Goal: Communication & Community: Connect with others

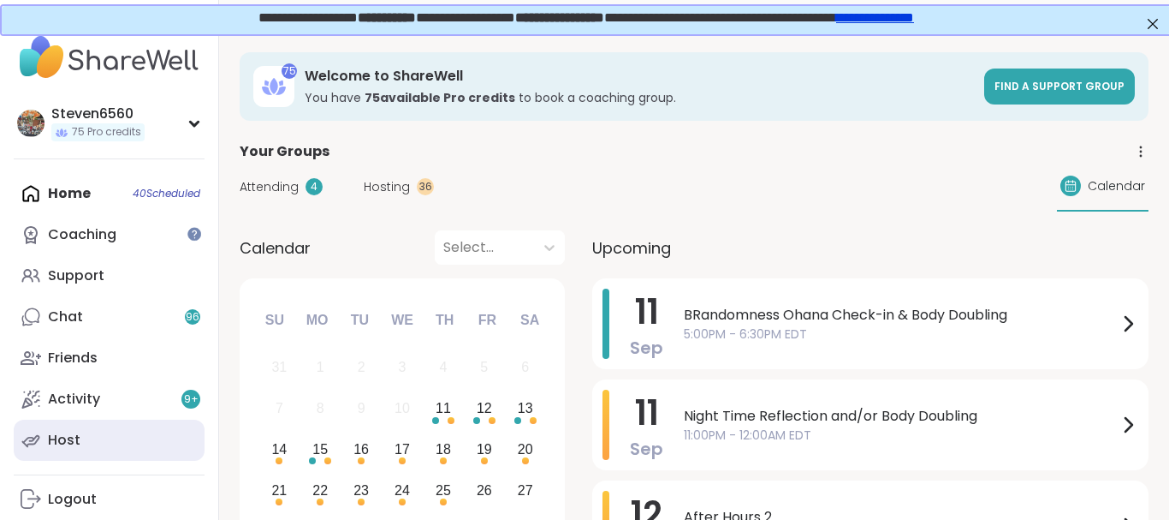
click at [75, 437] on div "Host" at bounding box center [64, 440] width 33 height 19
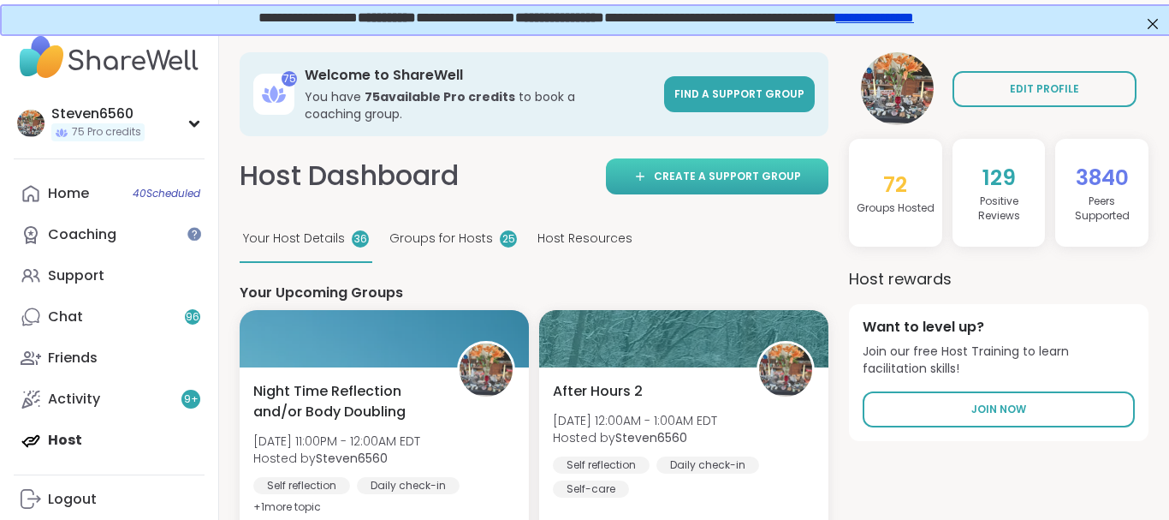
click at [699, 175] on span "Create a support group" at bounding box center [727, 176] width 147 height 15
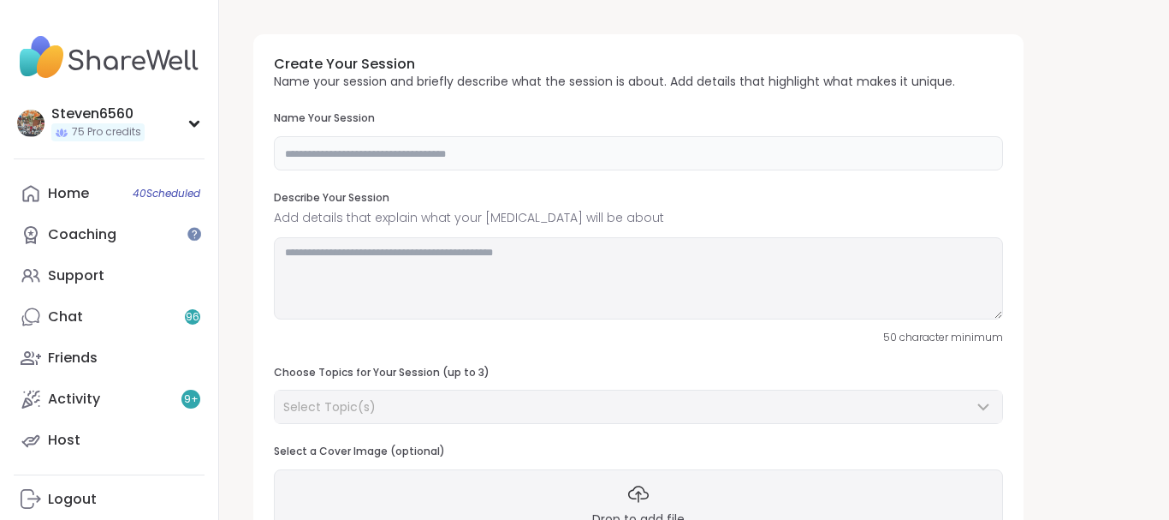
click at [455, 148] on input "text" at bounding box center [638, 153] width 729 height 34
click at [543, 152] on input "**********" at bounding box center [638, 153] width 729 height 34
type input "**********"
click at [409, 265] on textarea at bounding box center [638, 278] width 729 height 82
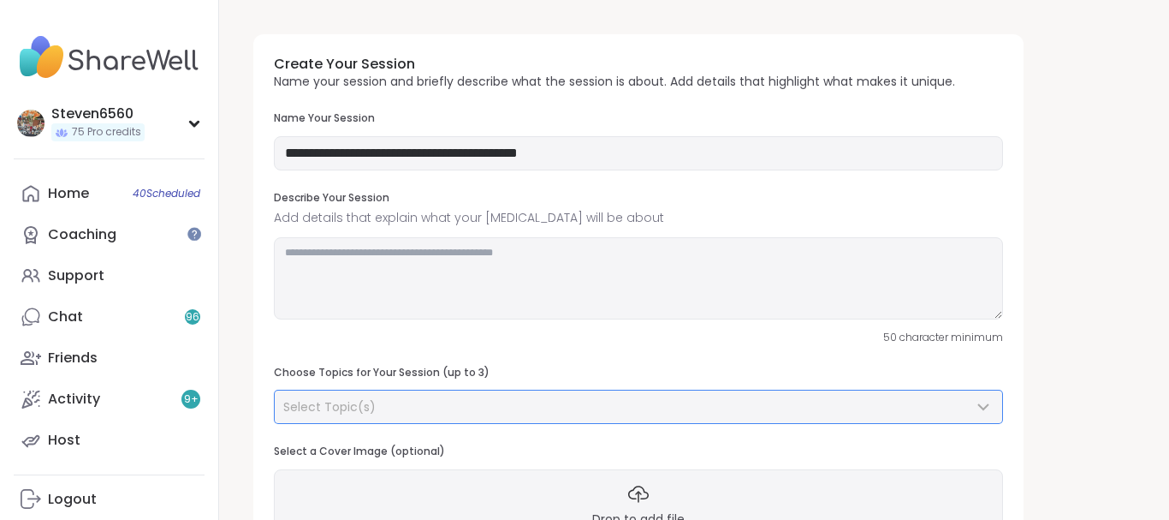
click at [983, 404] on icon at bounding box center [983, 406] width 21 height 21
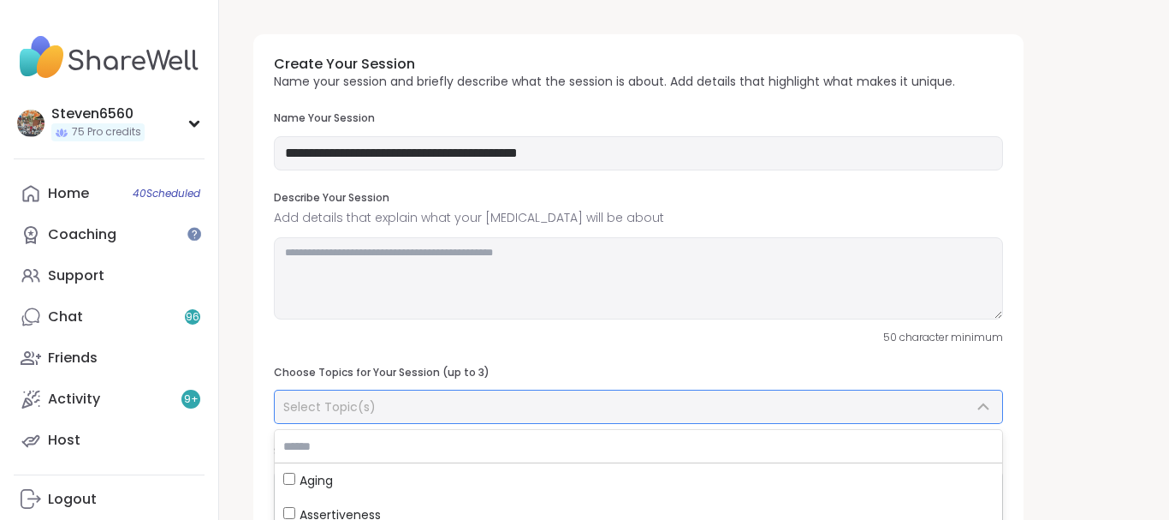
click at [983, 404] on icon at bounding box center [983, 406] width 21 height 21
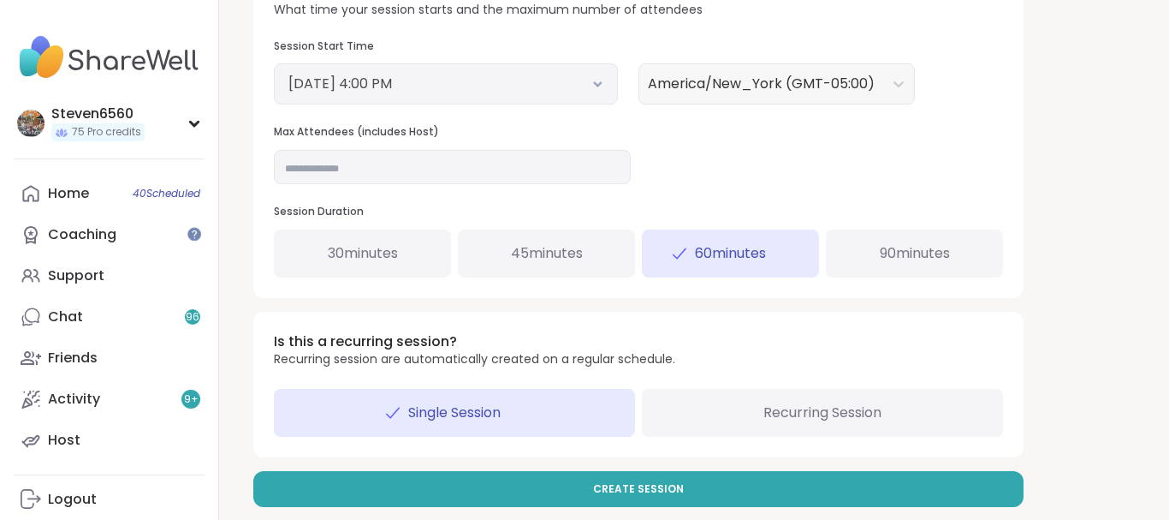
scroll to position [654, 0]
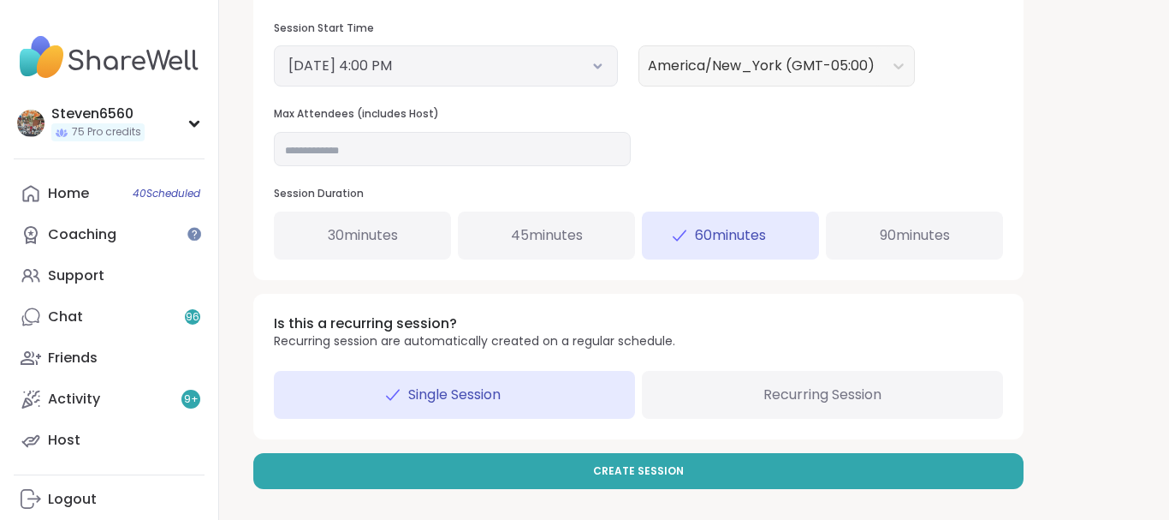
click at [941, 233] on span "90 minutes" at bounding box center [915, 235] width 70 height 21
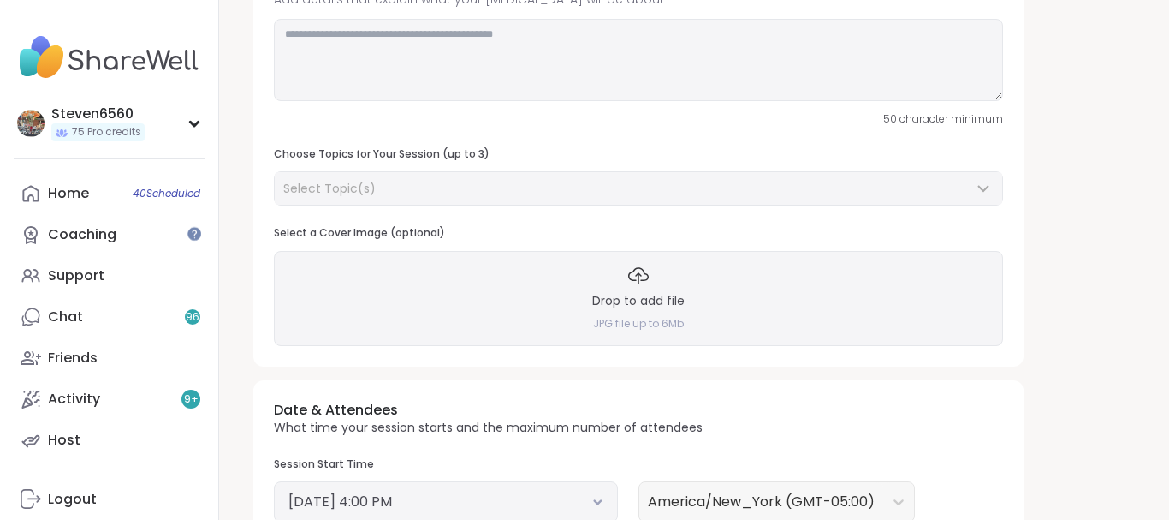
scroll to position [163, 0]
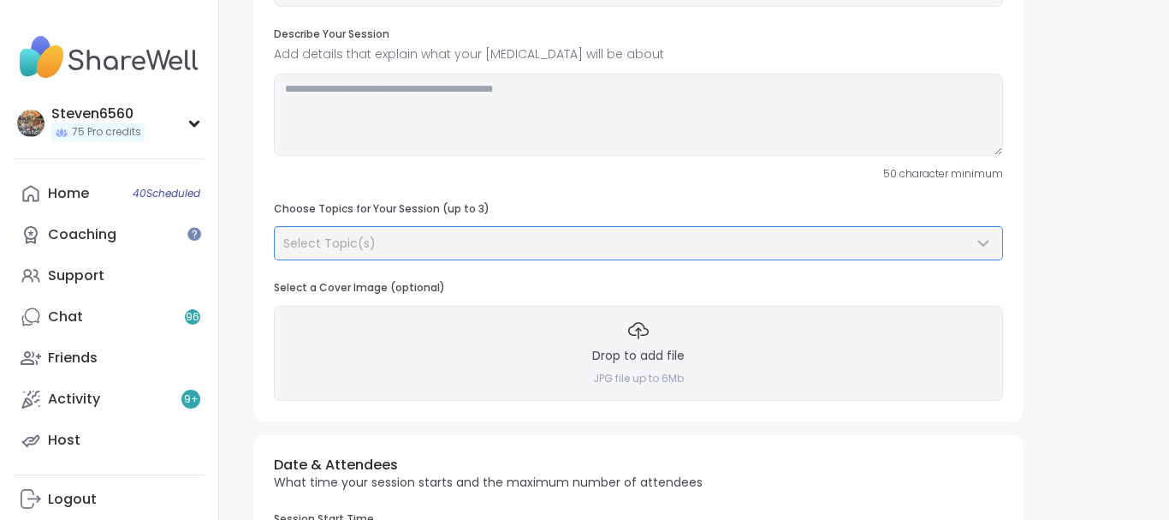
click at [982, 238] on icon at bounding box center [983, 243] width 21 height 21
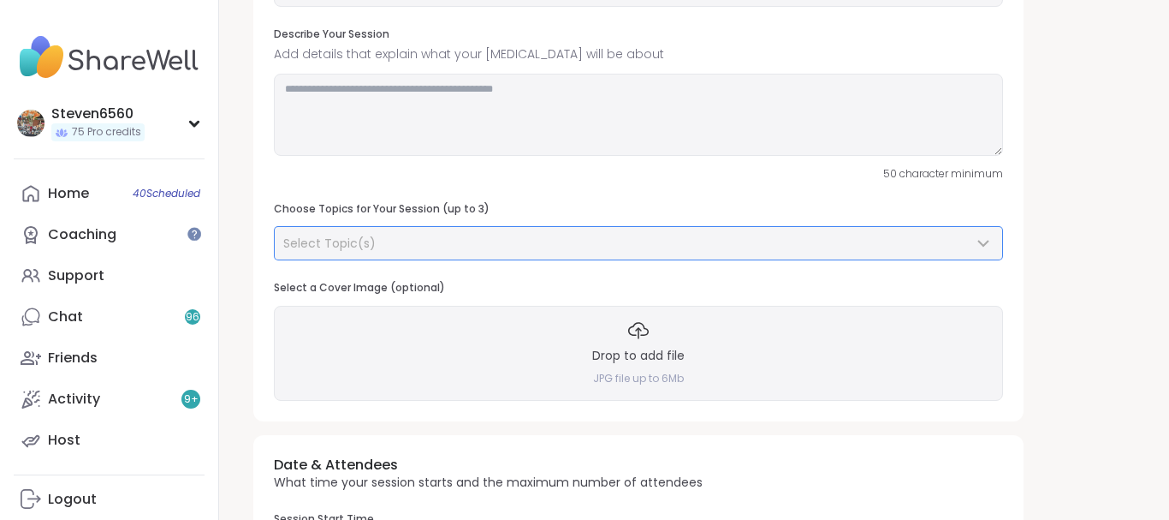
click at [979, 239] on icon at bounding box center [983, 243] width 21 height 21
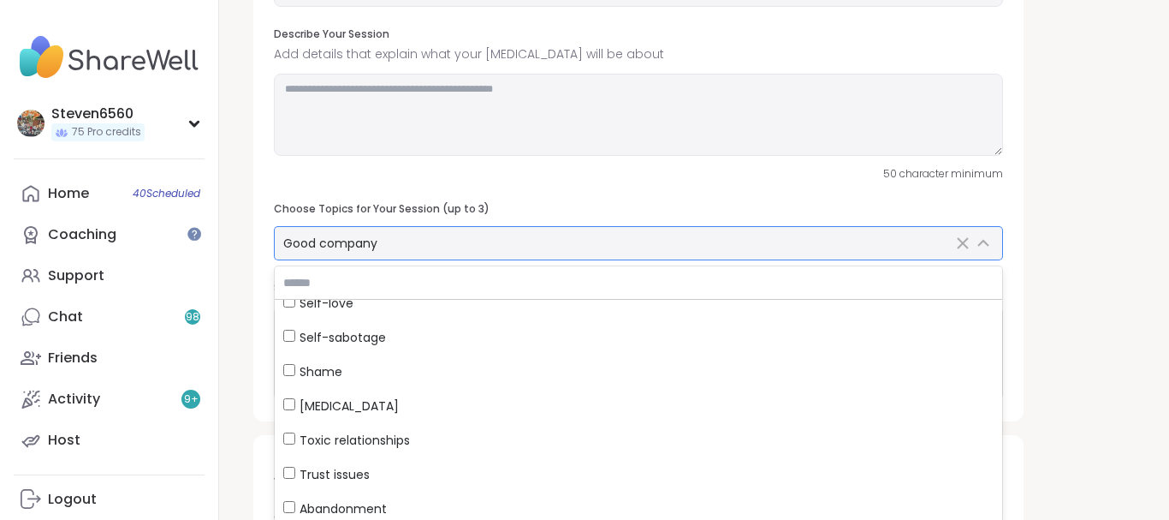
scroll to position [1080, 0]
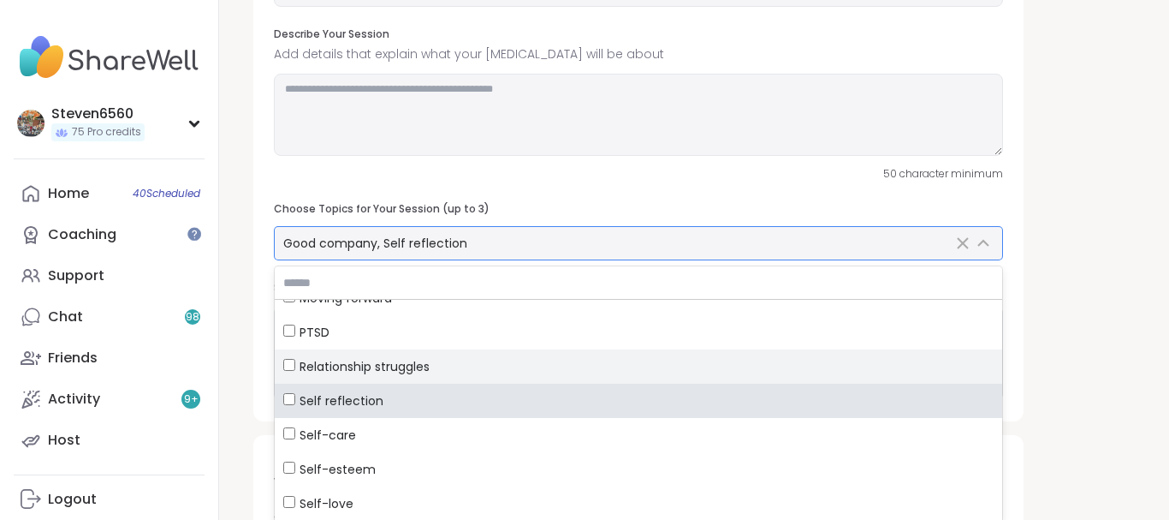
click at [989, 354] on label "Relationship struggles" at bounding box center [639, 366] width 728 height 34
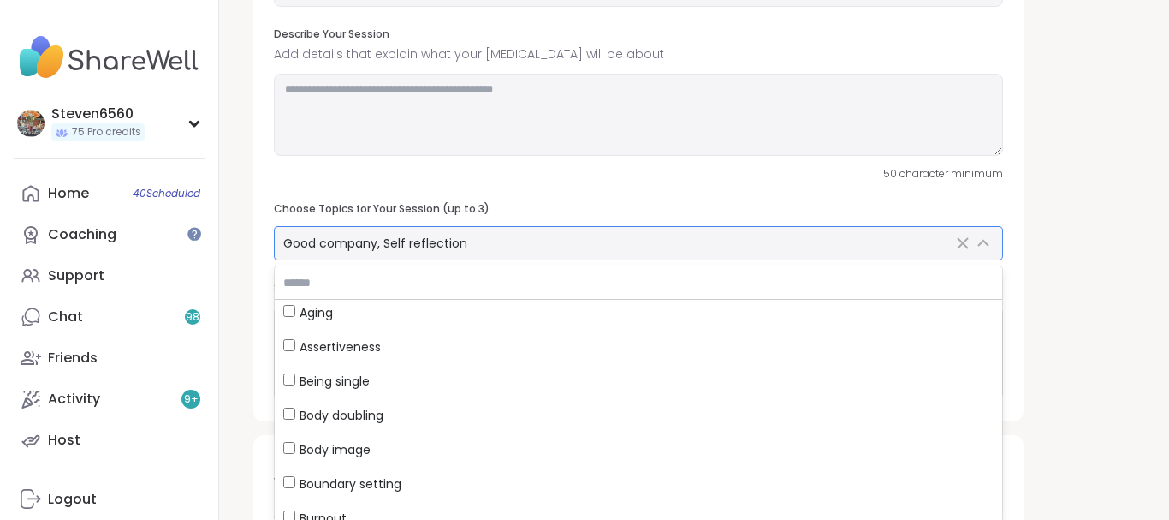
scroll to position [0, 0]
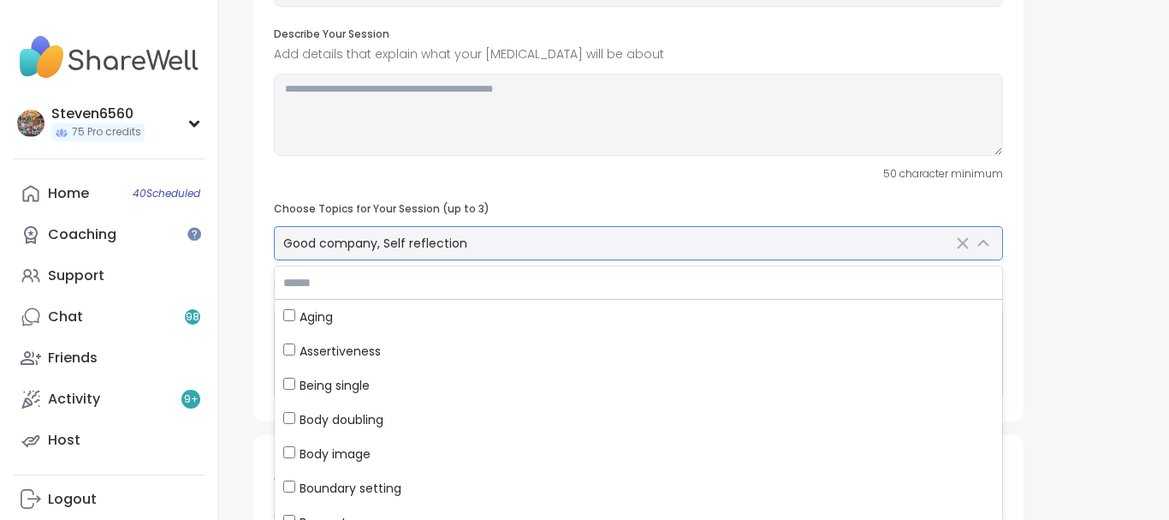
drag, startPoint x: 995, startPoint y: 305, endPoint x: 996, endPoint y: 338, distance: 33.4
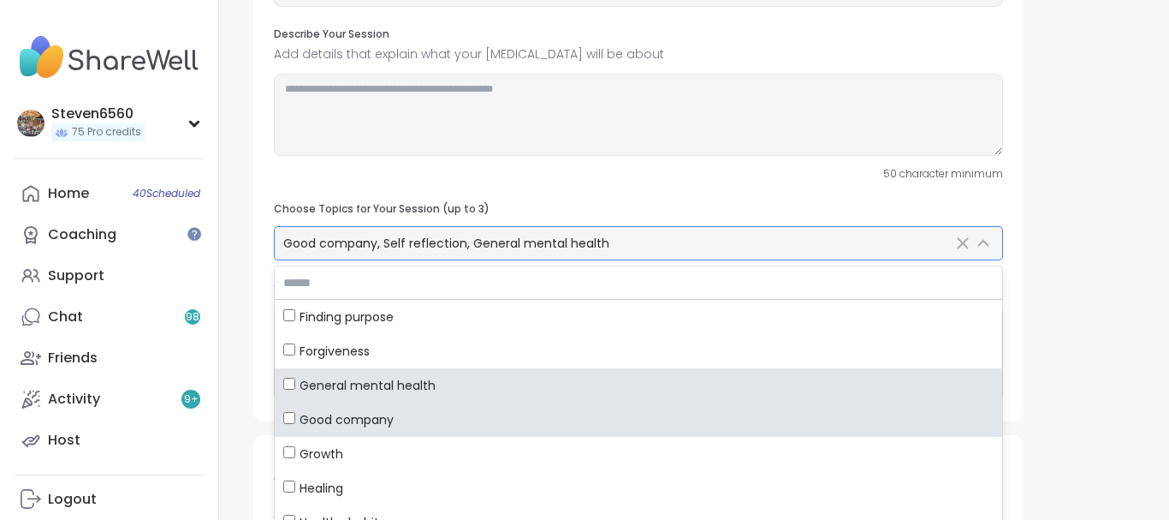
scroll to position [654, 0]
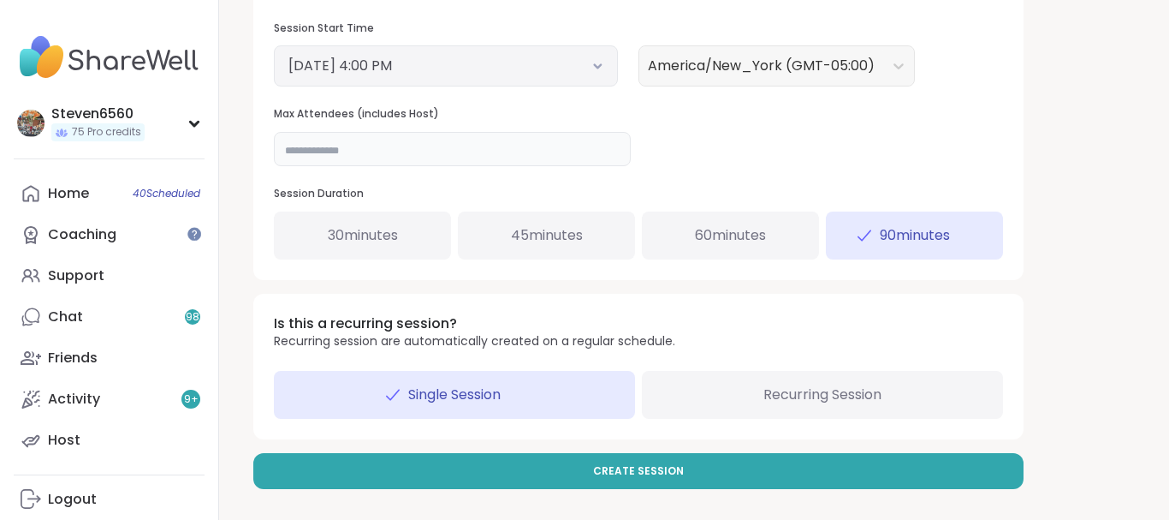
click at [308, 149] on input "**" at bounding box center [452, 149] width 357 height 34
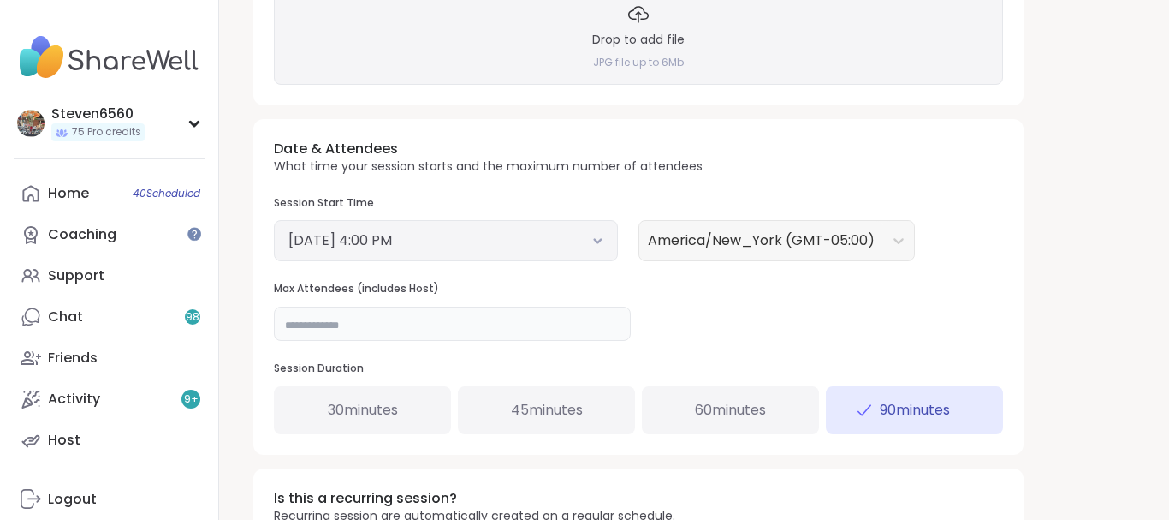
scroll to position [436, 0]
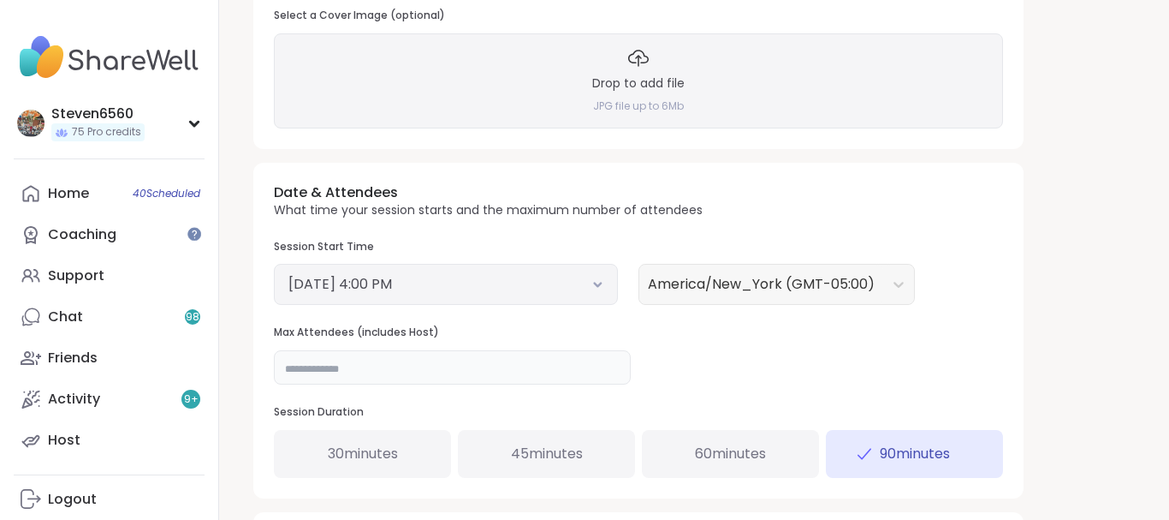
type input "*"
click at [597, 283] on icon at bounding box center [597, 284] width 11 height 7
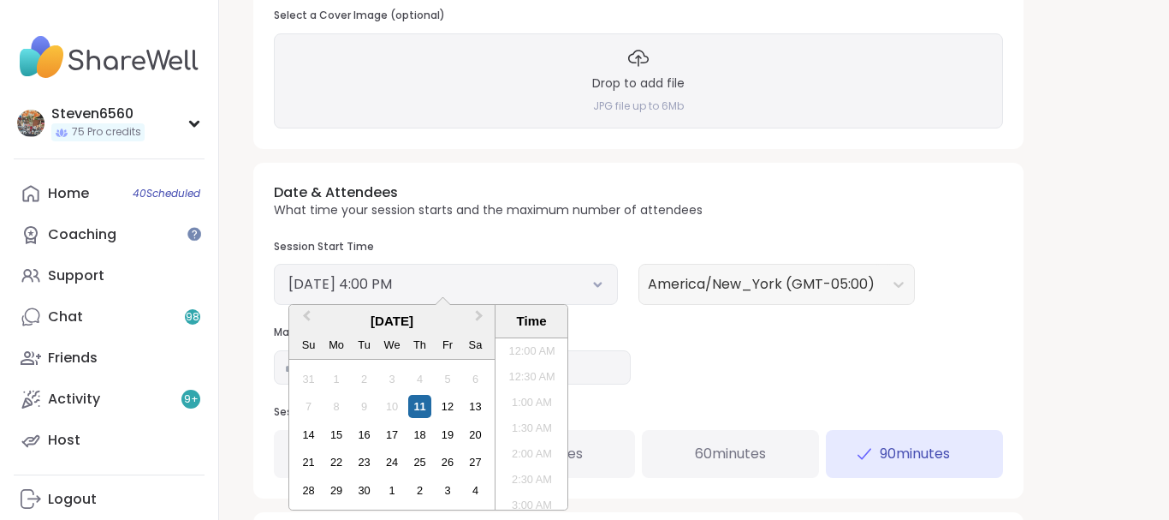
scroll to position [749, 0]
click at [476, 406] on div "13" at bounding box center [475, 406] width 23 height 23
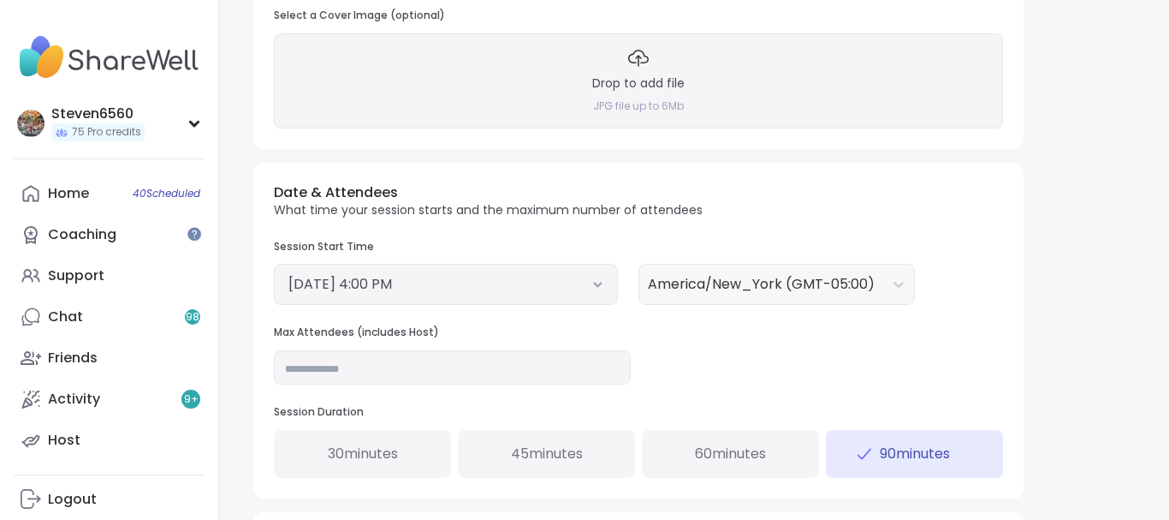
click at [601, 503] on div "**********" at bounding box center [694, 153] width 909 height 1136
click at [595, 283] on icon at bounding box center [598, 284] width 6 height 3
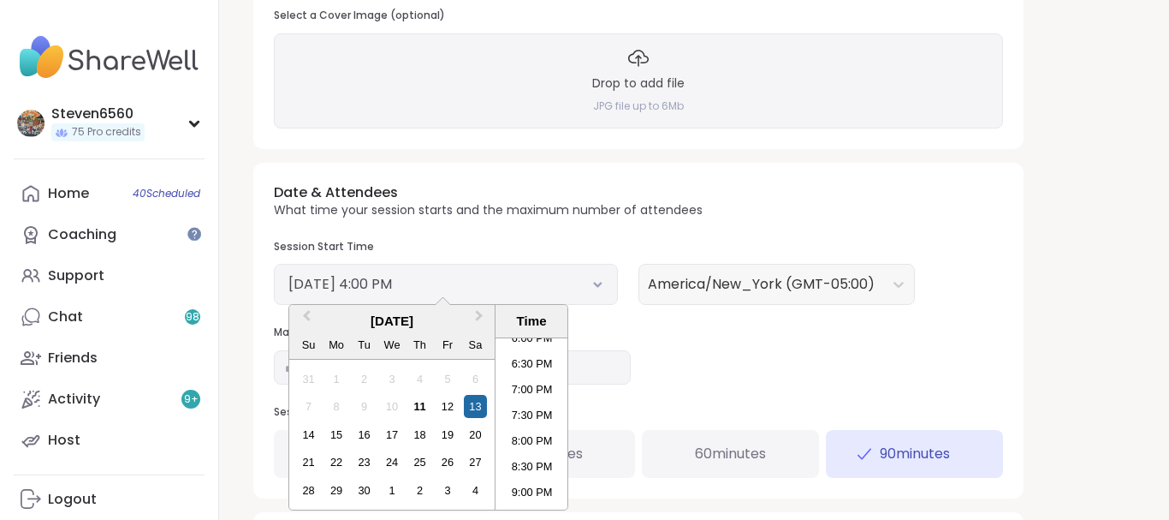
scroll to position [942, 0]
click at [540, 431] on li "8:00 PM" at bounding box center [532, 437] width 73 height 26
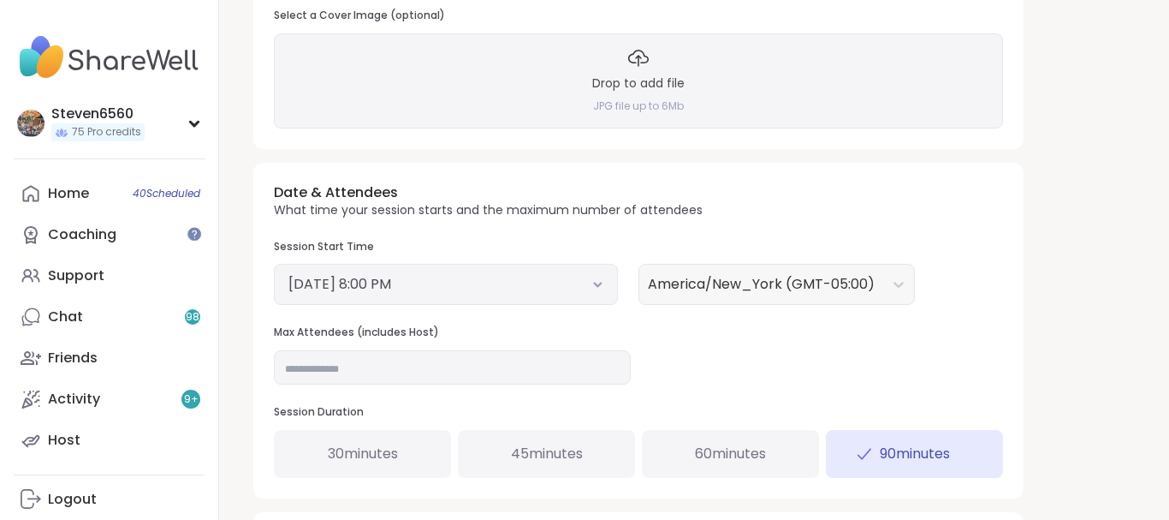
drag, startPoint x: 1127, startPoint y: 70, endPoint x: 843, endPoint y: 90, distance: 284.0
click at [843, 90] on div "**********" at bounding box center [694, 153] width 909 height 1136
click at [843, 90] on div "Drop to add file JPG file up to 6Mb" at bounding box center [638, 80] width 729 height 94
click at [594, 77] on h3 "Drop to add file" at bounding box center [638, 83] width 92 height 17
click at [474, 95] on div "Drop to add file JPG file up to 6Mb" at bounding box center [638, 80] width 729 height 94
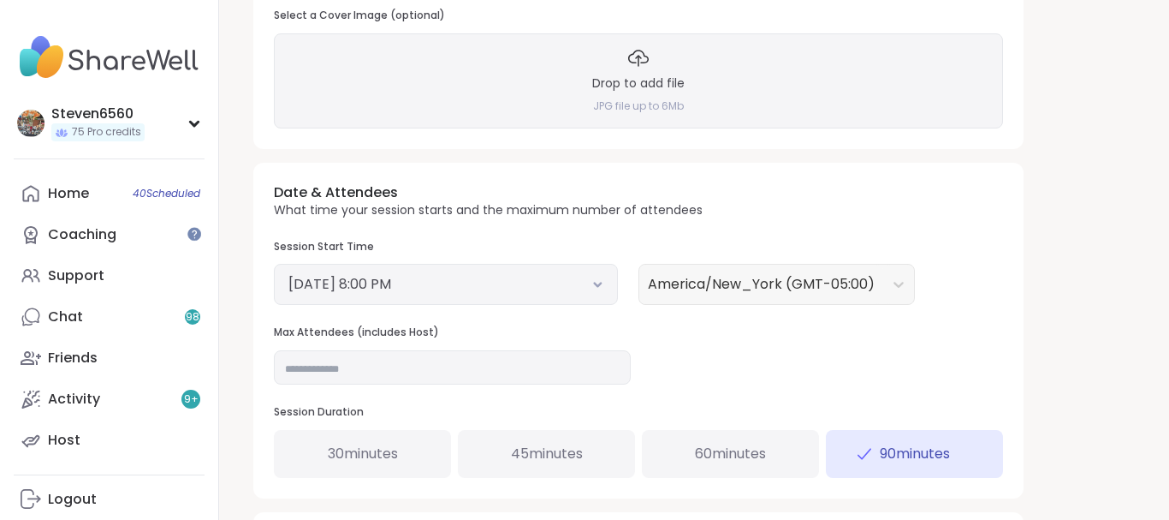
click at [483, 104] on div "Drop to add file JPG file up to 6Mb" at bounding box center [638, 80] width 729 height 94
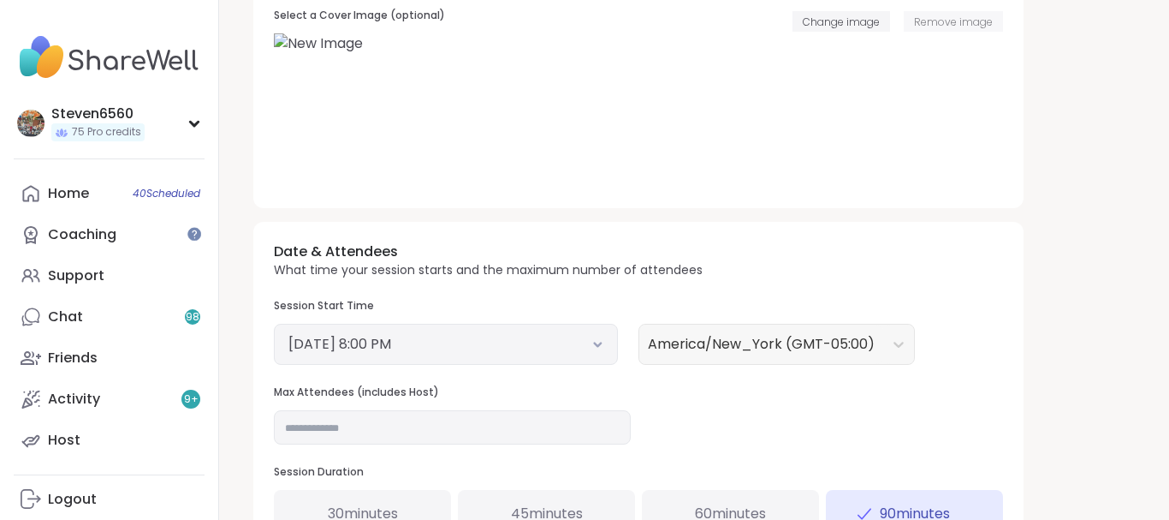
click at [937, 20] on span "Remove image" at bounding box center [953, 22] width 79 height 15
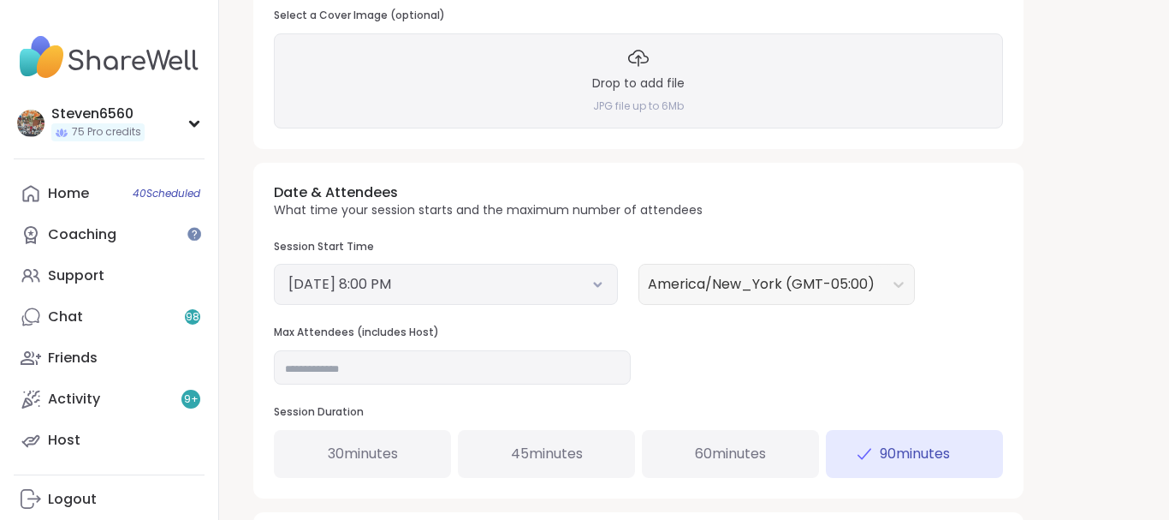
click at [513, 69] on div "Drop to add file JPG file up to 6Mb" at bounding box center [638, 80] width 729 height 94
click at [473, 91] on div "Drop to add file JPG file up to 6Mb" at bounding box center [638, 80] width 729 height 94
click at [473, 61] on div "Drop to add file JPG file up to 6Mb" at bounding box center [638, 80] width 729 height 94
click at [548, 97] on div "Drop to add file JPG file up to 6Mb" at bounding box center [638, 80] width 729 height 94
click at [474, 69] on div "Drop to add file JPG file up to 6Mb" at bounding box center [638, 80] width 729 height 94
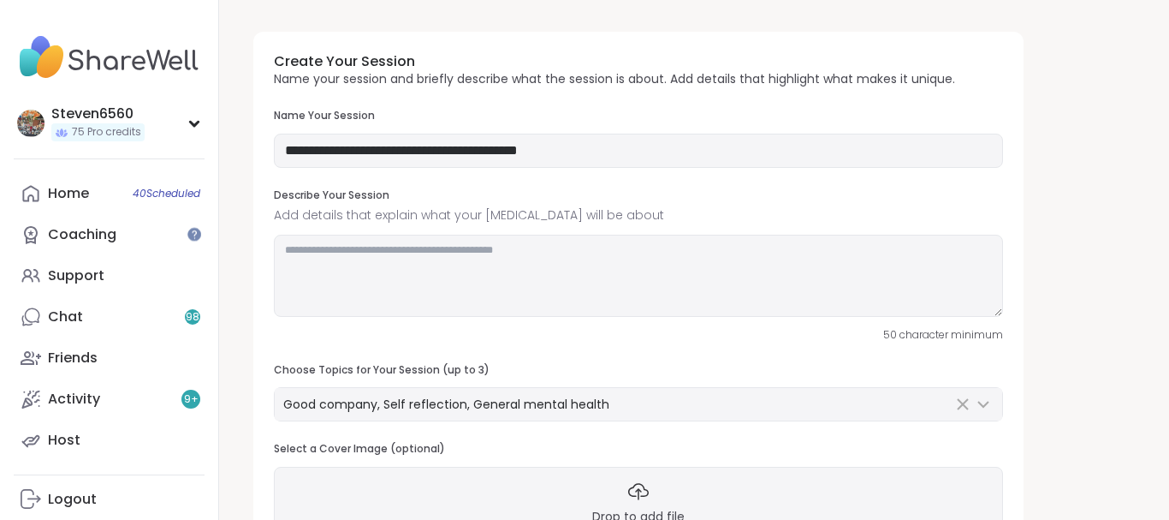
scroll to position [0, 0]
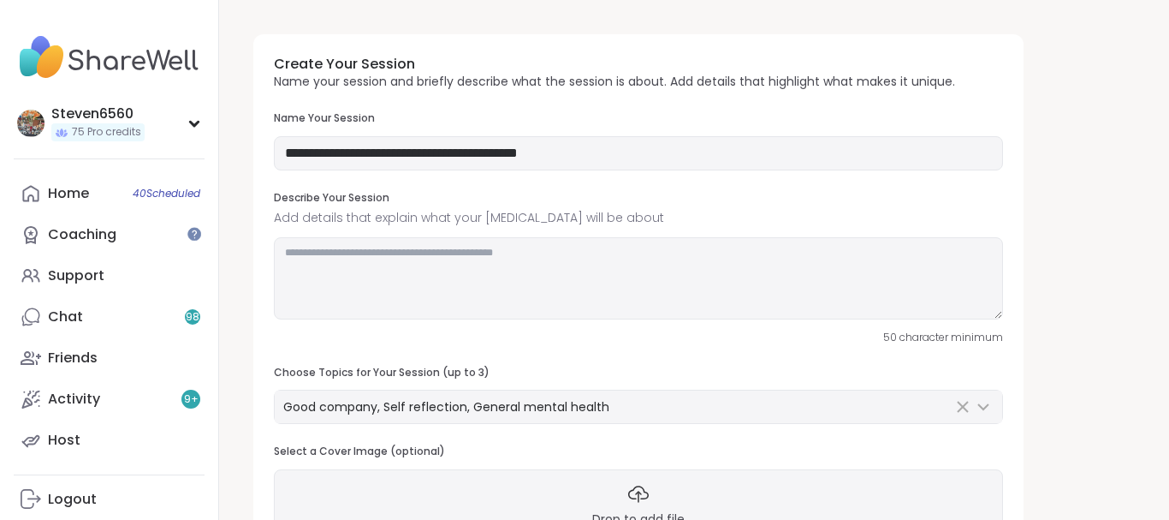
drag, startPoint x: 1162, startPoint y: 2, endPoint x: 747, endPoint y: 205, distance: 461.7
click at [560, 278] on textarea at bounding box center [638, 278] width 729 height 82
click at [366, 260] on textarea at bounding box center [638, 278] width 729 height 82
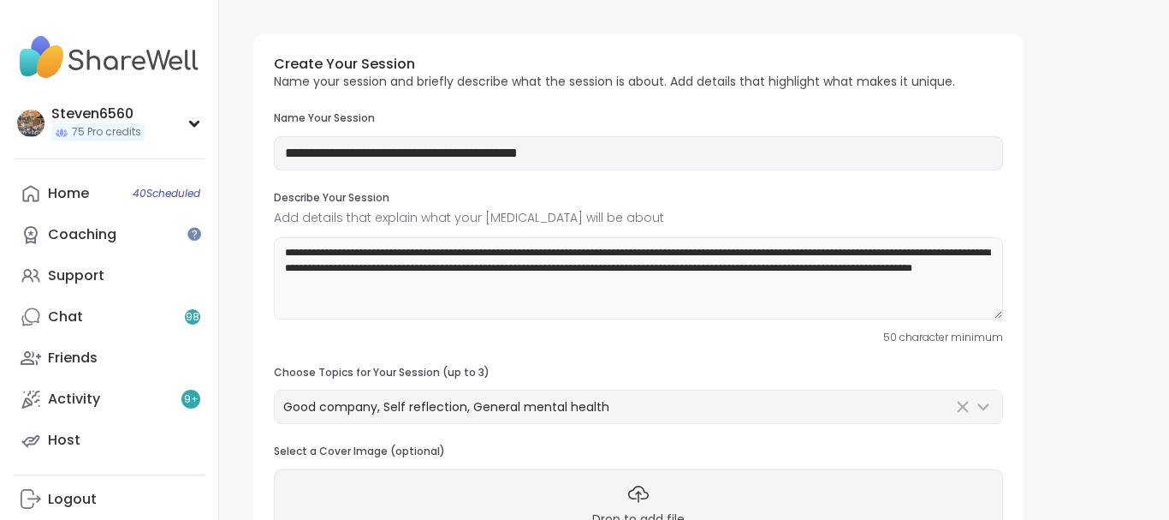
click at [460, 285] on textarea "**********" at bounding box center [638, 278] width 729 height 82
click at [560, 284] on textarea "**********" at bounding box center [638, 278] width 729 height 82
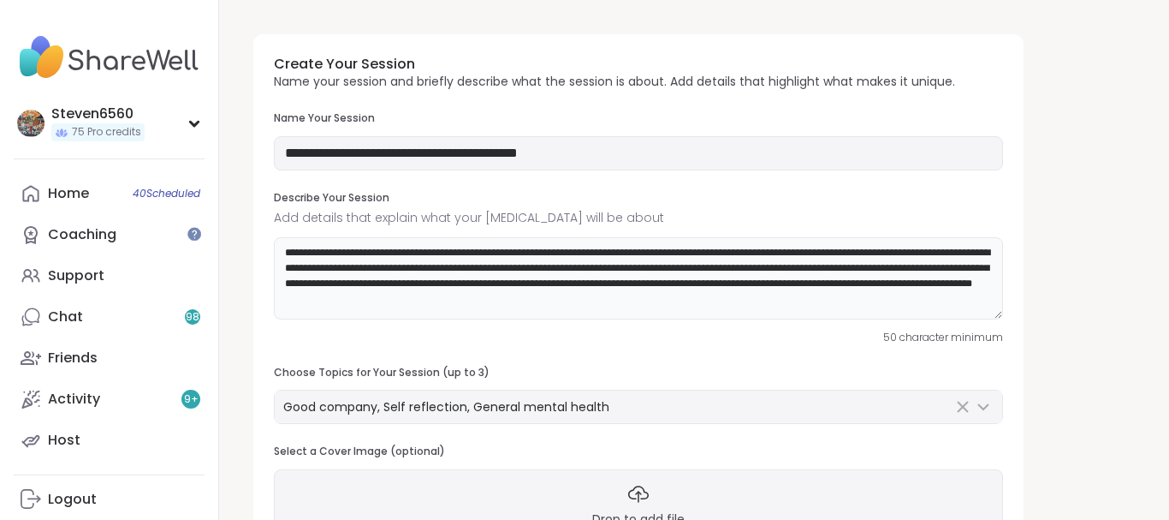
click at [303, 305] on textarea "**********" at bounding box center [638, 278] width 729 height 82
click at [695, 293] on textarea "**********" at bounding box center [638, 278] width 729 height 82
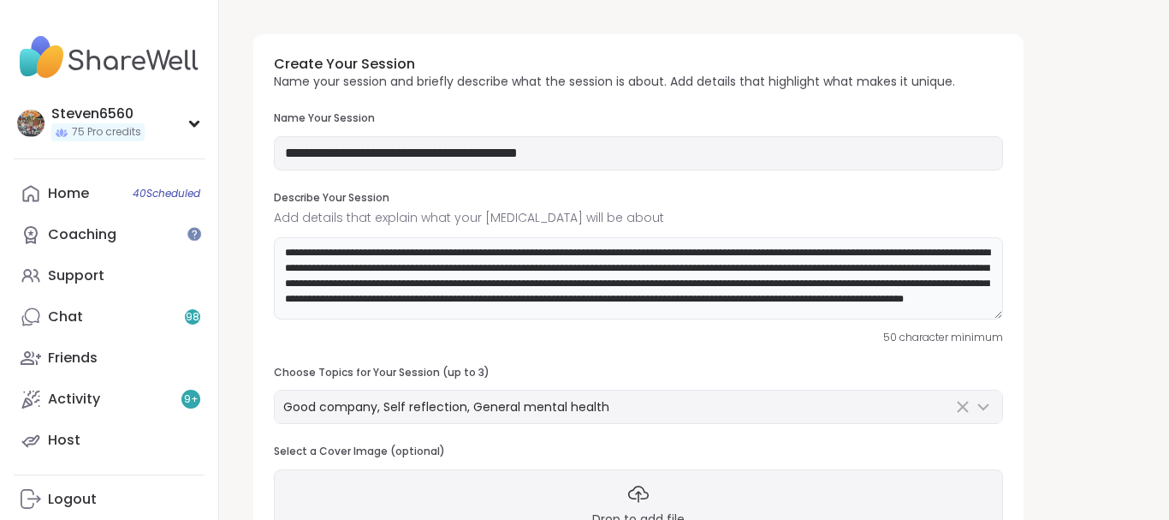
click at [782, 253] on textarea "**********" at bounding box center [638, 278] width 729 height 82
click at [774, 282] on textarea "**********" at bounding box center [638, 278] width 729 height 82
type textarea "**********"
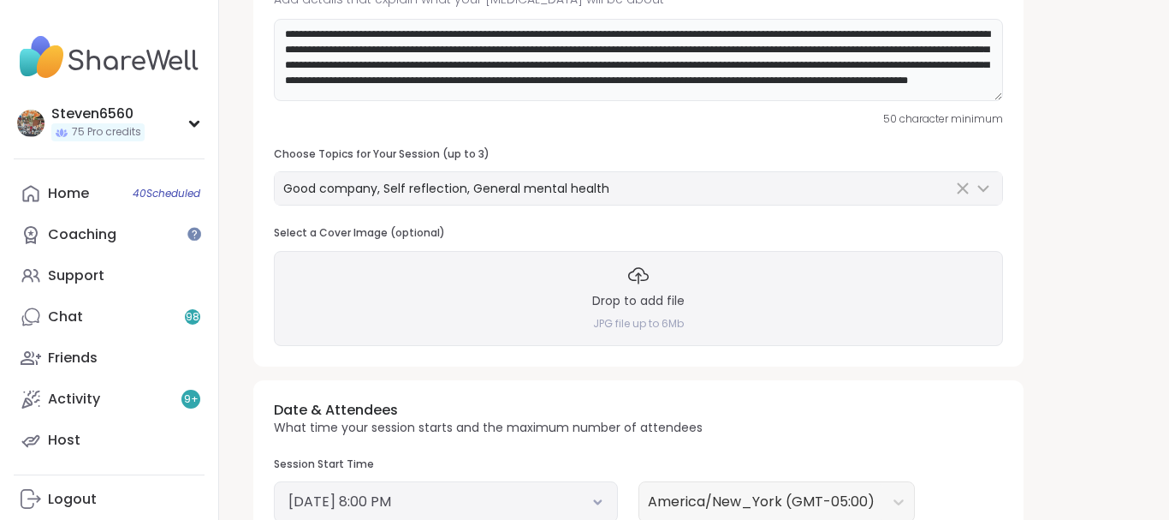
scroll to position [256, 0]
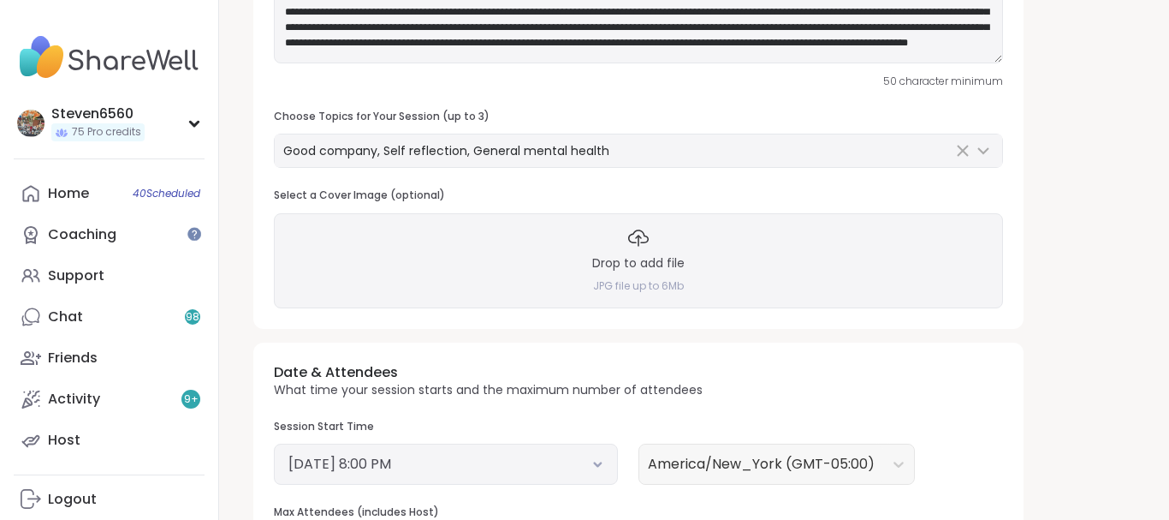
click at [580, 264] on div "Drop to add file JPG file up to 6Mb" at bounding box center [638, 260] width 729 height 94
click at [372, 244] on div "Drop to add file JPG file up to 6Mb" at bounding box center [638, 260] width 729 height 94
click at [506, 250] on div "Drop to add file JPG file up to 6Mb" at bounding box center [638, 260] width 729 height 94
click at [593, 279] on h4 "JPG file up to 6Mb" at bounding box center [638, 286] width 91 height 15
click at [385, 245] on div "Drop to add file JPG file up to 6Mb" at bounding box center [638, 260] width 729 height 94
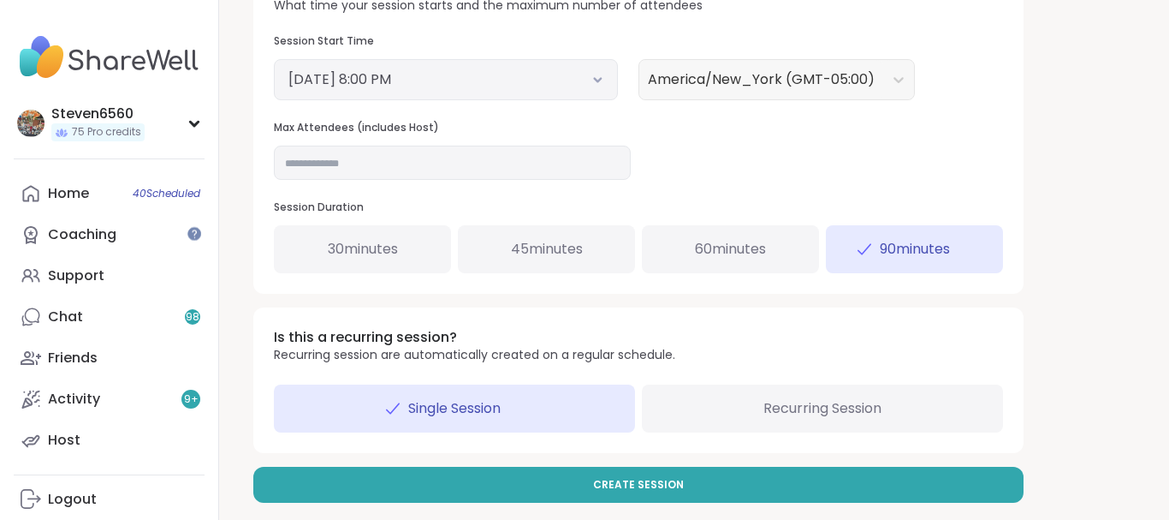
scroll to position [714, 0]
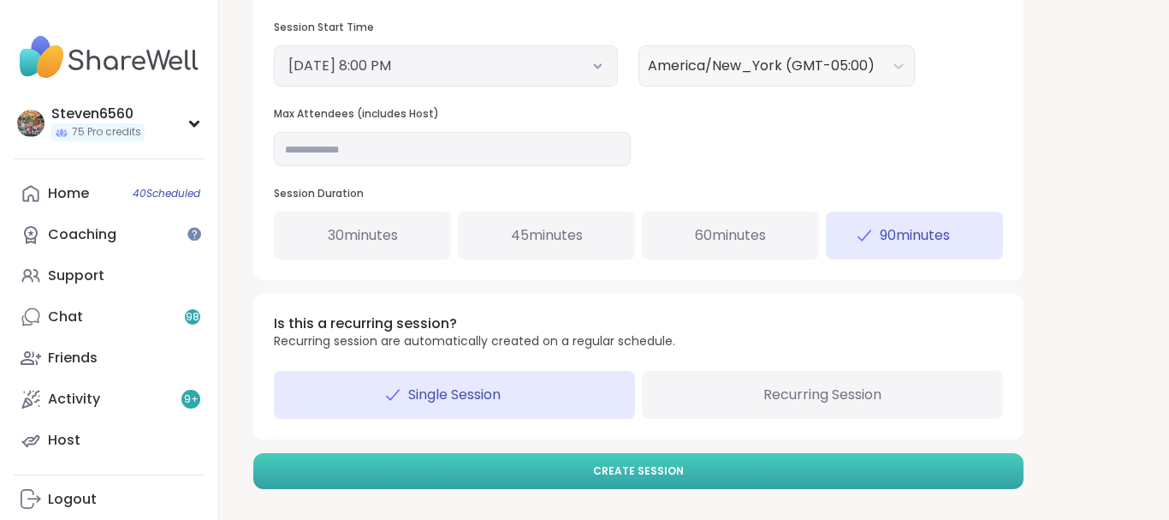
click at [927, 474] on button "Create Session" at bounding box center [638, 471] width 770 height 36
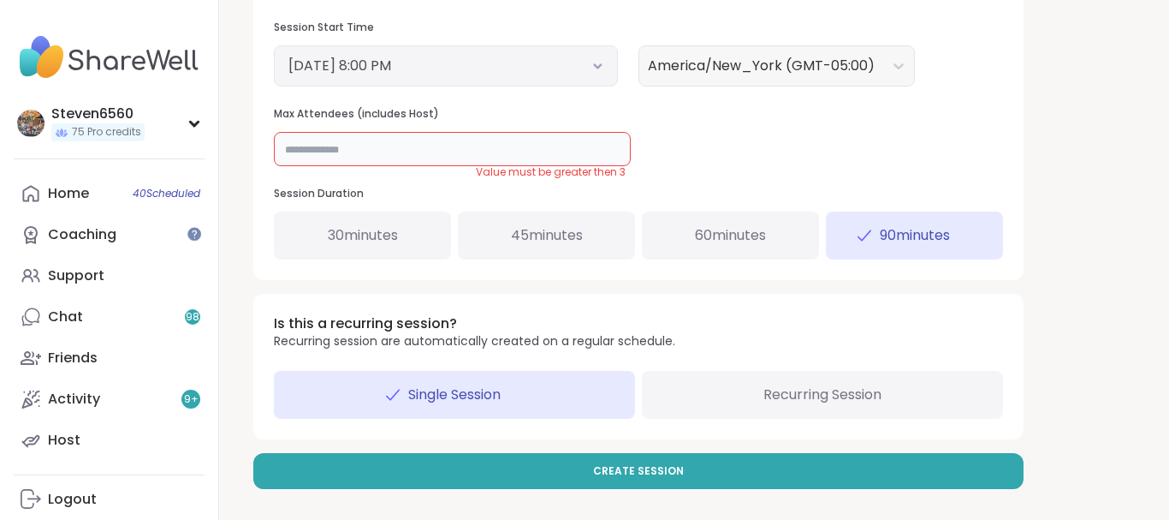
click at [407, 160] on input "*" at bounding box center [452, 149] width 357 height 34
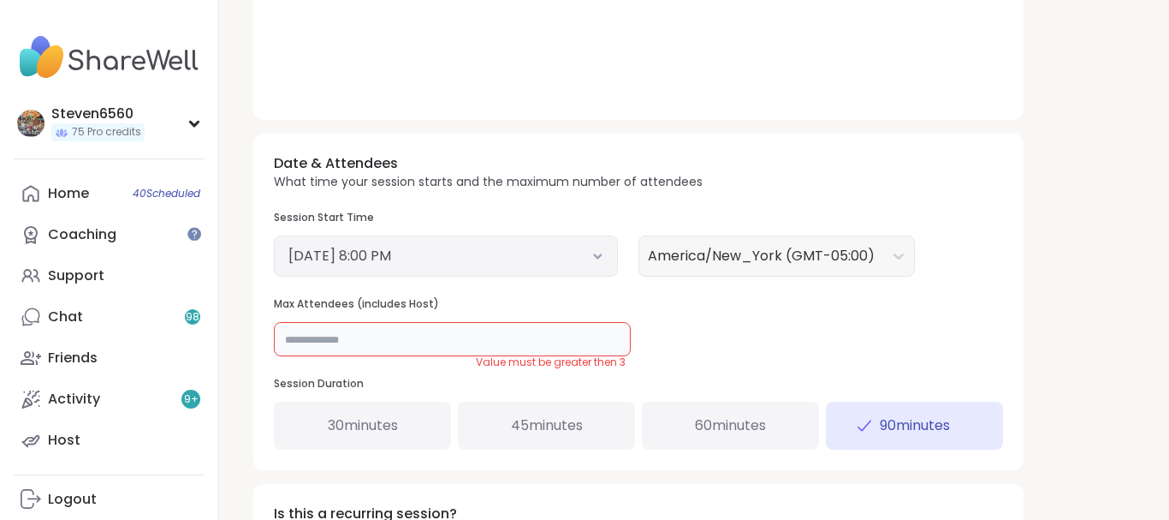
scroll to position [568, 0]
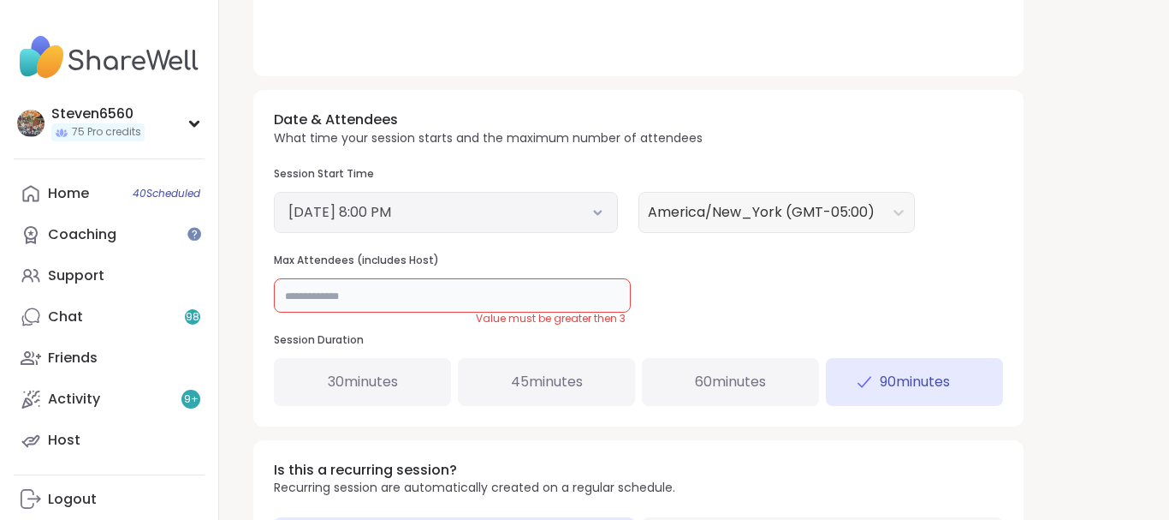
click at [371, 304] on input "*" at bounding box center [452, 295] width 357 height 34
type input "*"
click at [1157, 502] on div "**********" at bounding box center [694, 40] width 950 height 1216
click at [1165, 502] on html "**********" at bounding box center [584, 49] width 1169 height 1234
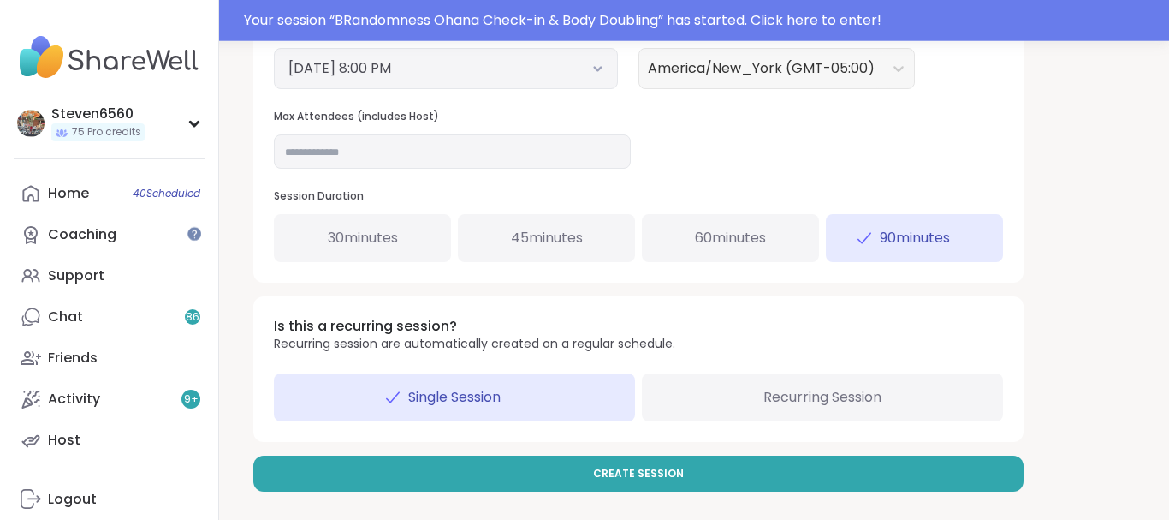
scroll to position [755, 0]
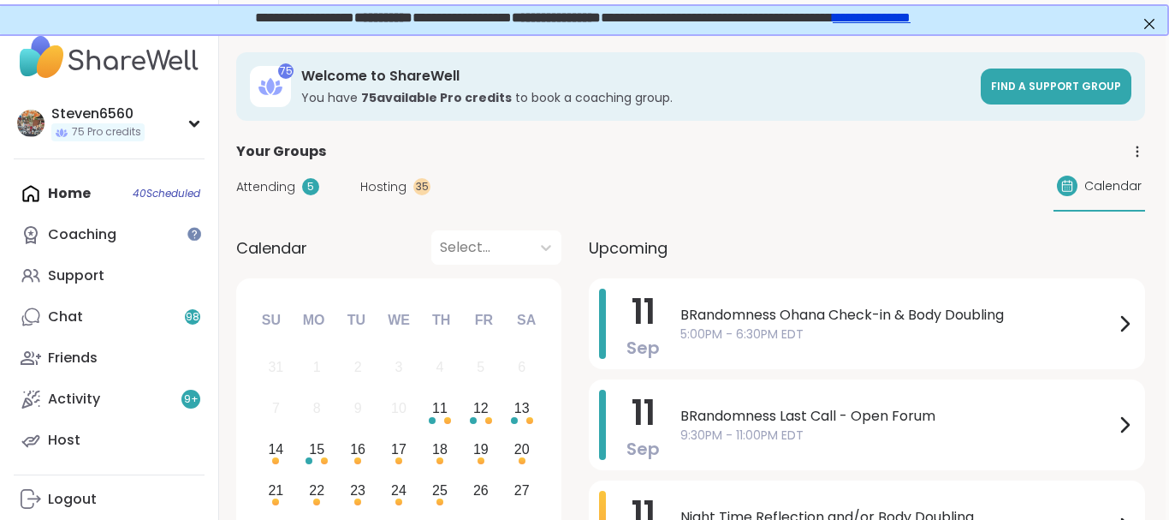
drag, startPoint x: 1168, startPoint y: 514, endPoint x: 1167, endPoint y: 502, distance: 11.3
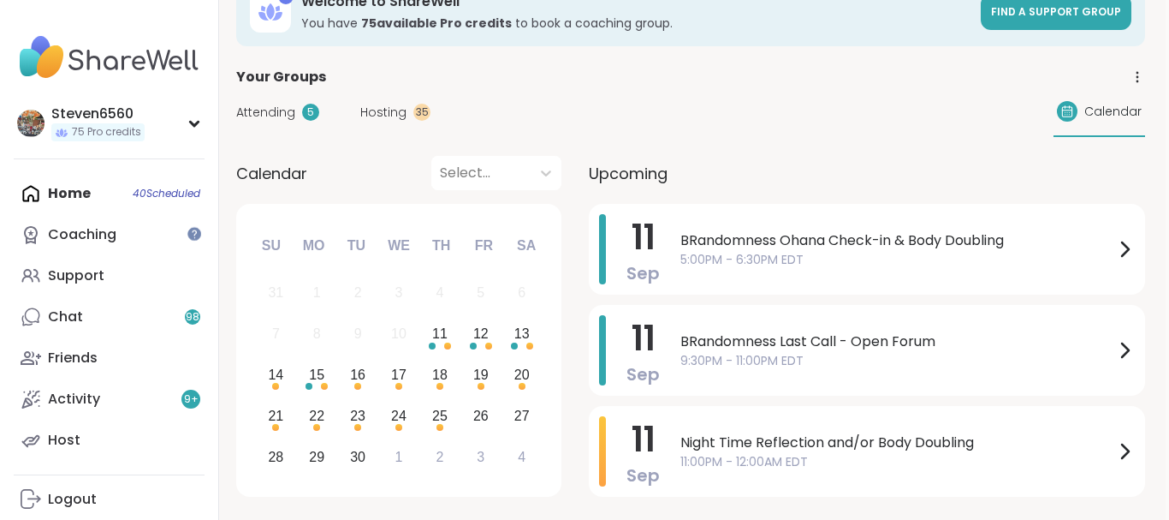
scroll to position [58, 3]
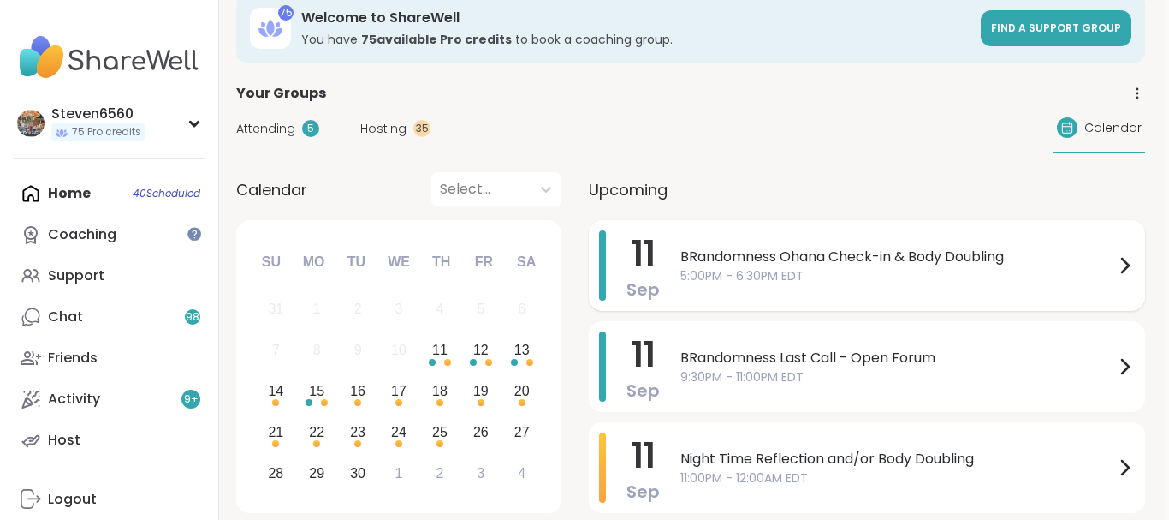
click at [945, 246] on div "BRandomness Ohana Check-in & Body Doubling 5:00PM - 6:30PM EDT" at bounding box center [908, 265] width 455 height 70
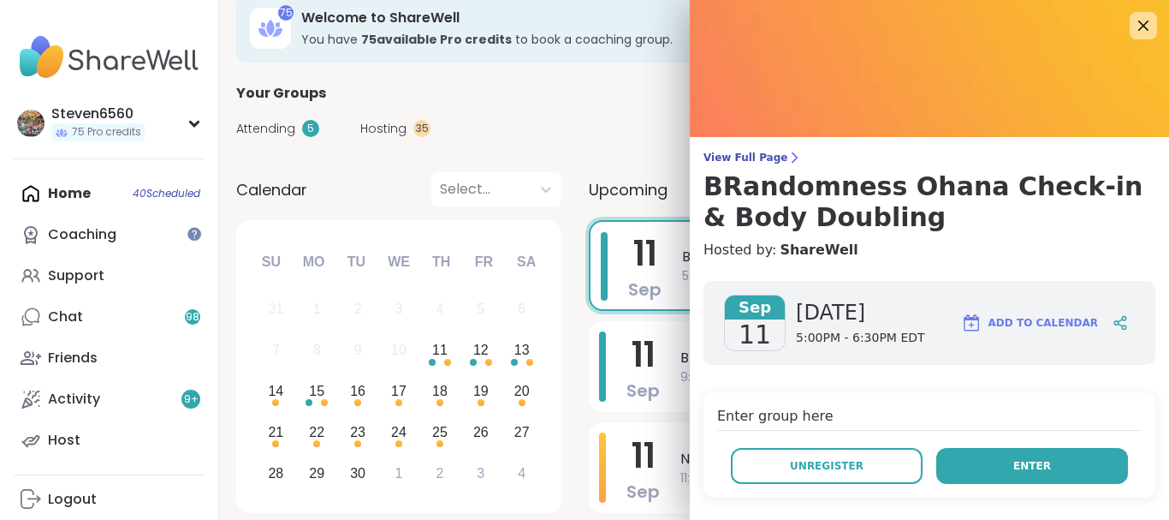
click at [1029, 464] on span "Enter" at bounding box center [1033, 465] width 38 height 15
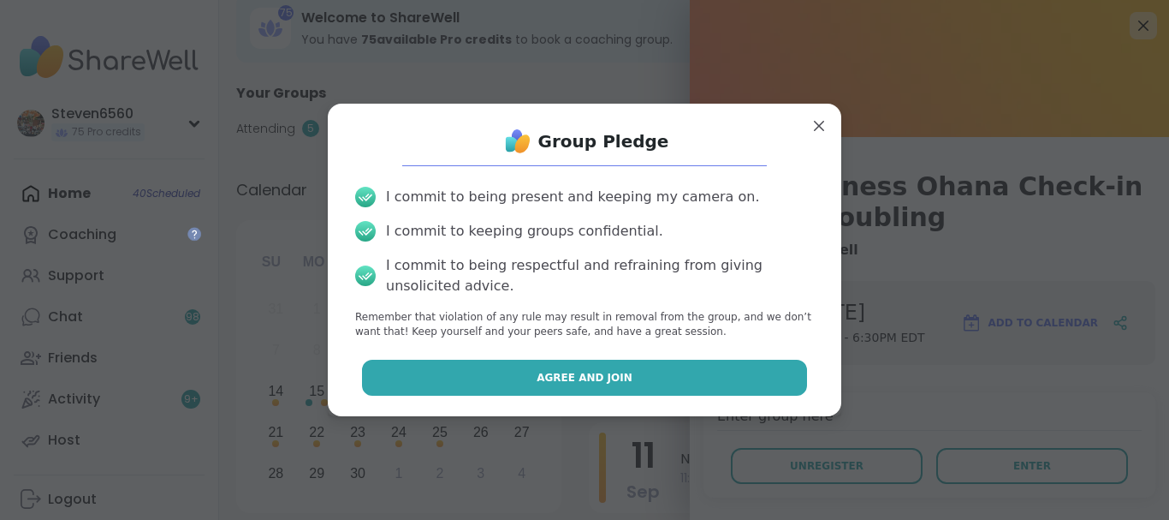
click at [652, 373] on button "Agree and Join" at bounding box center [585, 378] width 446 height 36
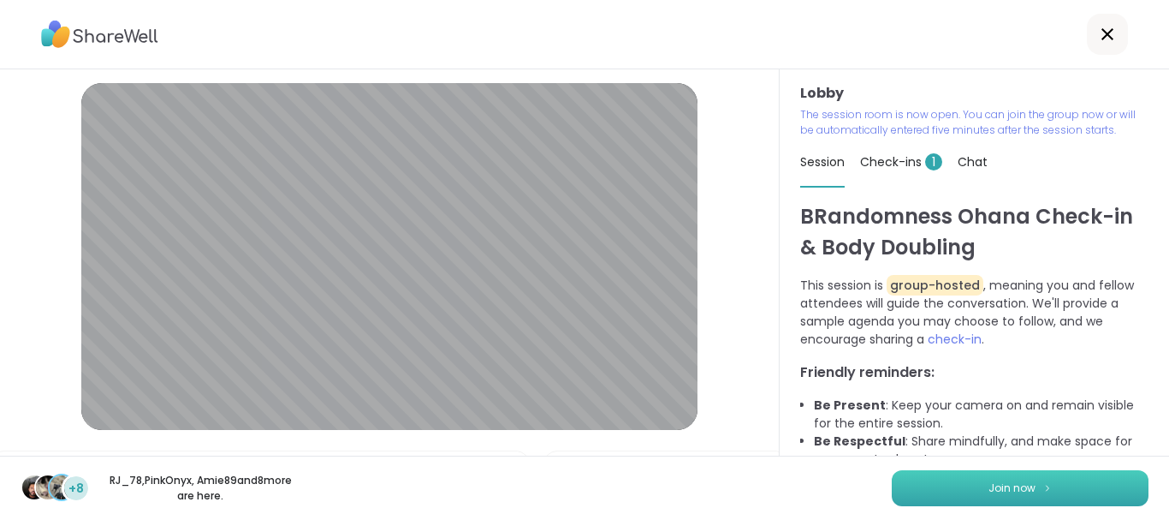
click at [1025, 482] on span "Join now" at bounding box center [1012, 487] width 47 height 15
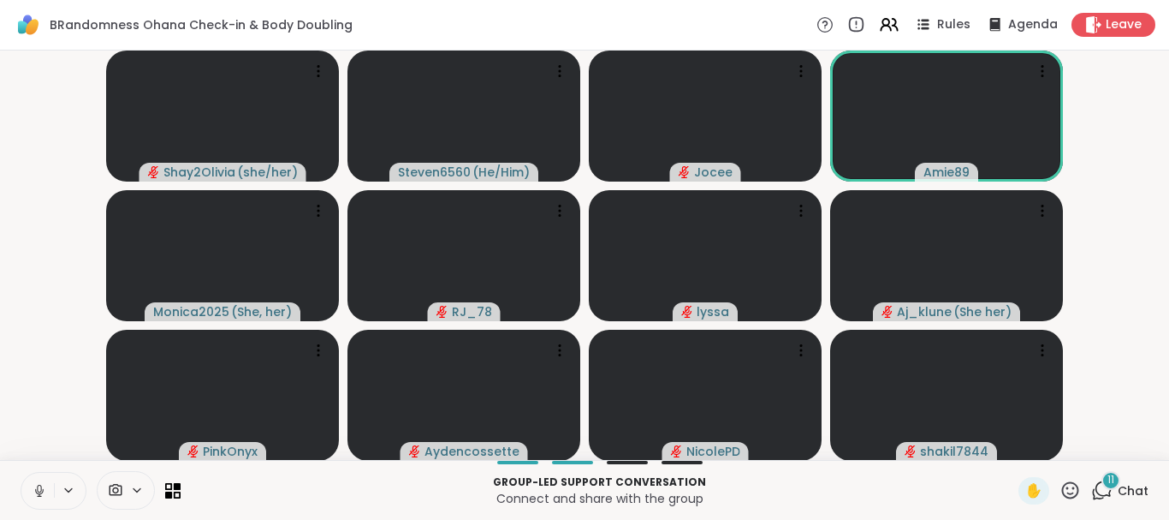
click at [1132, 492] on span "Chat" at bounding box center [1133, 490] width 31 height 17
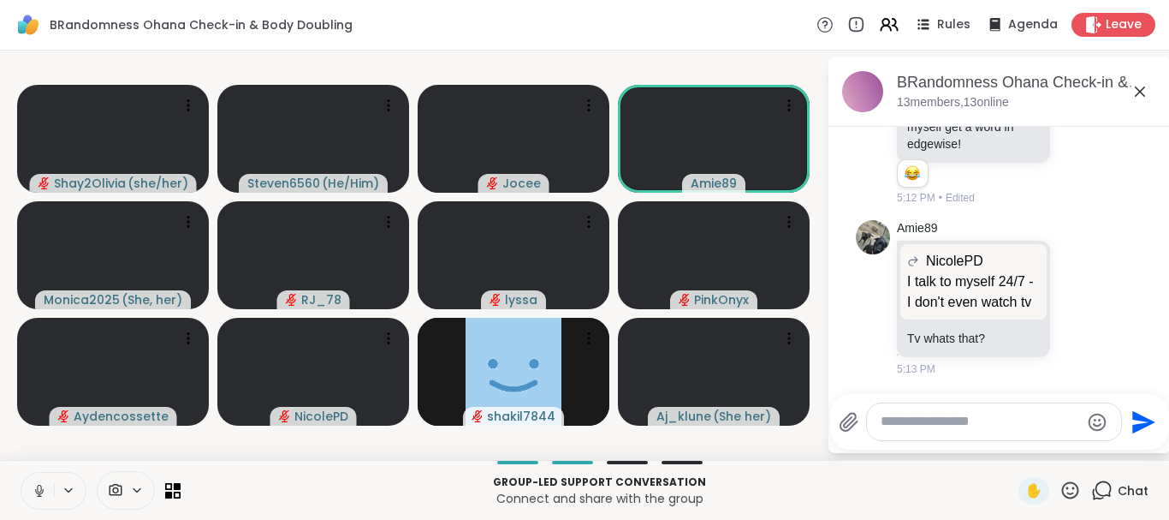
scroll to position [3848, 0]
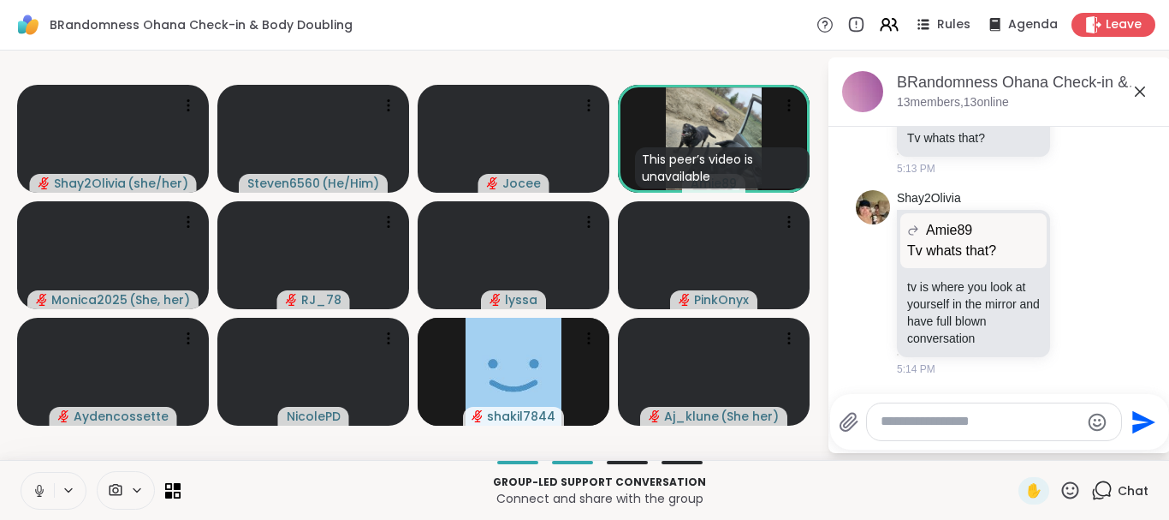
click at [39, 490] on icon at bounding box center [39, 490] width 15 height 15
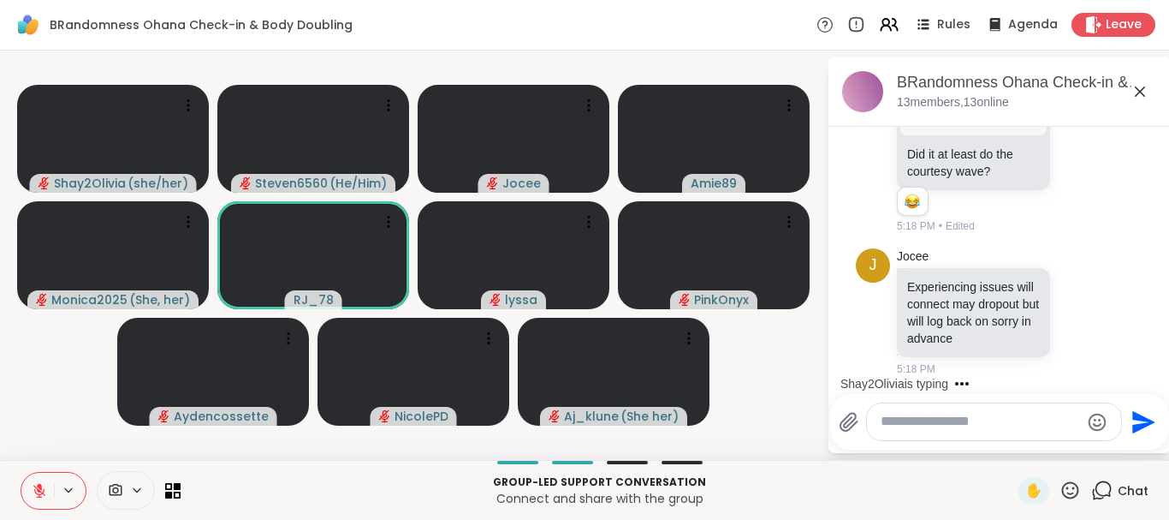
scroll to position [4715, 0]
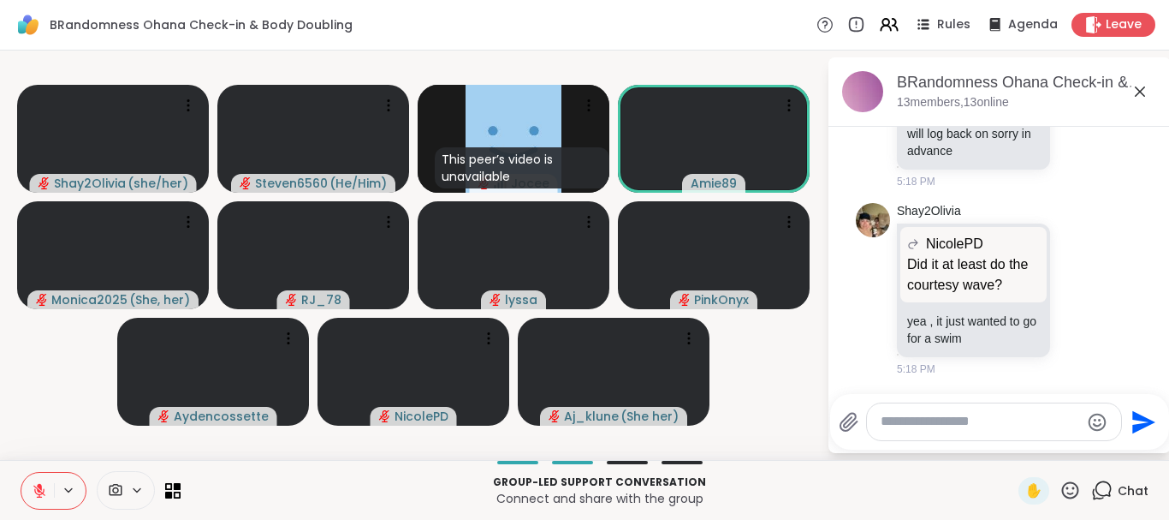
click at [39, 490] on icon at bounding box center [39, 491] width 12 height 12
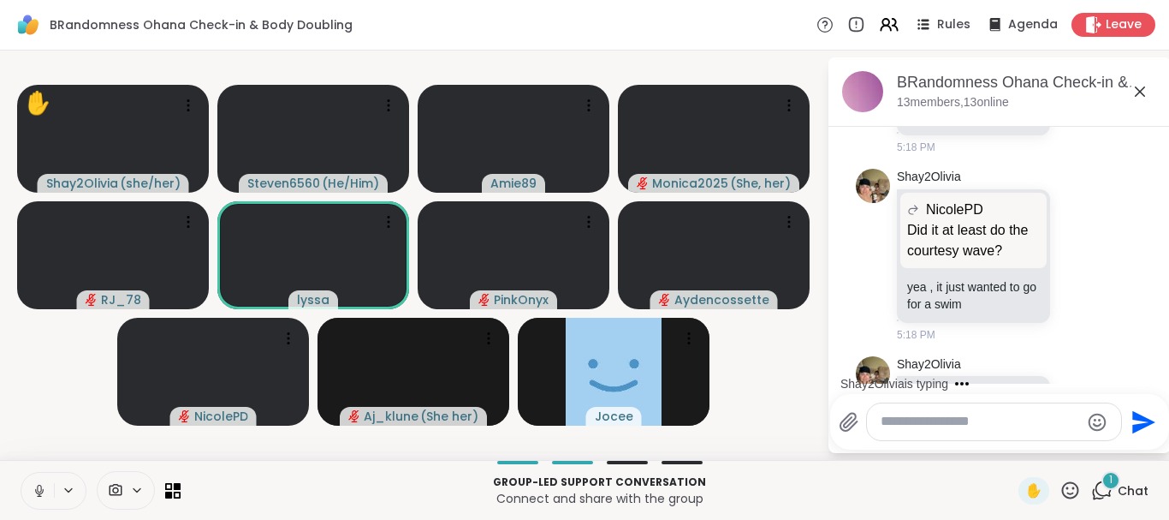
scroll to position [4824, 0]
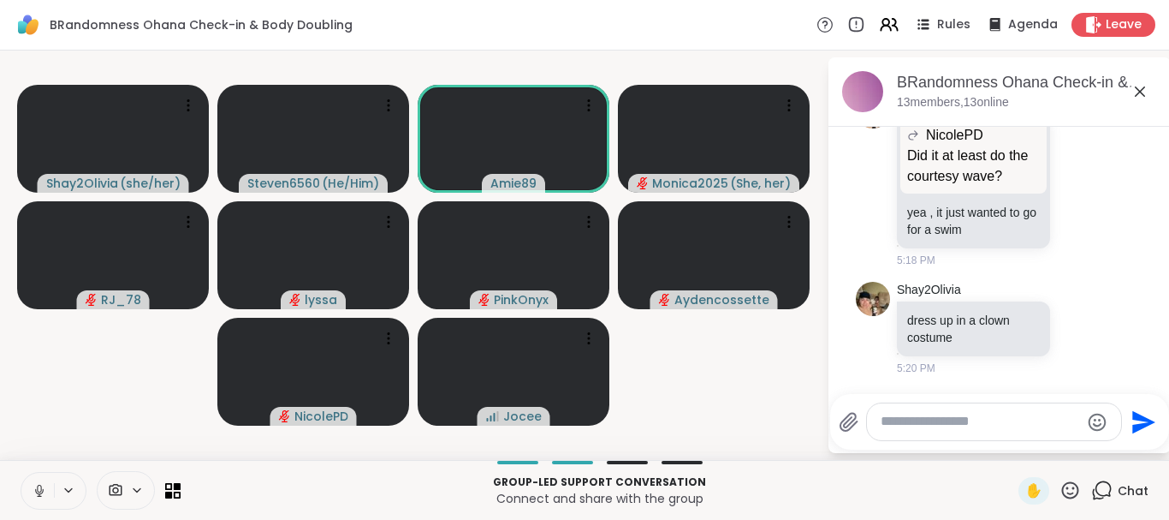
click at [39, 490] on icon at bounding box center [39, 490] width 15 height 15
click at [39, 490] on icon at bounding box center [39, 491] width 12 height 12
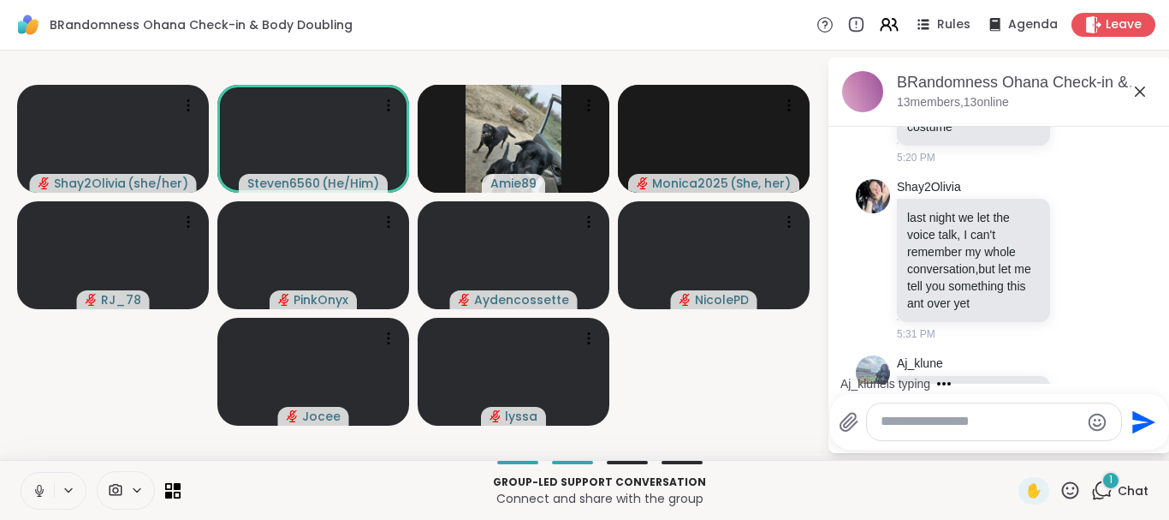
scroll to position [5192, 0]
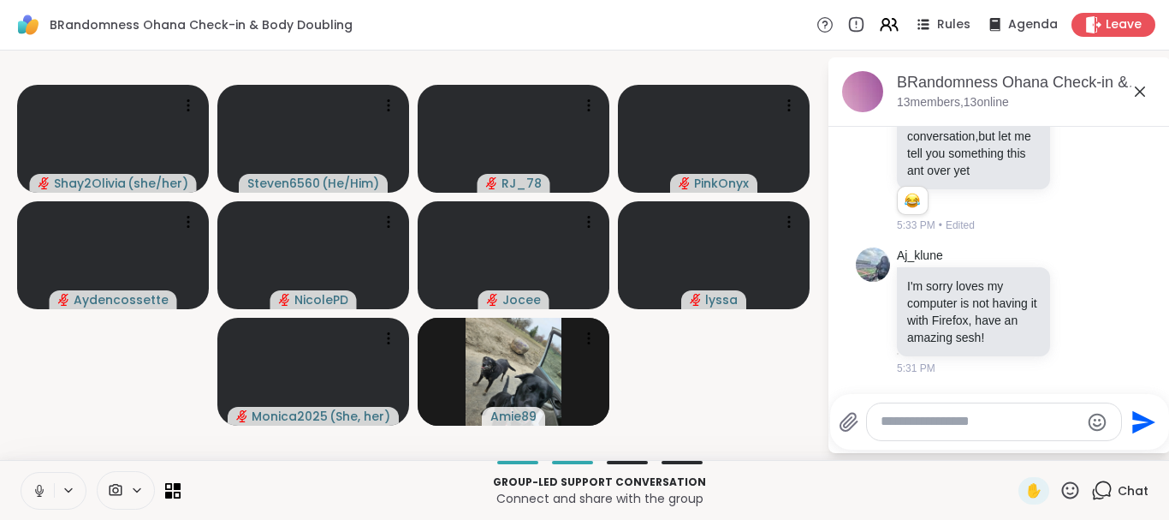
click at [42, 490] on icon at bounding box center [39, 490] width 15 height 15
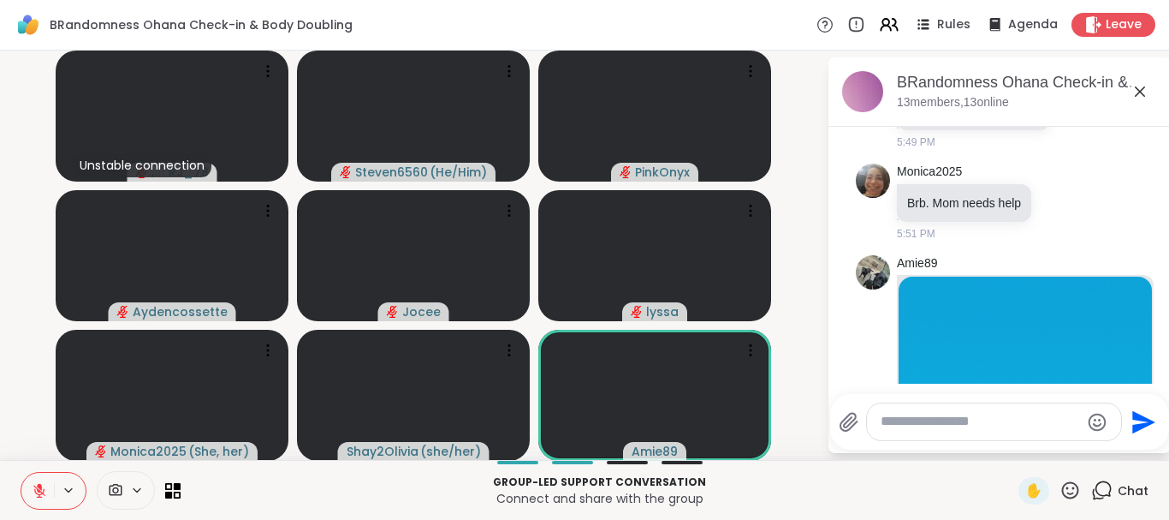
scroll to position [6812, 0]
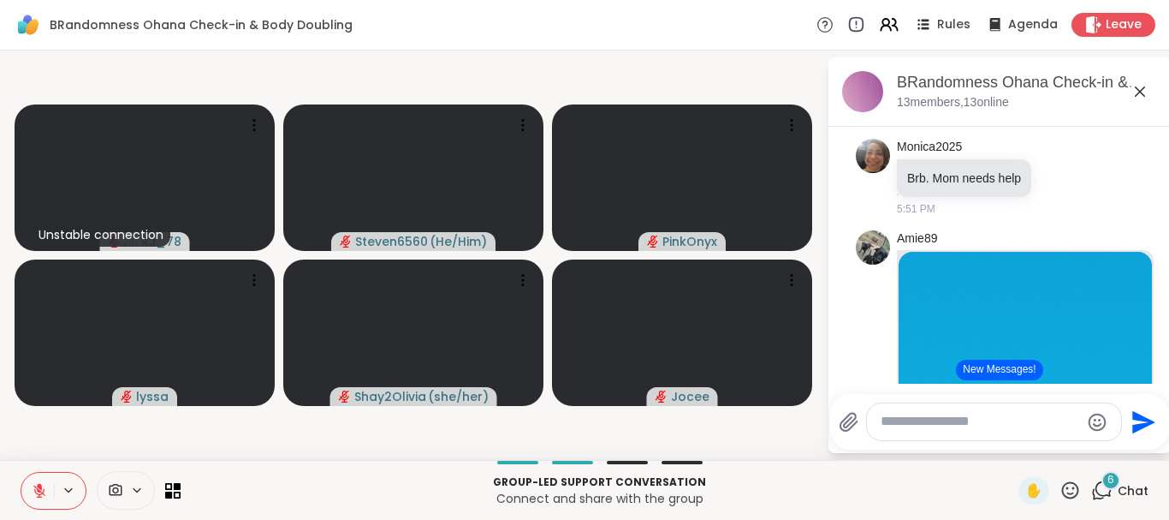
click at [42, 490] on icon at bounding box center [39, 490] width 15 height 15
click at [1144, 425] on icon "Send" at bounding box center [1143, 421] width 23 height 23
drag, startPoint x: 1144, startPoint y: 425, endPoint x: 1132, endPoint y: 416, distance: 15.2
click at [1132, 416] on icon "Send" at bounding box center [1141, 421] width 27 height 27
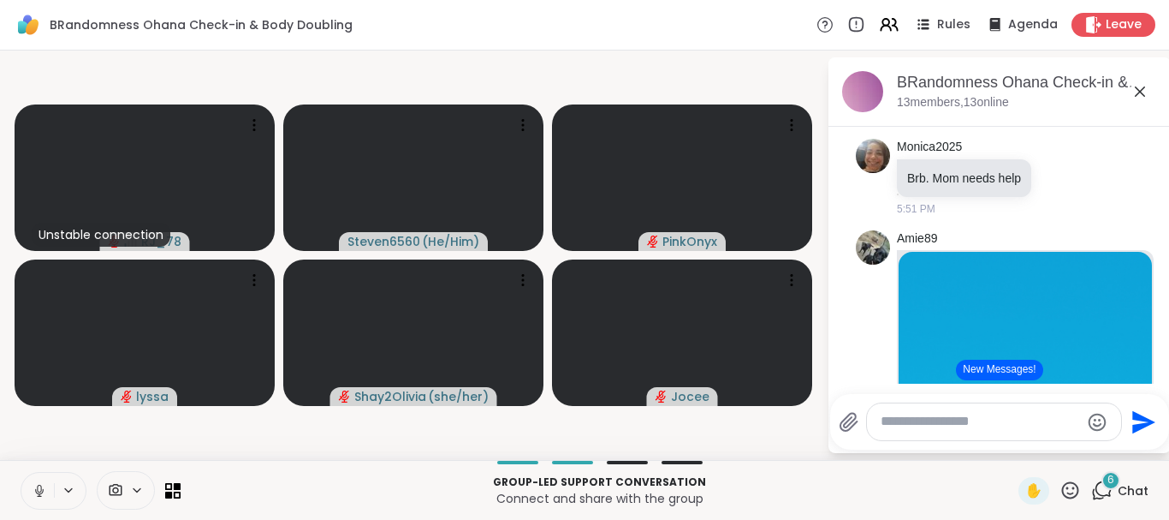
click at [1008, 370] on button "New Messages!" at bounding box center [999, 370] width 86 height 21
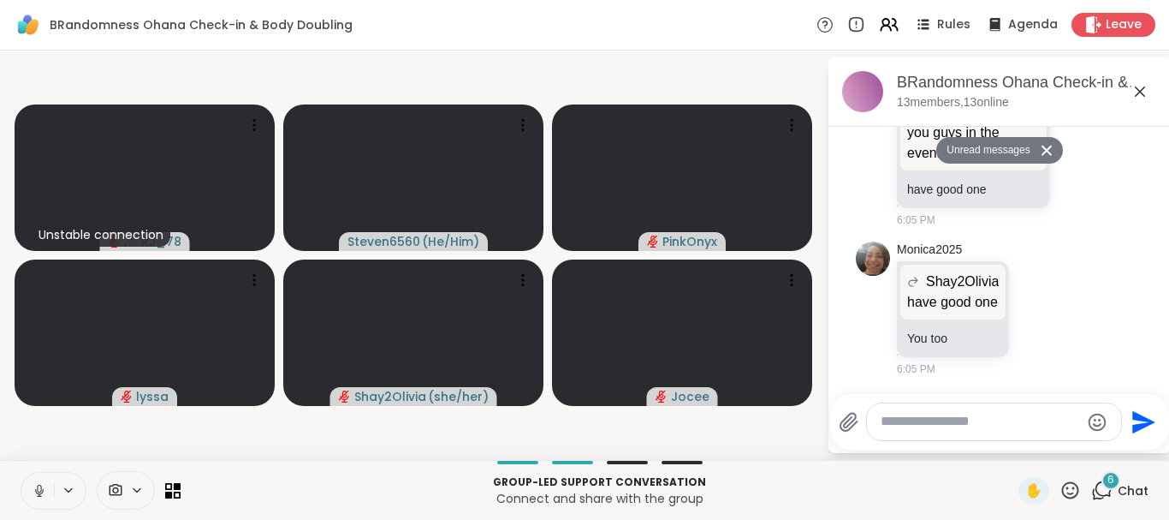
scroll to position [8285, 0]
drag, startPoint x: 1008, startPoint y: 370, endPoint x: 1034, endPoint y: 338, distance: 40.8
click at [1034, 338] on div "Monica2025 Shay2Olivia have good one have good one You too 6:05 PM" at bounding box center [981, 309] width 169 height 136
click at [1168, 126] on div "BRandomness Ohana Check-in & Body Doubling, Sep 11 13 members, 13 online" at bounding box center [1000, 91] width 342 height 69
drag, startPoint x: 1168, startPoint y: 126, endPoint x: 1137, endPoint y: 323, distance: 199.3
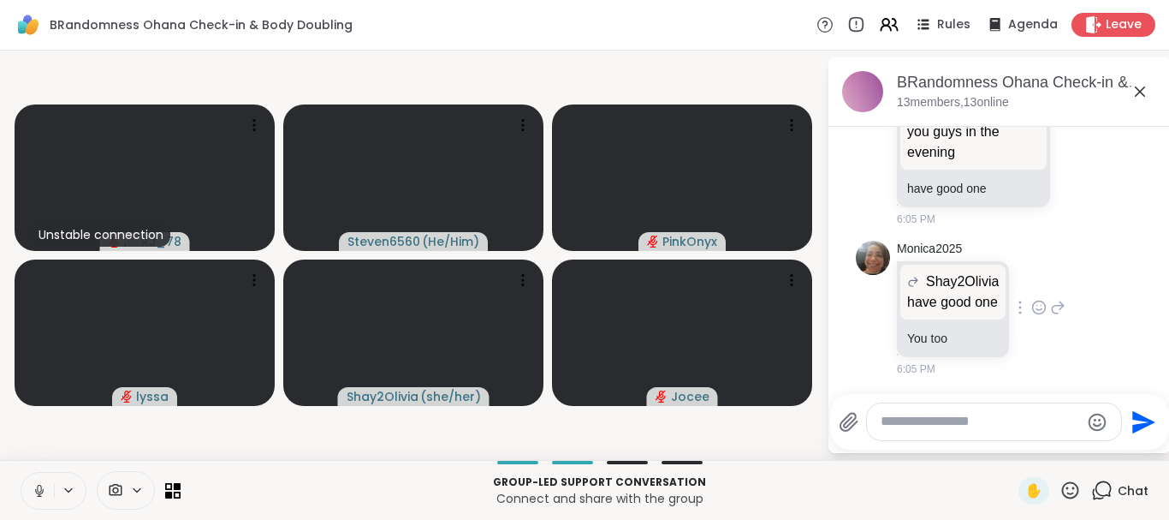
click at [1137, 323] on div "BRandomness Ohana Check-in & Body Doubling, Sep 11 13 members, 13 online Today …" at bounding box center [1000, 254] width 342 height 395
click at [207, 187] on div at bounding box center [145, 177] width 260 height 146
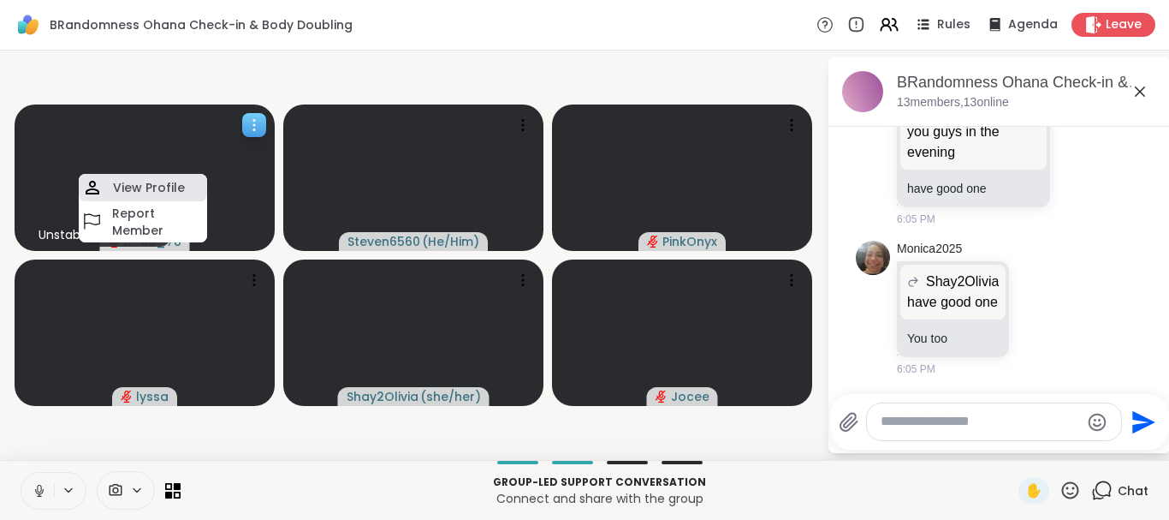
click at [165, 177] on div "View Profile" at bounding box center [143, 187] width 128 height 27
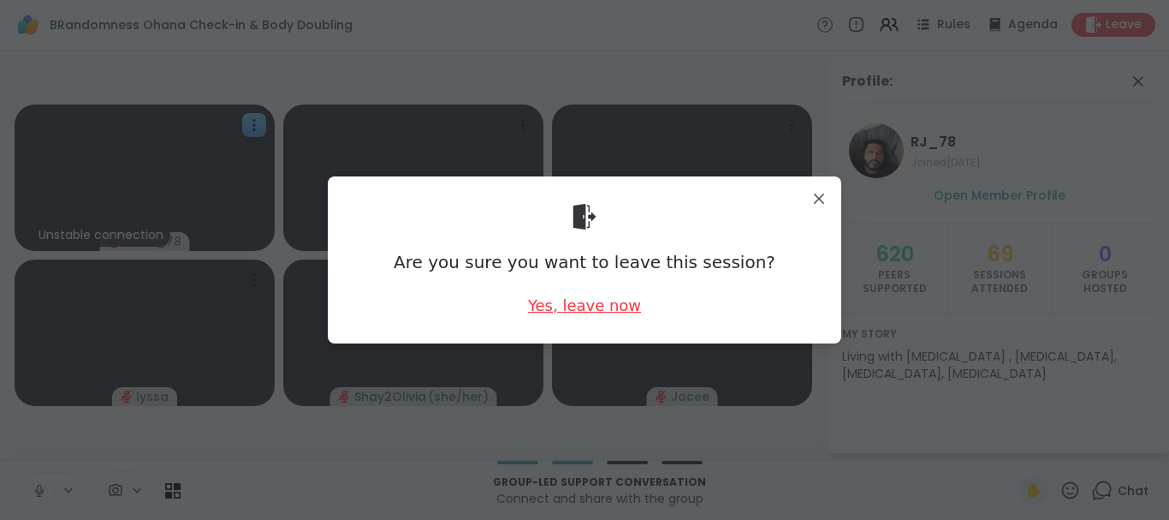
click at [580, 302] on div "Yes, leave now" at bounding box center [584, 304] width 113 height 21
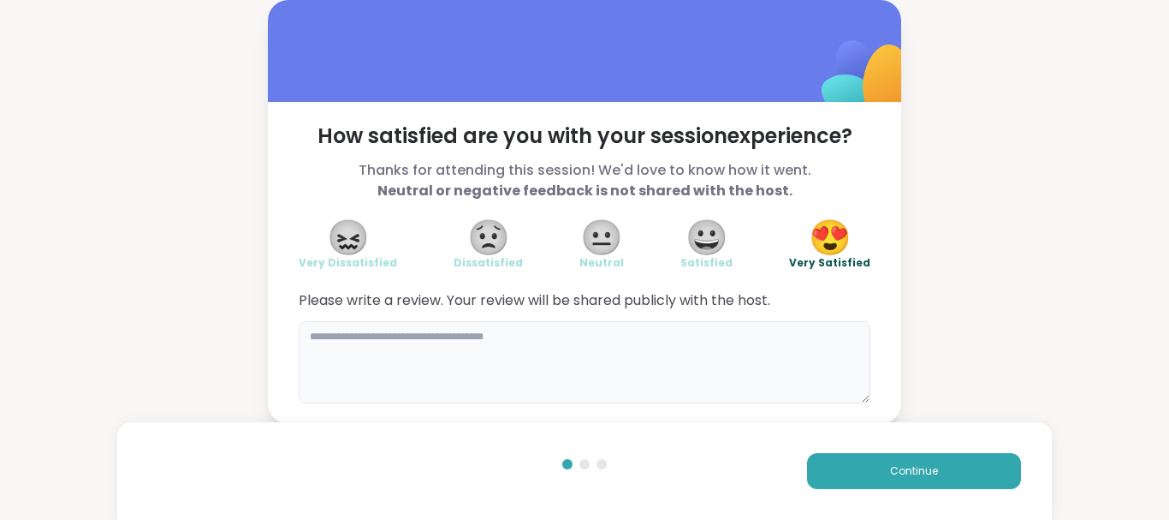
click at [432, 361] on textarea at bounding box center [585, 362] width 572 height 82
click at [402, 347] on textarea at bounding box center [585, 362] width 572 height 82
click at [451, 342] on textarea "**********" at bounding box center [585, 362] width 572 height 82
click at [542, 335] on textarea "**********" at bounding box center [585, 362] width 572 height 82
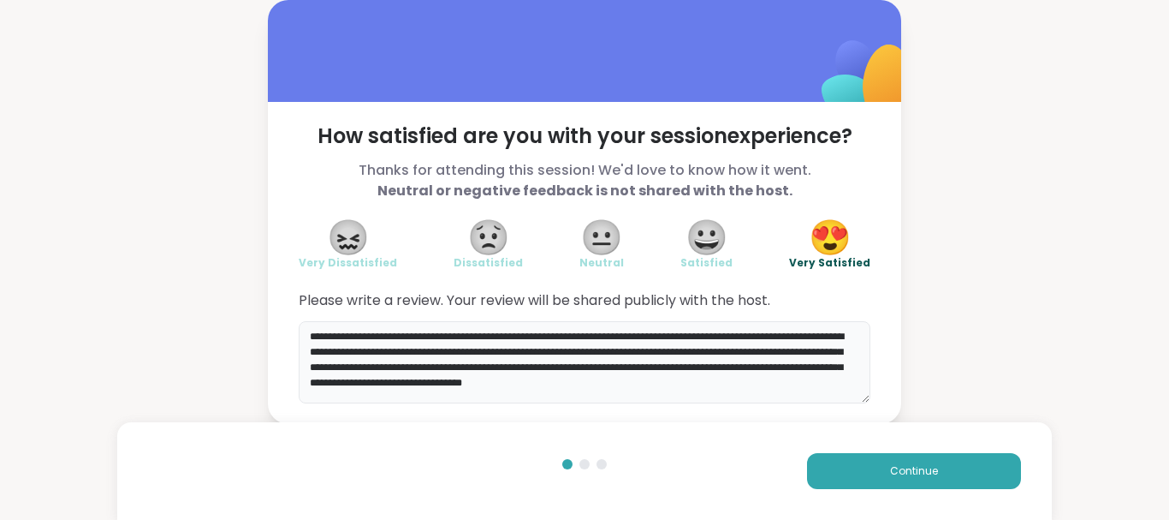
scroll to position [3, 0]
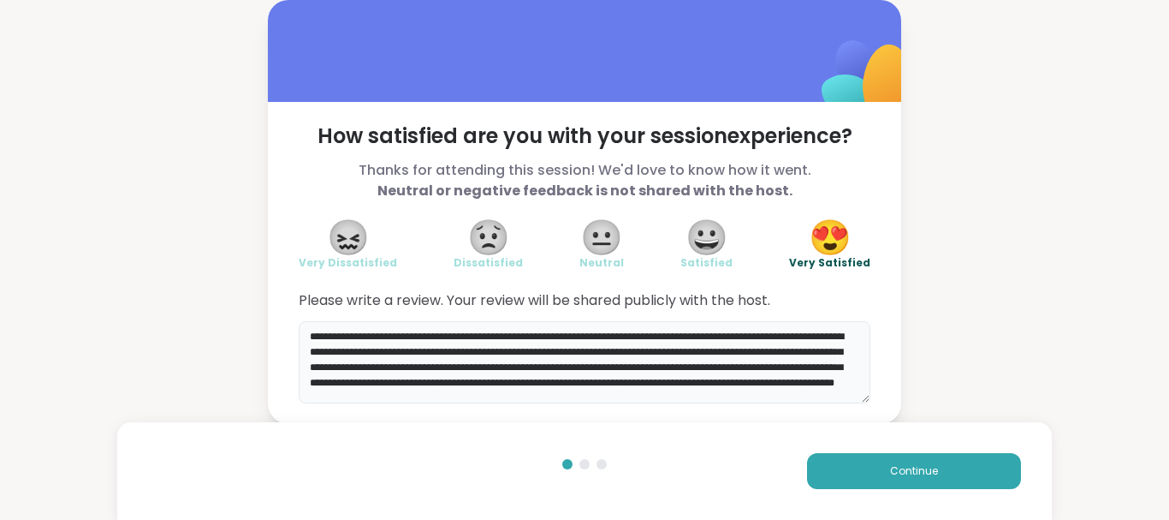
click at [772, 398] on textarea "**********" at bounding box center [585, 362] width 572 height 82
click at [793, 403] on div "**********" at bounding box center [584, 263] width 633 height 322
click at [802, 401] on textarea "**********" at bounding box center [585, 362] width 572 height 82
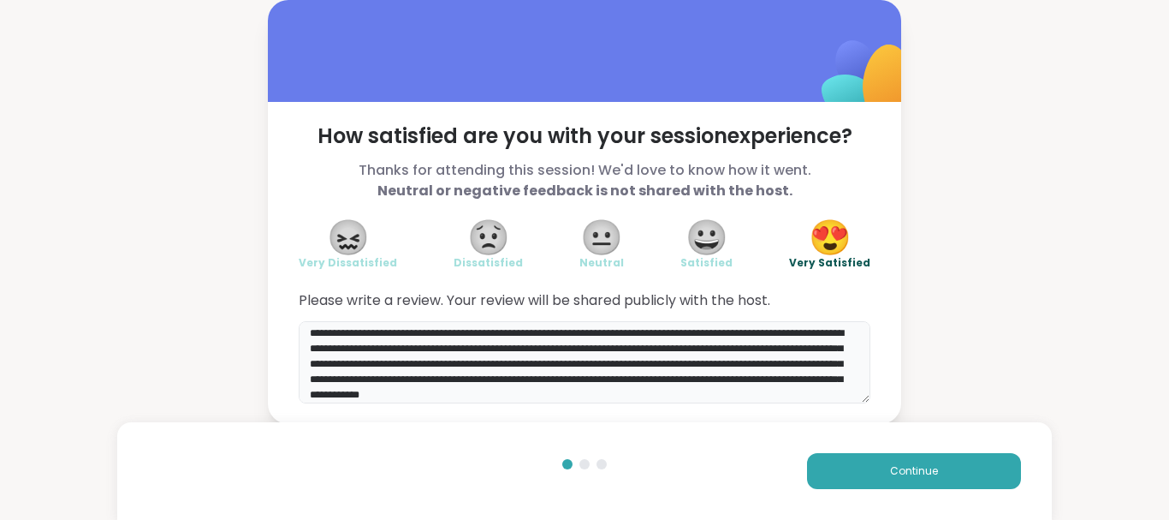
scroll to position [19, 0]
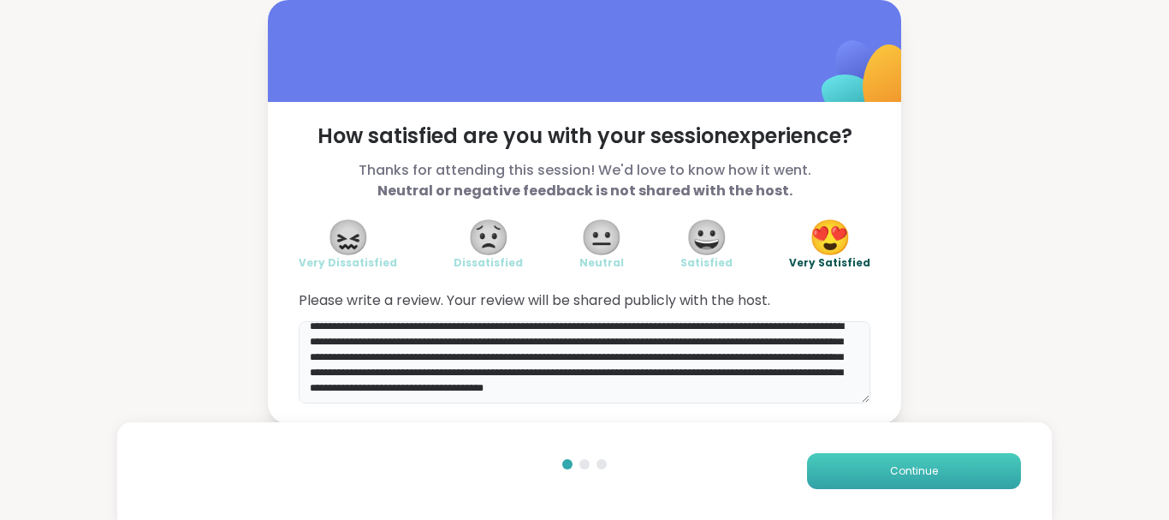
type textarea "**********"
click at [883, 467] on button "Continue" at bounding box center [914, 471] width 214 height 36
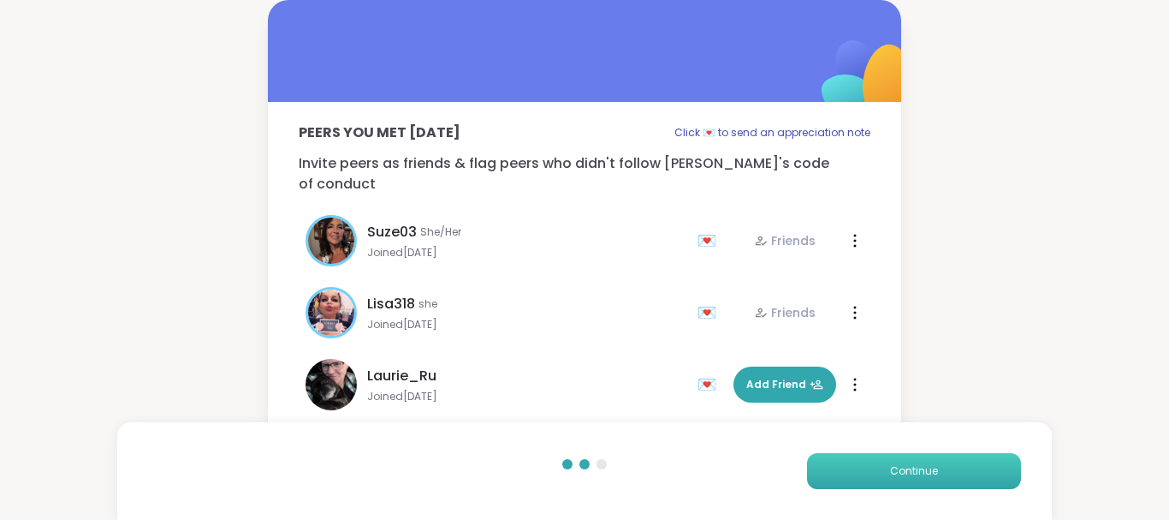
click at [883, 467] on button "Continue" at bounding box center [914, 471] width 214 height 36
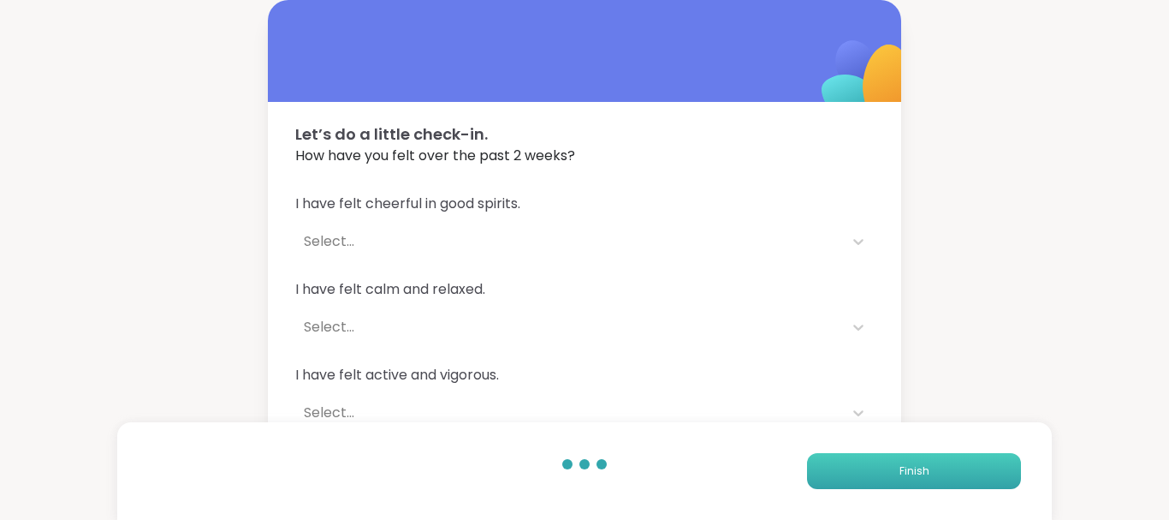
click at [883, 467] on button "Finish" at bounding box center [914, 471] width 214 height 36
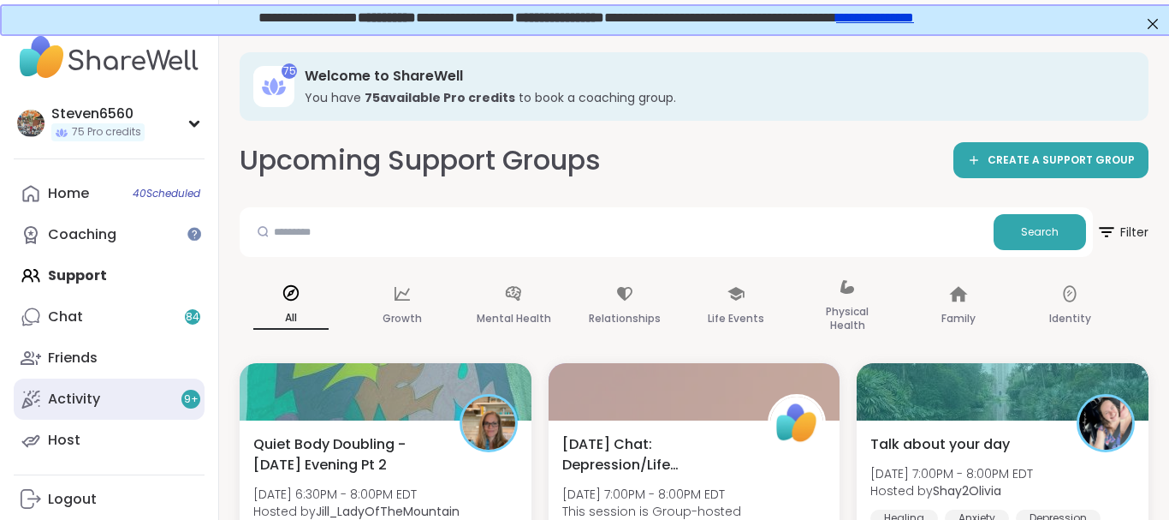
click at [84, 388] on link "Activity 9 +" at bounding box center [109, 398] width 191 height 41
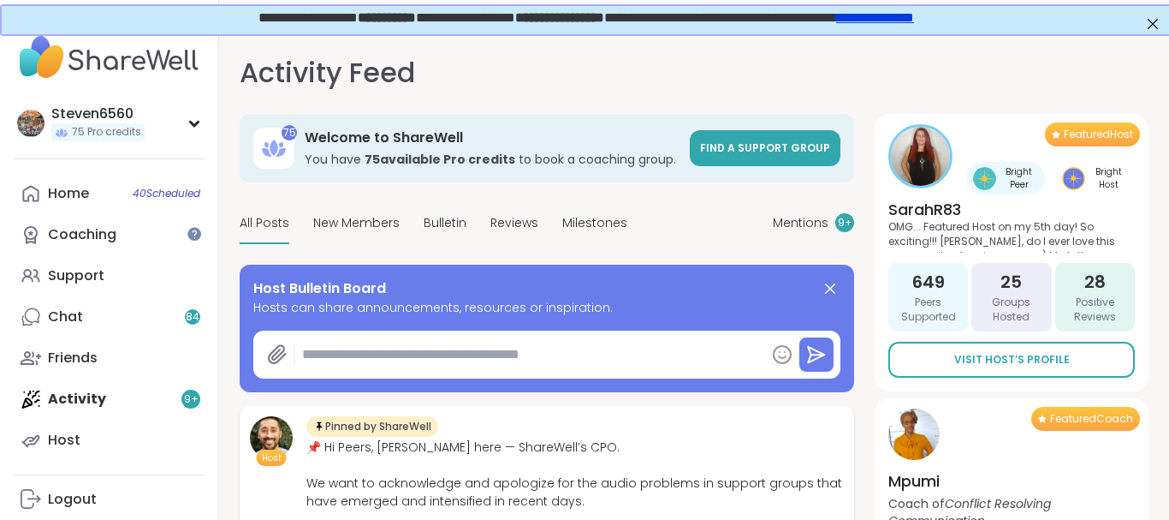
type textarea "*"
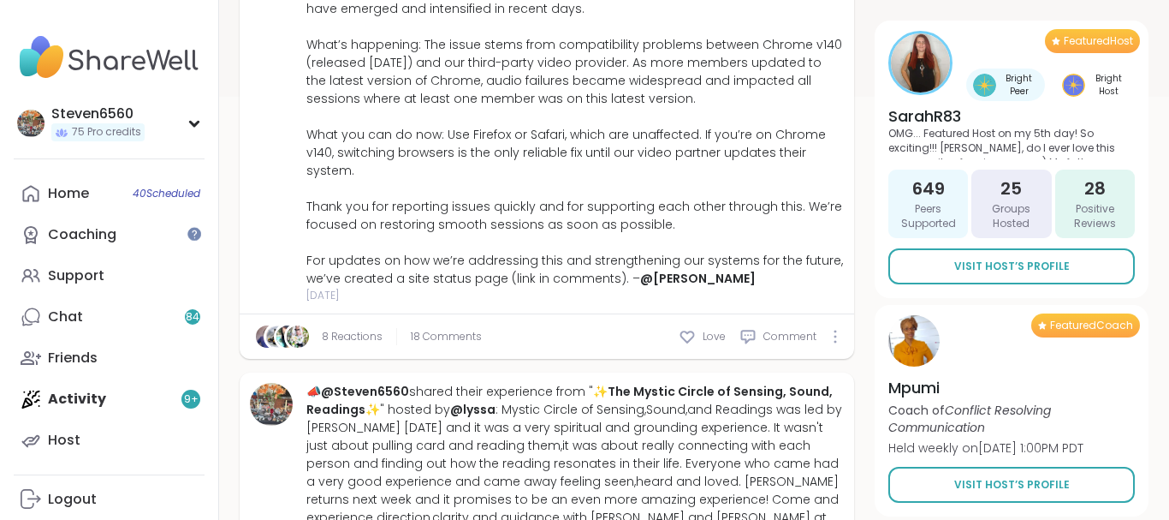
scroll to position [524, 0]
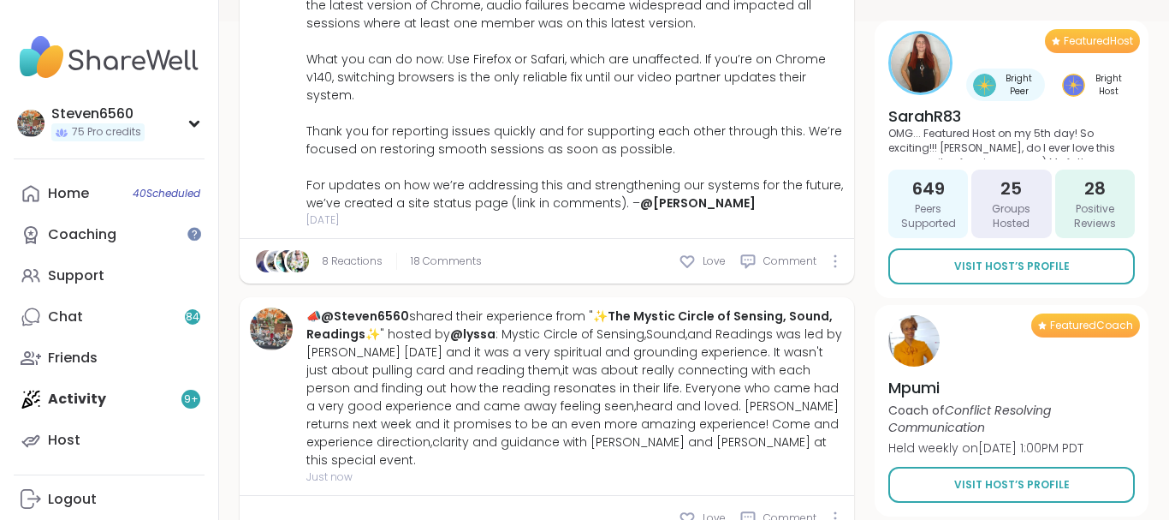
drag, startPoint x: 1162, startPoint y: 505, endPoint x: 1168, endPoint y: 499, distance: 9.1
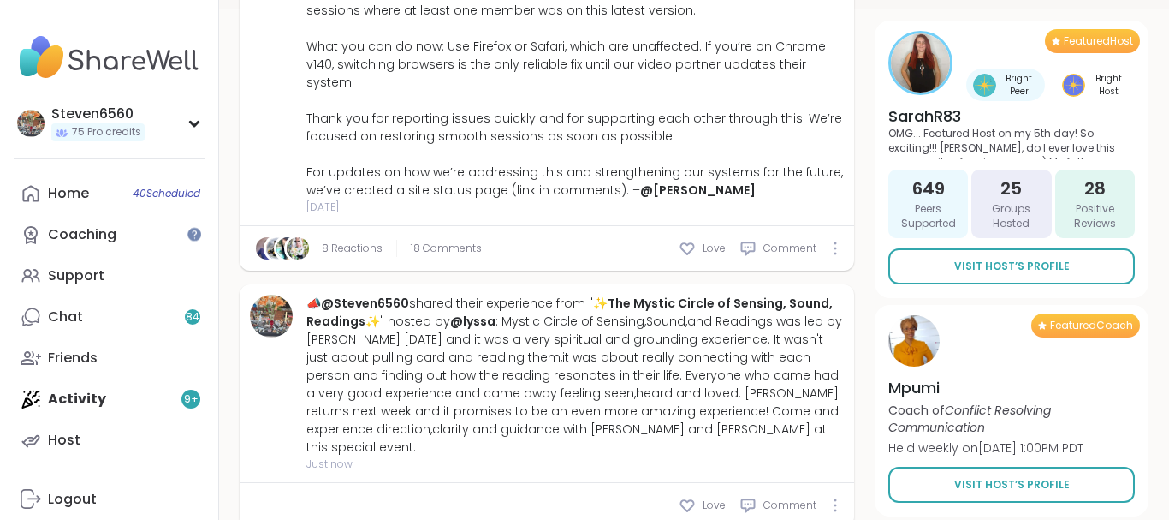
scroll to position [582, 0]
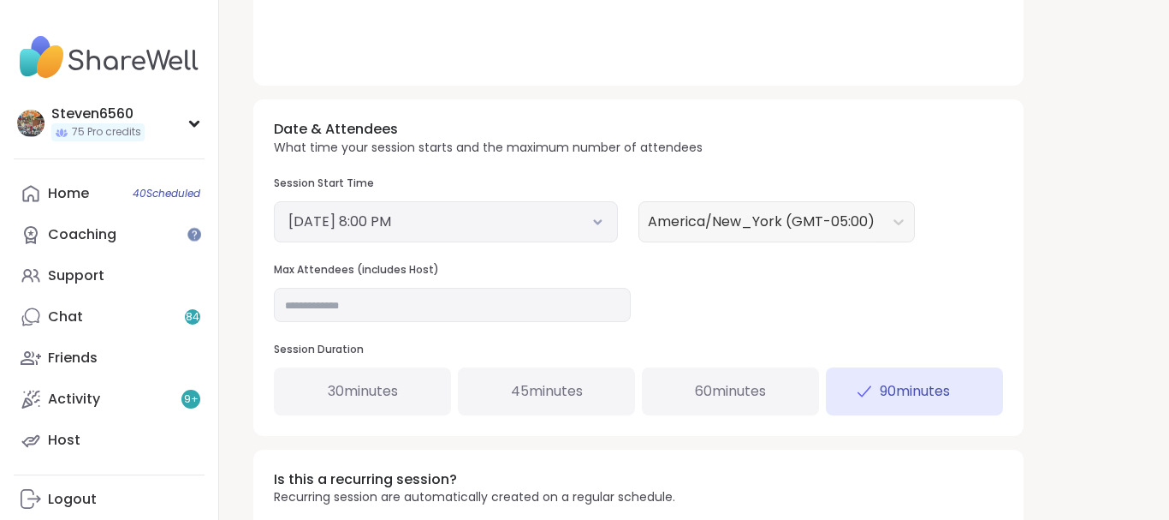
scroll to position [714, 0]
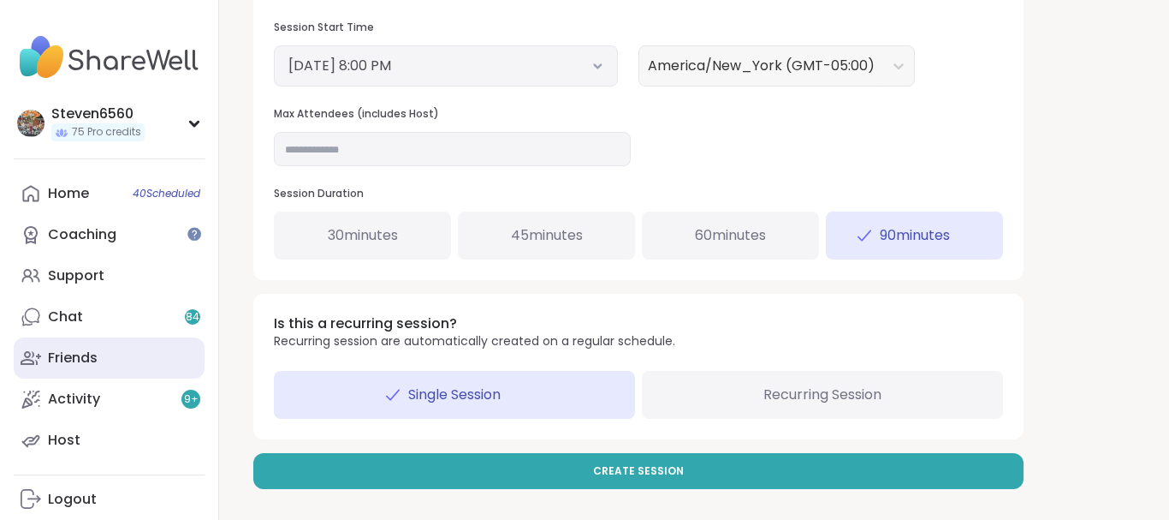
click at [96, 352] on div "Friends" at bounding box center [73, 357] width 50 height 19
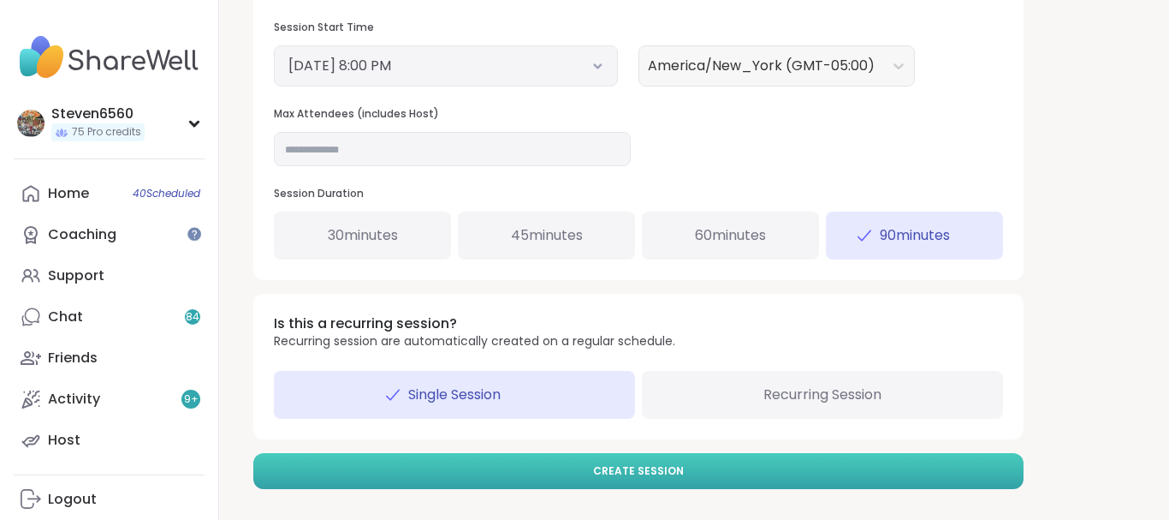
click at [603, 462] on button "Create Session" at bounding box center [638, 471] width 770 height 36
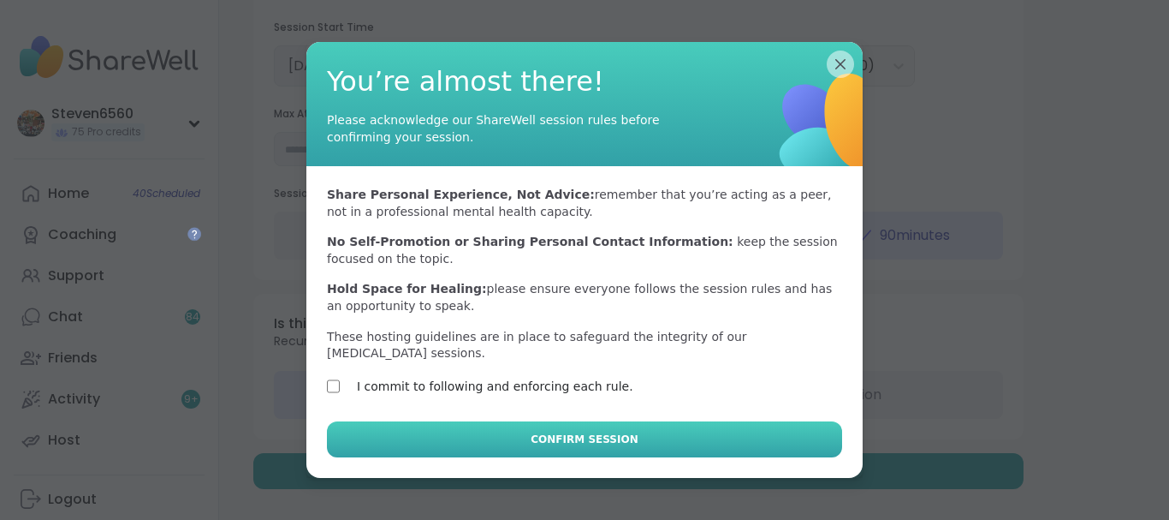
click at [483, 424] on button "Confirm Session" at bounding box center [584, 439] width 515 height 36
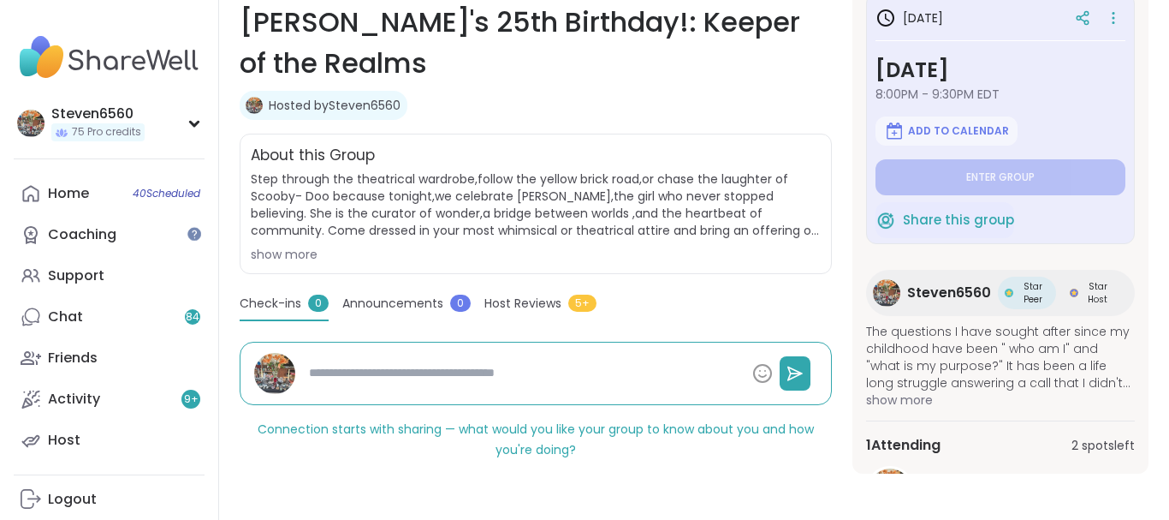
scroll to position [269, 0]
drag, startPoint x: 1164, startPoint y: 514, endPoint x: 1148, endPoint y: 401, distance: 114.2
click at [1148, 401] on div "in 2 days Saturday, Sep 13 8:00PM - 9:30PM EDT Add to Calendar Enter group Shar…" at bounding box center [1001, 226] width 296 height 494
click at [1080, 16] on icon at bounding box center [1079, 17] width 4 height 4
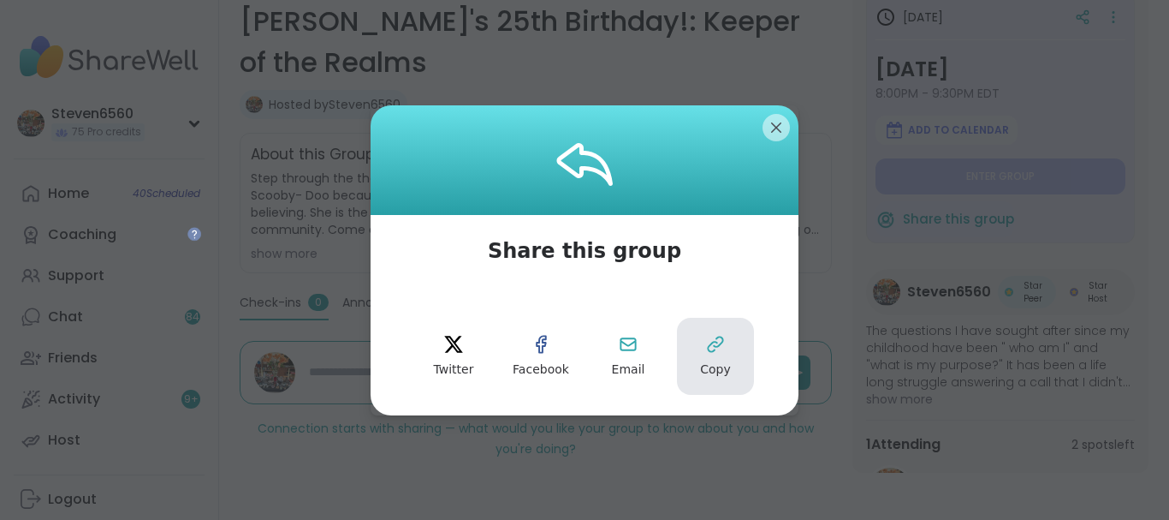
click at [723, 360] on button "Copy" at bounding box center [715, 356] width 77 height 77
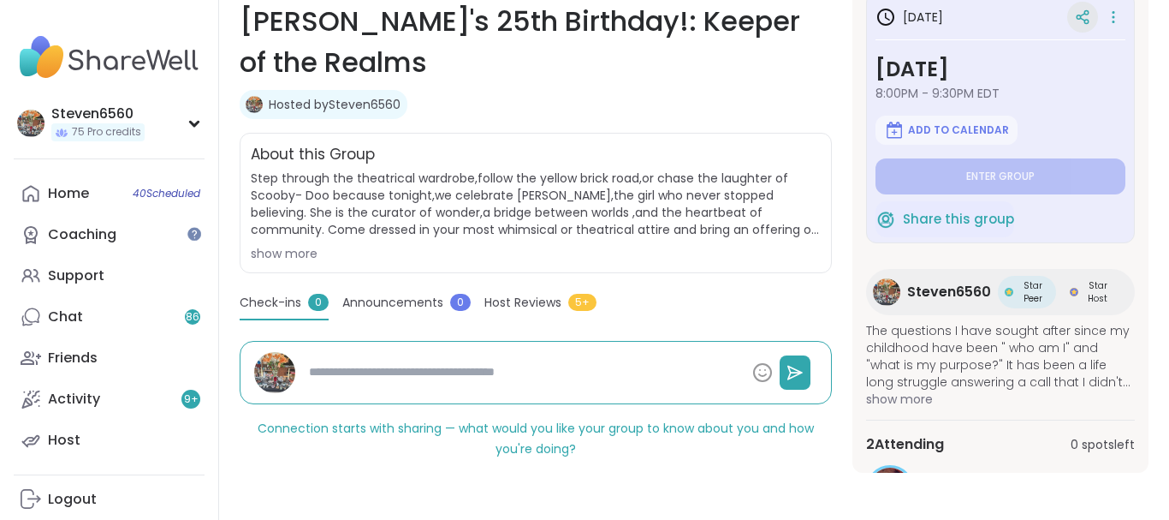
click at [1090, 27] on div at bounding box center [1082, 17] width 31 height 31
click at [1111, 14] on icon at bounding box center [1113, 17] width 17 height 24
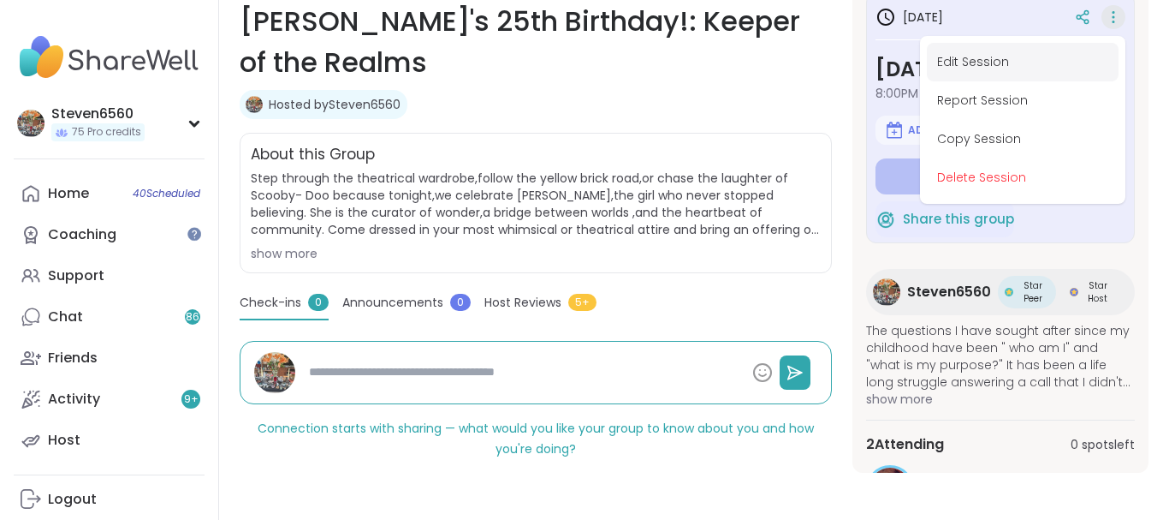
click at [1007, 55] on button "Edit Session" at bounding box center [1023, 62] width 192 height 39
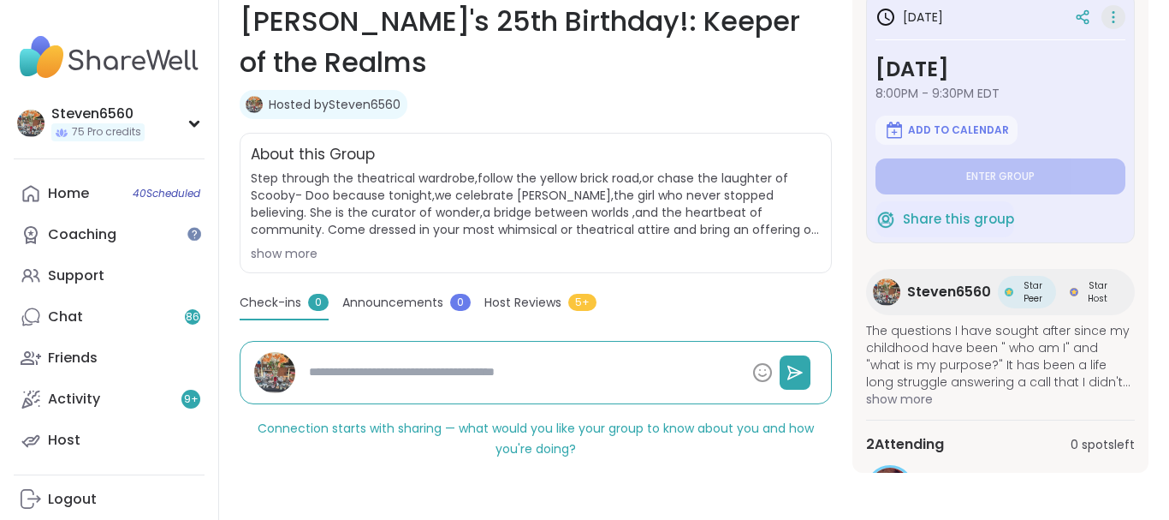
type textarea "*"
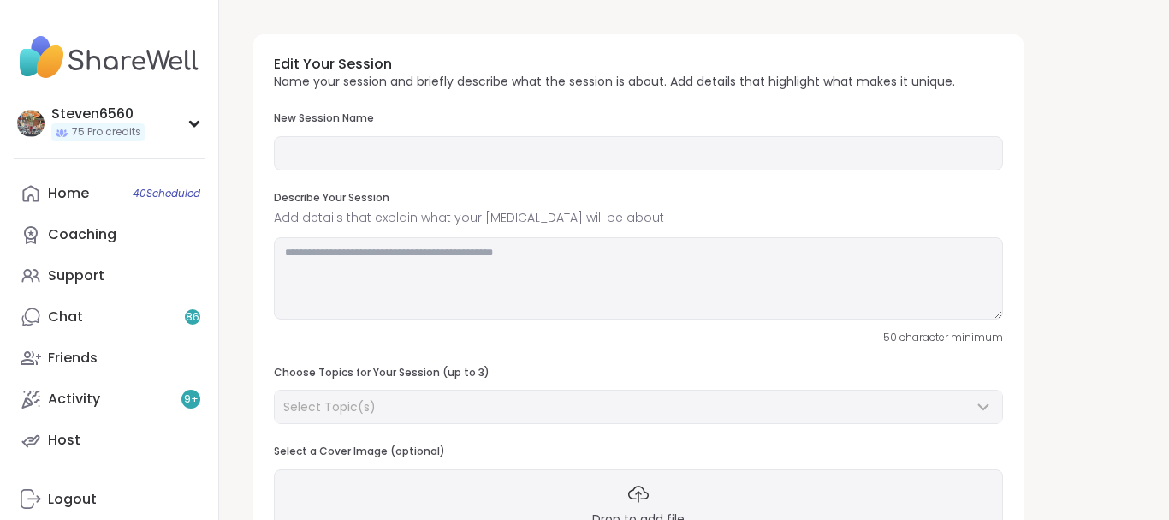
type input "**********"
type textarea "**********"
type input "*"
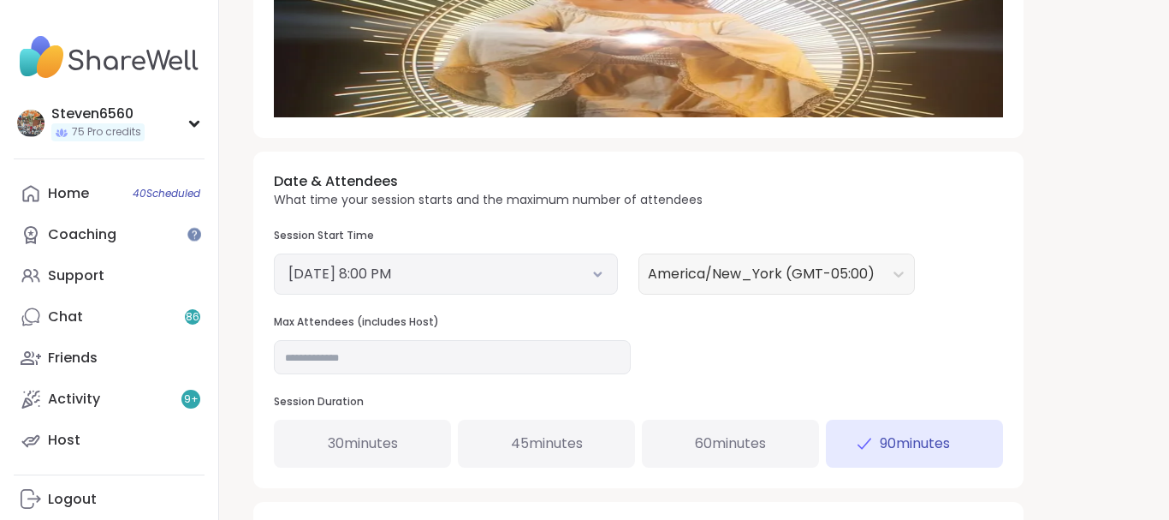
scroll to position [524, 0]
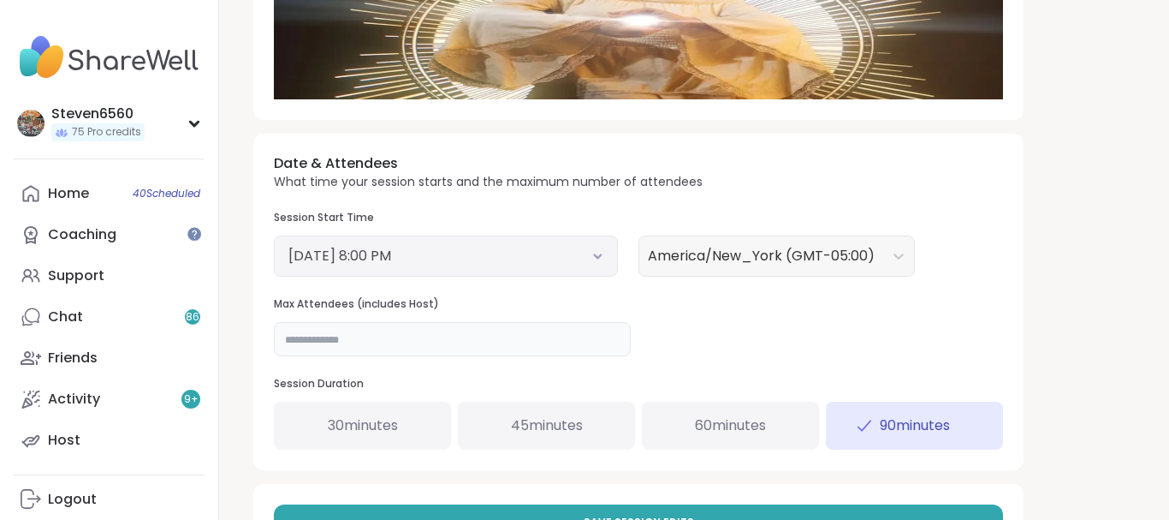
click at [294, 338] on input "*" at bounding box center [452, 339] width 357 height 34
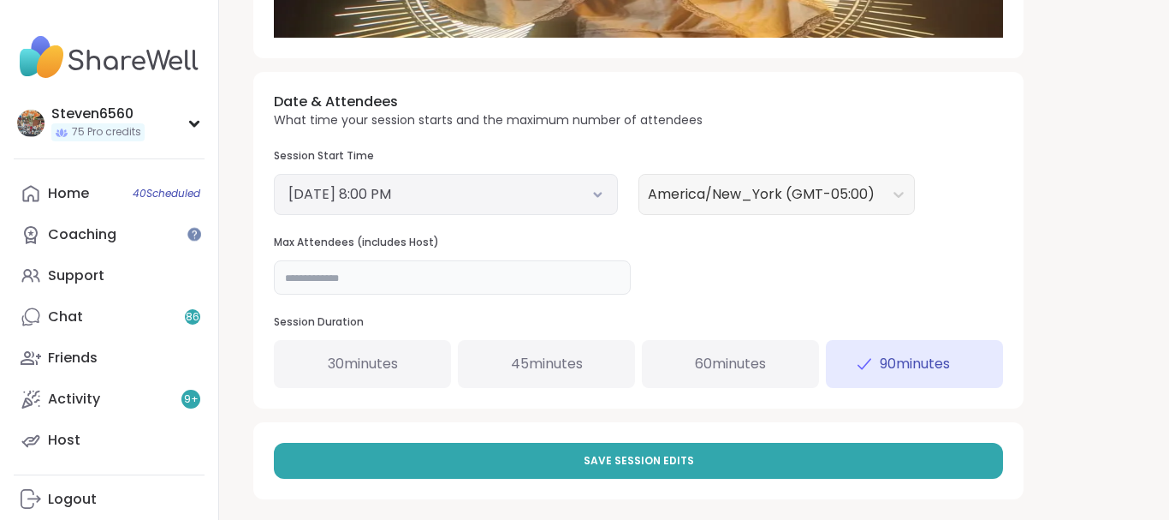
scroll to position [596, 0]
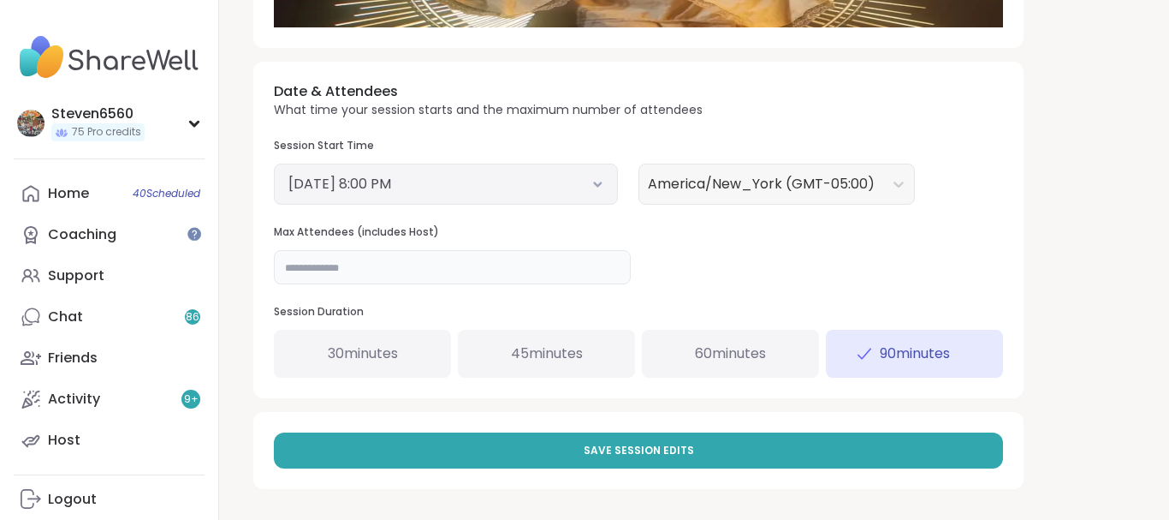
drag, startPoint x: 1168, startPoint y: 511, endPoint x: 819, endPoint y: 445, distance: 355.4
type input "*"
click at [819, 445] on button "Save Session Edits" at bounding box center [638, 450] width 729 height 36
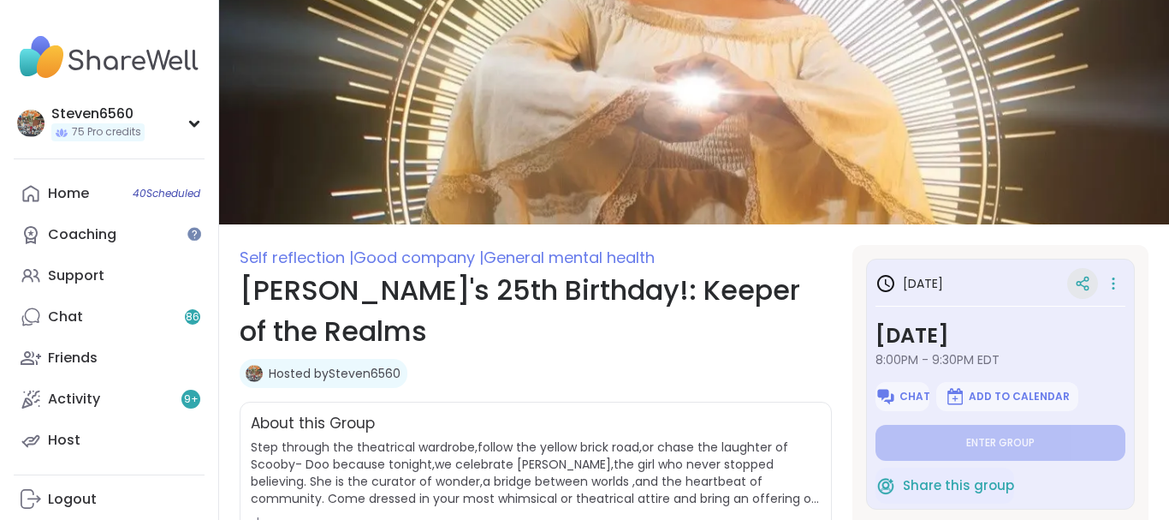
click at [1087, 279] on icon at bounding box center [1082, 283] width 15 height 15
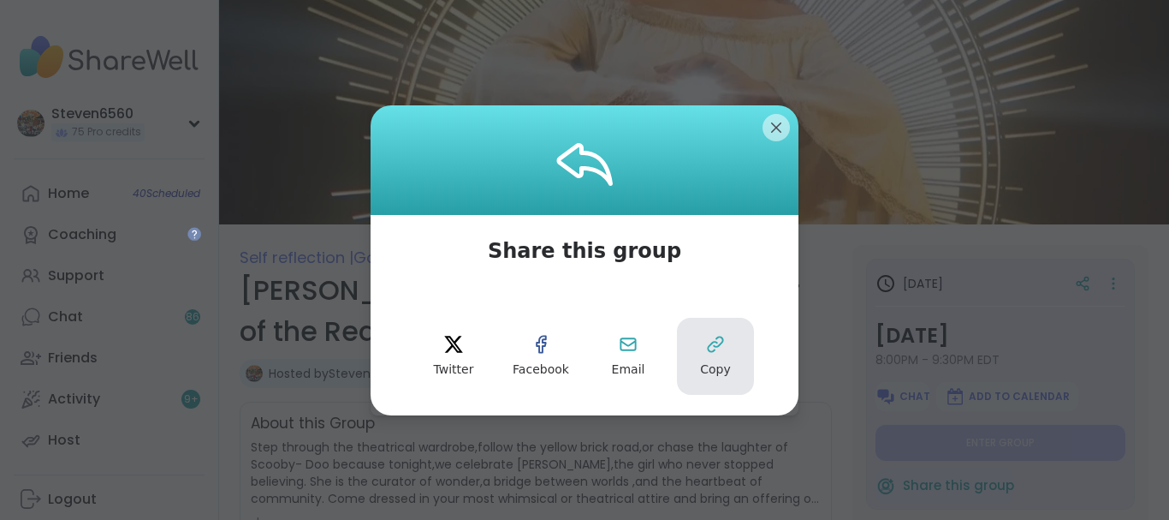
click at [722, 342] on icon at bounding box center [715, 343] width 15 height 15
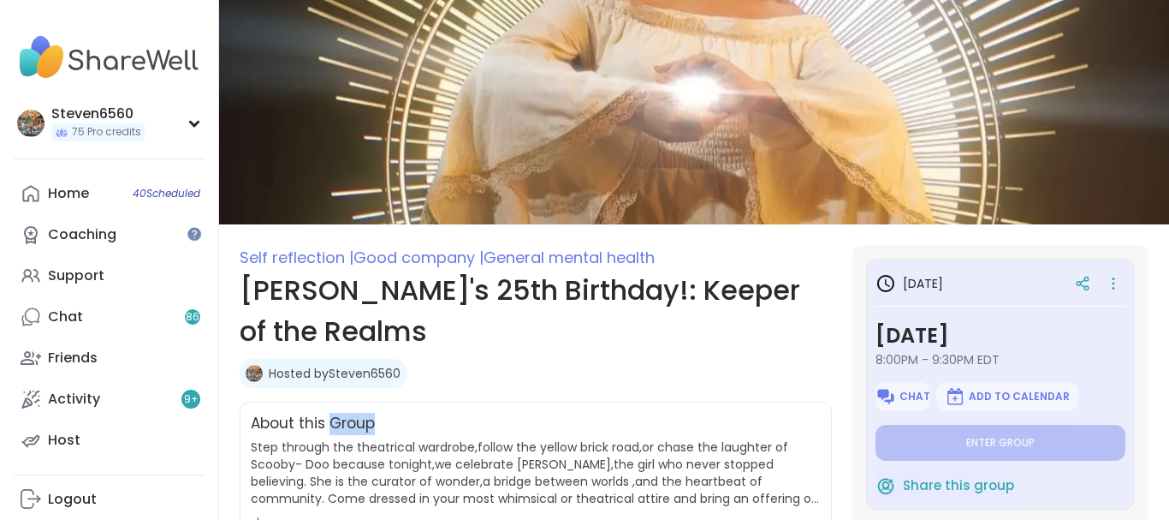
click at [829, 407] on div "About this Group Step through the theatrical wardrobe,follow the yellow brick r…" at bounding box center [536, 471] width 592 height 140
click at [731, 337] on h1 "[PERSON_NAME]'s 25th Birthday!: Keeper of the Realms" at bounding box center [536, 311] width 592 height 82
click at [1086, 281] on icon at bounding box center [1087, 279] width 4 height 4
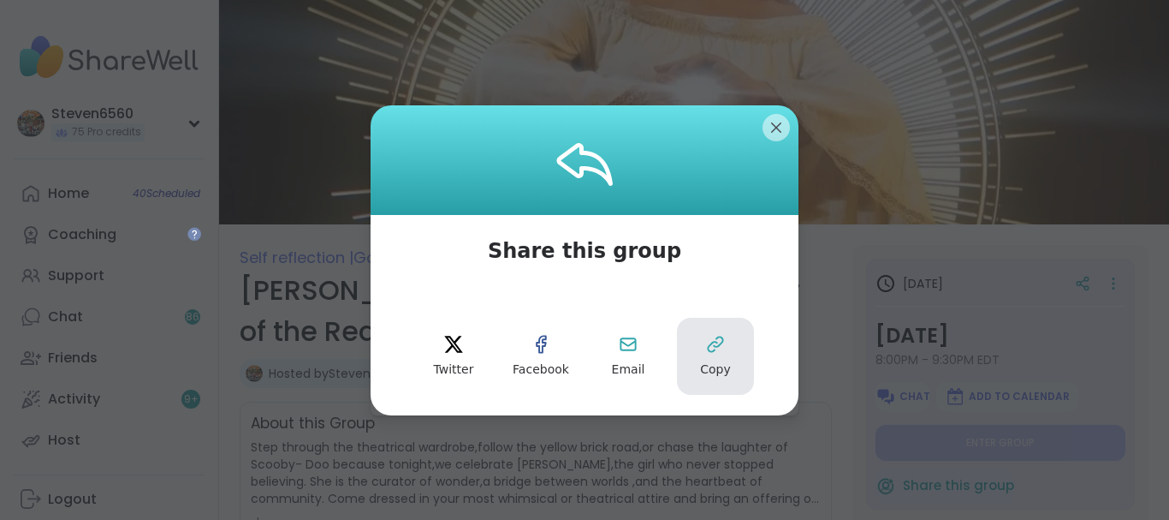
click at [710, 351] on icon at bounding box center [715, 343] width 15 height 15
click at [715, 341] on icon at bounding box center [715, 344] width 21 height 21
type textarea "*"
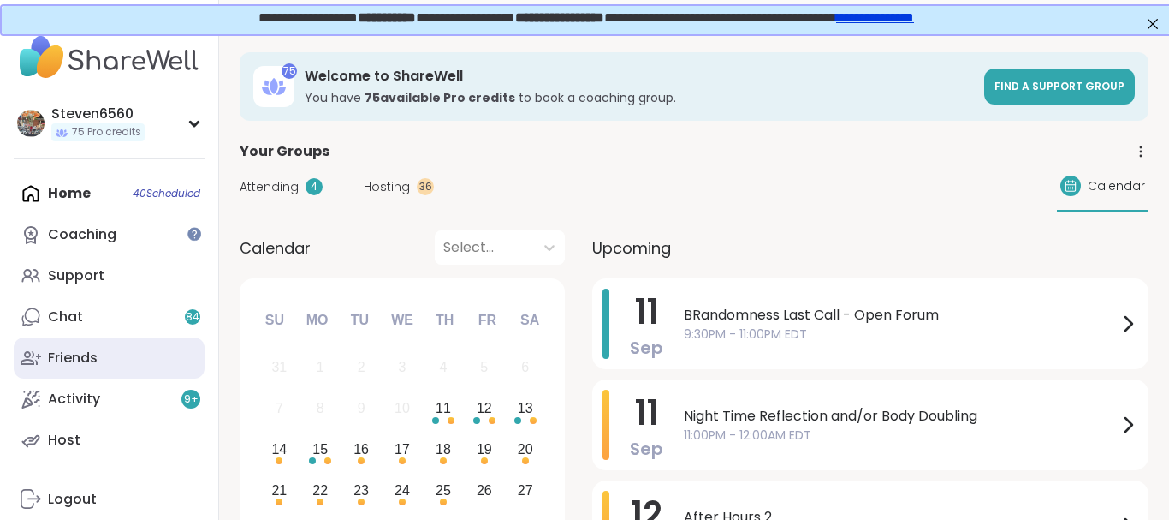
click at [71, 357] on div "Friends" at bounding box center [73, 357] width 50 height 19
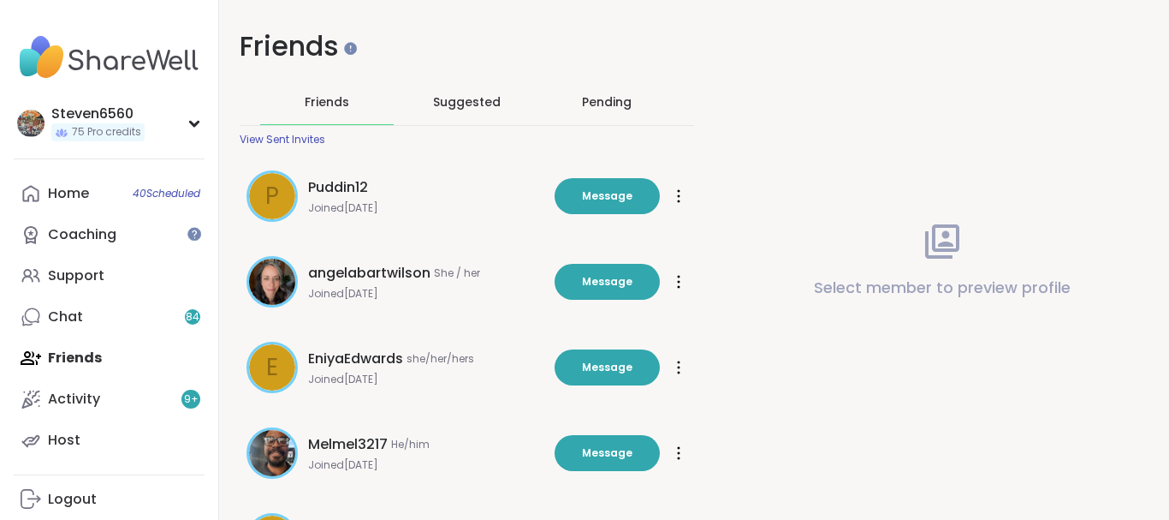
drag, startPoint x: 699, startPoint y: 505, endPoint x: 683, endPoint y: 510, distance: 17.1
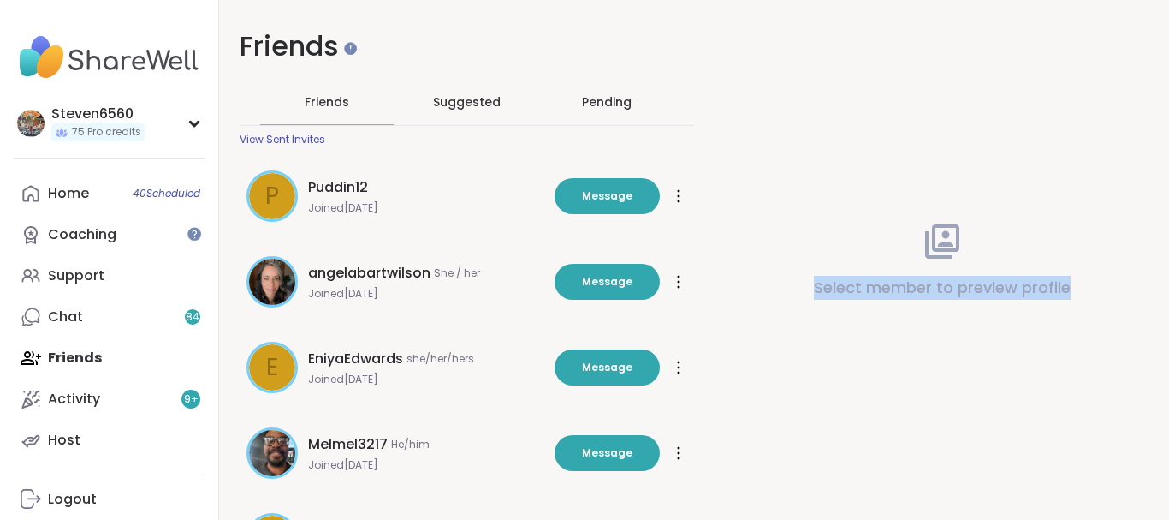
drag, startPoint x: 683, startPoint y: 510, endPoint x: 1156, endPoint y: 485, distance: 474.1
click at [992, 478] on div "Select member to preview profile" at bounding box center [942, 260] width 455 height 520
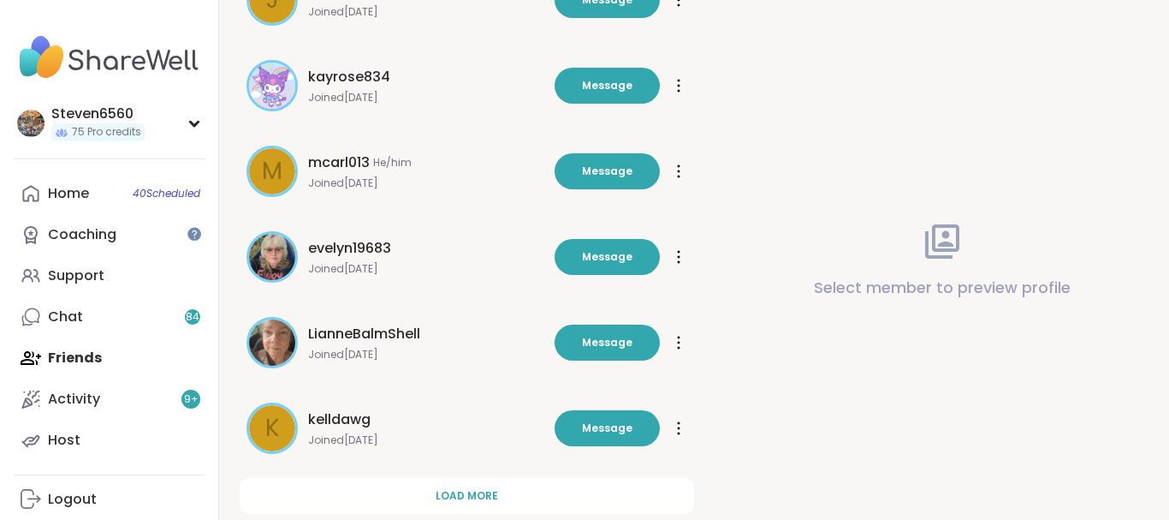
scroll to position [580, 0]
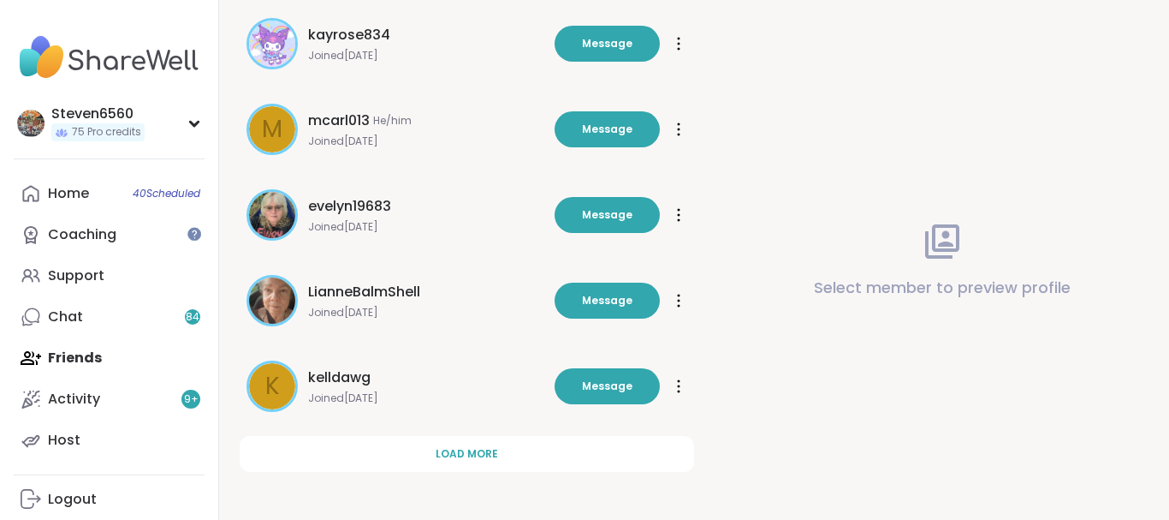
drag, startPoint x: 1163, startPoint y: 514, endPoint x: 465, endPoint y: 455, distance: 700.9
click at [465, 455] on span "Load more" at bounding box center [467, 453] width 62 height 15
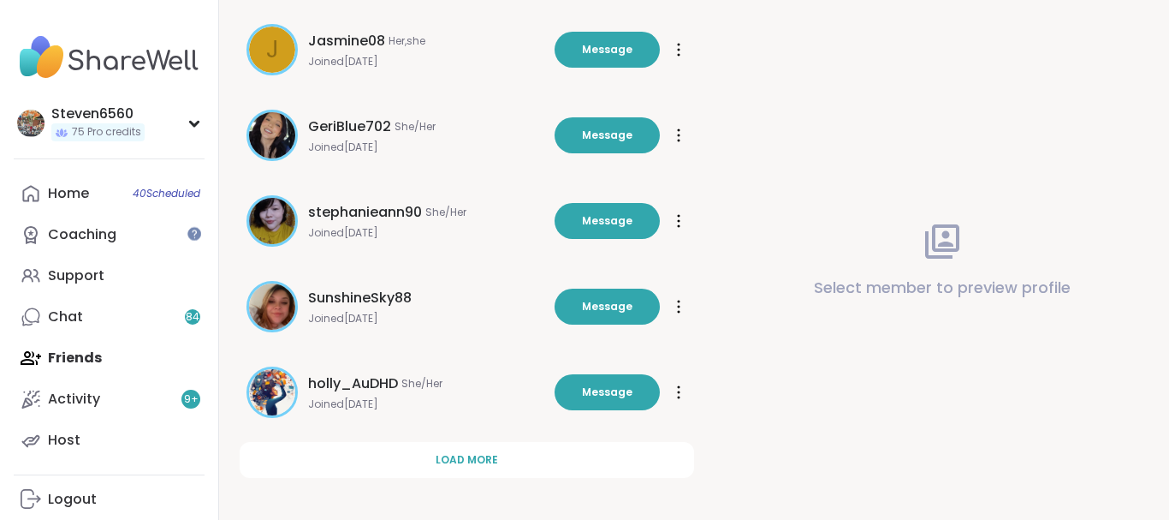
scroll to position [1436, 0]
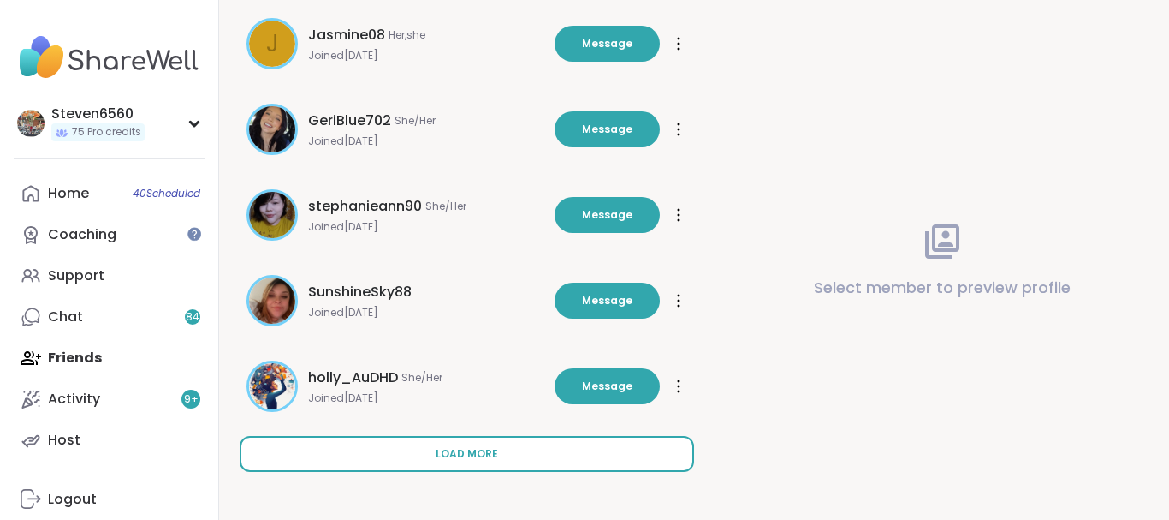
click at [457, 452] on span "Load more" at bounding box center [467, 453] width 62 height 15
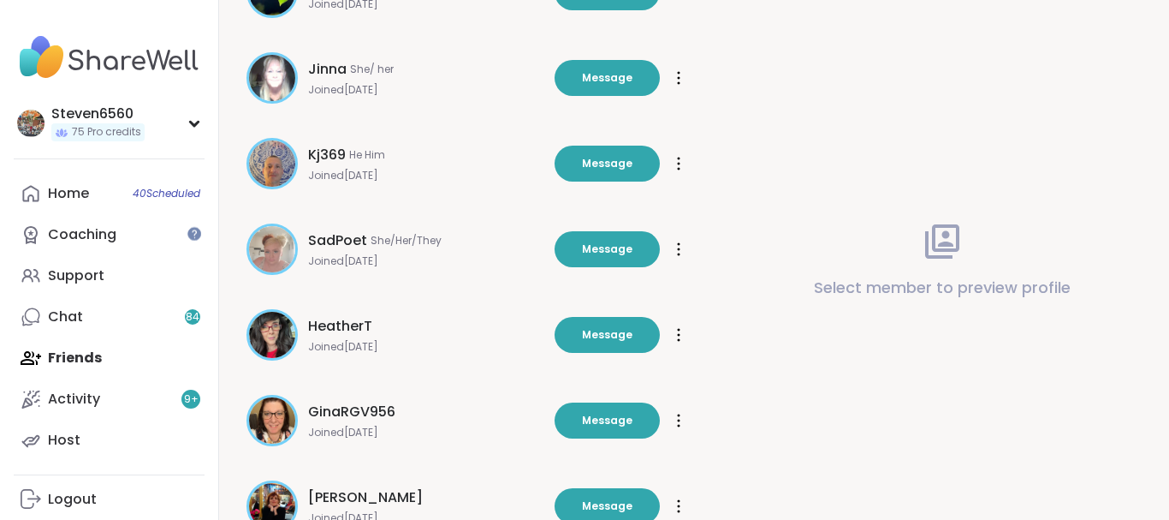
scroll to position [2179, 0]
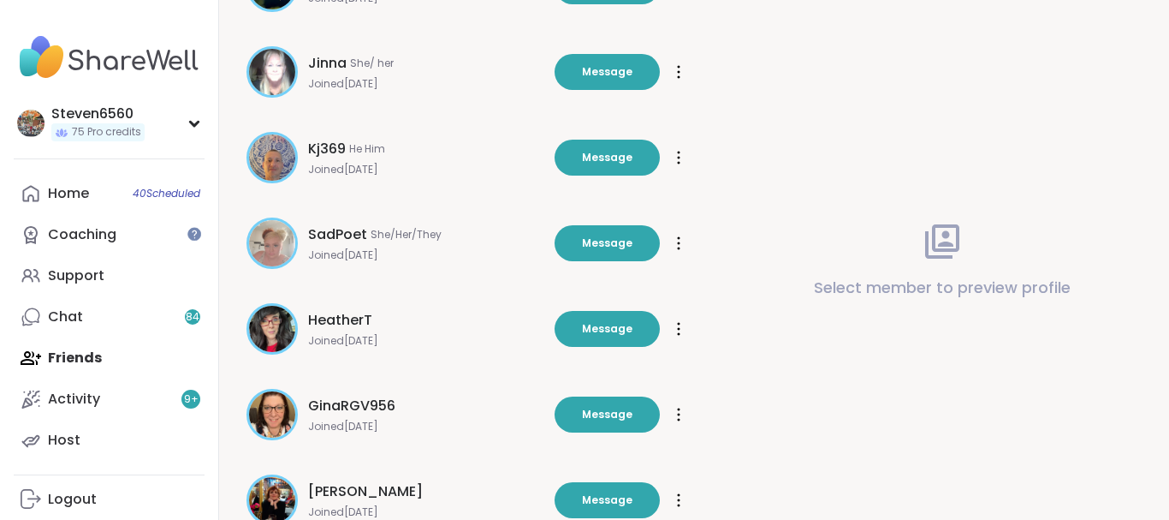
click at [1162, 512] on div "Select member to preview profile" at bounding box center [942, 260] width 455 height 520
click at [1167, 513] on div "Select member to preview profile" at bounding box center [942, 260] width 455 height 520
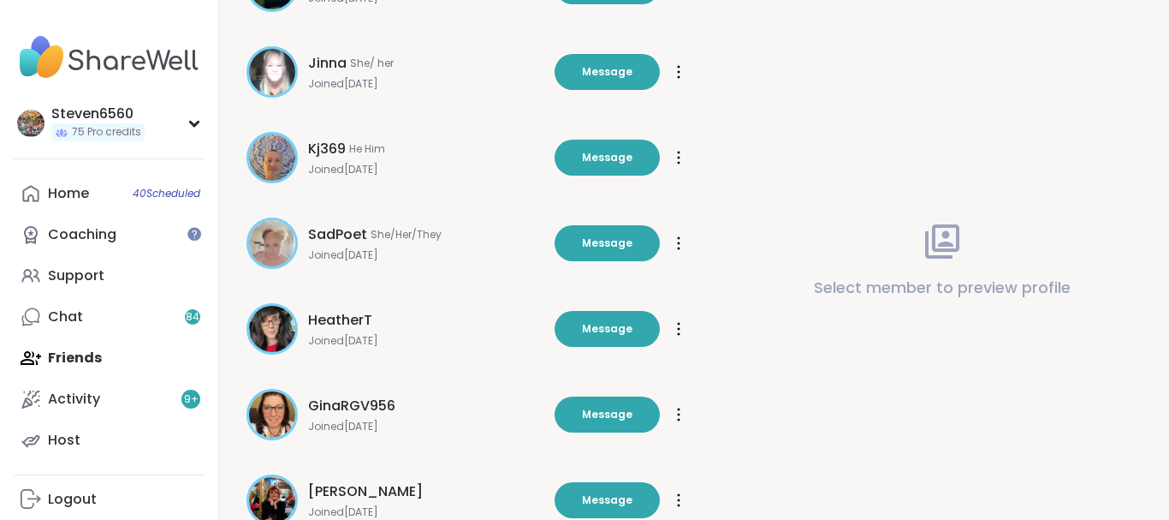
click at [1088, 407] on div "Select member to preview profile" at bounding box center [942, 260] width 455 height 520
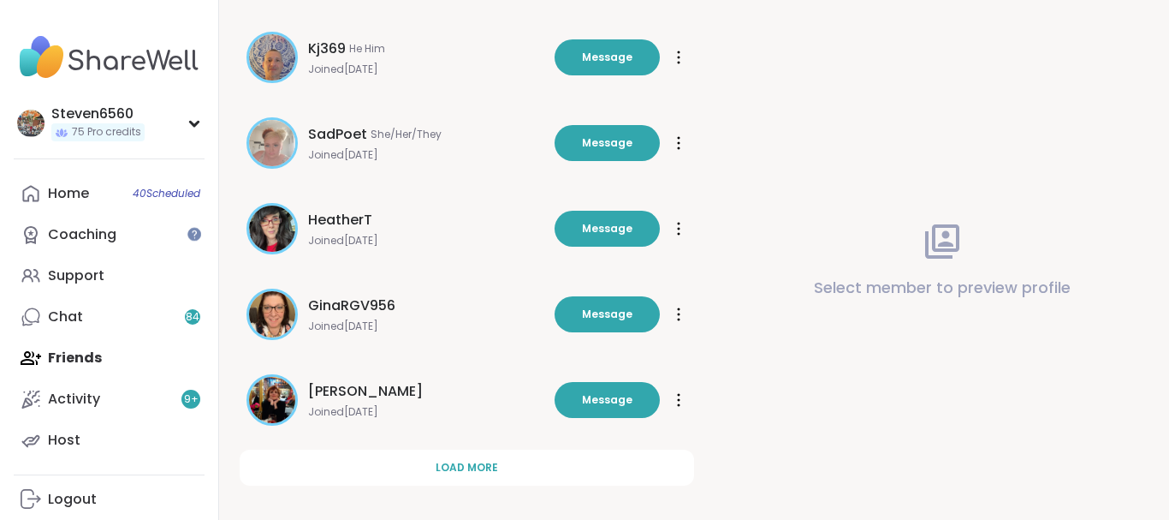
scroll to position [2292, 0]
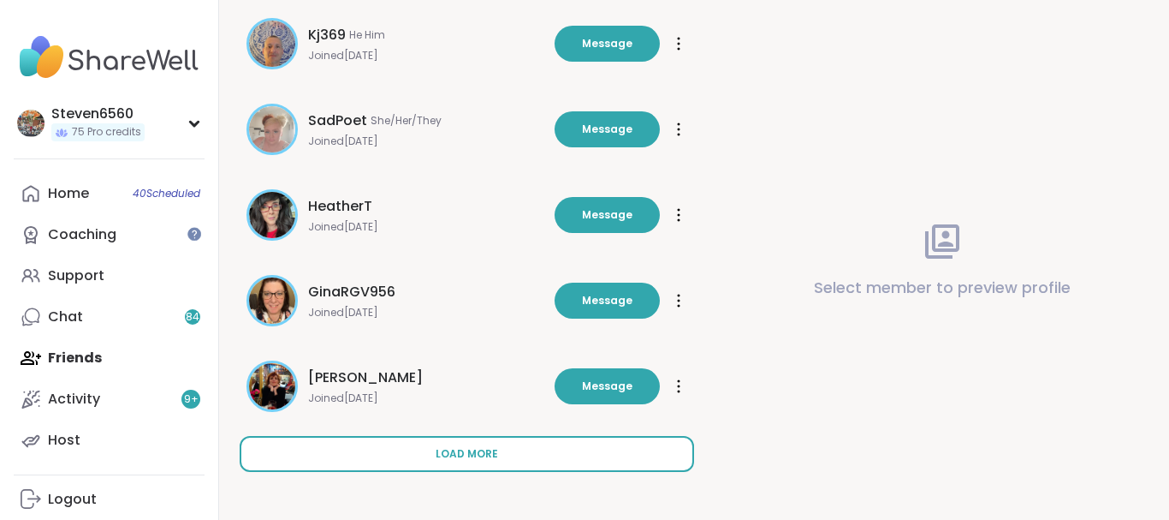
click at [473, 447] on span "Load more" at bounding box center [467, 453] width 62 height 15
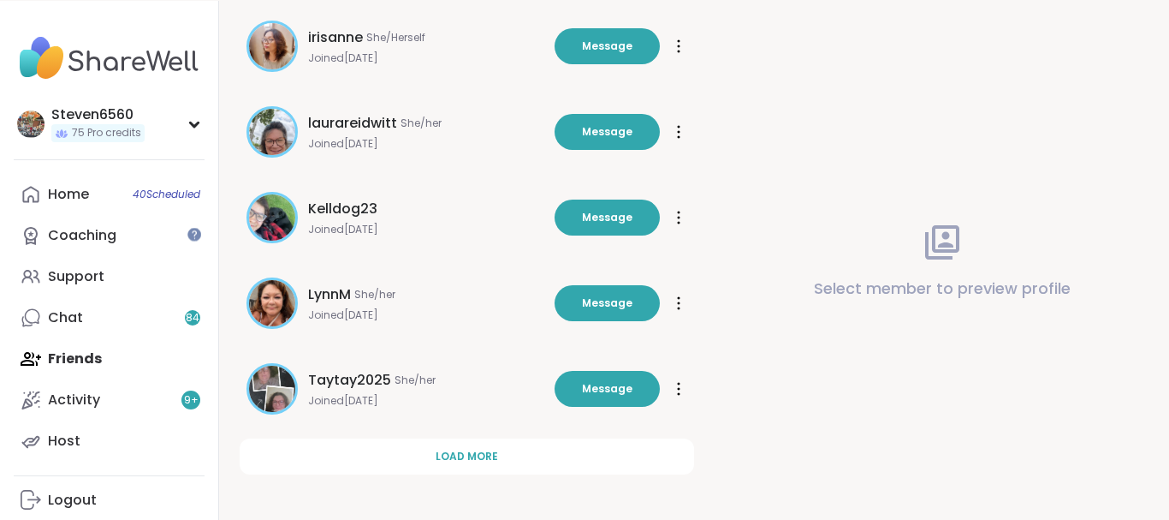
scroll to position [3148, 0]
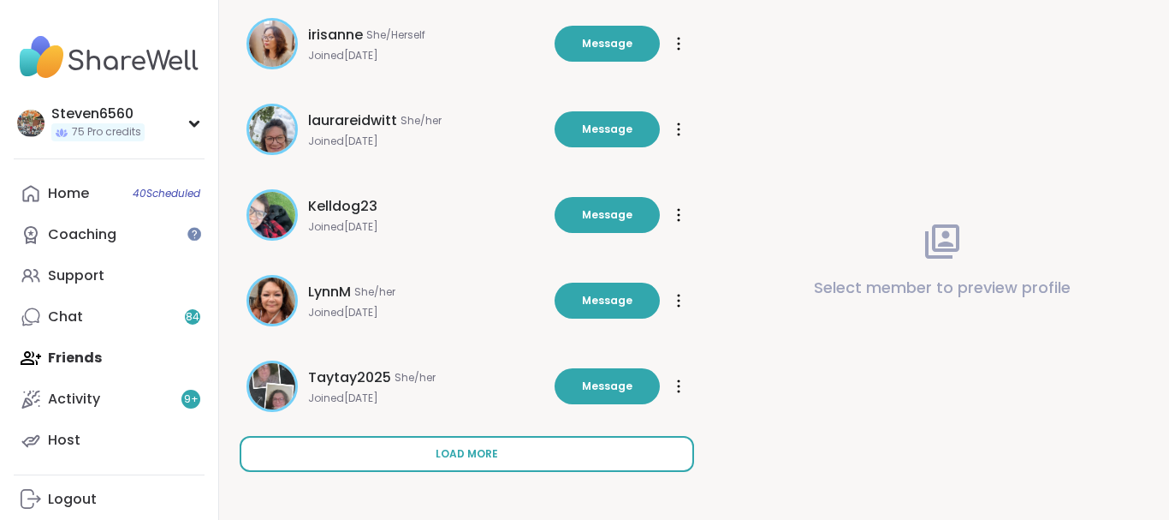
click at [514, 450] on button "Load more" at bounding box center [467, 454] width 455 height 36
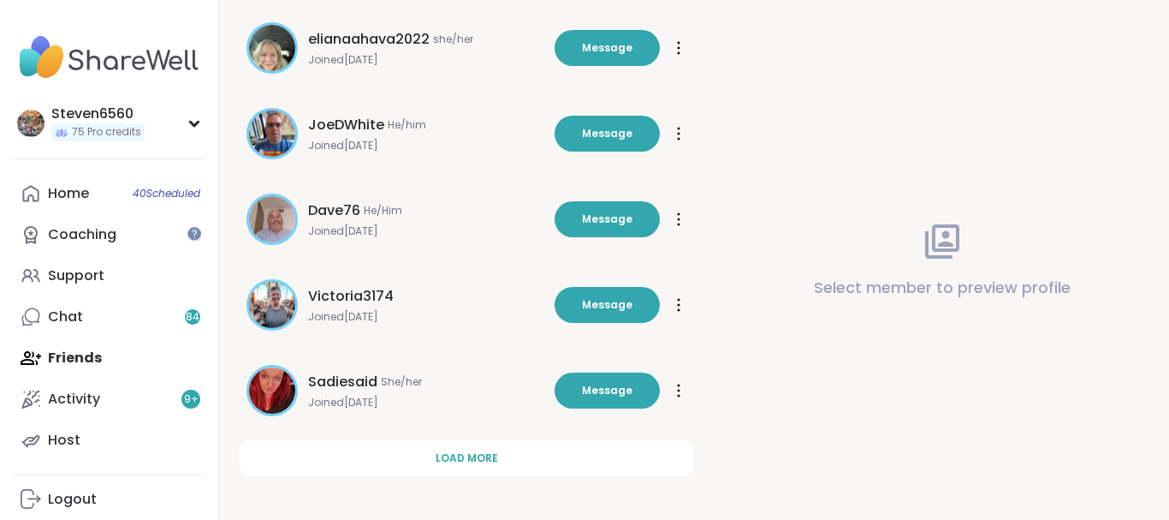
scroll to position [4004, 0]
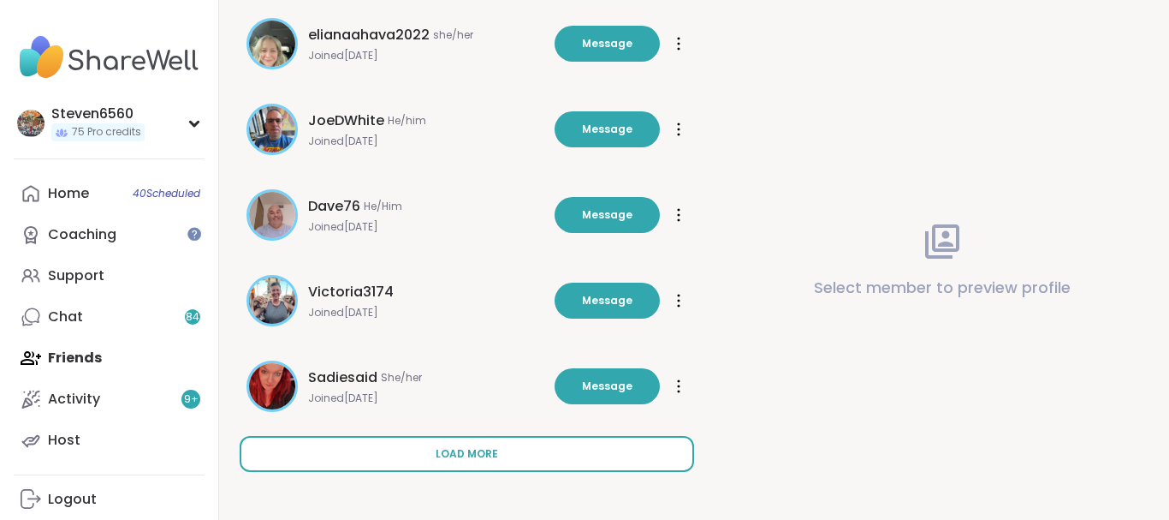
click at [485, 446] on span "Load more" at bounding box center [467, 453] width 62 height 15
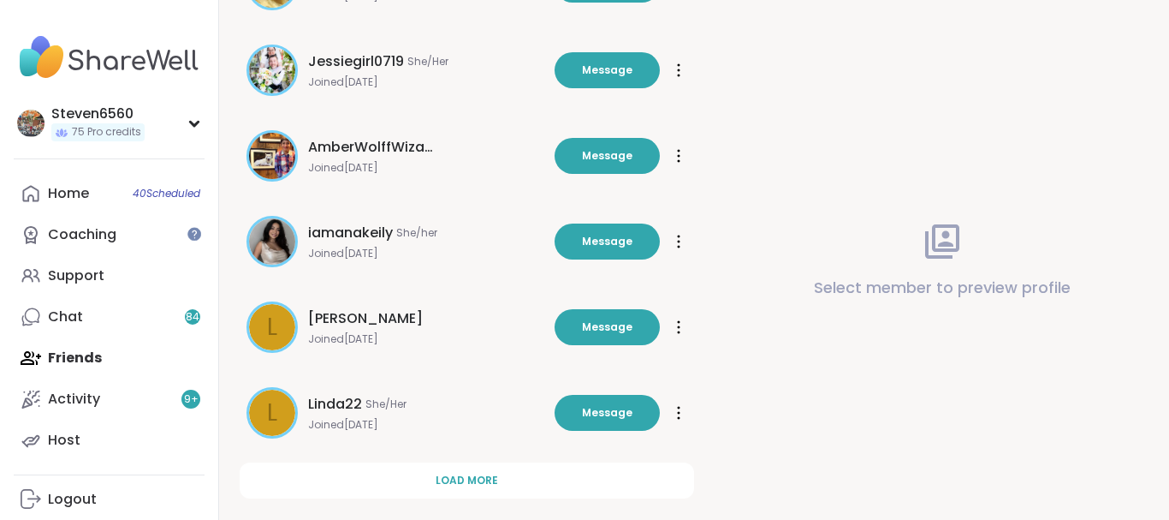
scroll to position [4860, 0]
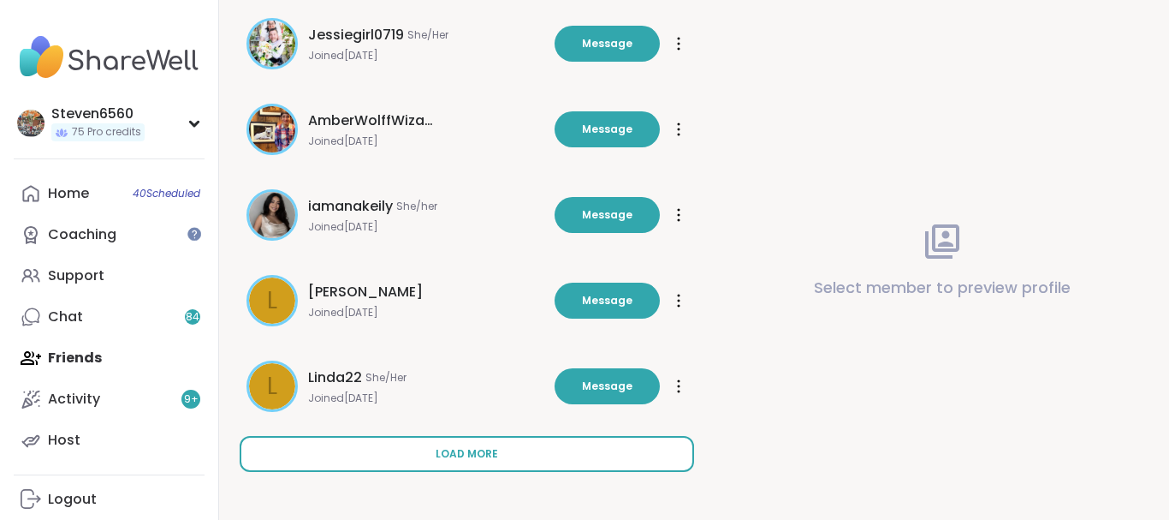
click at [473, 449] on span "Load more" at bounding box center [467, 453] width 62 height 15
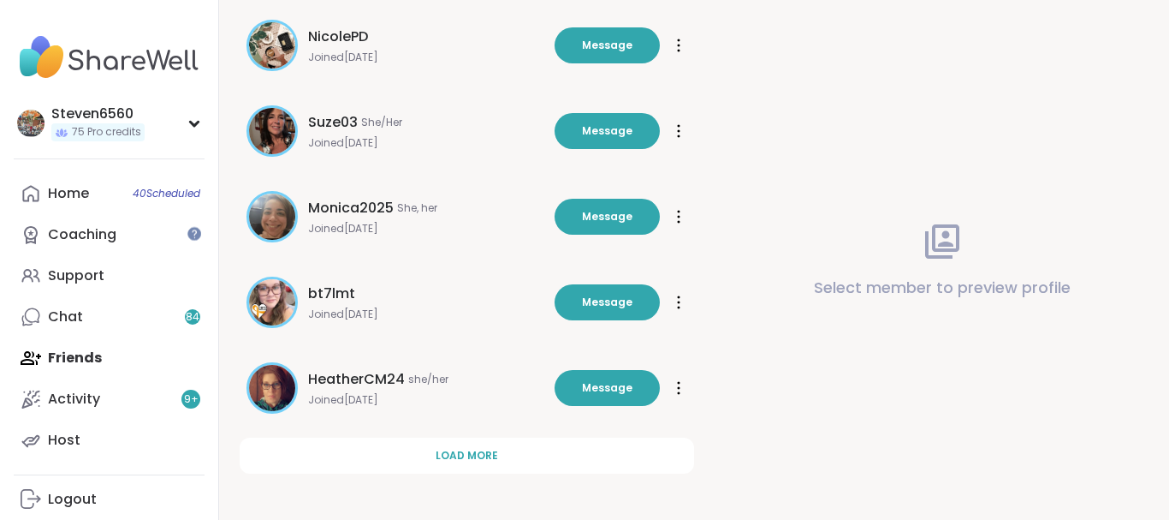
scroll to position [5716, 0]
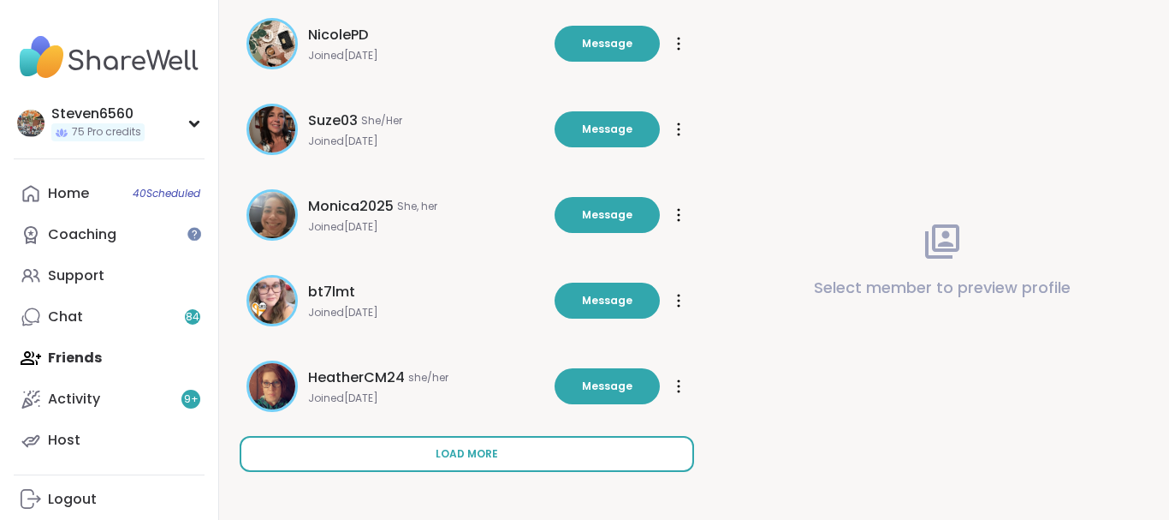
click at [480, 448] on span "Load more" at bounding box center [467, 453] width 62 height 15
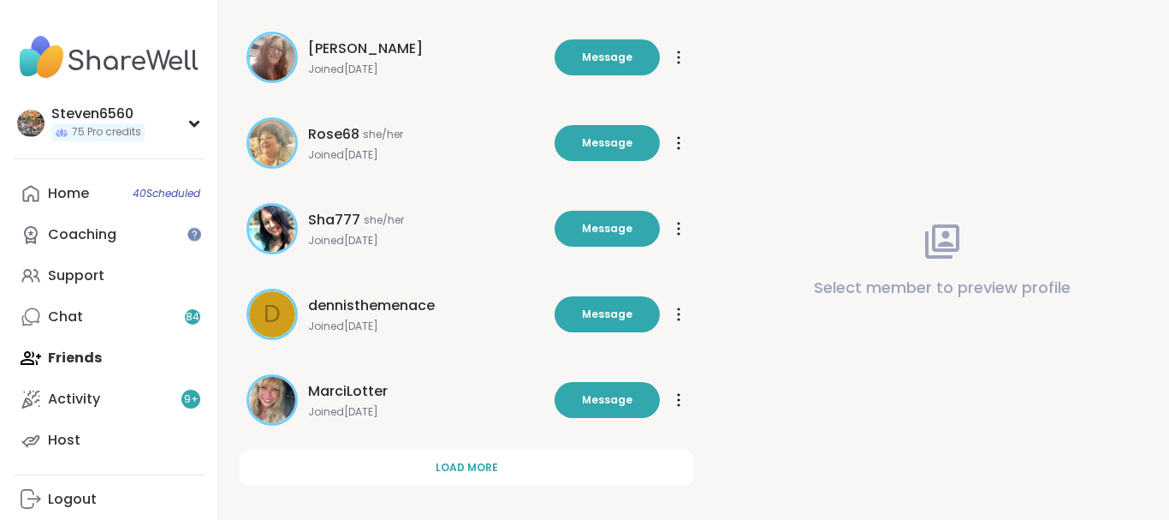
scroll to position [6572, 0]
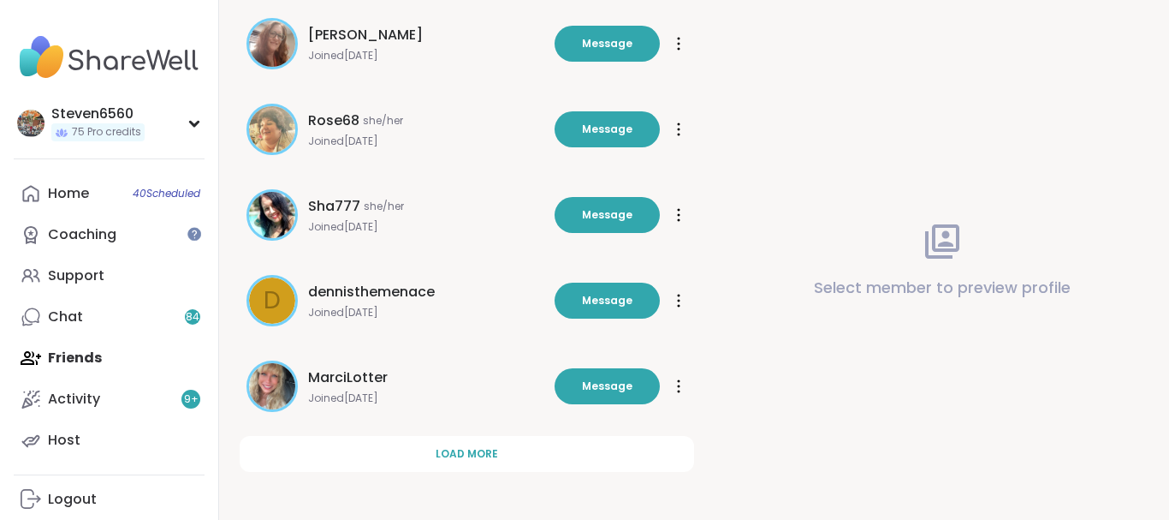
drag, startPoint x: 1166, startPoint y: 512, endPoint x: 736, endPoint y: 456, distance: 433.3
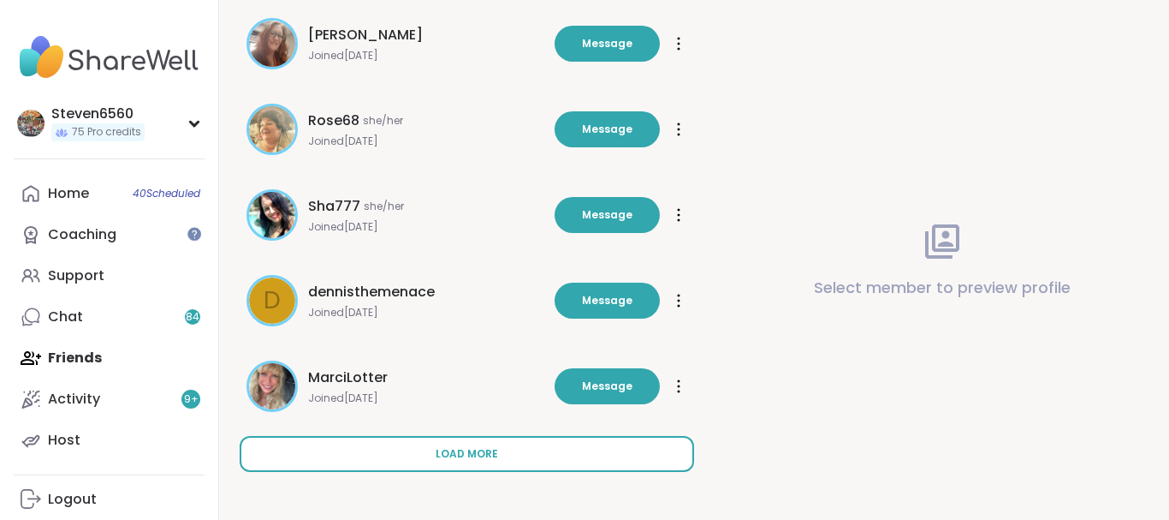
click at [458, 447] on span "Load more" at bounding box center [467, 453] width 62 height 15
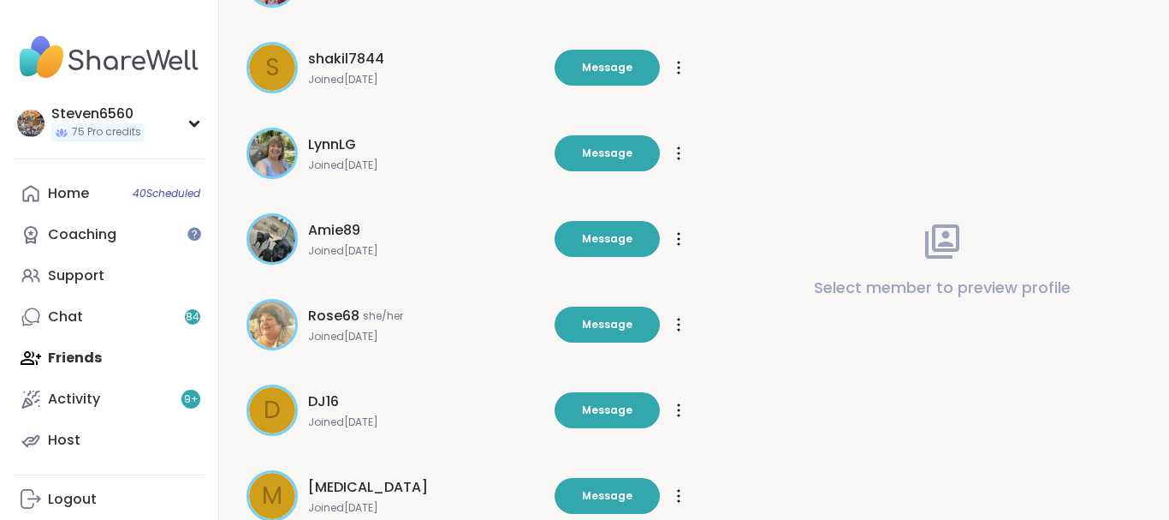
scroll to position [7293, 0]
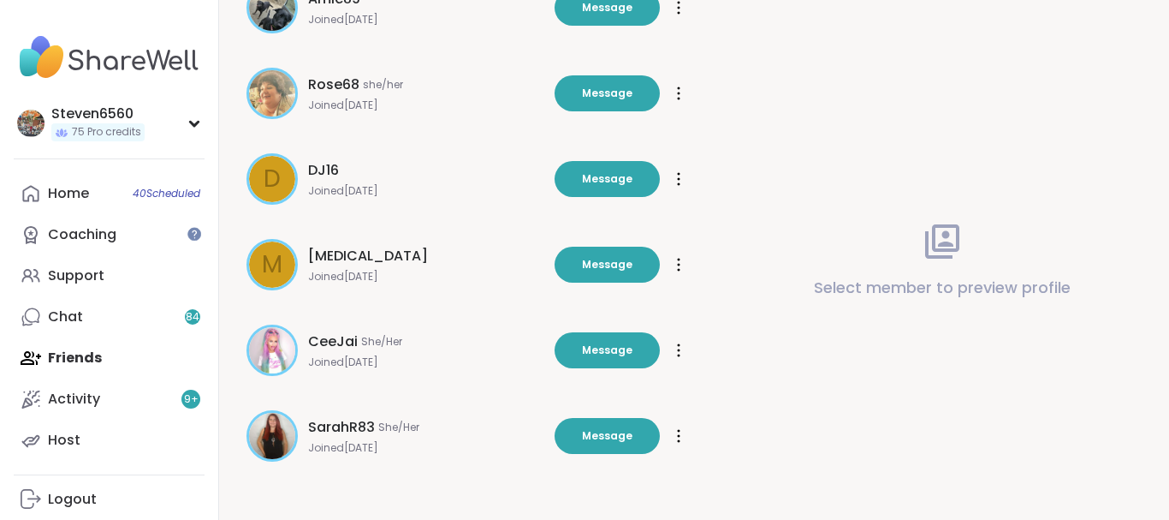
drag, startPoint x: 1163, startPoint y: 508, endPoint x: 1168, endPoint y: 474, distance: 34.6
drag, startPoint x: 1164, startPoint y: 509, endPoint x: 1168, endPoint y: 416, distance: 93.4
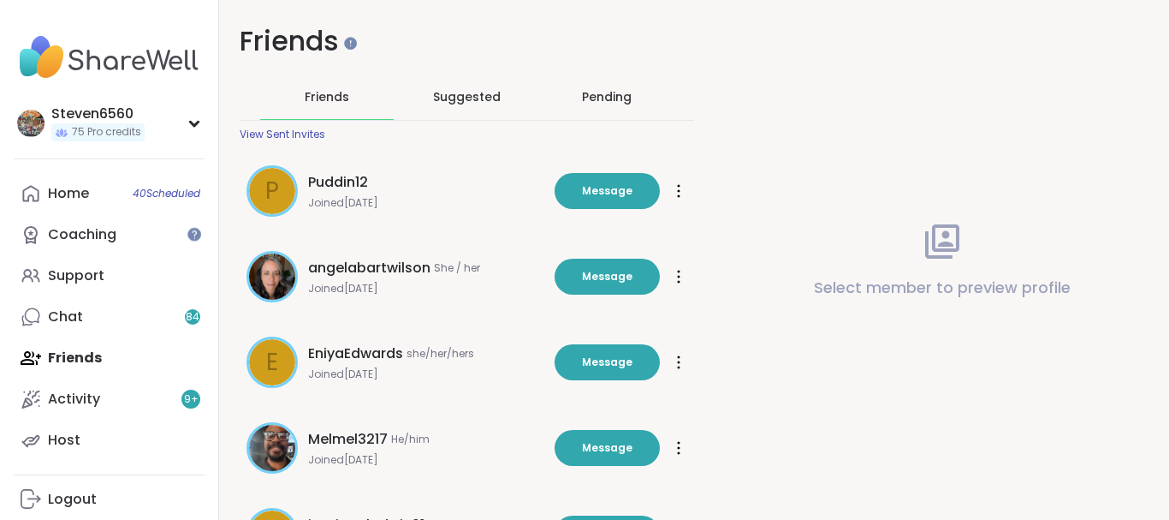
scroll to position [0, 0]
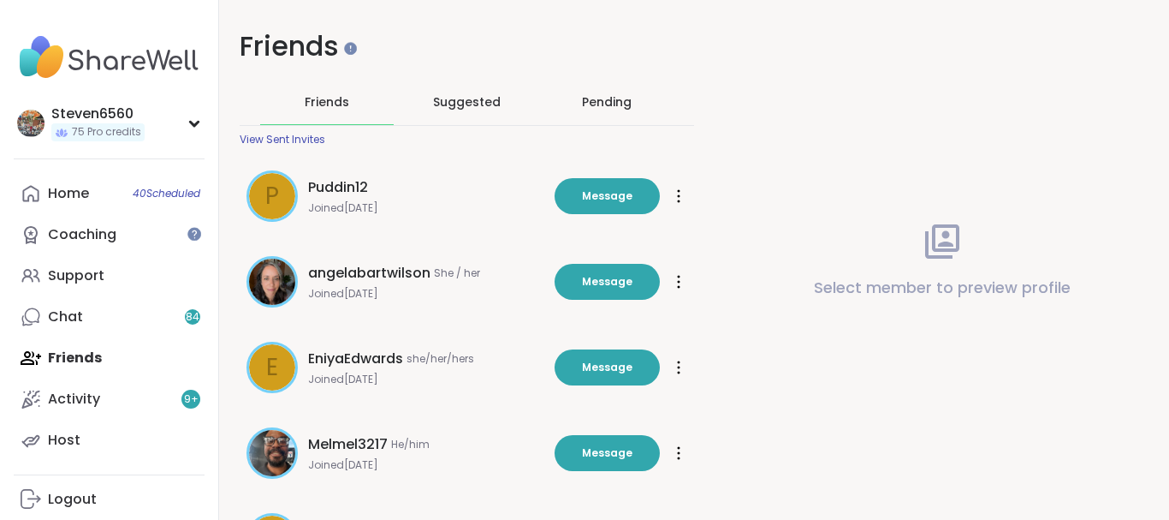
drag, startPoint x: 1167, startPoint y: 6, endPoint x: 1167, endPoint y: 139, distance: 132.7
click at [472, 102] on span "Suggested" at bounding box center [467, 101] width 68 height 17
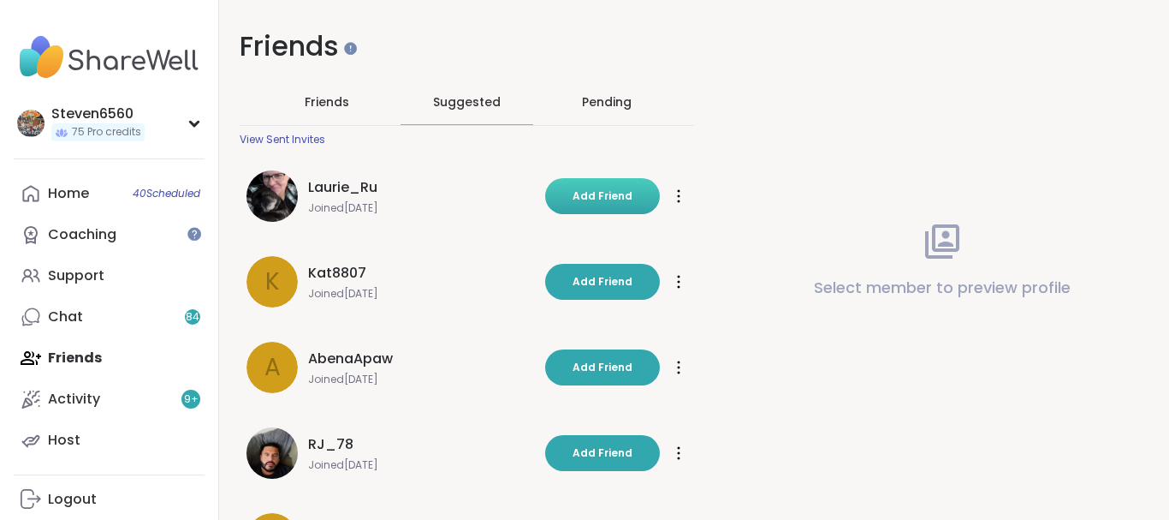
click at [590, 196] on span "Add Friend" at bounding box center [603, 195] width 60 height 15
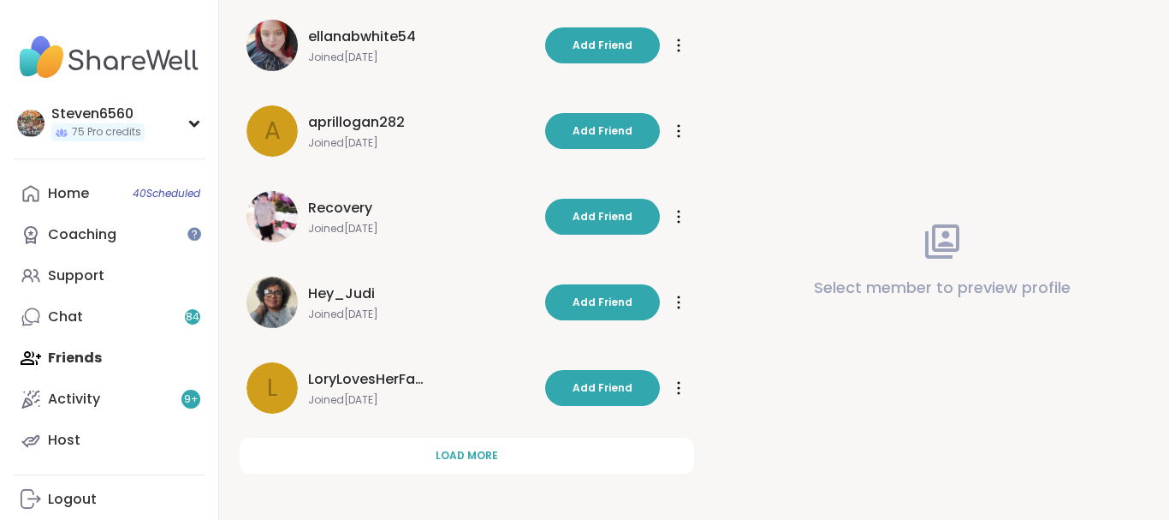
scroll to position [495, 0]
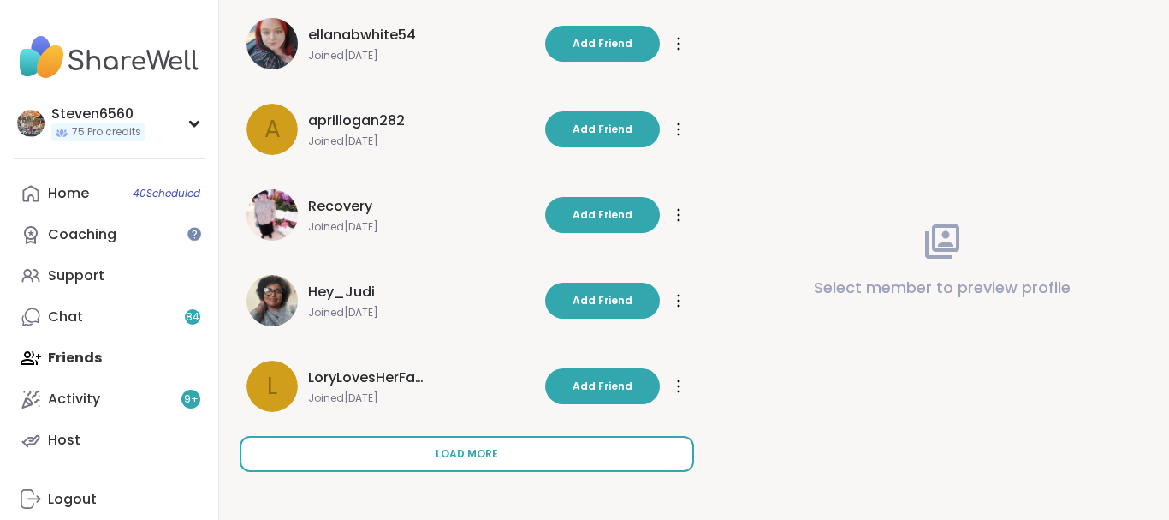
click at [463, 444] on button "Load more" at bounding box center [467, 454] width 455 height 36
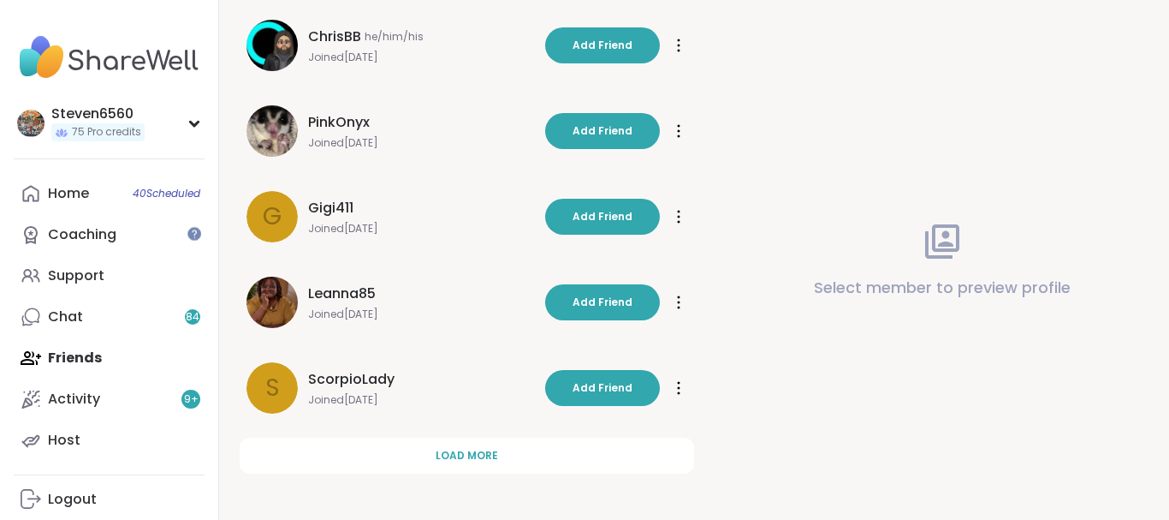
scroll to position [1351, 0]
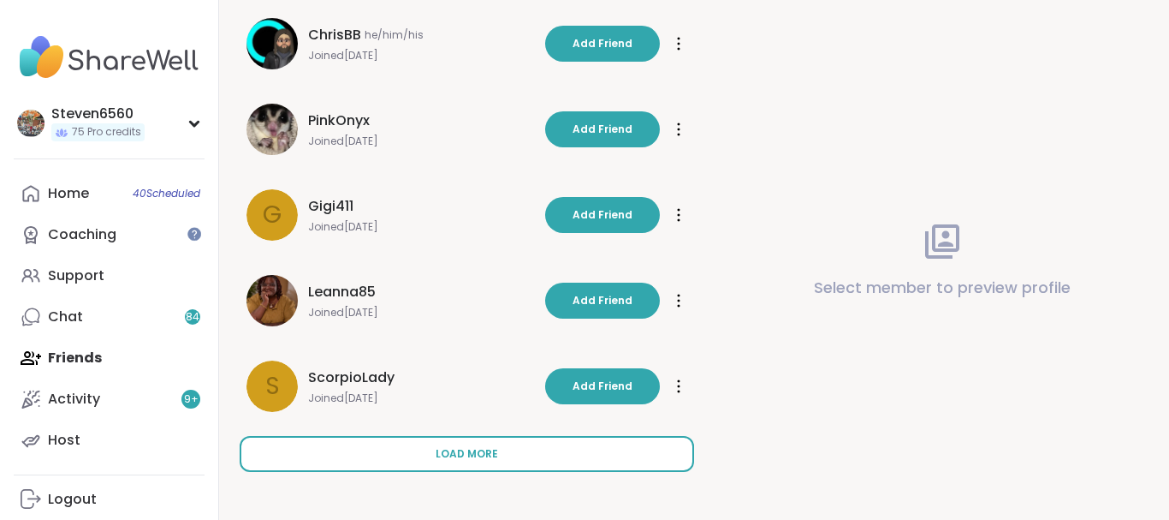
click at [447, 455] on span "Load more" at bounding box center [467, 453] width 62 height 15
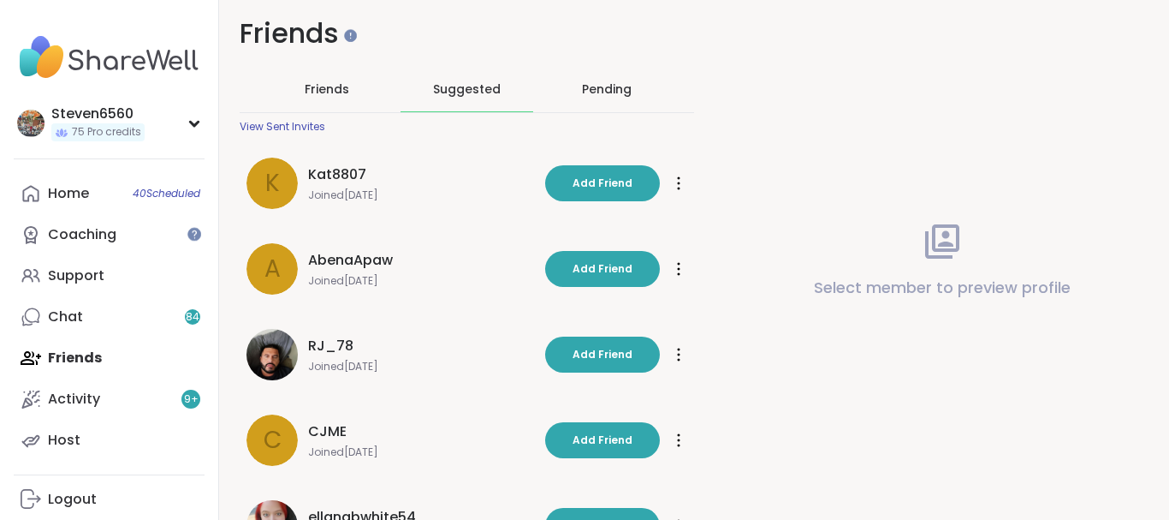
scroll to position [0, 0]
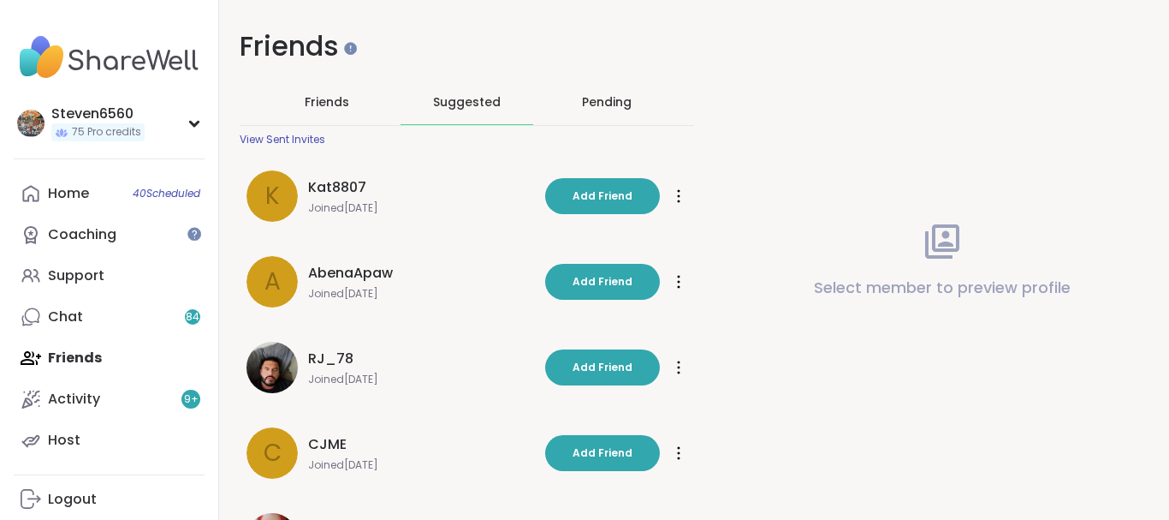
drag, startPoint x: 1163, startPoint y: 8, endPoint x: 996, endPoint y: 62, distance: 175.7
click at [604, 95] on div "Pending" at bounding box center [607, 101] width 50 height 17
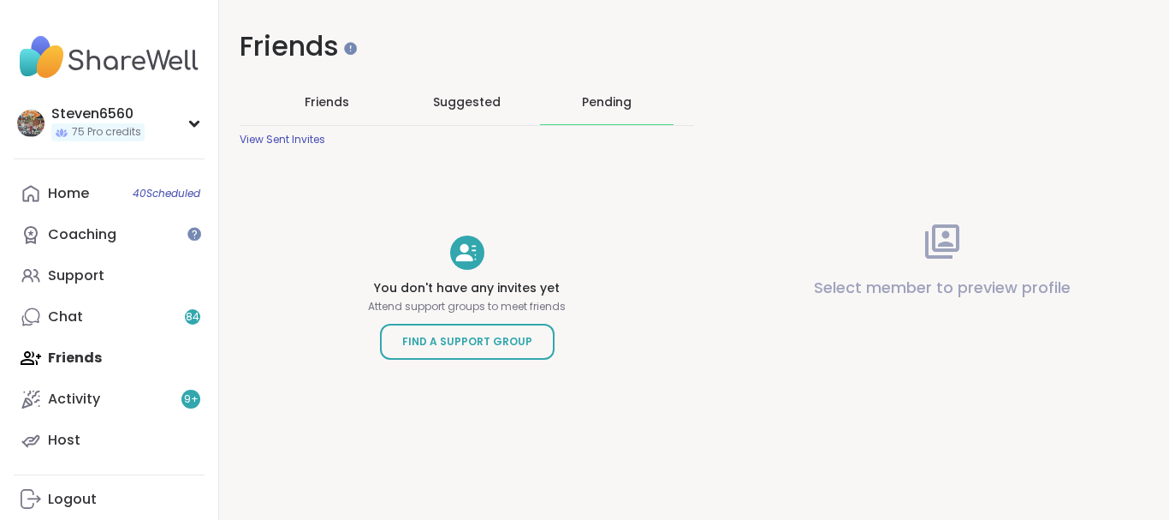
click at [604, 95] on div "Pending" at bounding box center [607, 101] width 50 height 17
click at [290, 139] on div "View Sent Invites" at bounding box center [283, 140] width 86 height 14
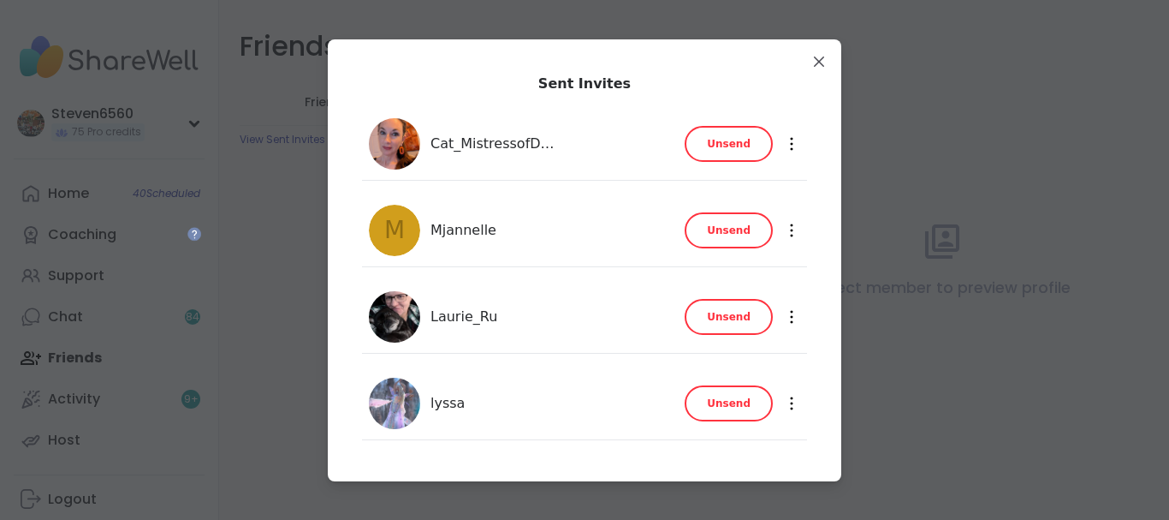
click at [790, 401] on icon at bounding box center [791, 403] width 3 height 14
click at [603, 413] on div "lyssa" at bounding box center [553, 403] width 244 height 21
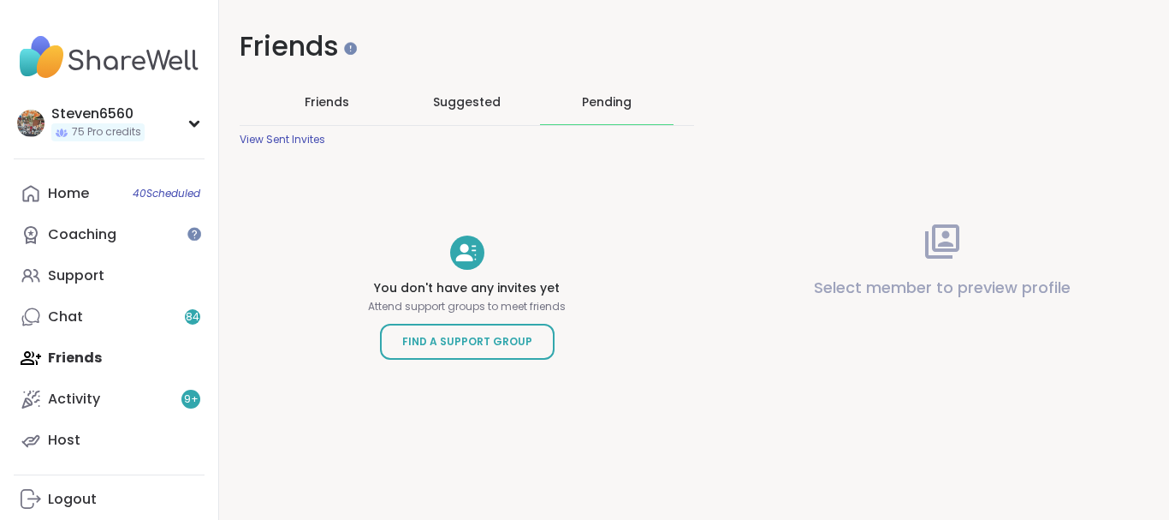
click at [346, 98] on span "Friends" at bounding box center [327, 101] width 45 height 17
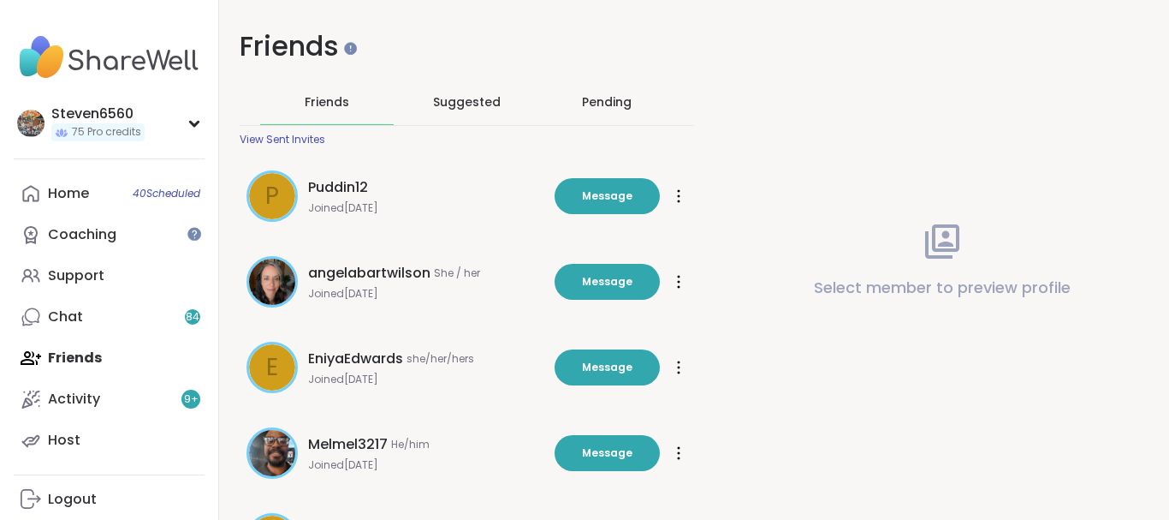
click at [585, 97] on div "Pending" at bounding box center [607, 101] width 50 height 17
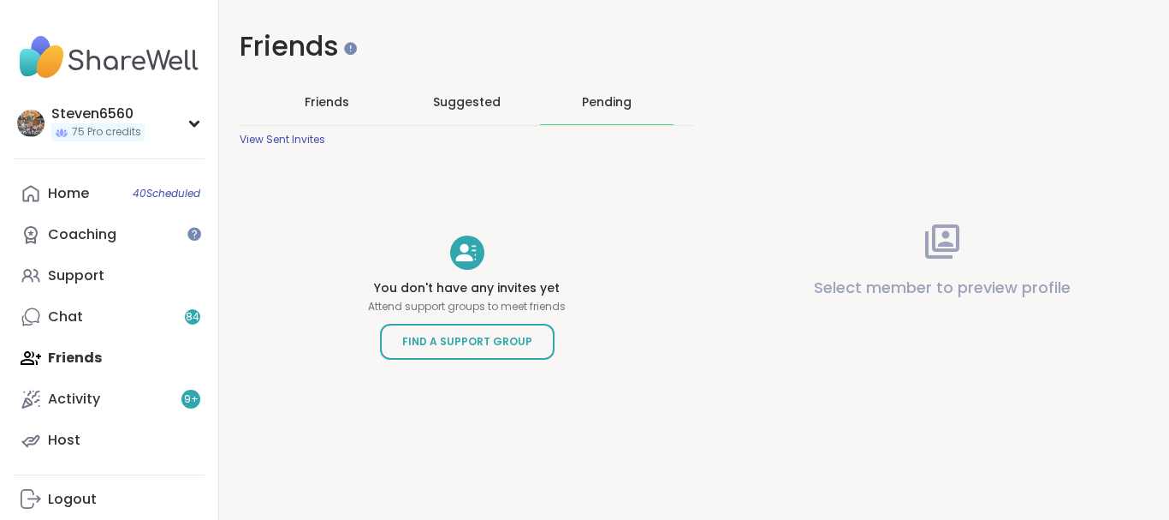
click at [496, 96] on span "Suggested" at bounding box center [467, 101] width 68 height 17
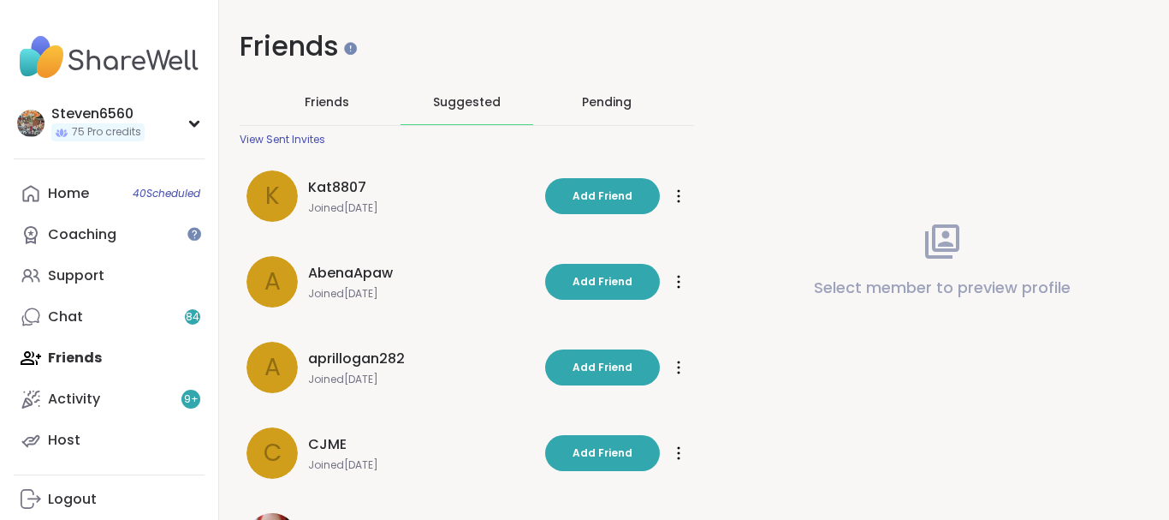
drag, startPoint x: 1158, startPoint y: 502, endPoint x: 1167, endPoint y: 509, distance: 11.5
click at [1167, 509] on div "Select member to preview profile" at bounding box center [942, 260] width 455 height 520
click at [605, 99] on div "Pending" at bounding box center [607, 101] width 50 height 17
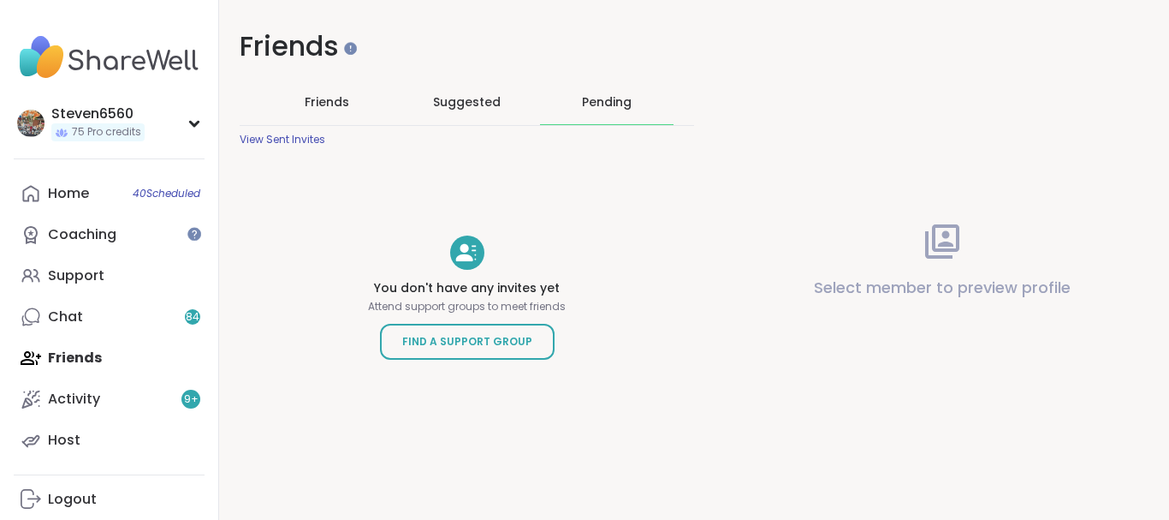
click at [306, 138] on div "View Sent Invites" at bounding box center [283, 140] width 86 height 14
click at [338, 104] on span "Friends" at bounding box center [327, 101] width 45 height 17
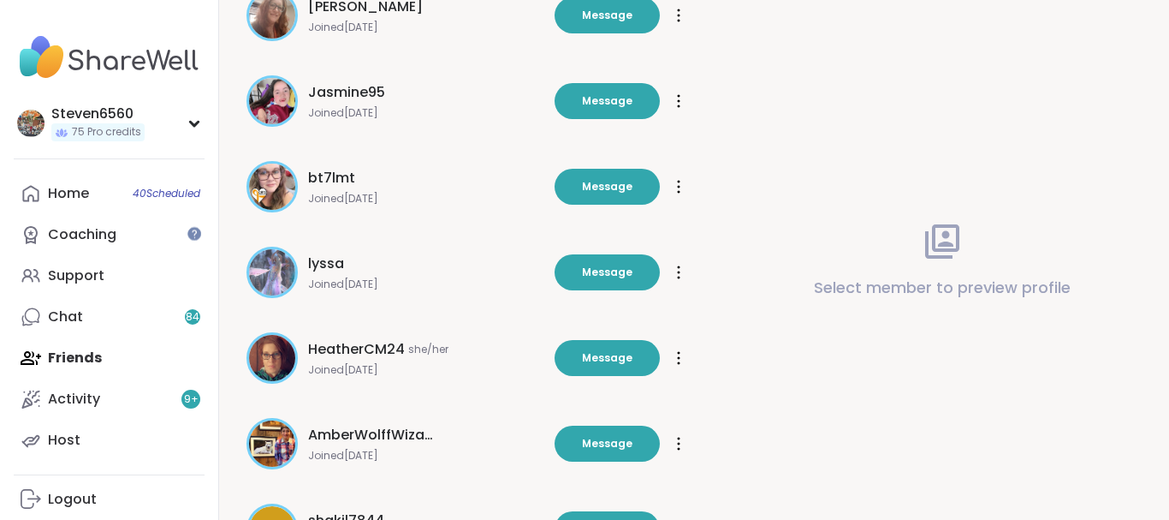
scroll to position [5924, 0]
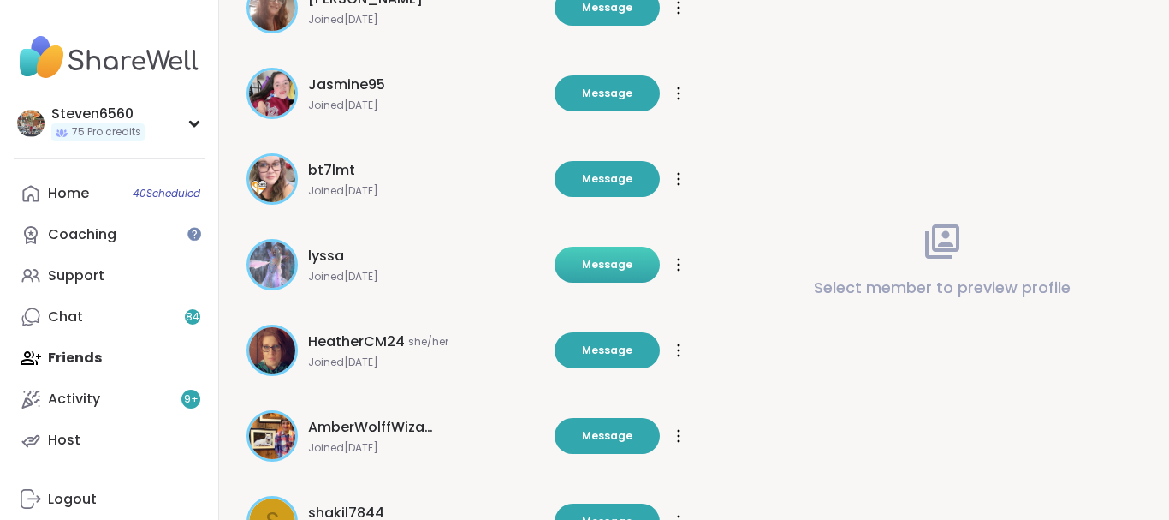
click at [602, 272] on button "Message" at bounding box center [607, 265] width 105 height 36
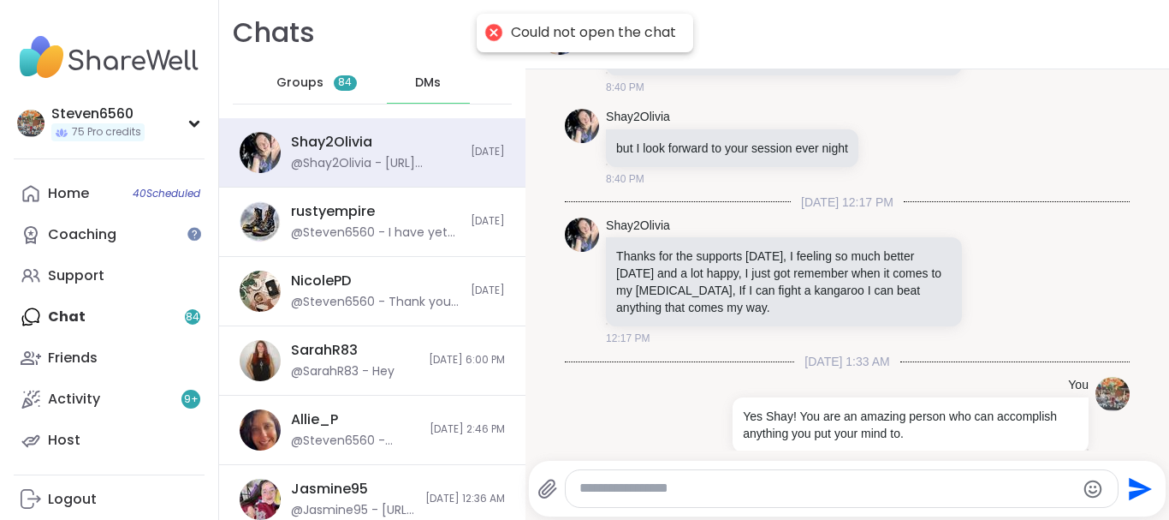
scroll to position [5403, 0]
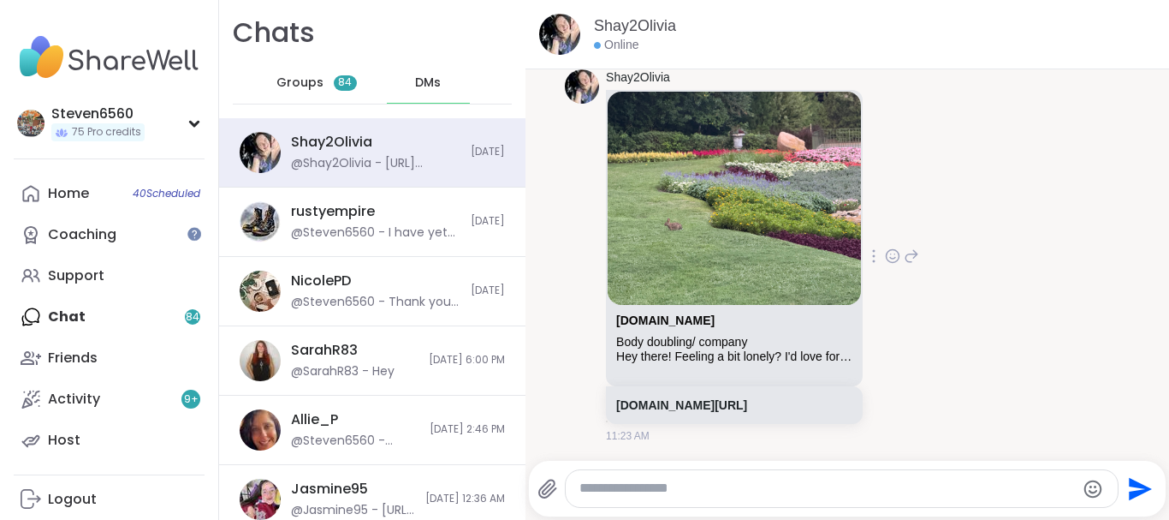
click at [866, 85] on div "Shay2Olivia sharewellnow.com Body doubling/ company Hey there! Feeling a bit lo…" at bounding box center [736, 256] width 260 height 374
click at [436, 82] on span "DMs" at bounding box center [428, 82] width 26 height 17
drag, startPoint x: 1155, startPoint y: 508, endPoint x: 1110, endPoint y: 449, distance: 74.0
click at [1110, 449] on div "Shay2Olivia Online 8/4/2025, 9:57 PM Shay2Olivia I might have to skip your sess…" at bounding box center [848, 260] width 644 height 520
click at [92, 352] on div "Friends" at bounding box center [73, 357] width 50 height 19
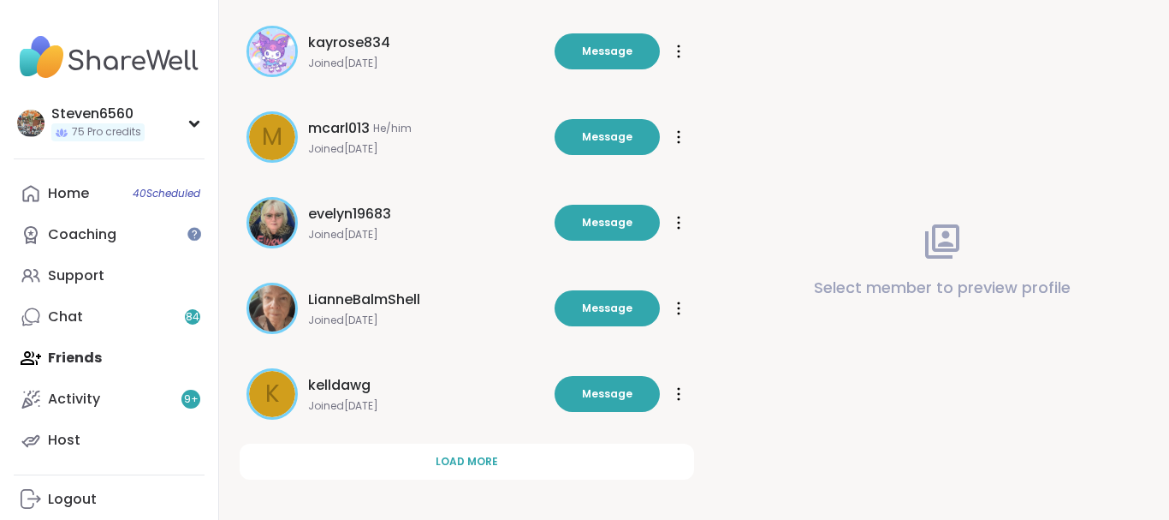
scroll to position [580, 0]
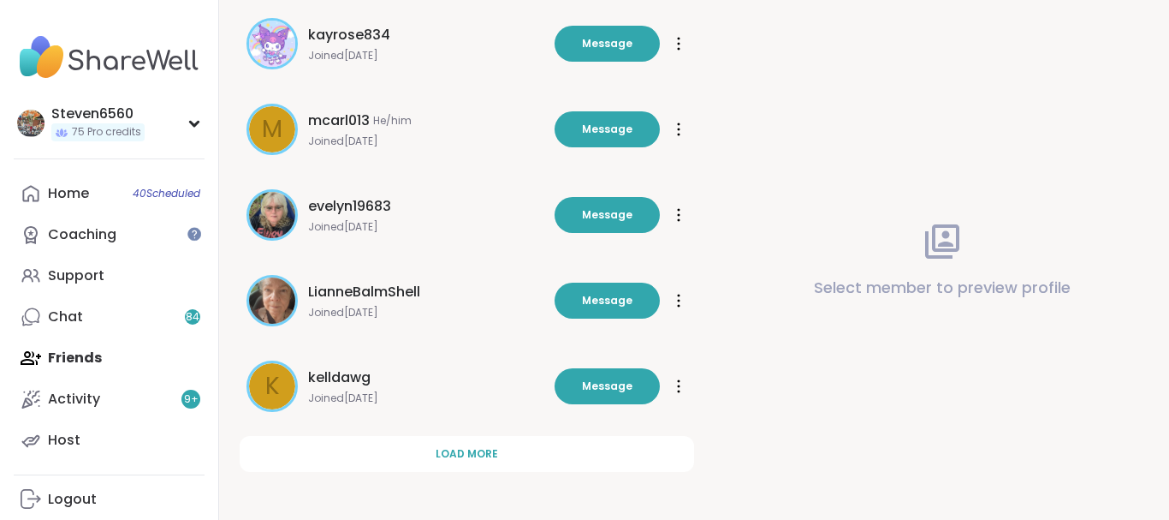
drag, startPoint x: 1167, startPoint y: 512, endPoint x: 1168, endPoint y: 477, distance: 35.1
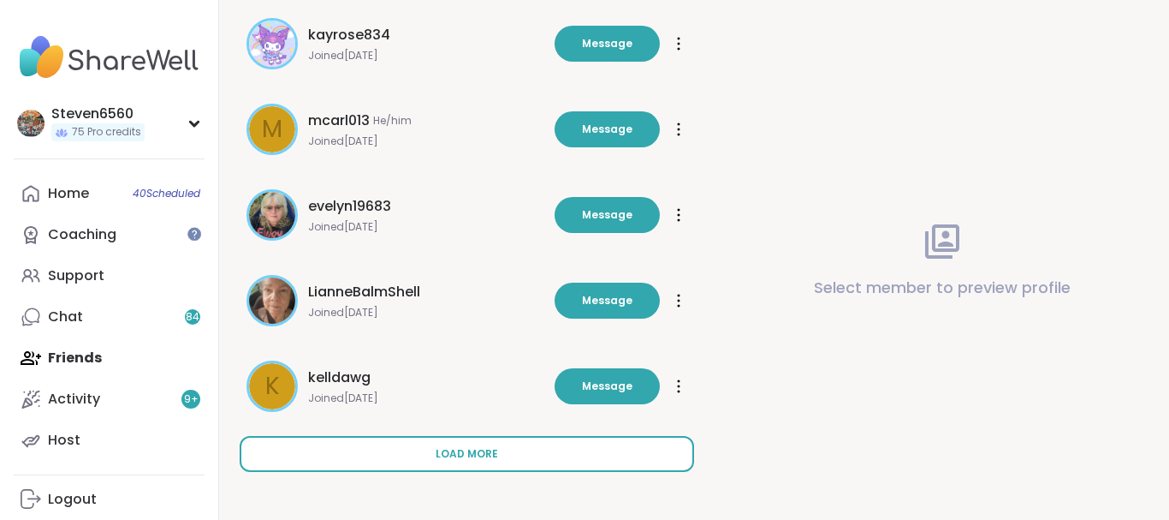
click at [444, 449] on span "Load more" at bounding box center [467, 453] width 62 height 15
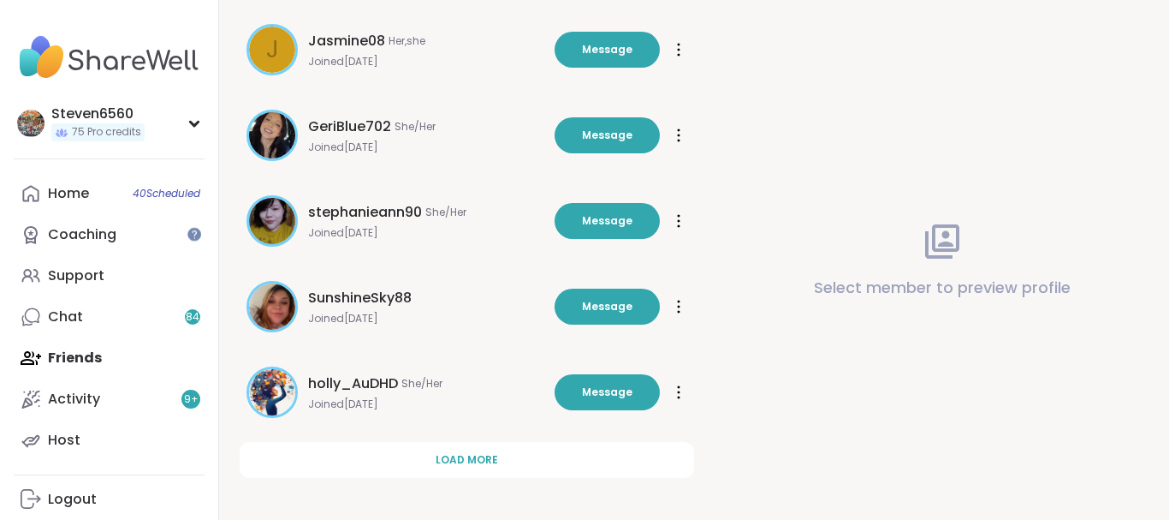
scroll to position [1436, 0]
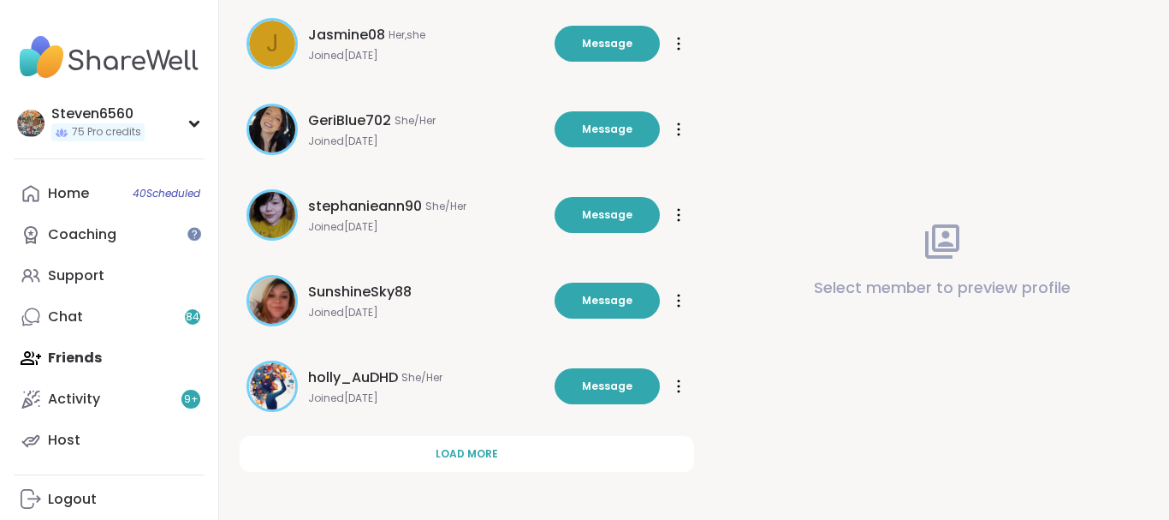
drag, startPoint x: 1164, startPoint y: 516, endPoint x: 714, endPoint y: 478, distance: 451.9
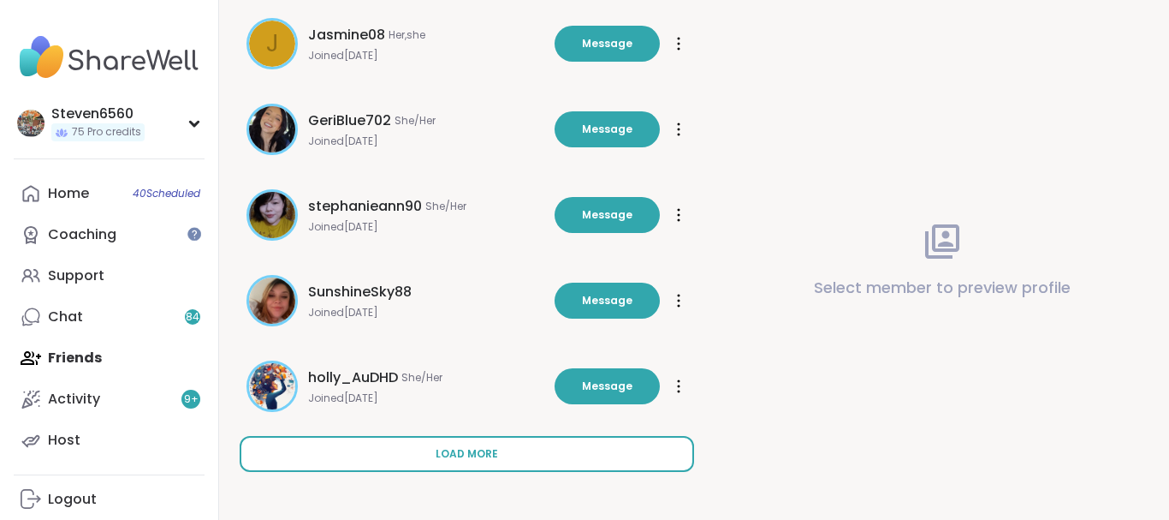
click at [485, 443] on button "Load more" at bounding box center [467, 454] width 455 height 36
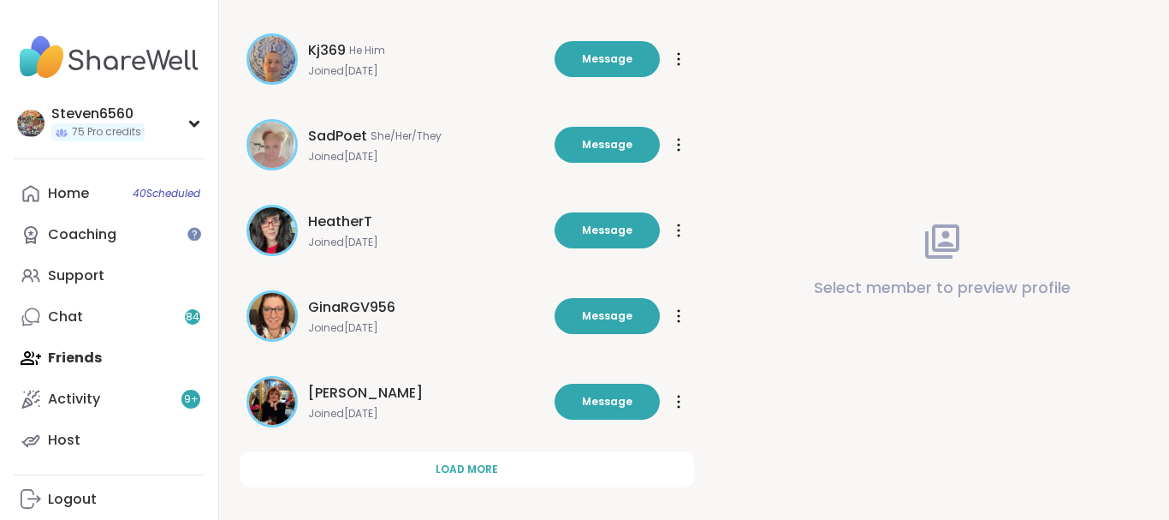
scroll to position [2292, 0]
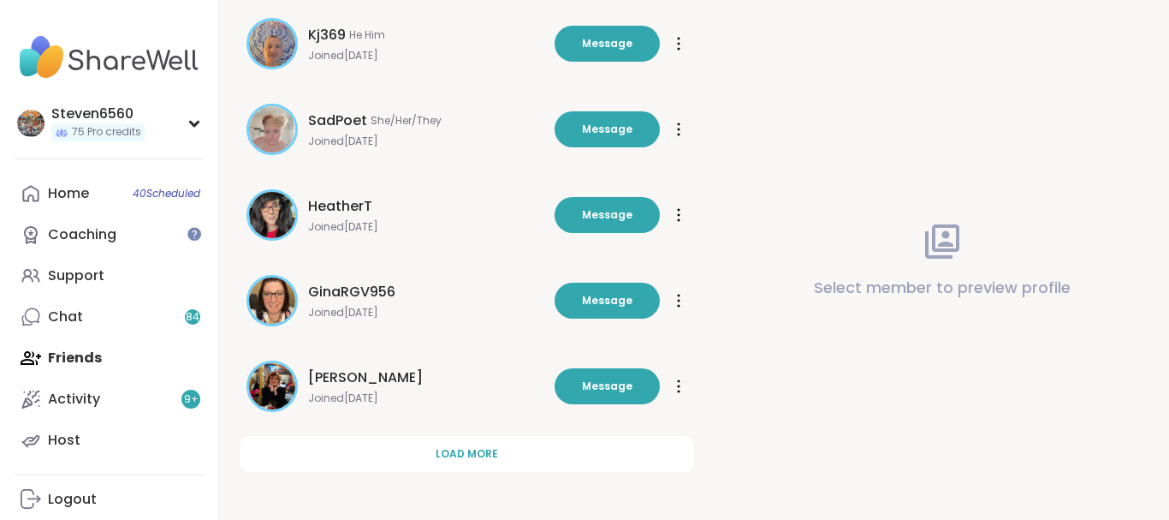
drag, startPoint x: 1164, startPoint y: 517, endPoint x: 589, endPoint y: 483, distance: 576.3
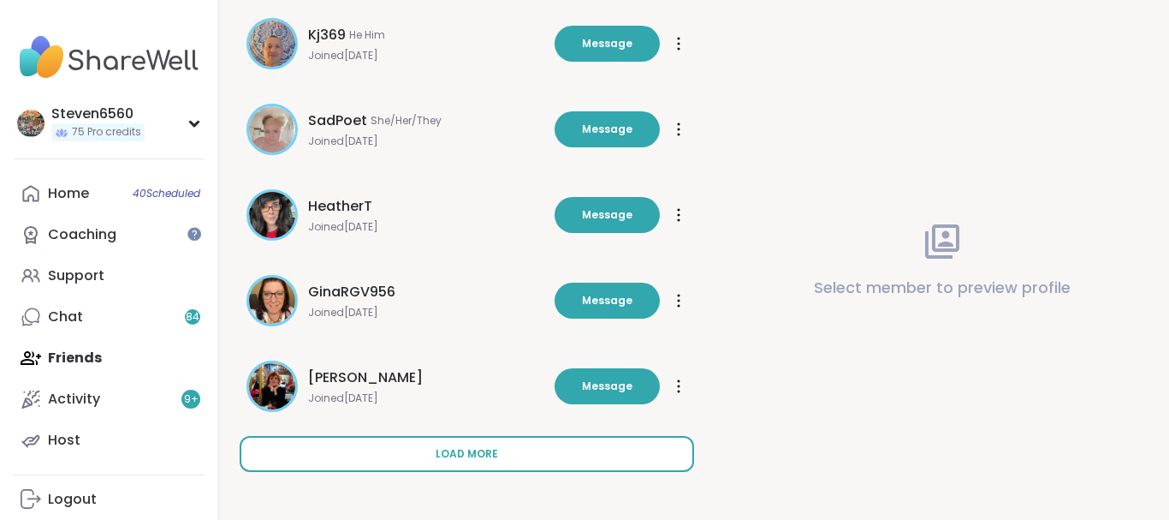
click at [471, 451] on span "Load more" at bounding box center [467, 453] width 62 height 15
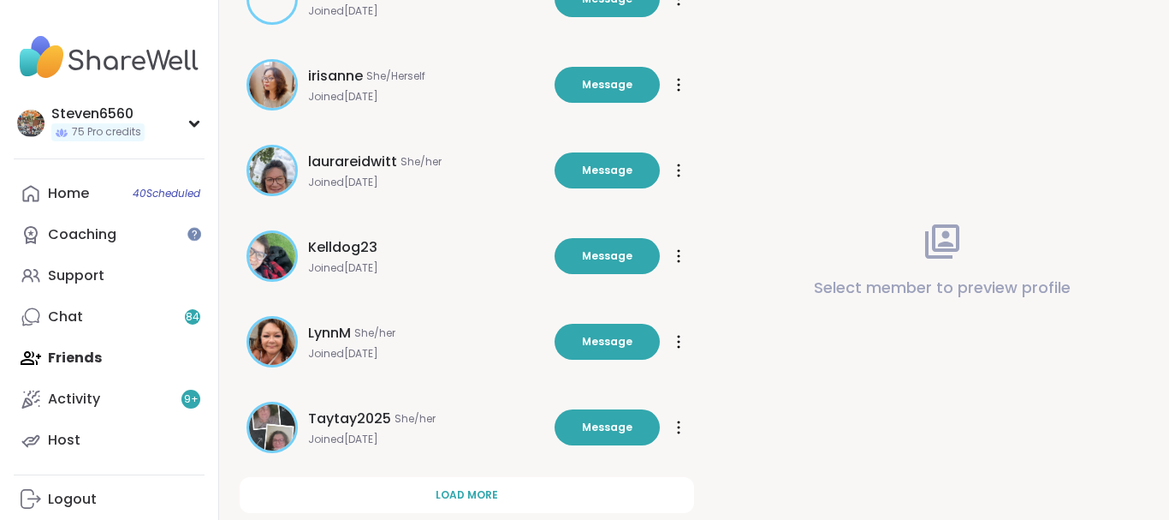
scroll to position [3148, 0]
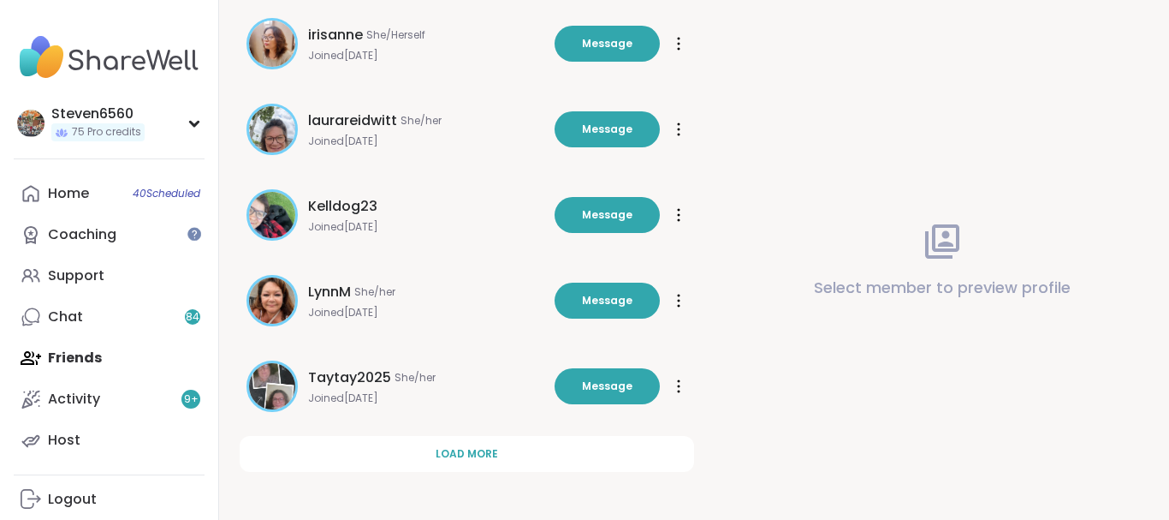
drag, startPoint x: 1162, startPoint y: 510, endPoint x: 731, endPoint y: 446, distance: 435.3
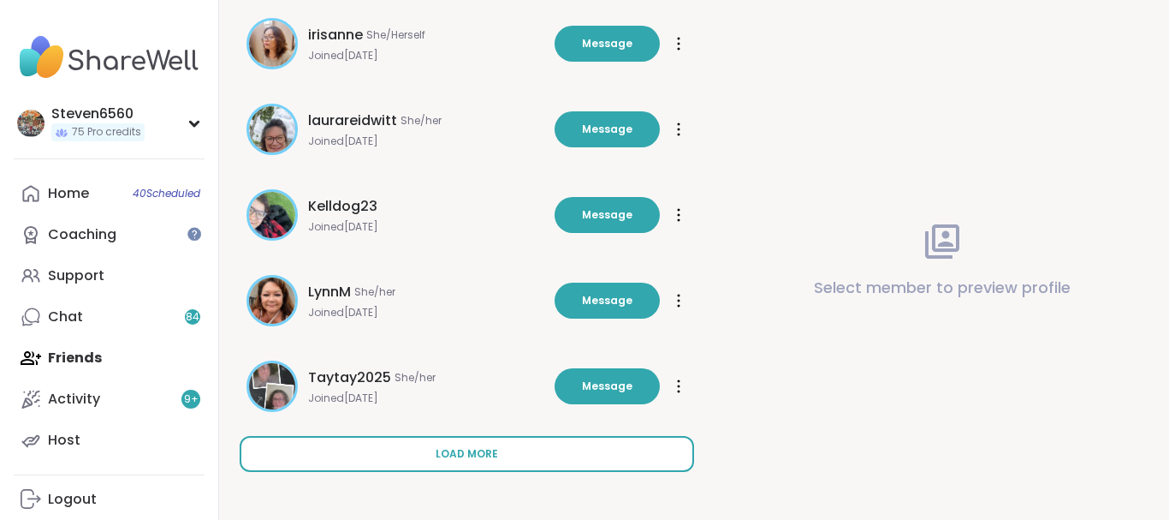
click at [448, 449] on span "Load more" at bounding box center [467, 453] width 62 height 15
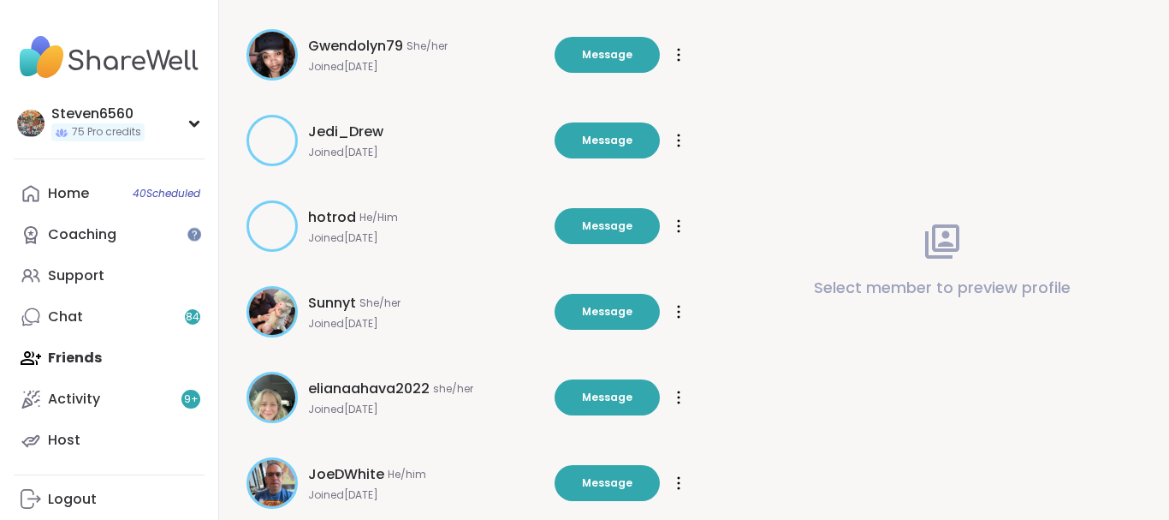
scroll to position [4004, 0]
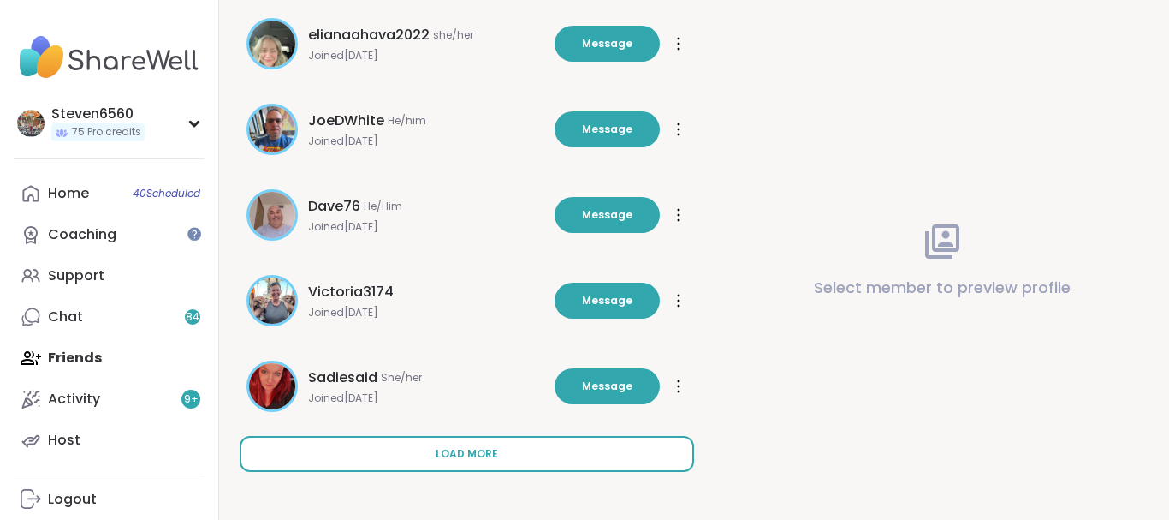
click at [538, 459] on button "Load more" at bounding box center [467, 454] width 455 height 36
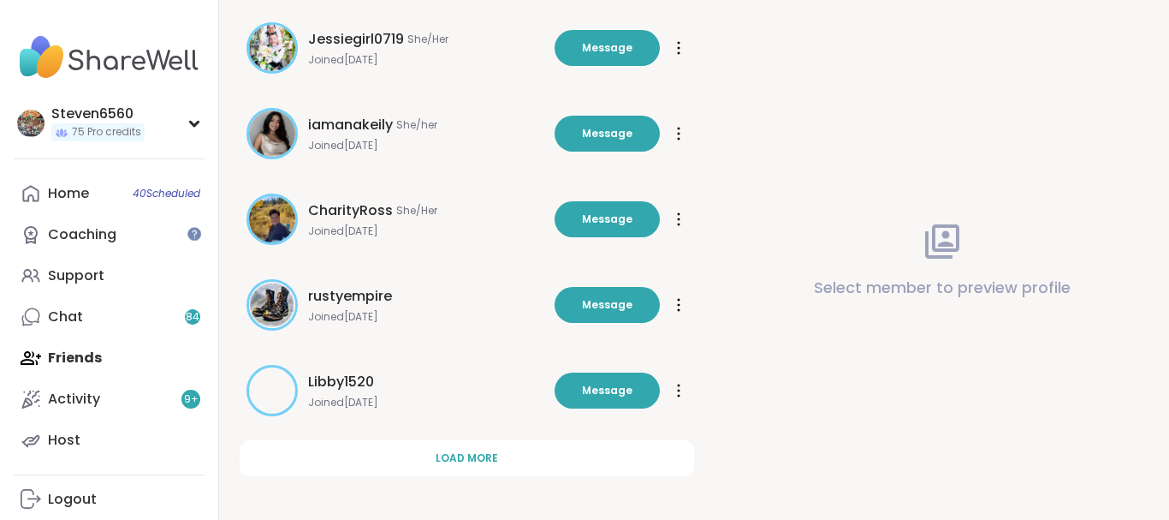
scroll to position [4860, 0]
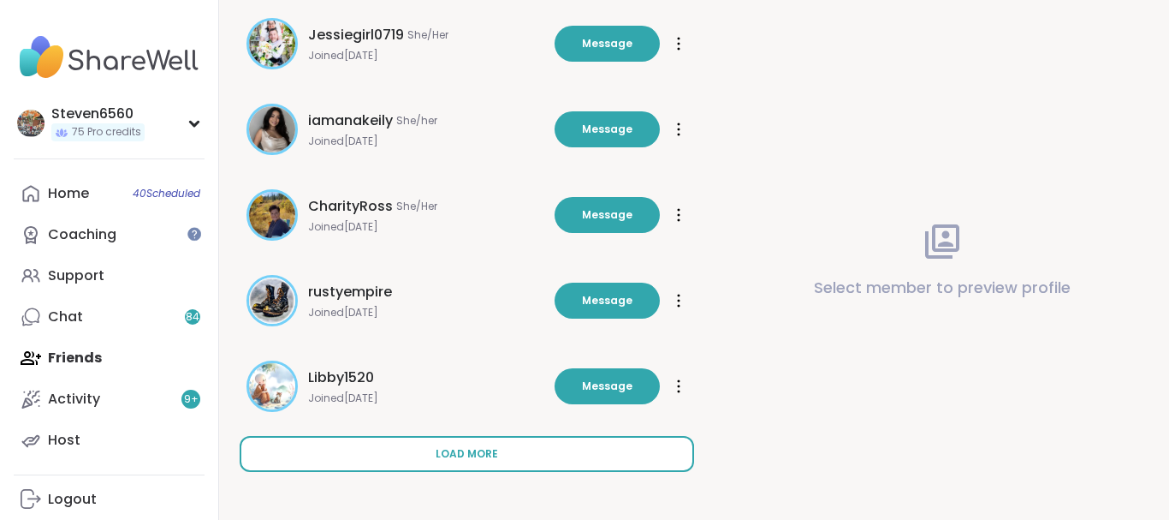
click at [423, 451] on button "Load more" at bounding box center [467, 454] width 455 height 36
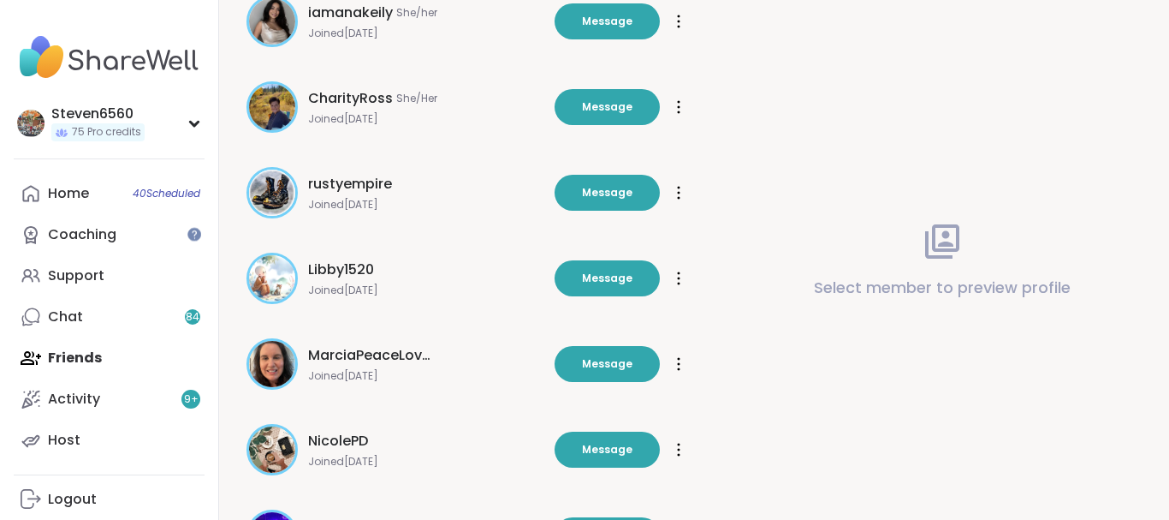
scroll to position [4977, 0]
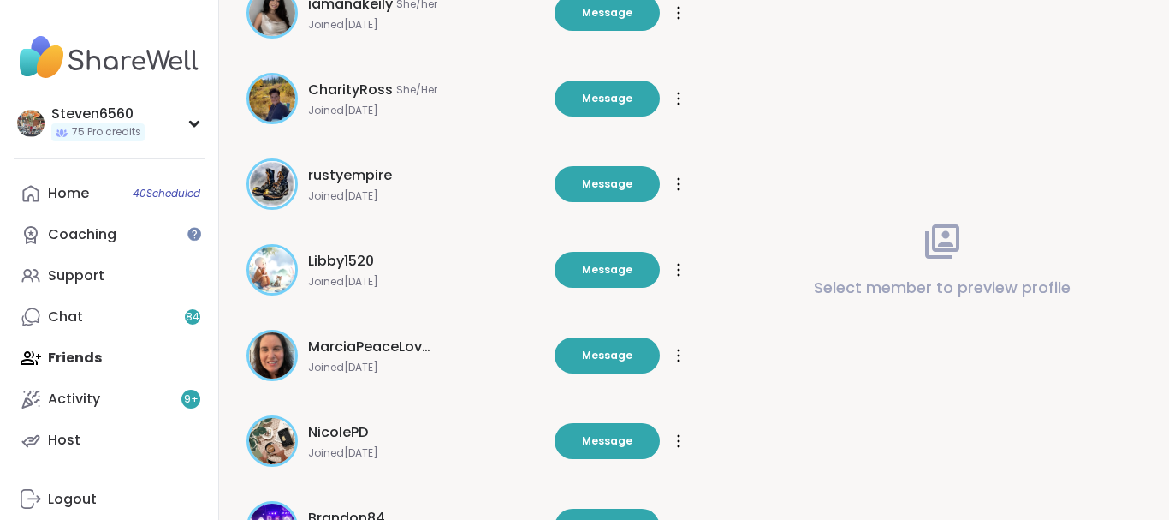
click at [1156, 509] on div "Select member to preview profile" at bounding box center [942, 260] width 455 height 520
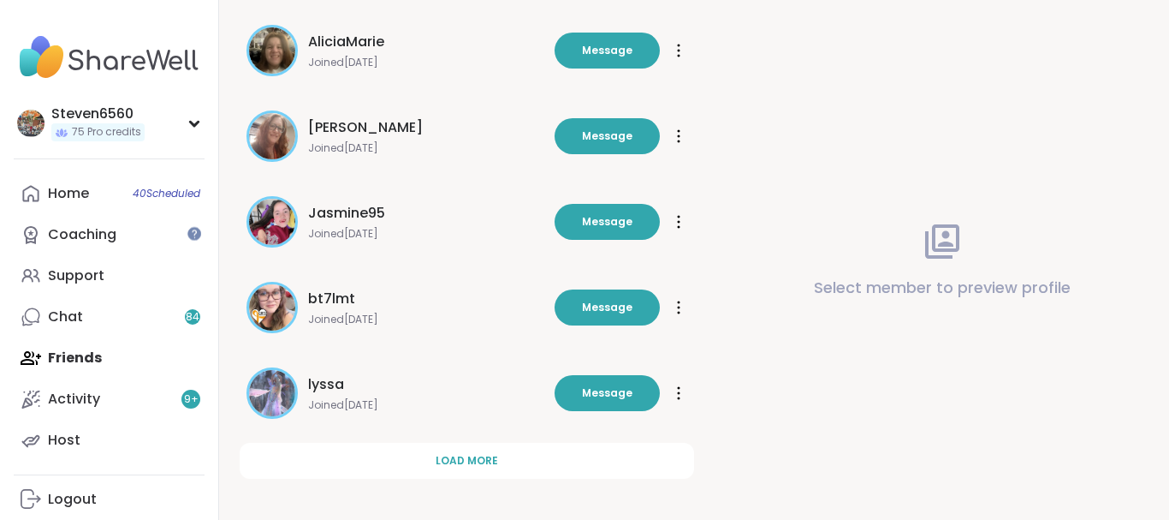
scroll to position [5716, 0]
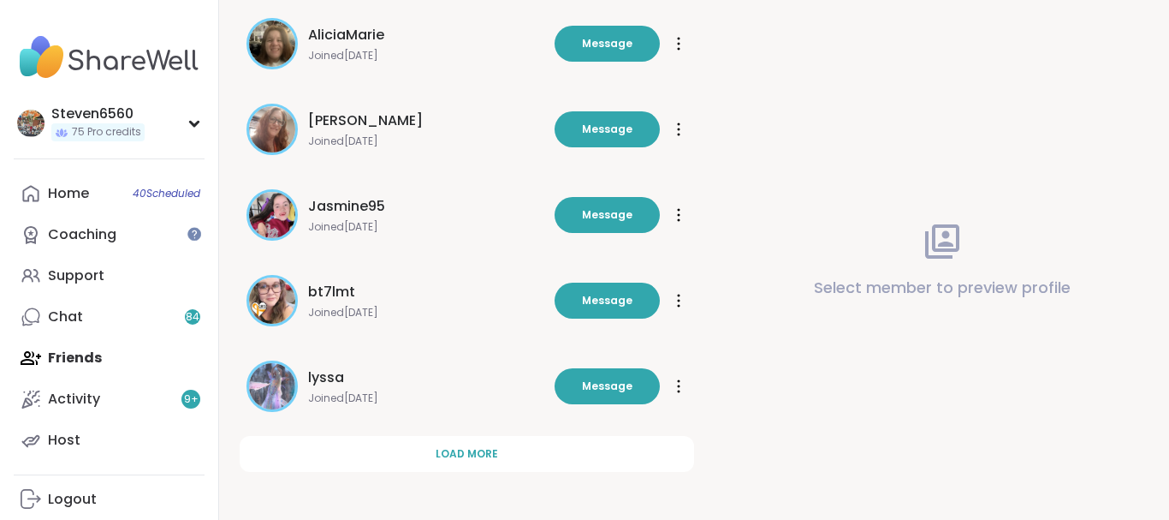
drag, startPoint x: 1162, startPoint y: 511, endPoint x: 772, endPoint y: 440, distance: 396.8
click at [599, 380] on span "Message" at bounding box center [607, 385] width 51 height 15
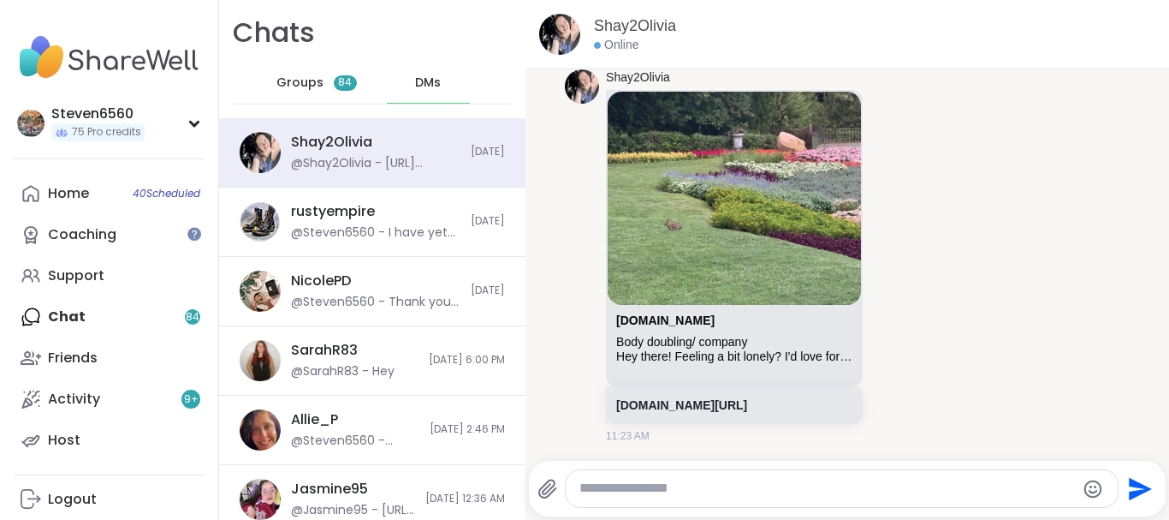
click at [599, 380] on div "Shay2Olivia sharewellnow.com Body doubling/ company Hey there! Feeling a bit lo…" at bounding box center [847, 256] width 565 height 388
click at [86, 313] on div "Home 40 Scheduled Coaching Support Chat 84 Friends Activity 9 + Host" at bounding box center [109, 317] width 191 height 288
click at [189, 307] on div "Home 40 Scheduled Coaching Support Chat 84 Friends Activity 9 + Host" at bounding box center [109, 317] width 191 height 288
click at [433, 72] on div "DMs" at bounding box center [429, 82] width 84 height 41
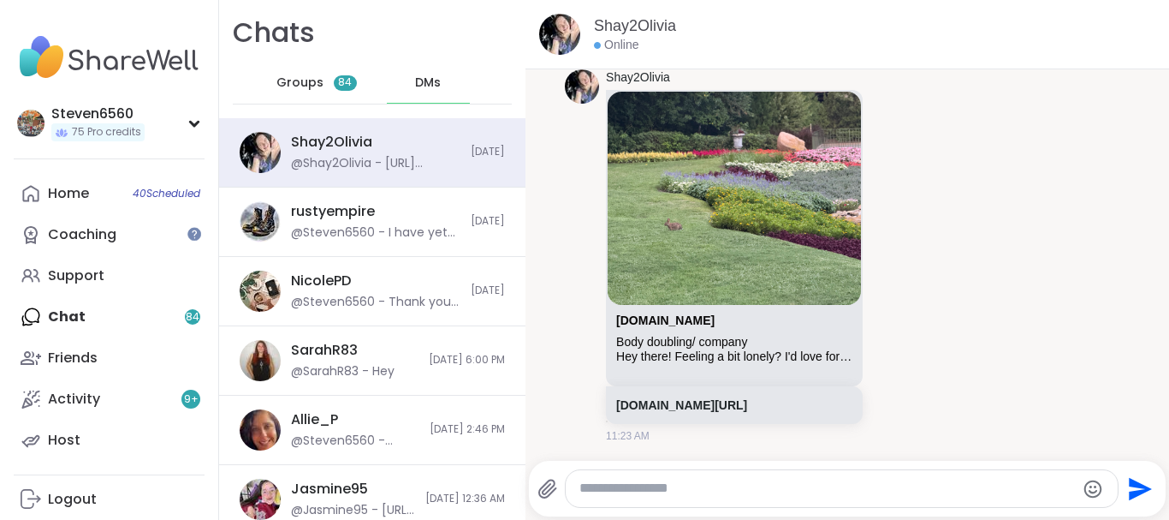
click at [340, 73] on div "Groups 84" at bounding box center [317, 82] width 84 height 41
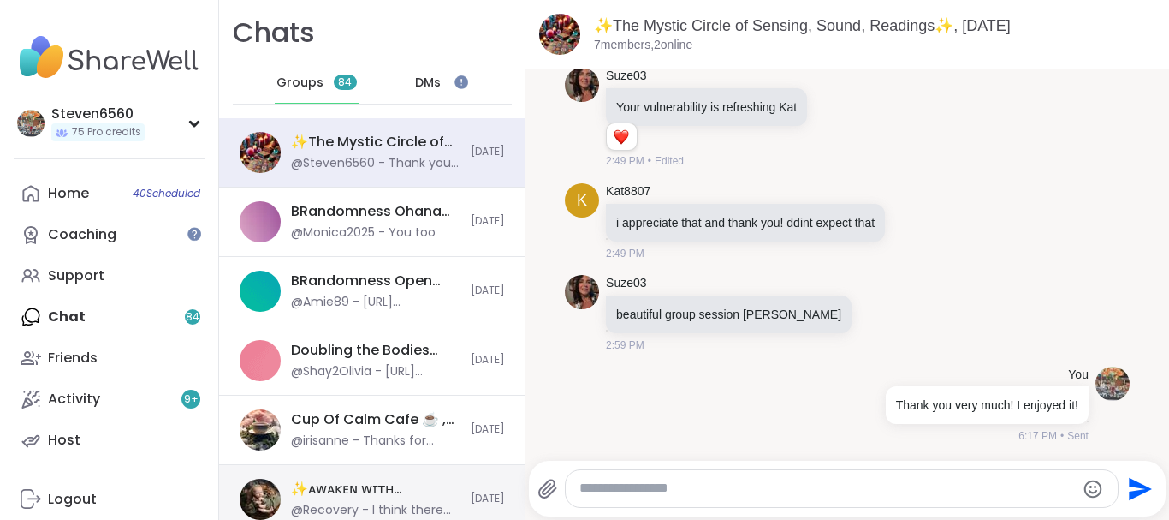
click at [350, 480] on div "✨ᴀᴡᴀᴋᴇɴ ᴡɪᴛʜ ʙᴇᴀᴜᴛɪғᴜʟ sᴏᴜʟs✨HBD OZAIS, [DATE]" at bounding box center [375, 488] width 169 height 19
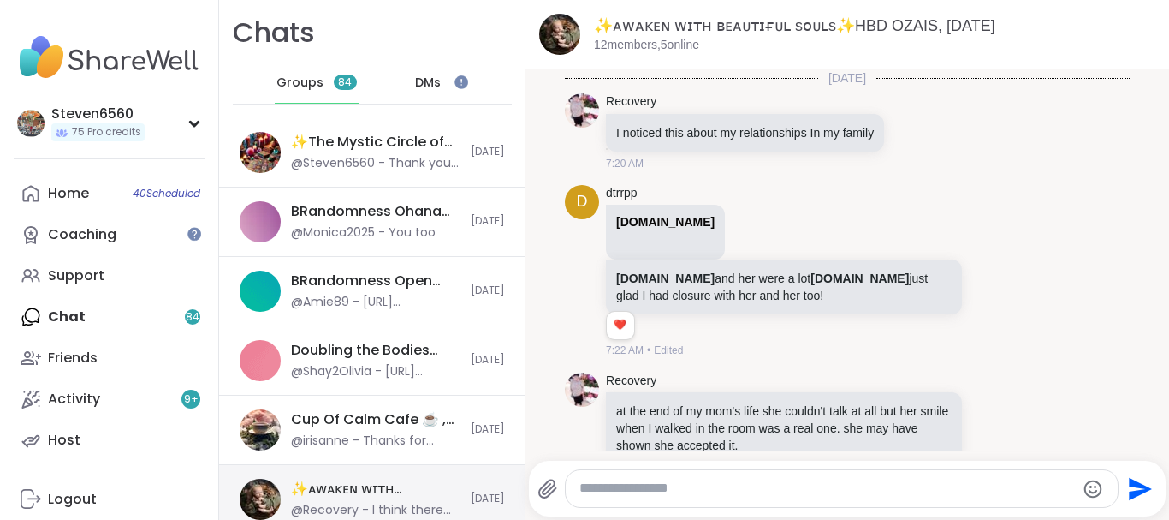
scroll to position [7945, 0]
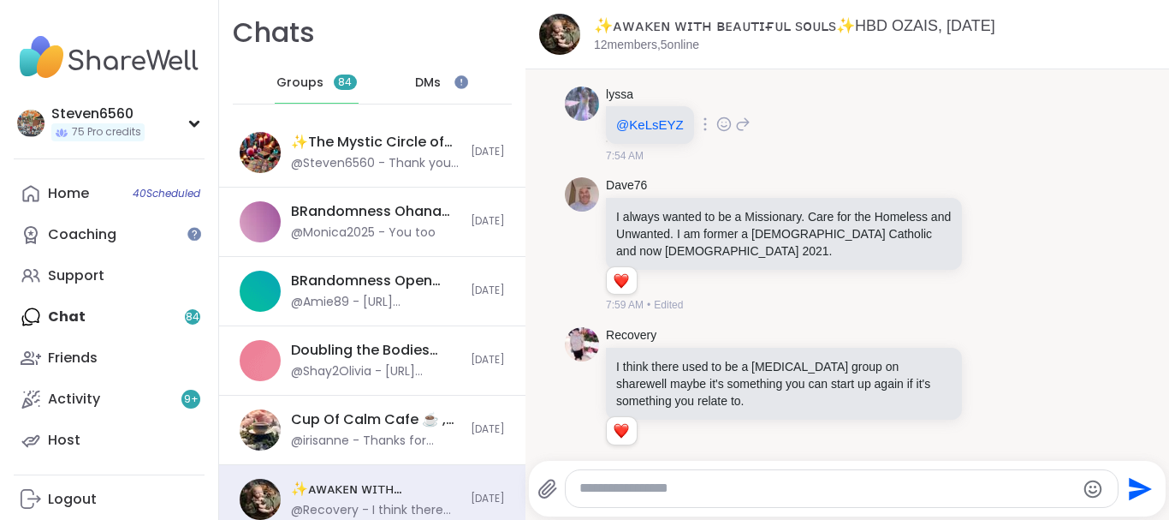
click at [583, 92] on img at bounding box center [582, 103] width 34 height 34
click at [437, 80] on span "DMs" at bounding box center [428, 82] width 26 height 17
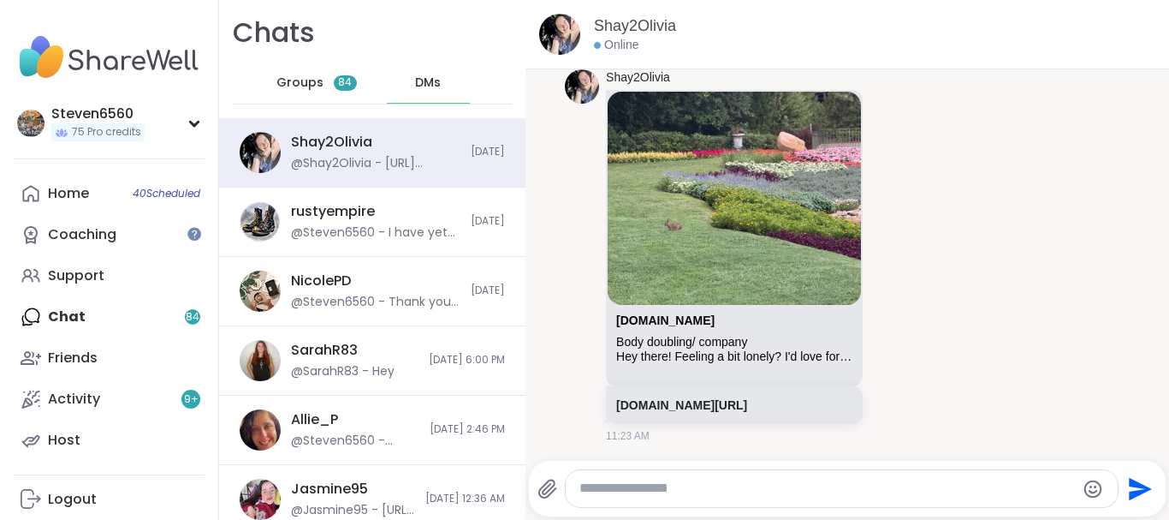
drag, startPoint x: 1168, startPoint y: 18, endPoint x: 1139, endPoint y: 366, distance: 348.8
click at [1139, 366] on div "Shay2Olivia Online 8/4/2025, 9:57 PM Shay2Olivia I might have to skip your sess…" at bounding box center [848, 260] width 644 height 520
click at [1162, 508] on div "Shay2Olivia Online 8/4/2025, 9:57 PM Shay2Olivia I might have to skip your sess…" at bounding box center [848, 260] width 644 height 520
drag, startPoint x: 1162, startPoint y: 508, endPoint x: 720, endPoint y: 331, distance: 475.9
click at [720, 331] on div "Shay2Olivia Online 8/4/2025, 9:57 PM Shay2Olivia I might have to skip your sess…" at bounding box center [848, 260] width 644 height 520
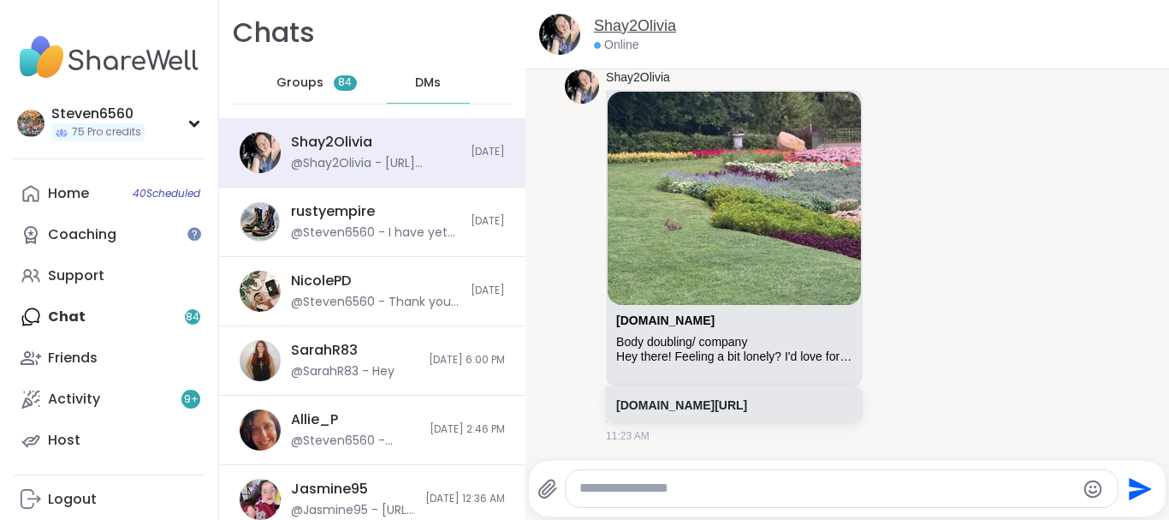
drag, startPoint x: 1168, startPoint y: 20, endPoint x: 616, endPoint y: 28, distance: 551.3
click at [616, 28] on div "Shay2Olivia Online" at bounding box center [848, 34] width 644 height 69
click at [1164, 507] on div "Shay2Olivia Online 8/4/2025, 9:57 PM Shay2Olivia I might have to skip your sess…" at bounding box center [848, 260] width 644 height 520
click at [1164, 514] on div "Shay2Olivia Online 8/4/2025, 9:57 PM Shay2Olivia I might have to skip your sess…" at bounding box center [848, 260] width 644 height 520
click at [1168, 510] on div "Shay2Olivia Online 8/4/2025, 9:57 PM Shay2Olivia I might have to skip your sess…" at bounding box center [848, 260] width 644 height 520
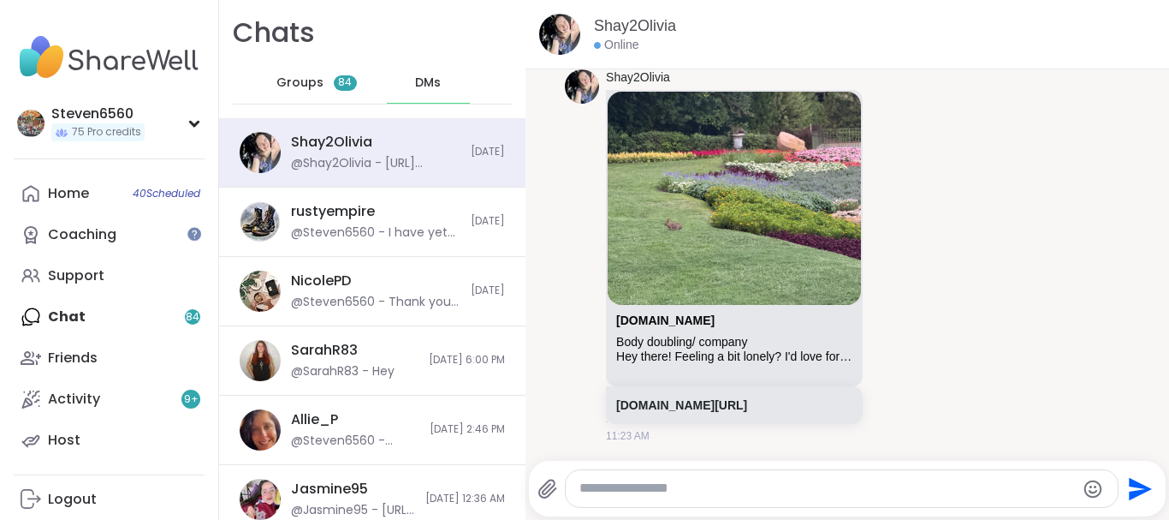
click at [1168, 510] on div "Shay2Olivia Online 8/4/2025, 9:57 PM Shay2Olivia I might have to skip your sess…" at bounding box center [848, 260] width 644 height 520
click at [1168, 511] on div "Shay2Olivia Online 8/4/2025, 9:57 PM Shay2Olivia I might have to skip your sess…" at bounding box center [848, 260] width 644 height 520
click at [431, 78] on span "DMs" at bounding box center [428, 82] width 26 height 17
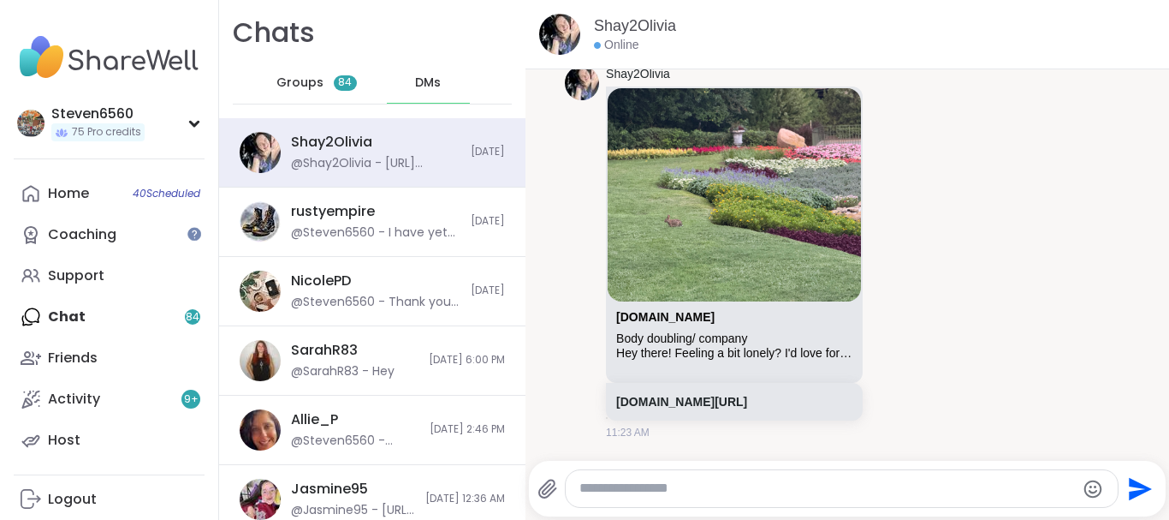
drag, startPoint x: 1161, startPoint y: 453, endPoint x: 1168, endPoint y: 346, distance: 107.3
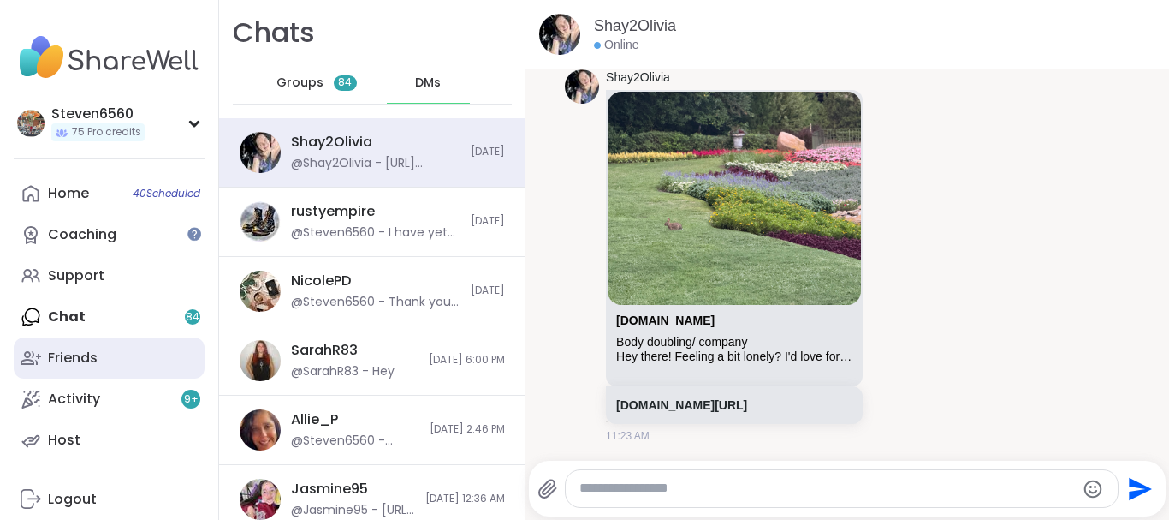
click at [64, 351] on div "Friends" at bounding box center [73, 357] width 50 height 19
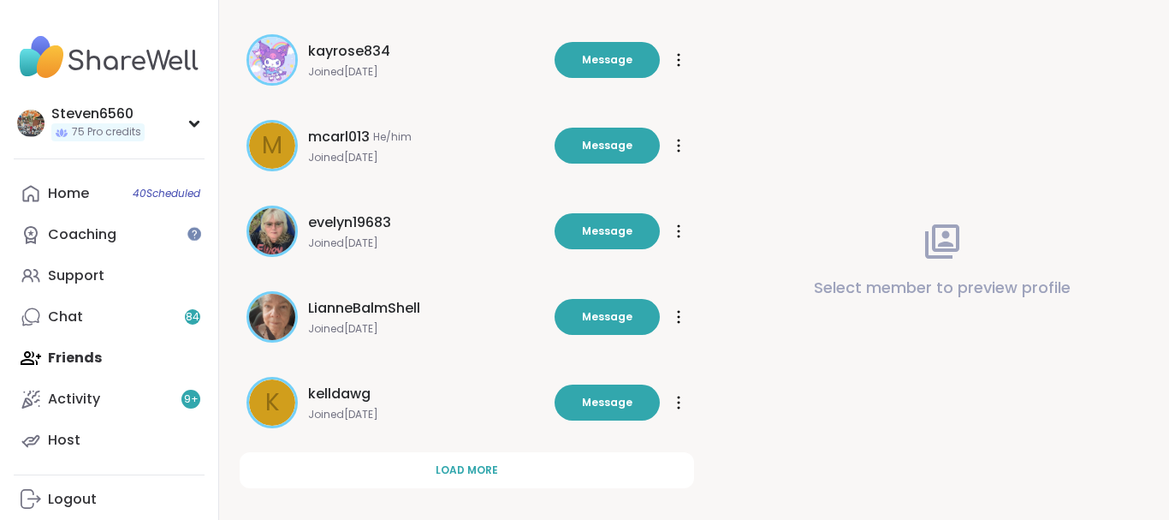
scroll to position [580, 0]
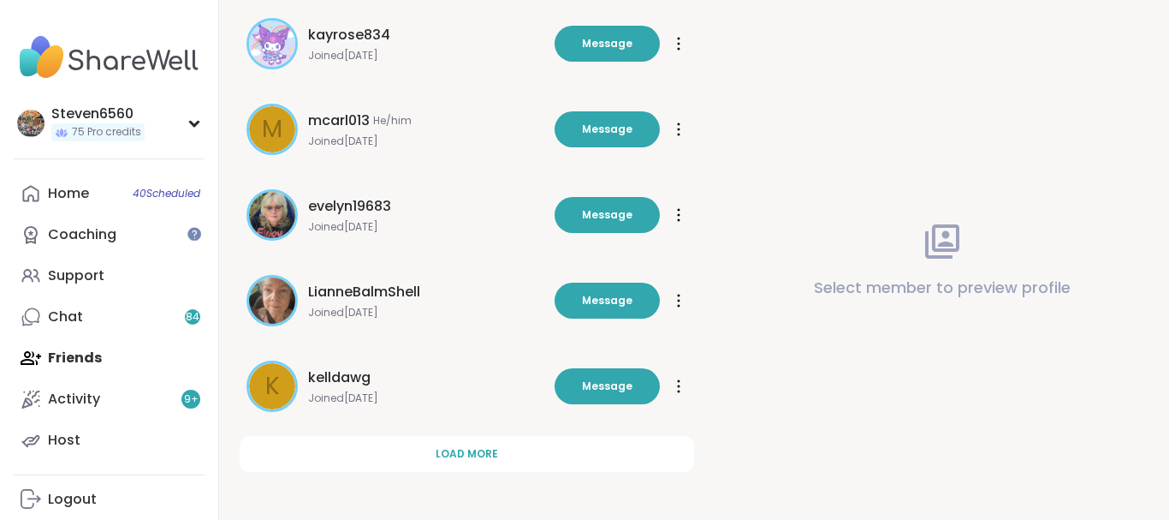
drag, startPoint x: 1166, startPoint y: 511, endPoint x: 545, endPoint y: 425, distance: 626.6
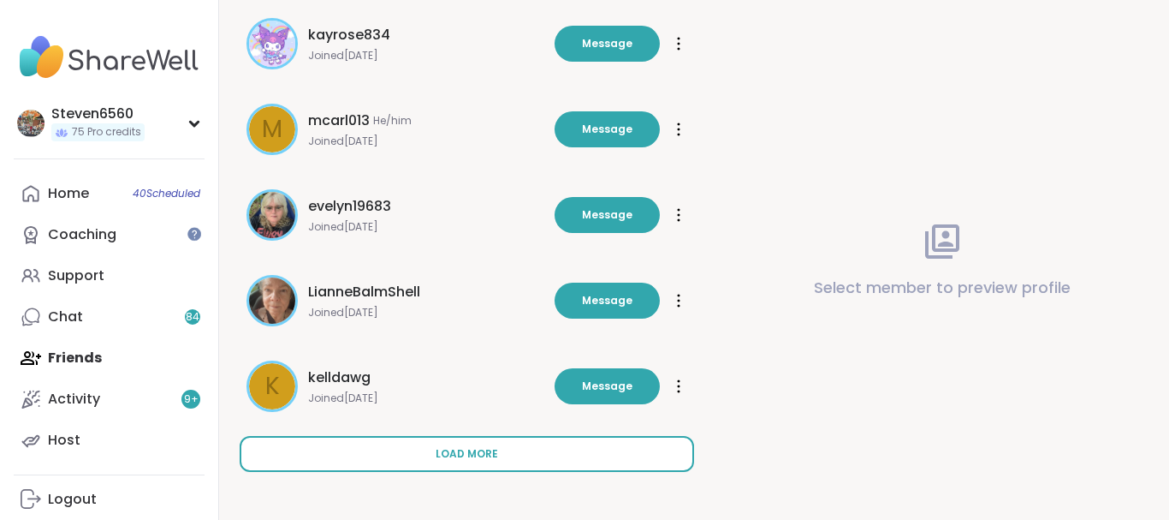
click at [406, 449] on button "Load more" at bounding box center [467, 454] width 455 height 36
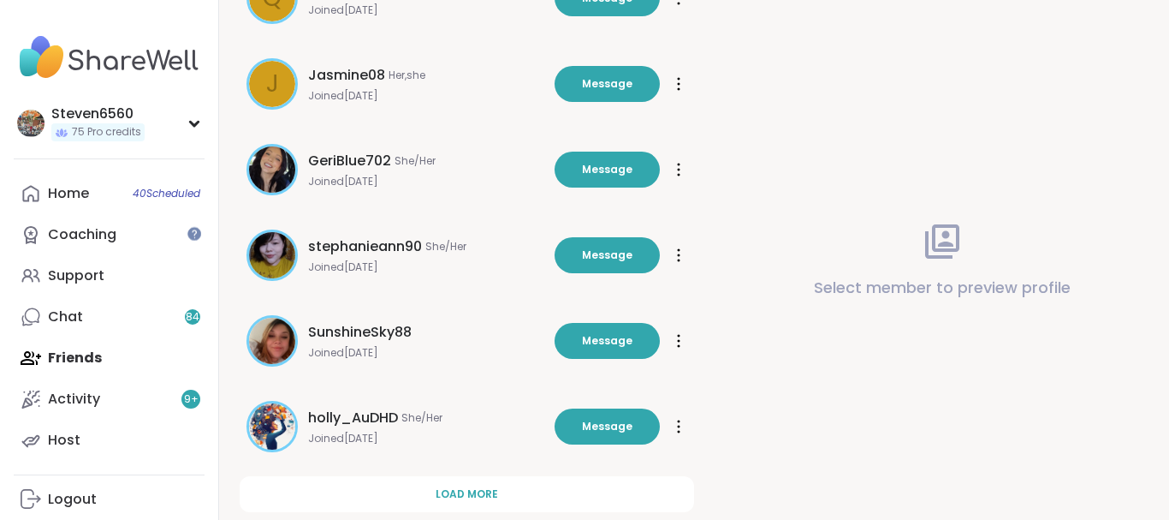
scroll to position [1436, 0]
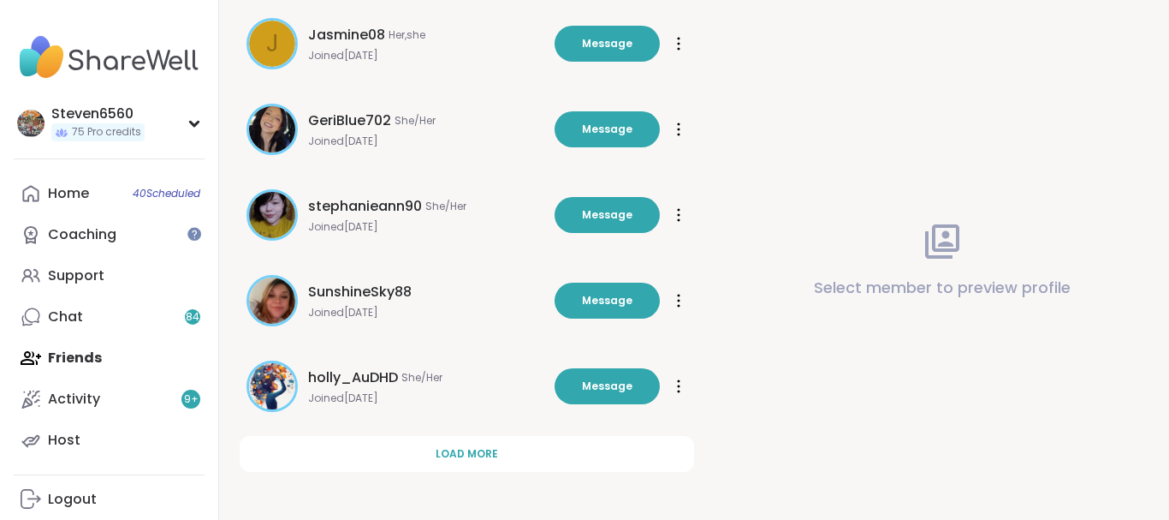
drag, startPoint x: 1160, startPoint y: 517, endPoint x: 520, endPoint y: 460, distance: 642.0
click at [520, 460] on button "Load more" at bounding box center [467, 454] width 455 height 36
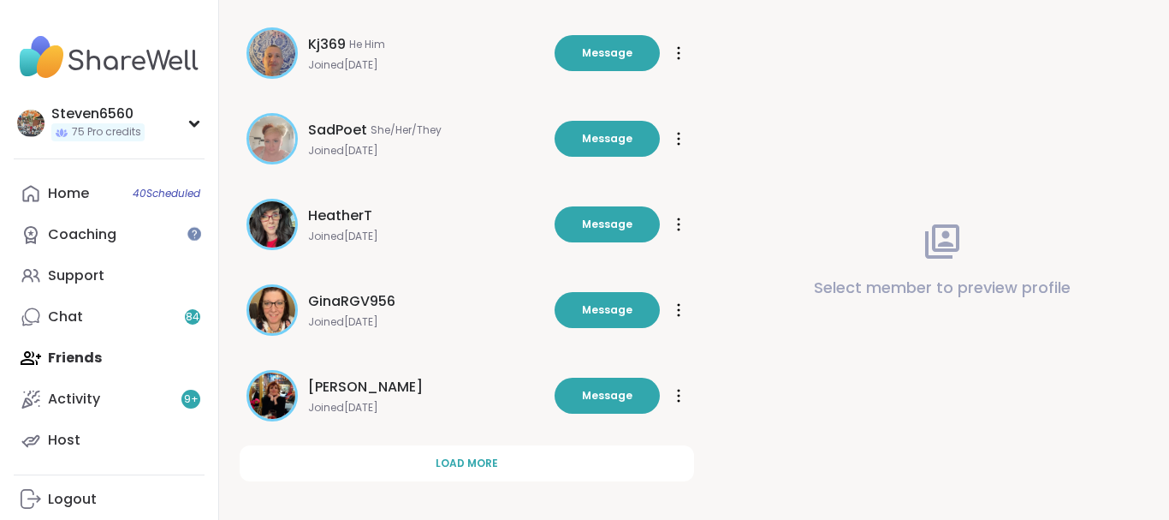
scroll to position [2292, 0]
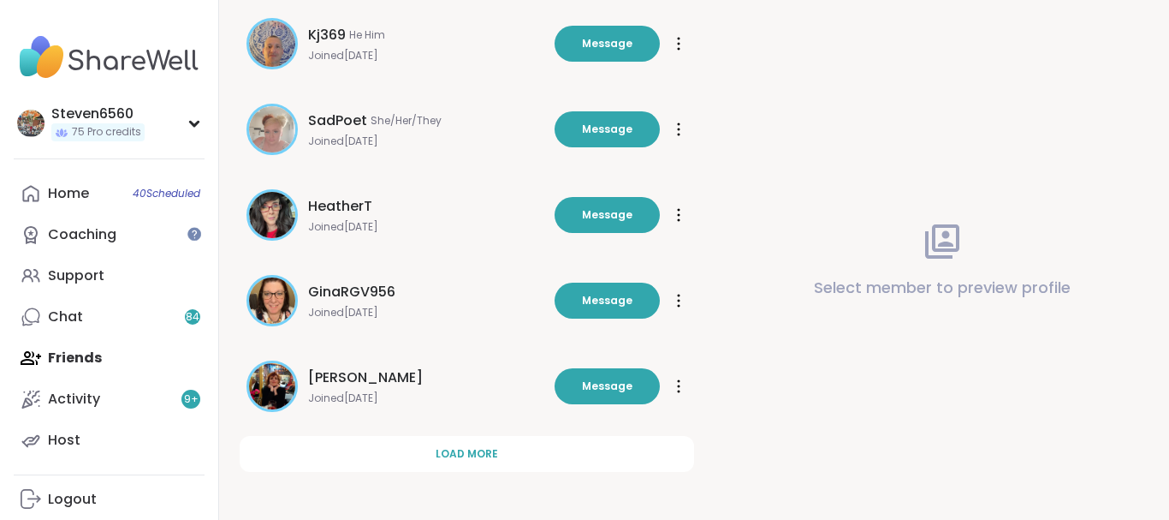
drag, startPoint x: 1167, startPoint y: 514, endPoint x: 644, endPoint y: 444, distance: 527.6
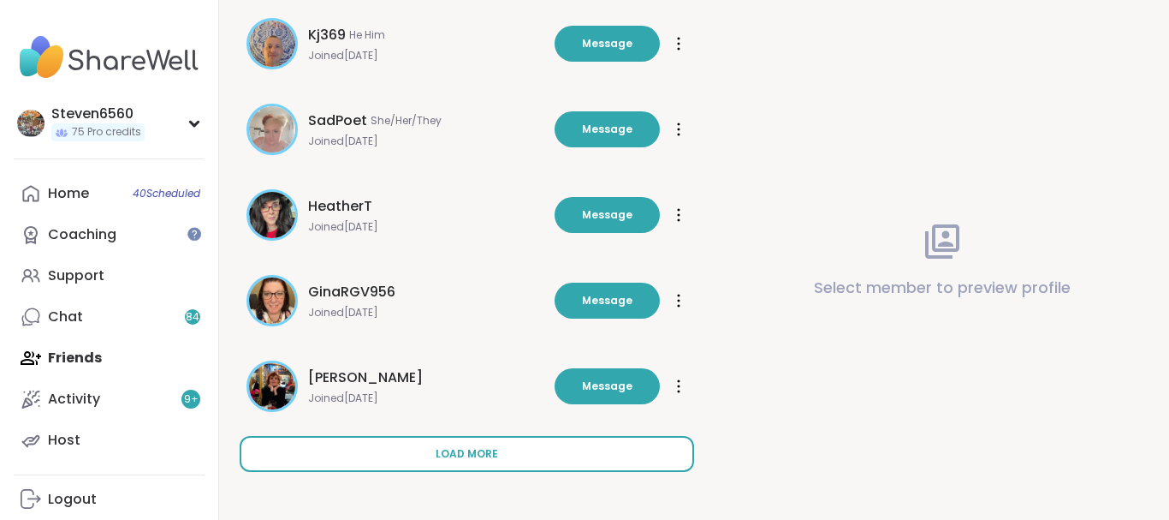
click at [502, 447] on button "Load more" at bounding box center [467, 454] width 455 height 36
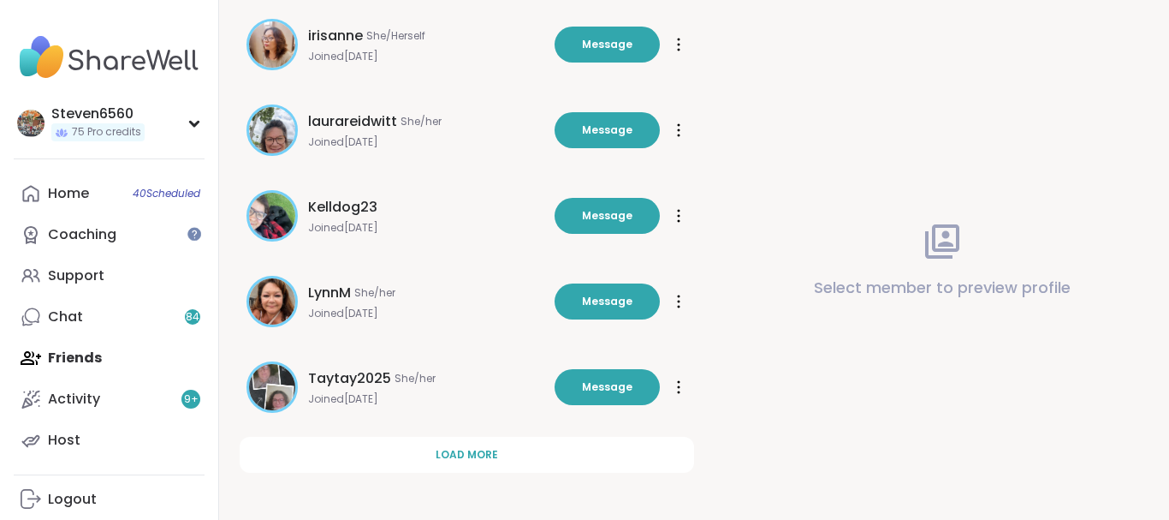
scroll to position [3148, 0]
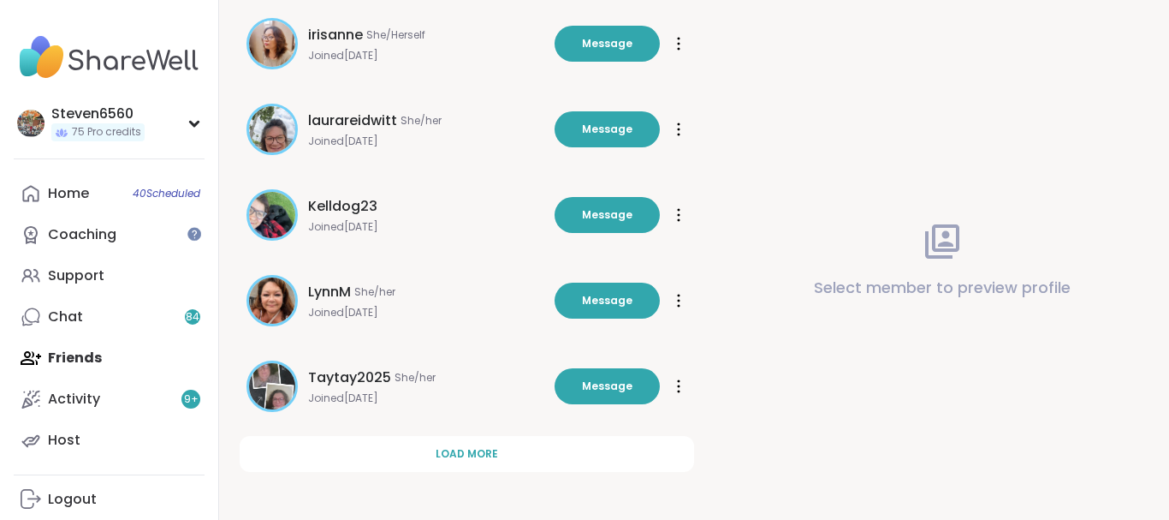
drag, startPoint x: 1166, startPoint y: 509, endPoint x: 726, endPoint y: 513, distance: 440.0
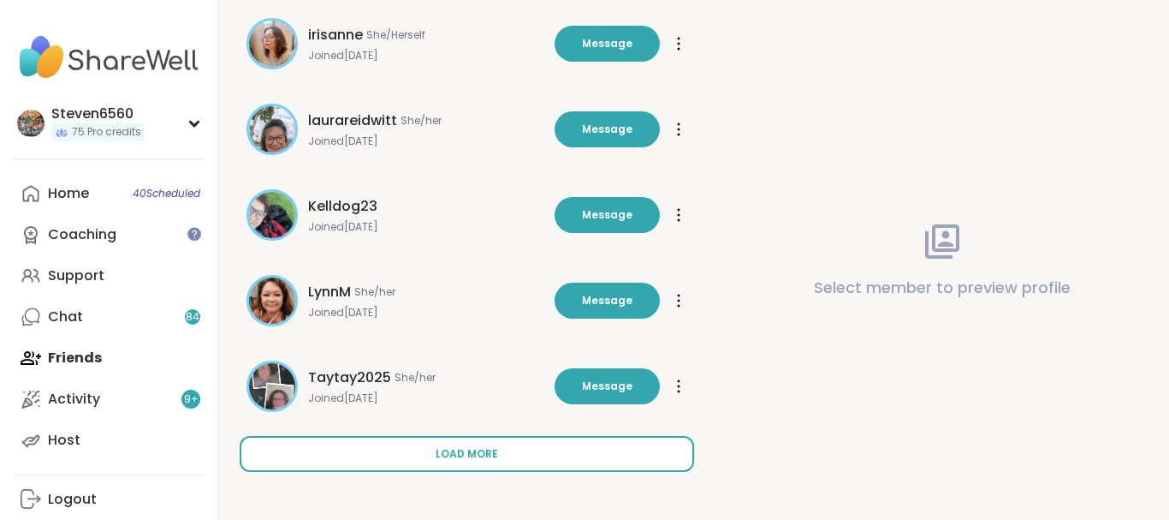
click at [473, 457] on span "Load more" at bounding box center [467, 453] width 62 height 15
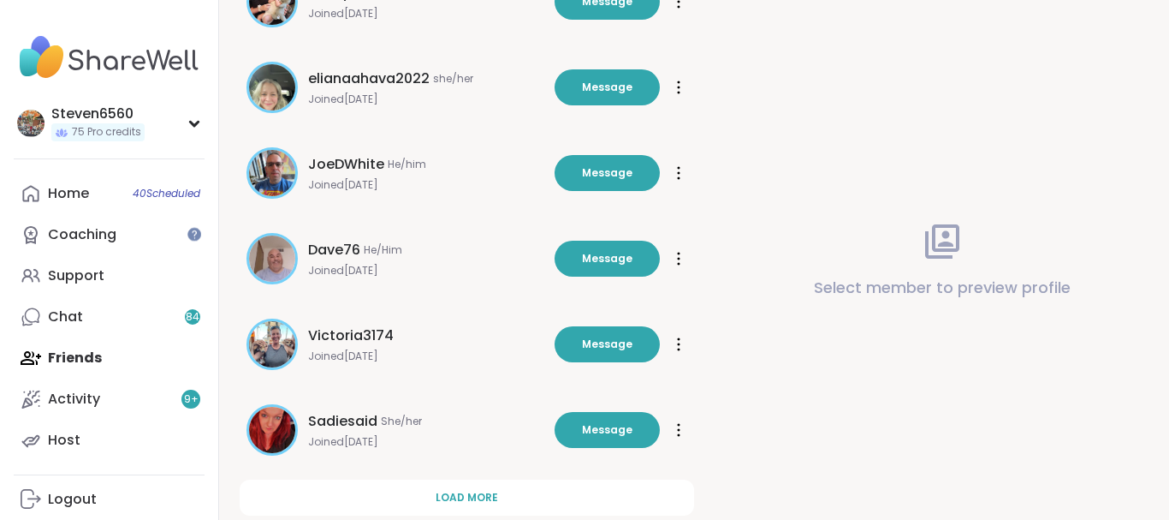
scroll to position [4004, 0]
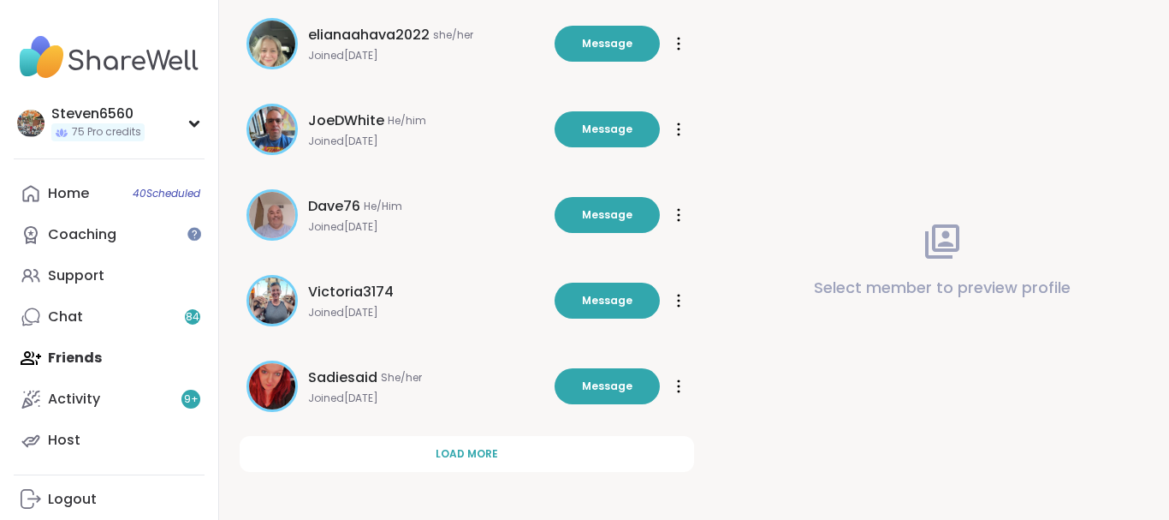
drag, startPoint x: 1163, startPoint y: 510, endPoint x: 865, endPoint y: 474, distance: 300.1
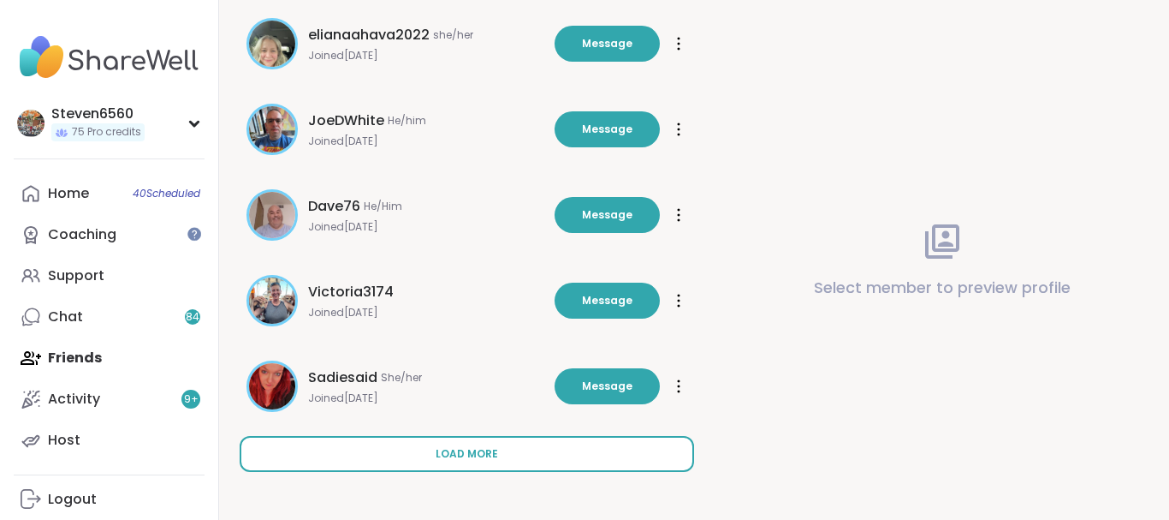
click at [564, 448] on button "Load more" at bounding box center [467, 454] width 455 height 36
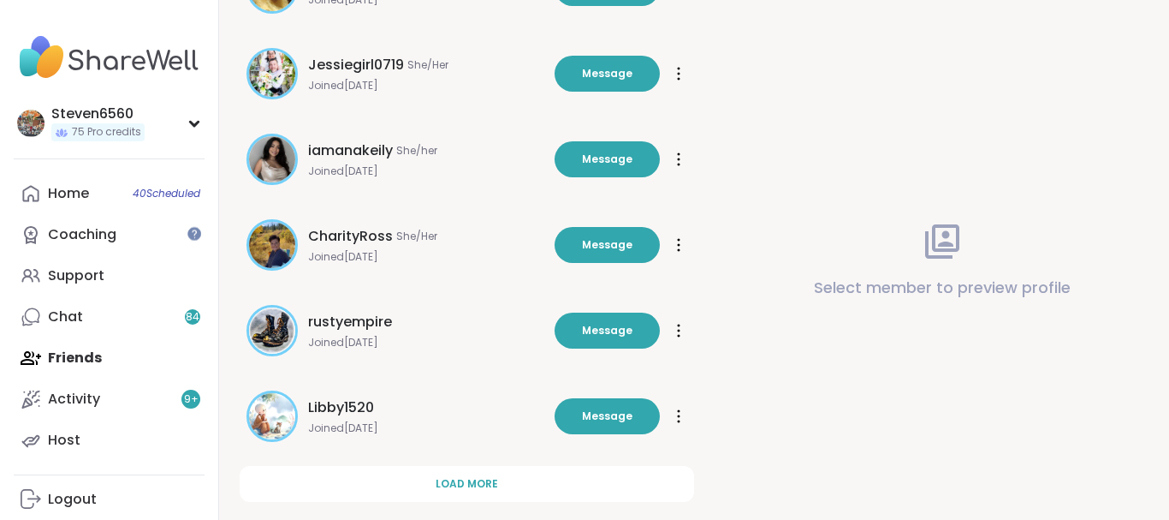
scroll to position [4860, 0]
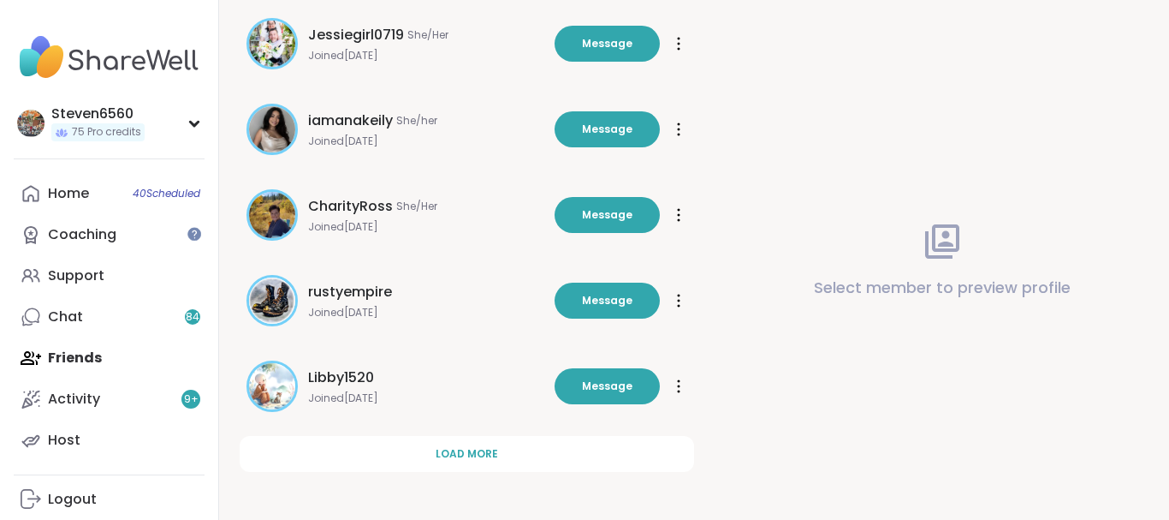
drag, startPoint x: 1163, startPoint y: 513, endPoint x: 1017, endPoint y: 474, distance: 151.4
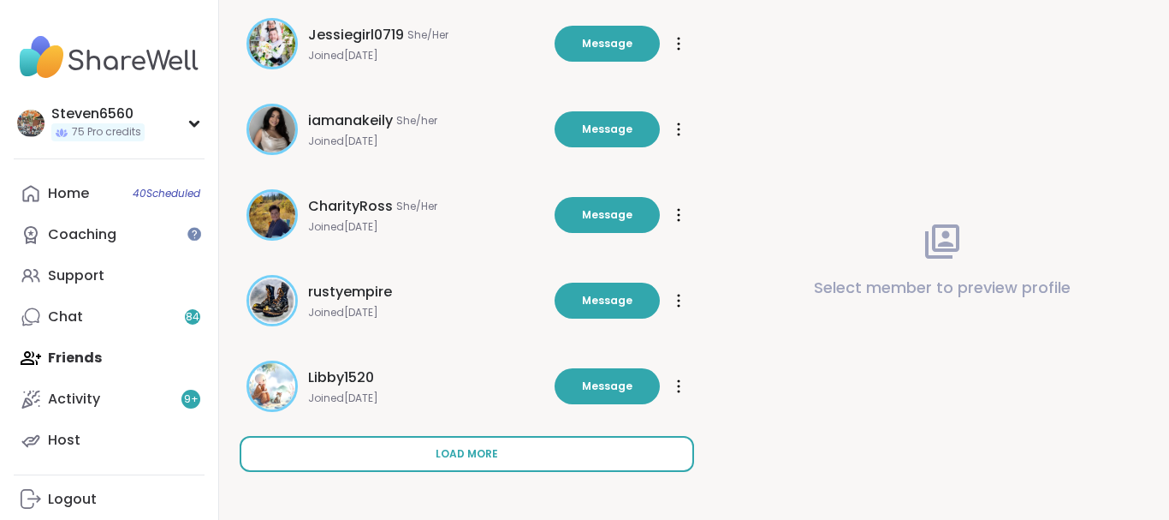
click at [456, 447] on span "Load more" at bounding box center [467, 453] width 62 height 15
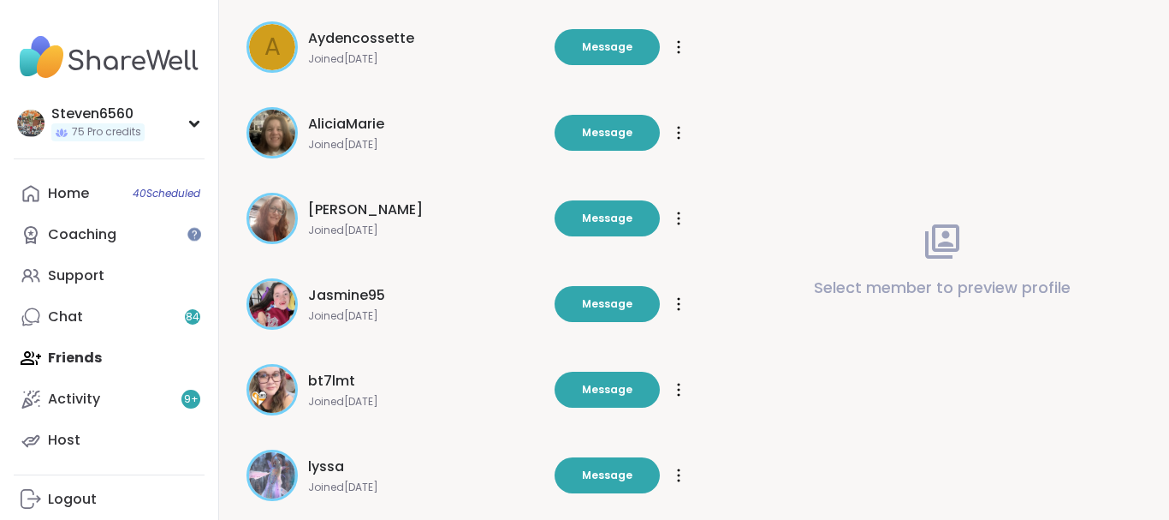
scroll to position [5716, 0]
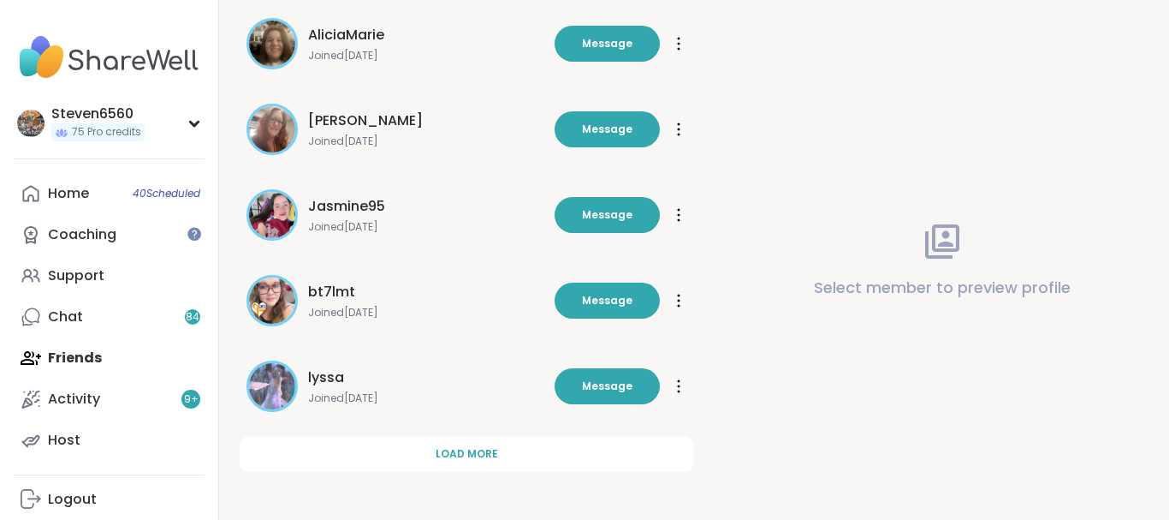
click at [675, 382] on div at bounding box center [678, 385] width 17 height 27
click at [609, 377] on button "Message" at bounding box center [607, 386] width 105 height 36
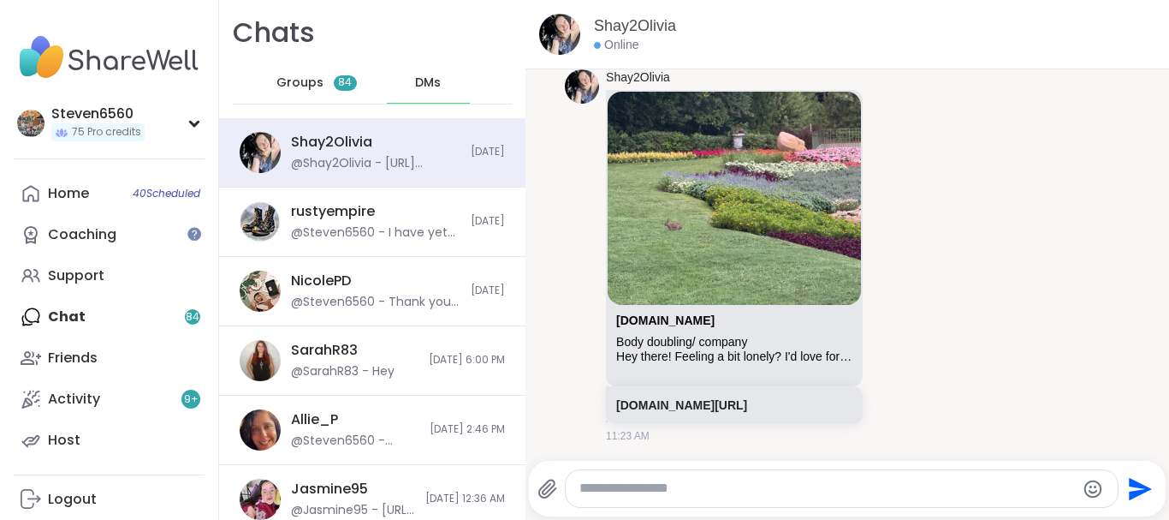
click at [664, 483] on textarea "Type your message" at bounding box center [828, 488] width 496 height 18
click at [567, 29] on div "Could not open the chat" at bounding box center [593, 33] width 165 height 18
click at [495, 27] on div at bounding box center [493, 33] width 24 height 24
click at [81, 355] on div "Friends" at bounding box center [73, 357] width 50 height 19
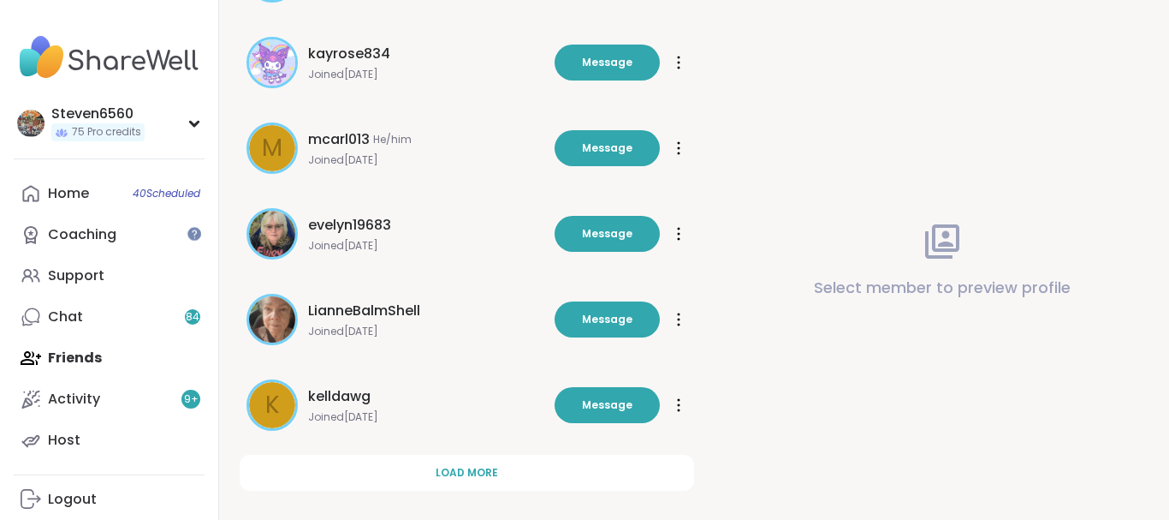
scroll to position [580, 0]
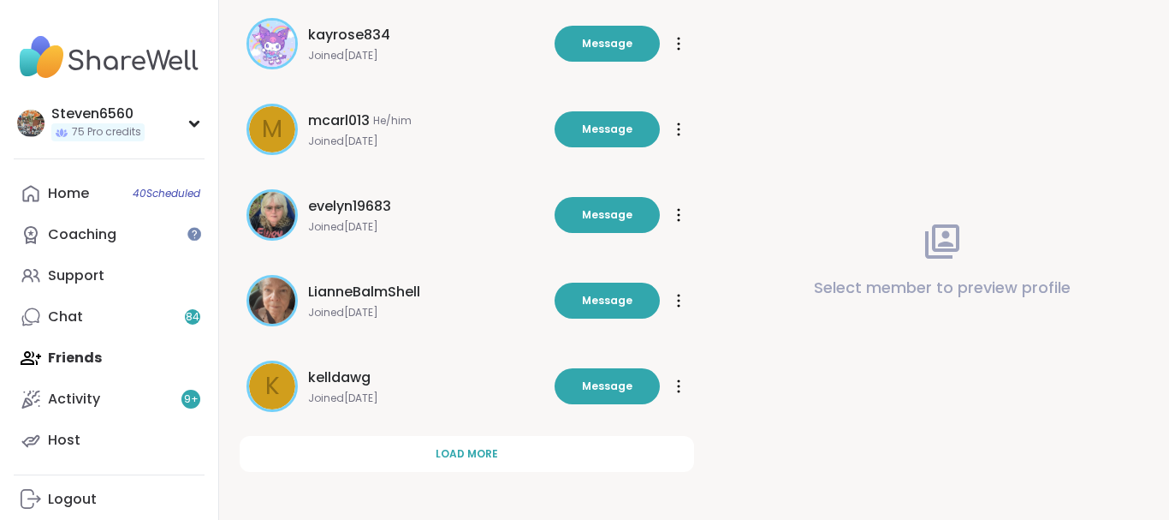
drag, startPoint x: 1162, startPoint y: 517, endPoint x: 630, endPoint y: 488, distance: 533.2
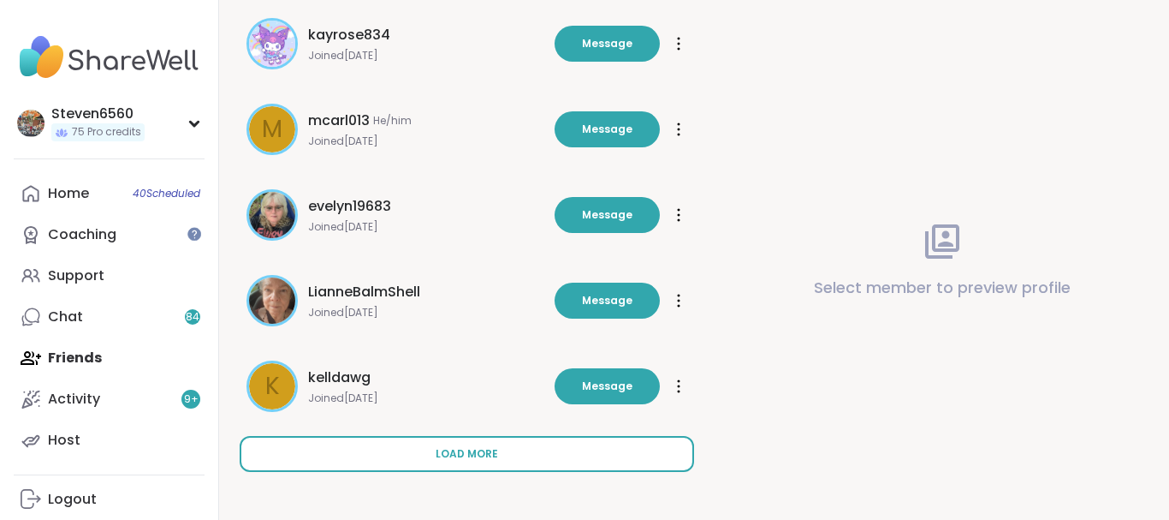
click at [479, 455] on span "Load more" at bounding box center [467, 453] width 62 height 15
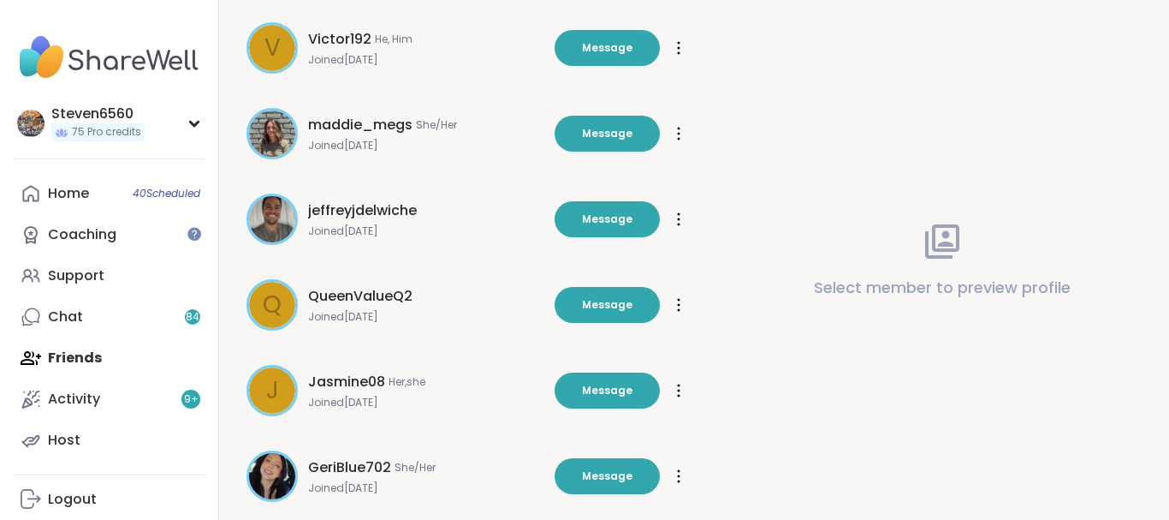
scroll to position [1436, 0]
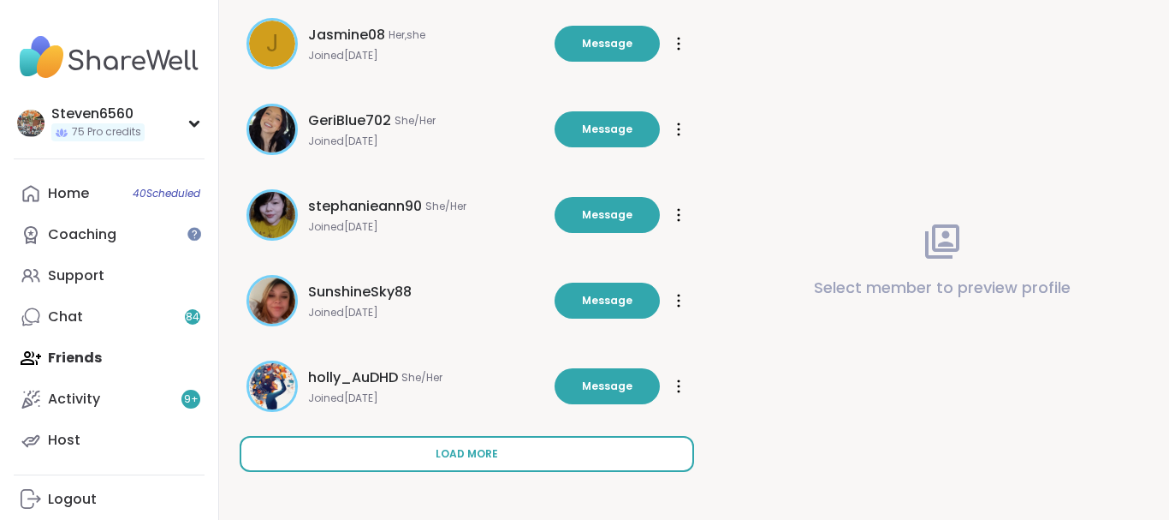
click at [464, 450] on span "Load more" at bounding box center [467, 453] width 62 height 15
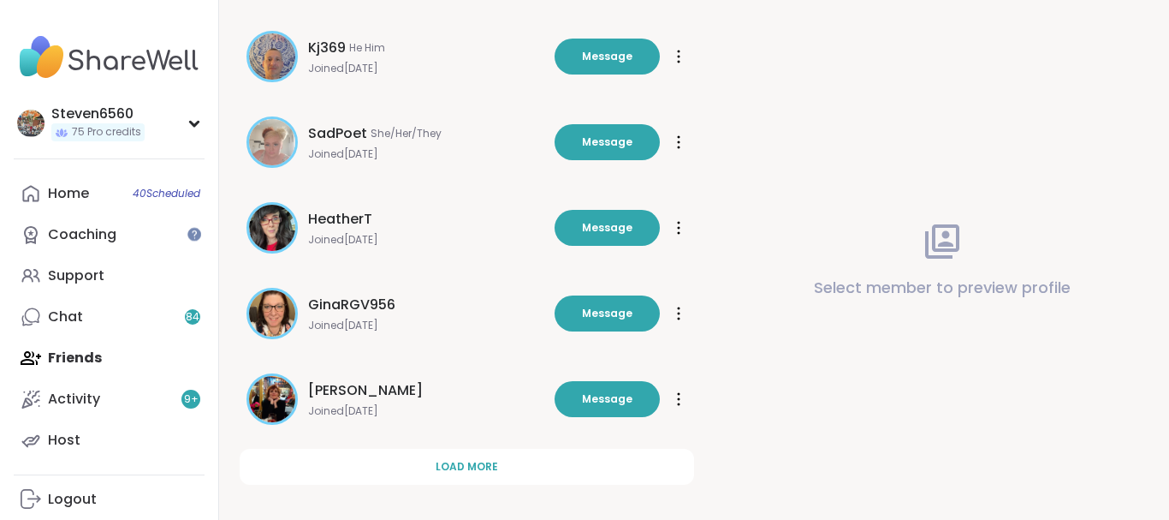
scroll to position [2292, 0]
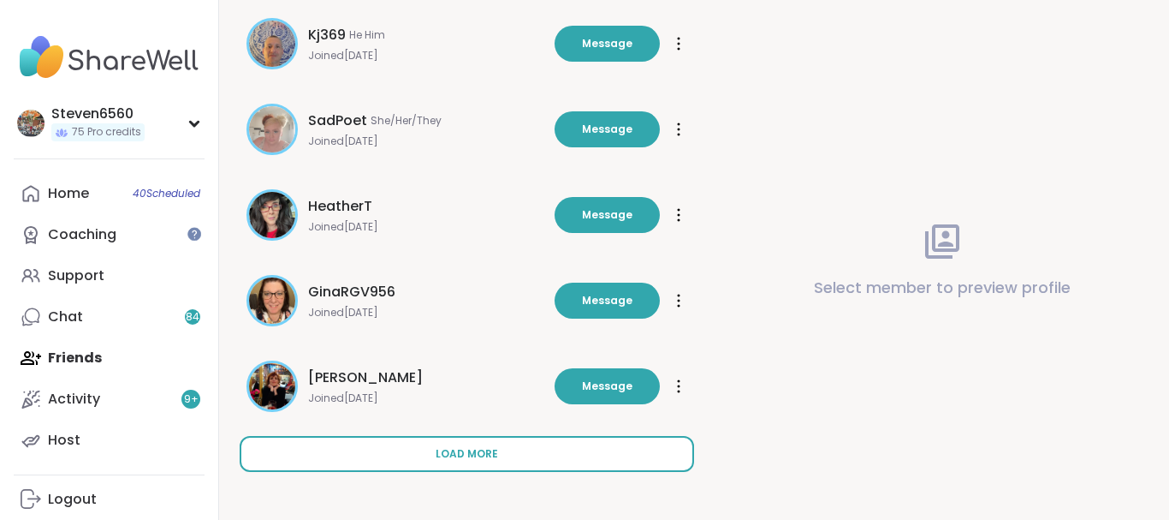
click at [475, 445] on button "Load more" at bounding box center [467, 454] width 455 height 36
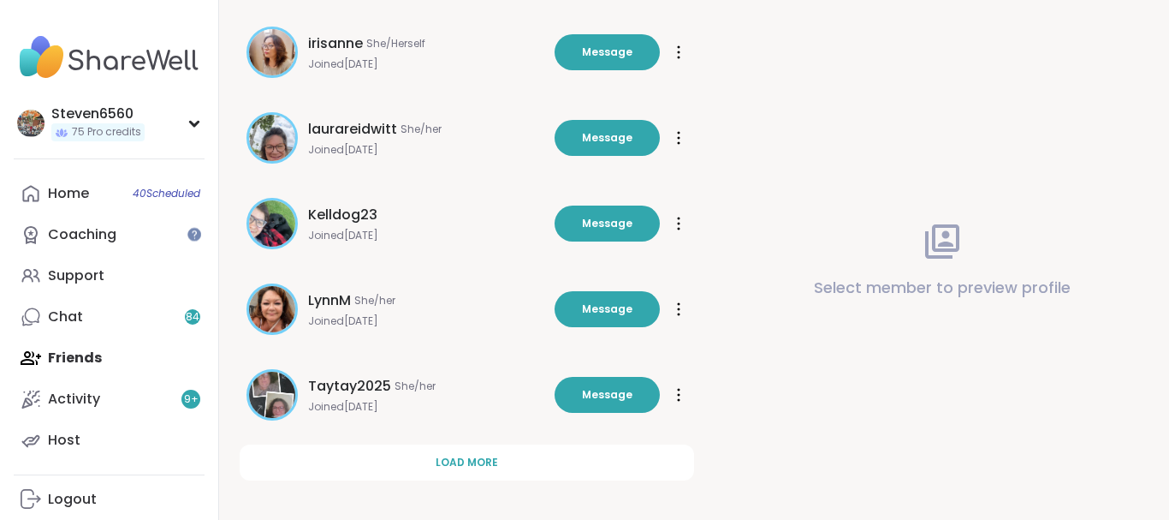
scroll to position [3148, 0]
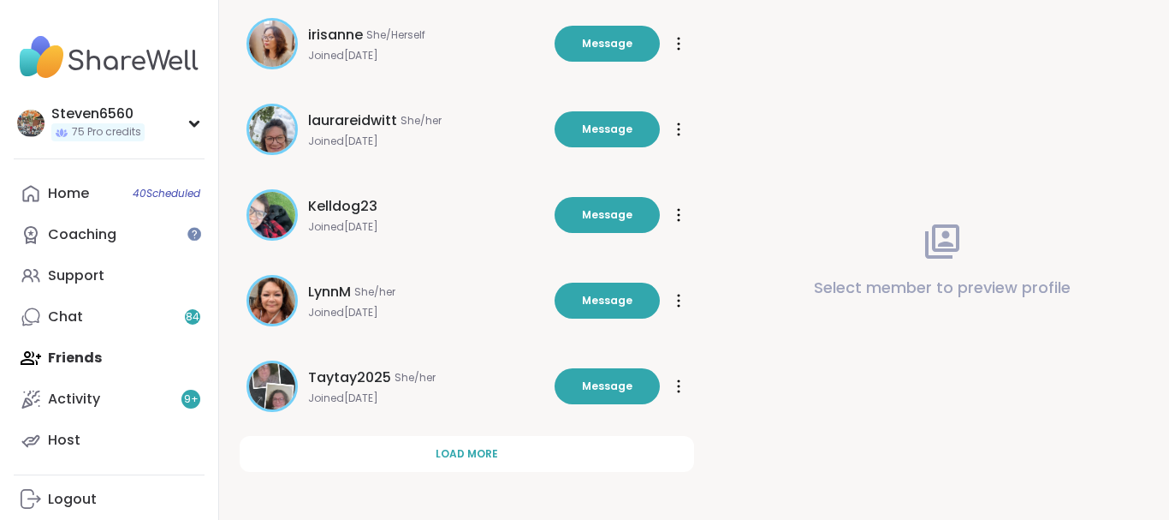
drag, startPoint x: 1167, startPoint y: 513, endPoint x: 665, endPoint y: 459, distance: 504.5
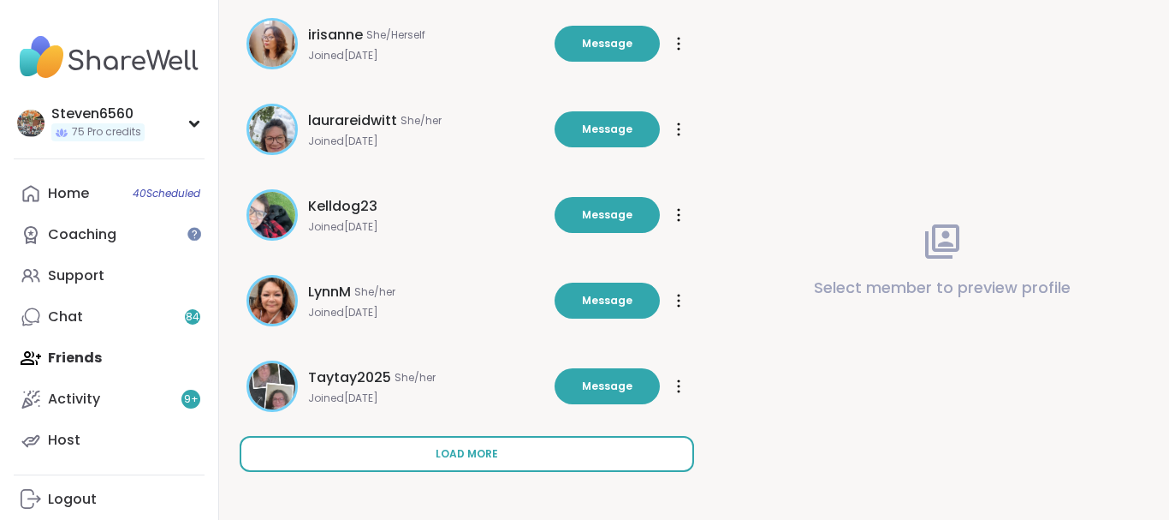
click at [467, 446] on span "Load more" at bounding box center [467, 453] width 62 height 15
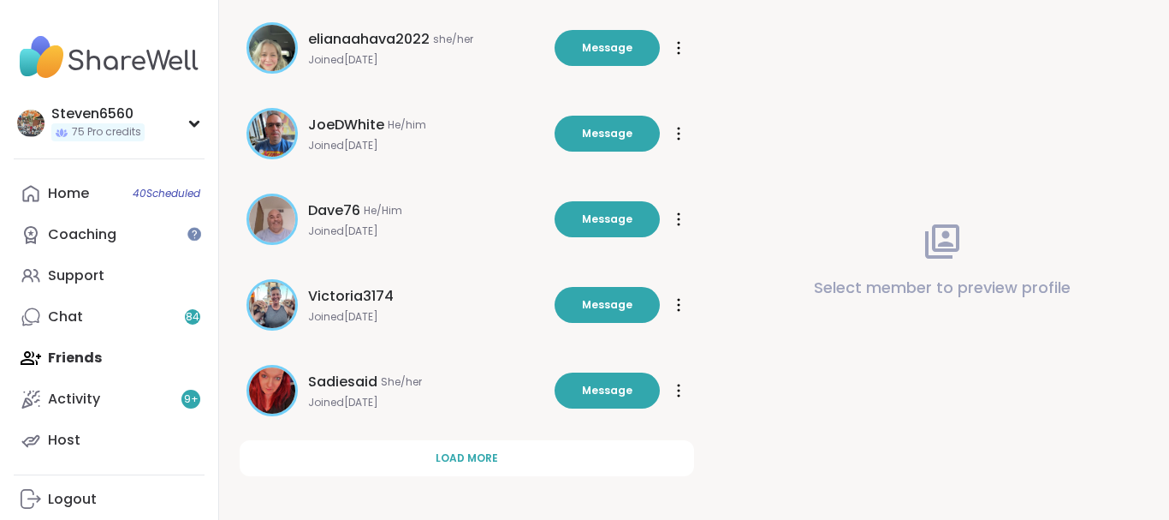
scroll to position [4004, 0]
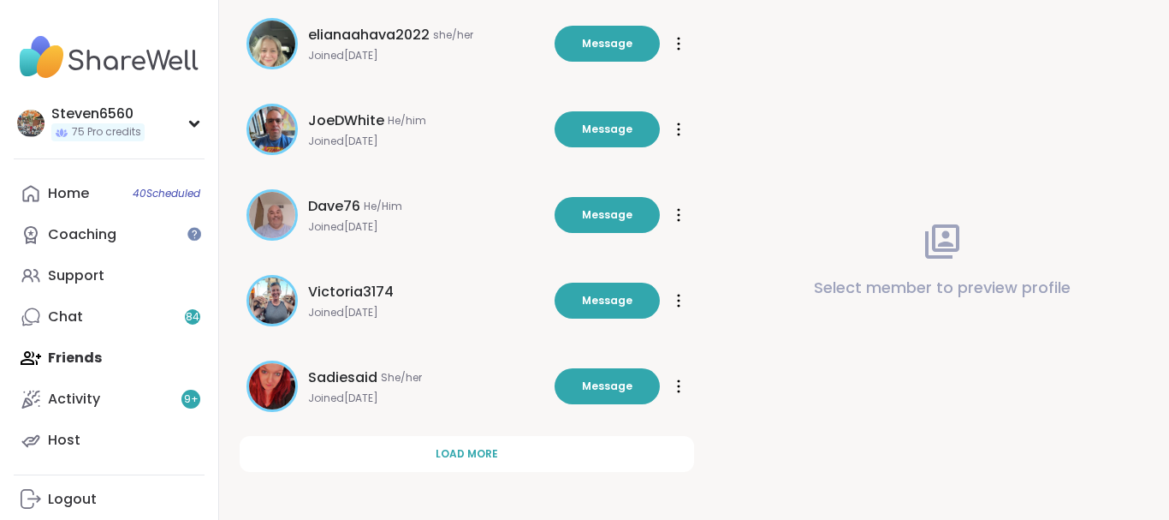
drag, startPoint x: 1165, startPoint y: 511, endPoint x: 590, endPoint y: 475, distance: 576.4
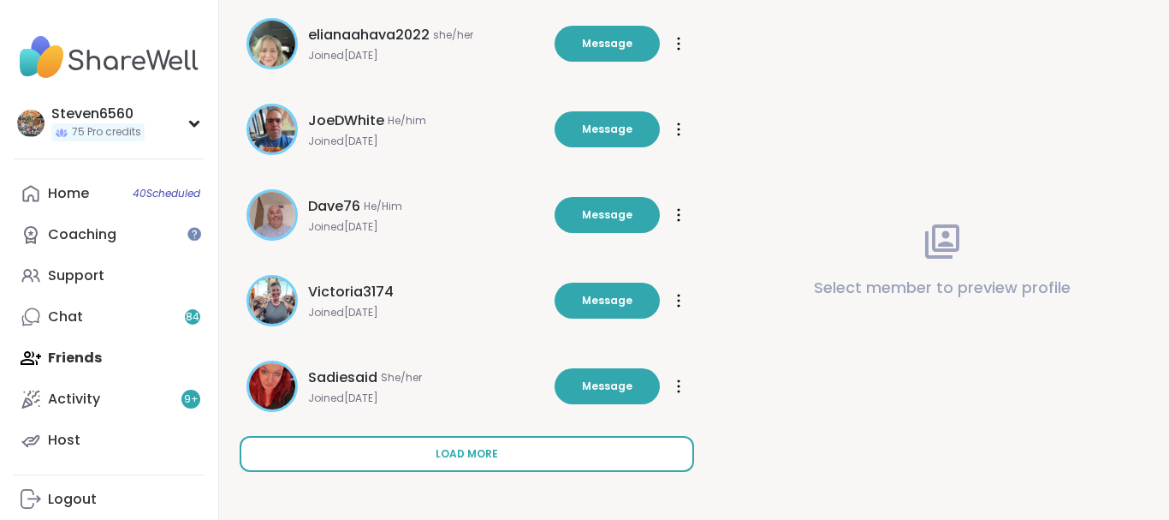
click at [461, 453] on span "Load more" at bounding box center [467, 453] width 62 height 15
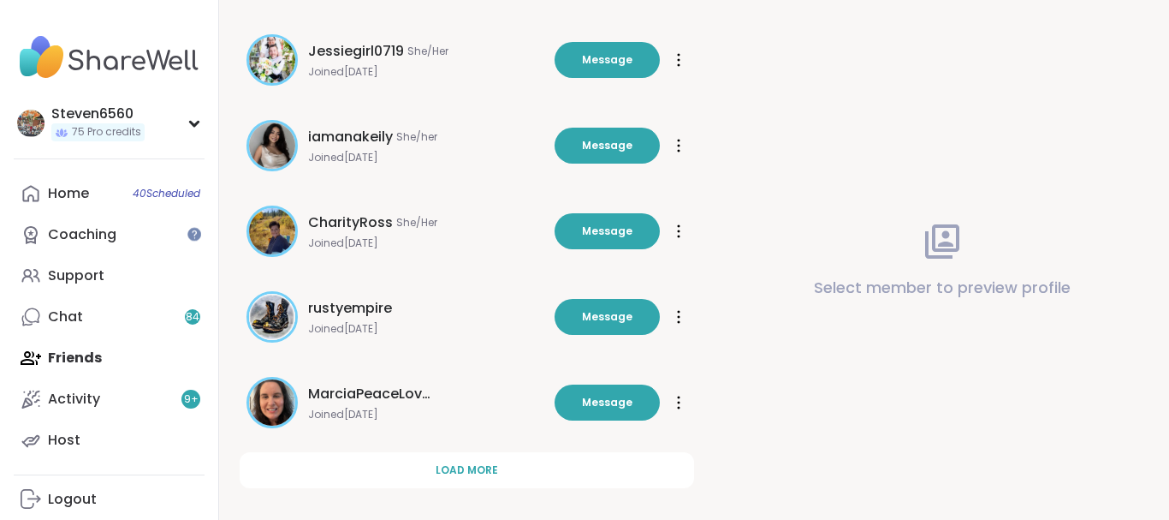
scroll to position [4860, 0]
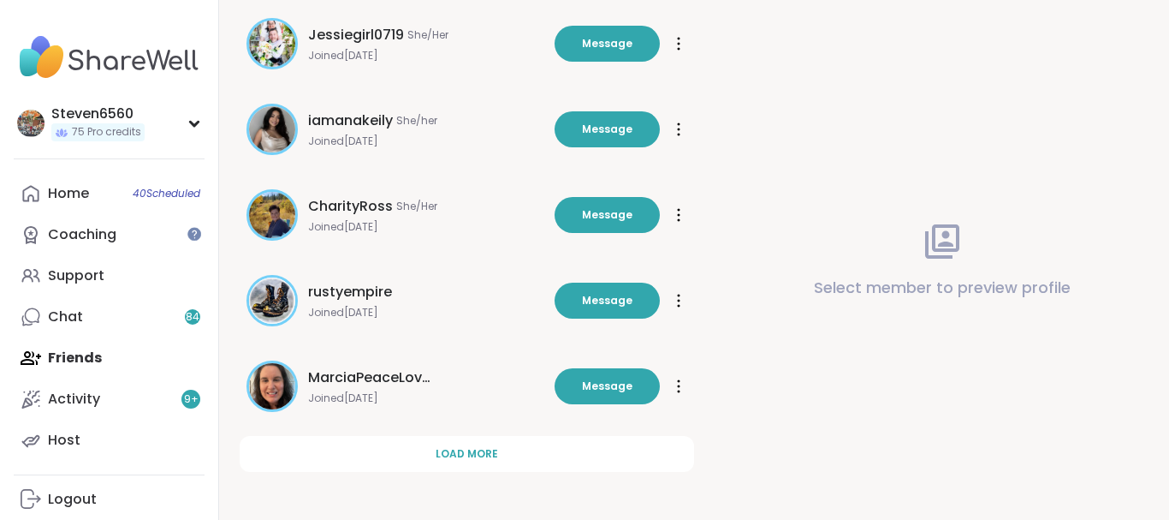
drag, startPoint x: 1168, startPoint y: 510, endPoint x: 770, endPoint y: 461, distance: 401.1
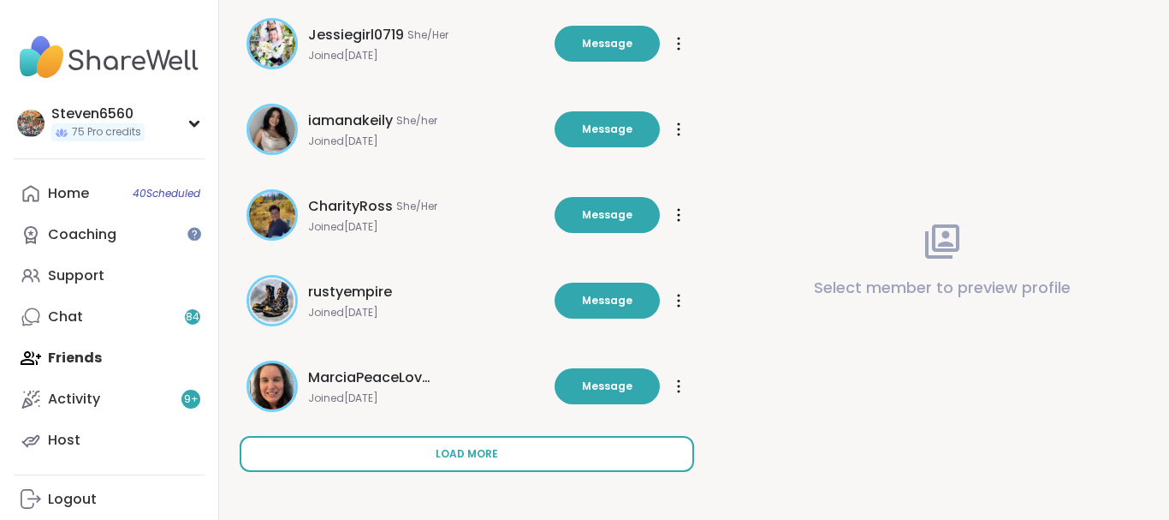
click at [508, 449] on button "Load more" at bounding box center [467, 454] width 455 height 36
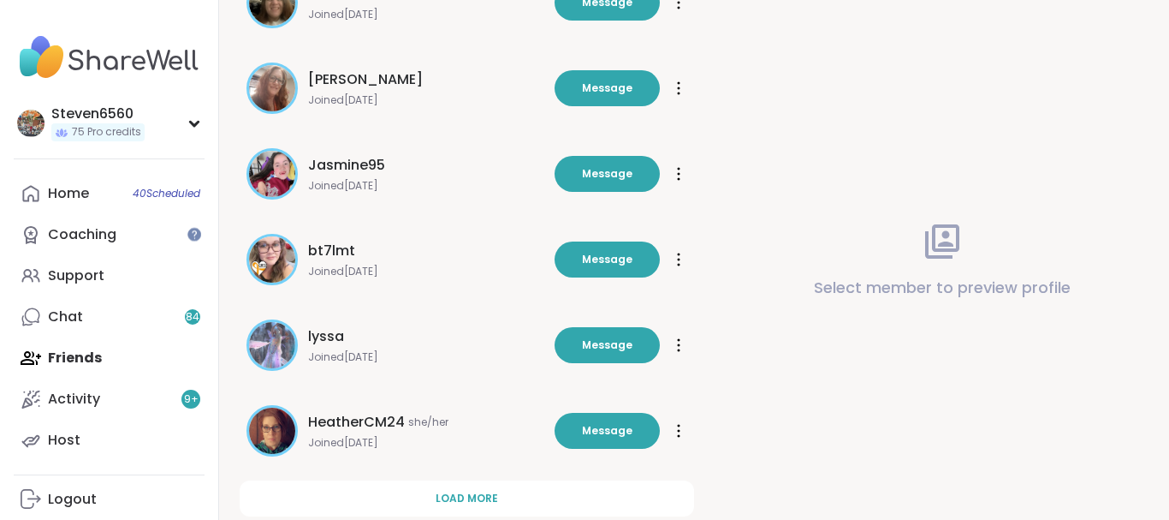
scroll to position [5716, 0]
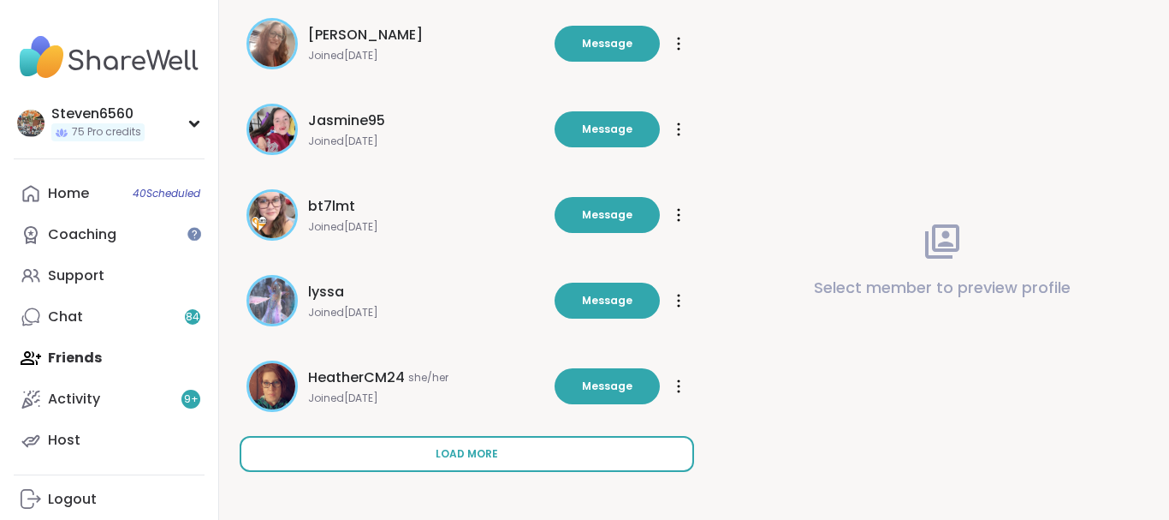
click at [467, 439] on button "Load more" at bounding box center [467, 454] width 455 height 36
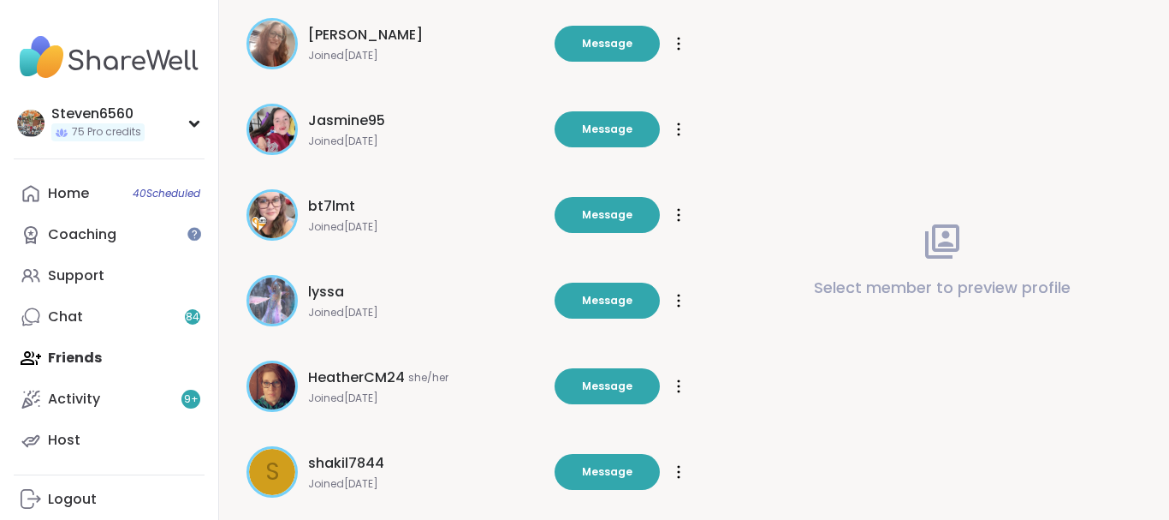
click at [467, 439] on div "s shakil7844 Joined Oct 2024 Message Message" at bounding box center [467, 472] width 455 height 72
click at [588, 295] on span "Message" at bounding box center [607, 300] width 51 height 15
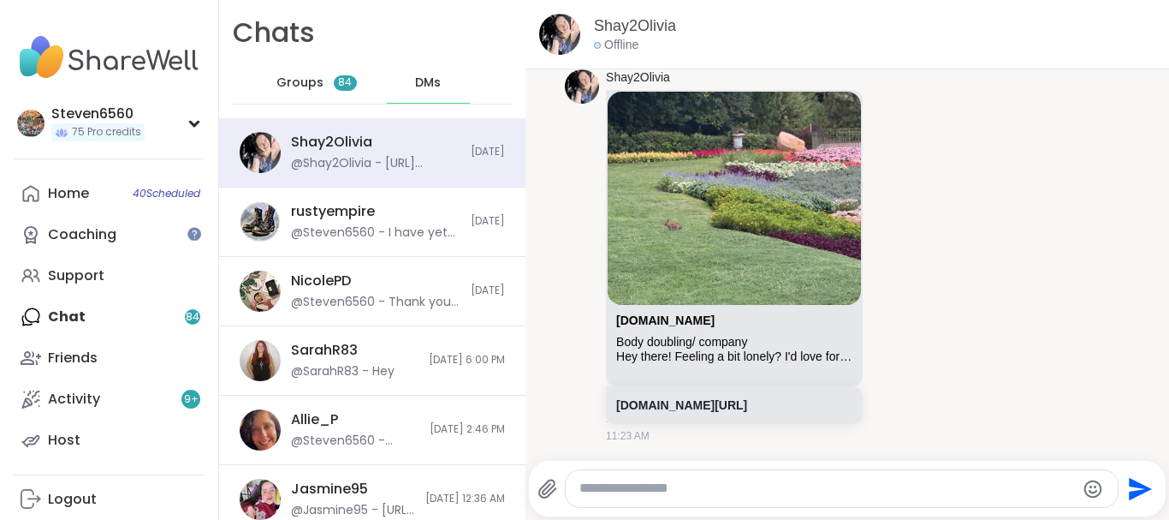
click at [588, 295] on div "Shay2Olivia sharewellnow.com Body doubling/ company Hey there! Feeling a bit lo…" at bounding box center [847, 256] width 565 height 388
click at [95, 347] on link "Friends" at bounding box center [109, 357] width 191 height 41
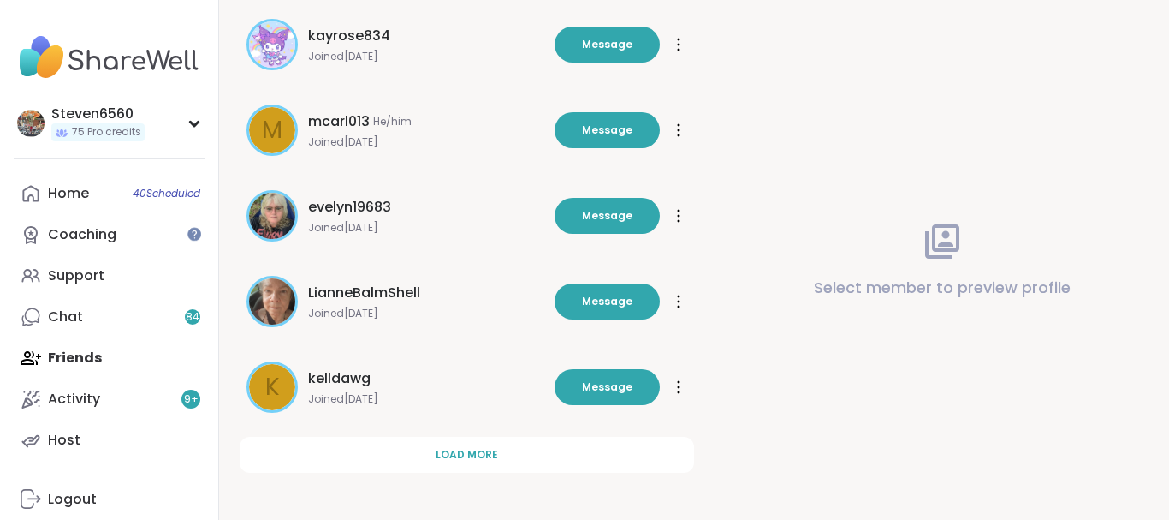
scroll to position [580, 0]
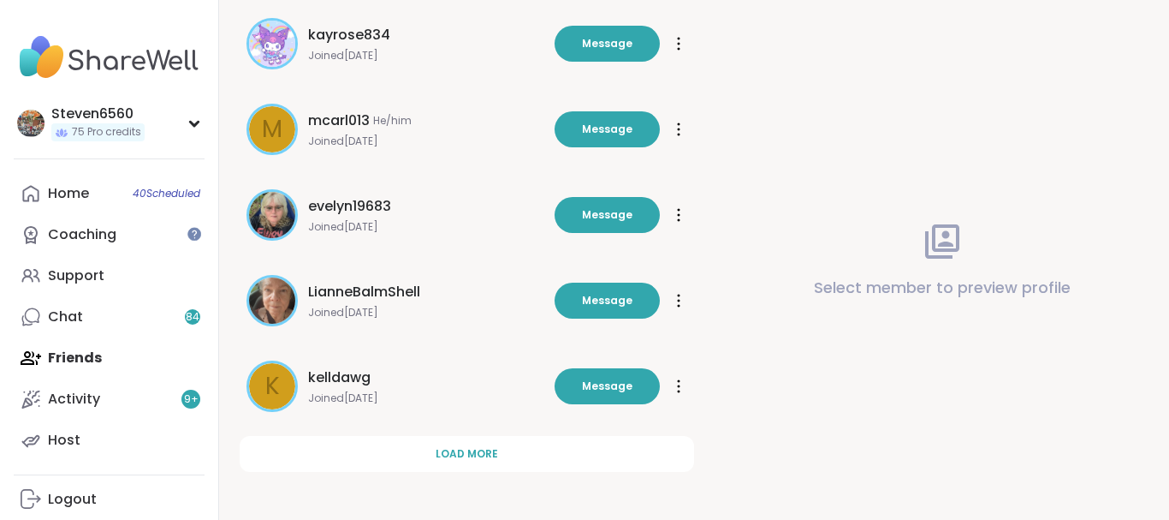
drag, startPoint x: 1162, startPoint y: 514, endPoint x: 461, endPoint y: 451, distance: 703.9
click at [461, 451] on span "Load more" at bounding box center [467, 453] width 62 height 15
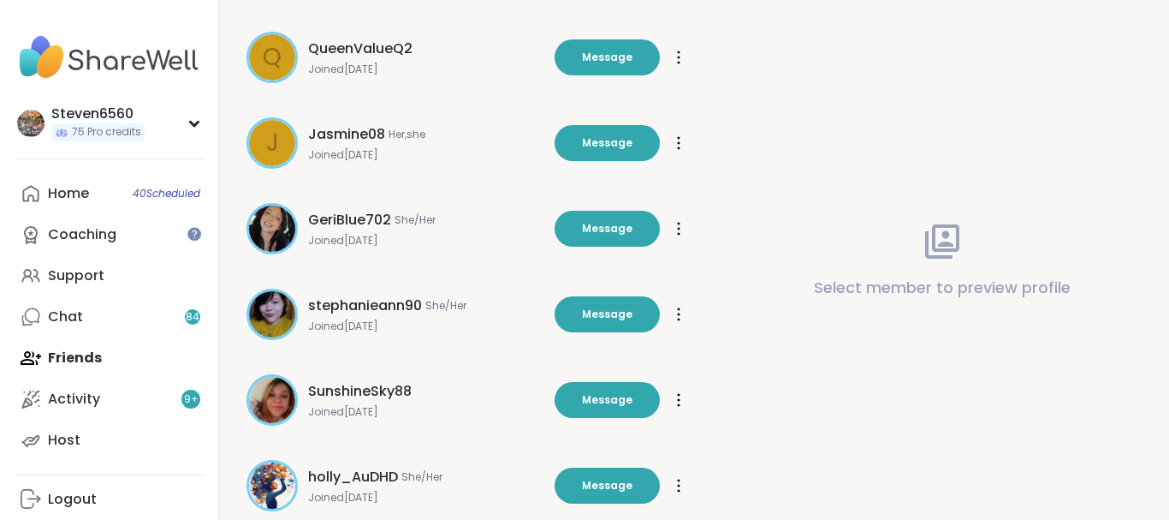
scroll to position [1436, 0]
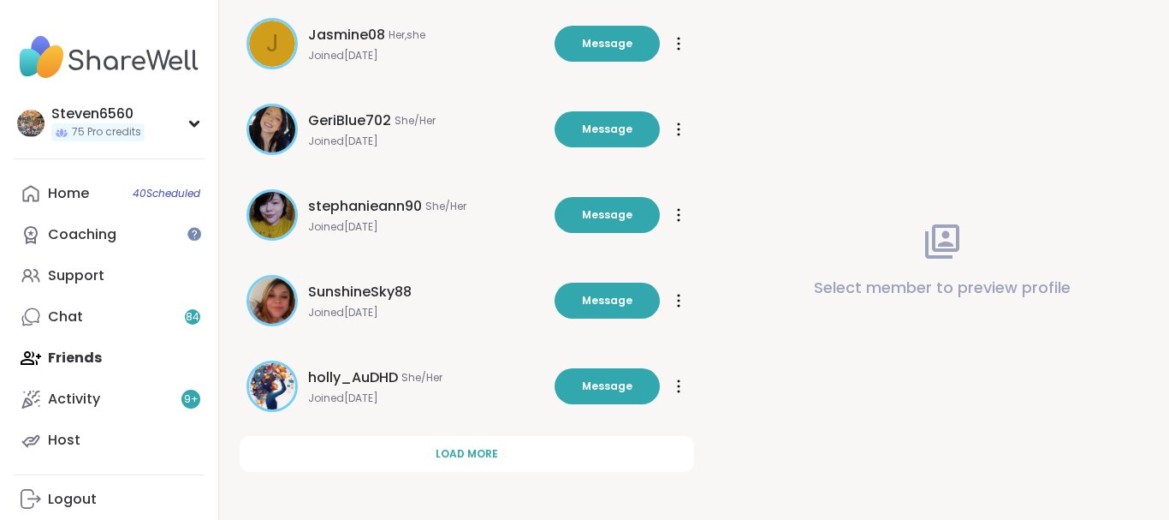
drag, startPoint x: 1163, startPoint y: 507, endPoint x: 525, endPoint y: 442, distance: 641.9
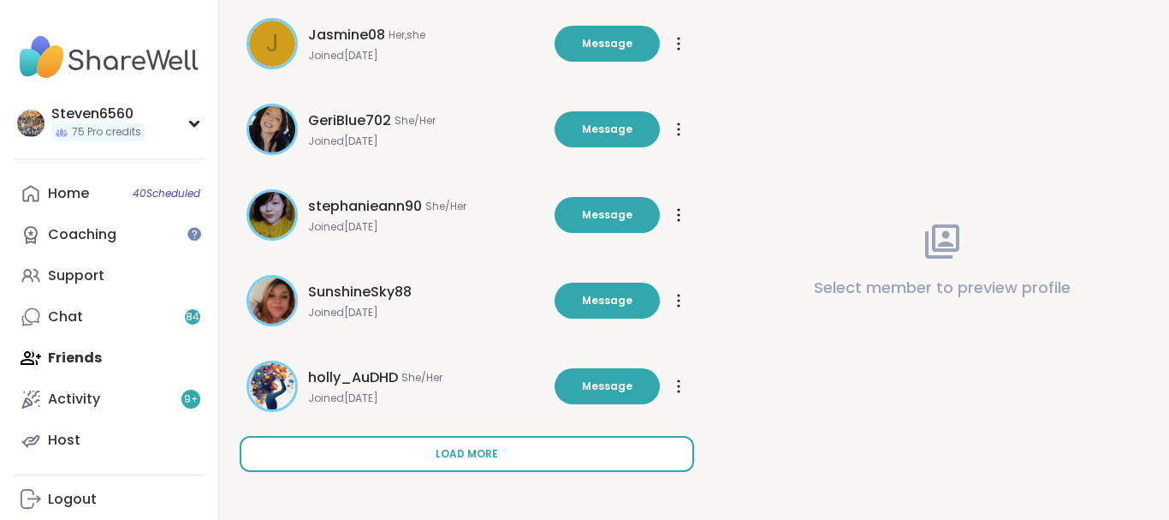
click at [482, 454] on span "Load more" at bounding box center [467, 453] width 62 height 15
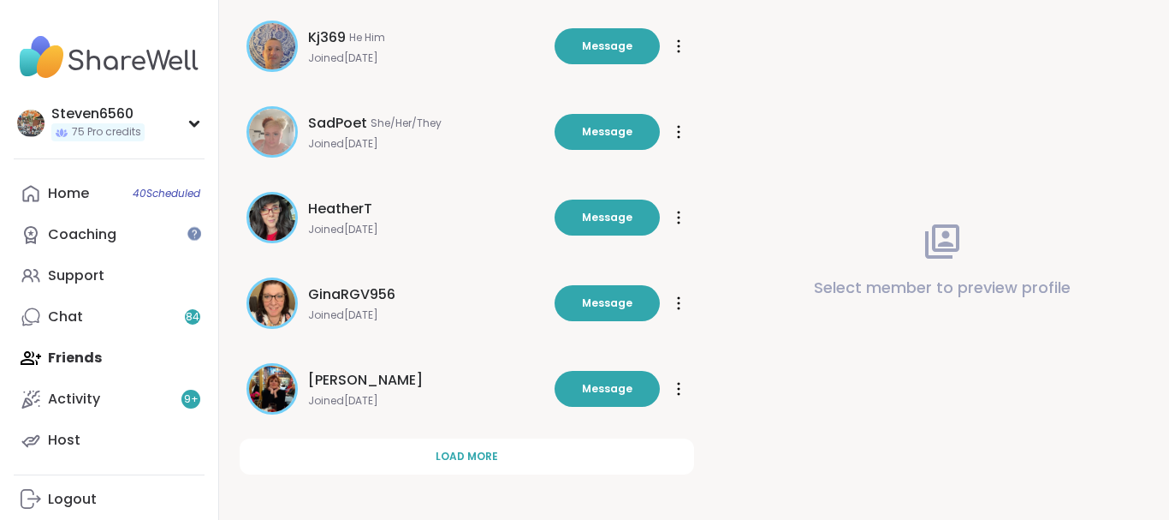
scroll to position [2292, 0]
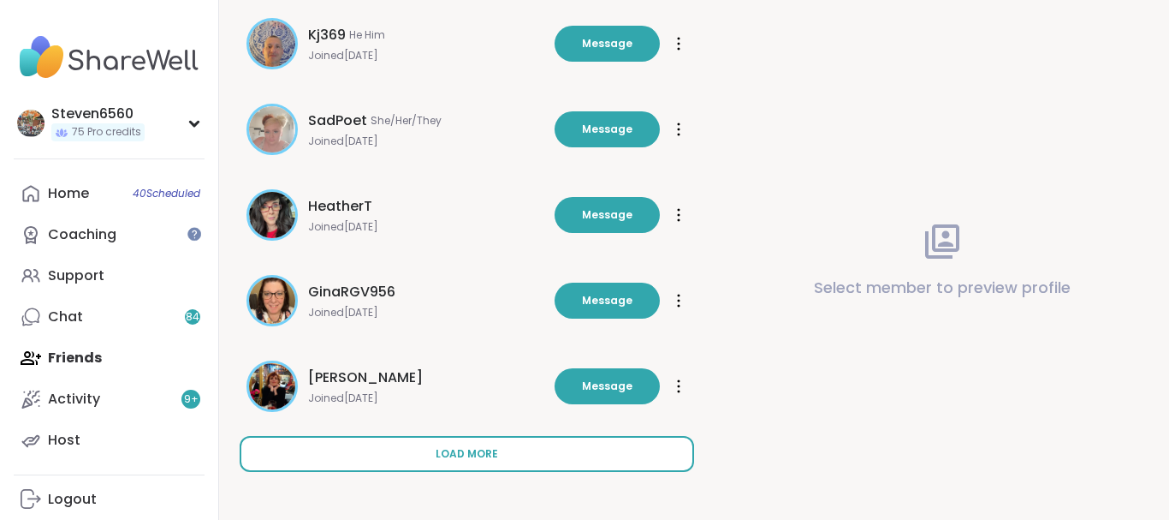
click at [481, 439] on button "Load more" at bounding box center [467, 454] width 455 height 36
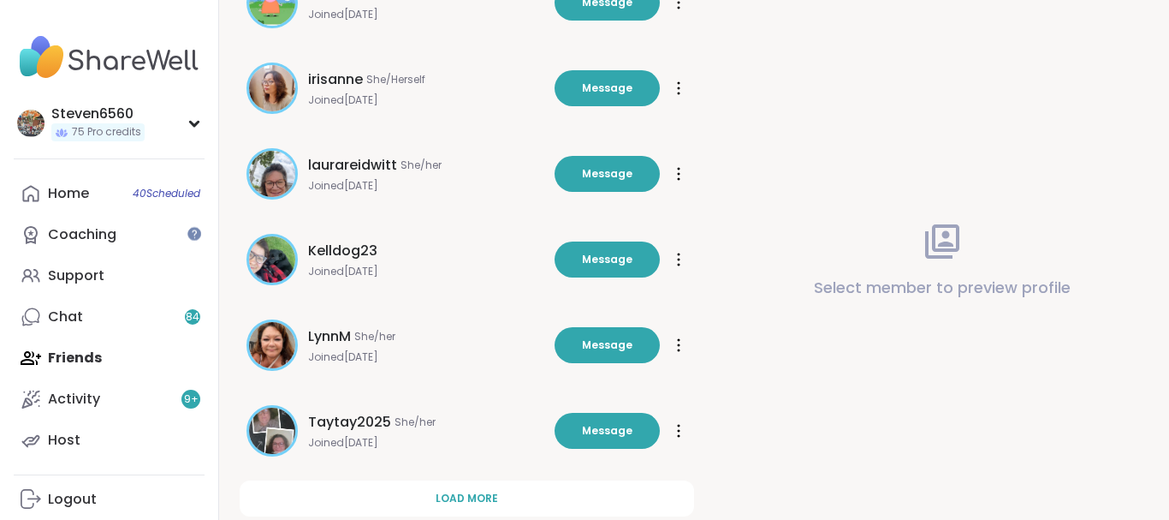
scroll to position [3148, 0]
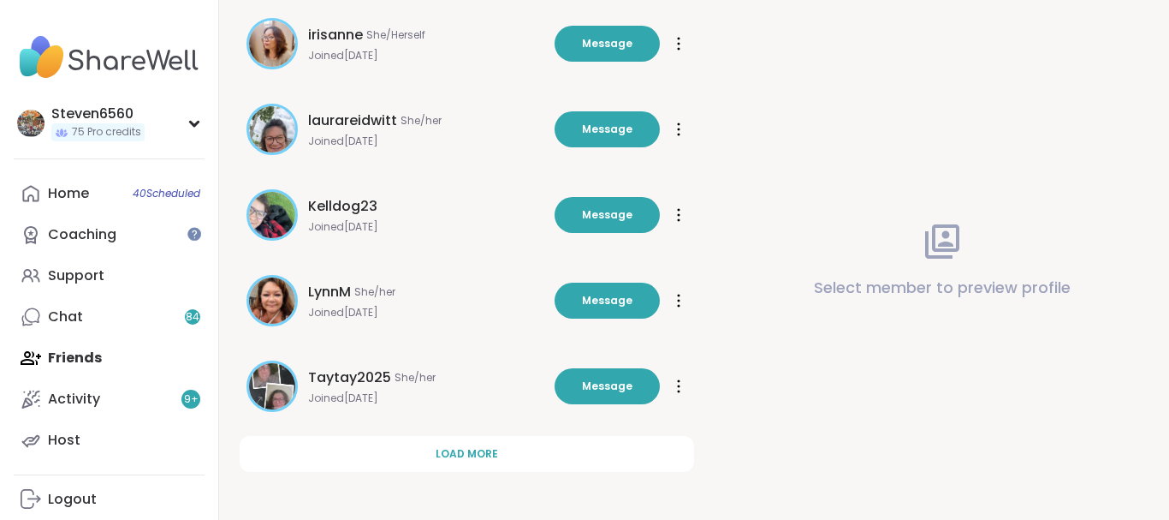
drag, startPoint x: 1162, startPoint y: 509, endPoint x: 695, endPoint y: 459, distance: 470.1
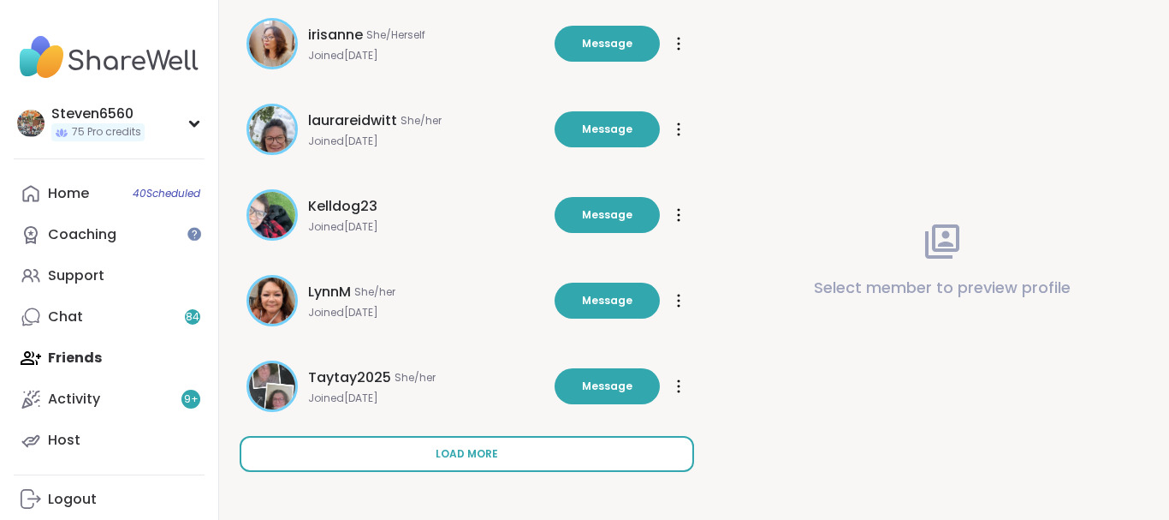
click at [511, 445] on button "Load more" at bounding box center [467, 454] width 455 height 36
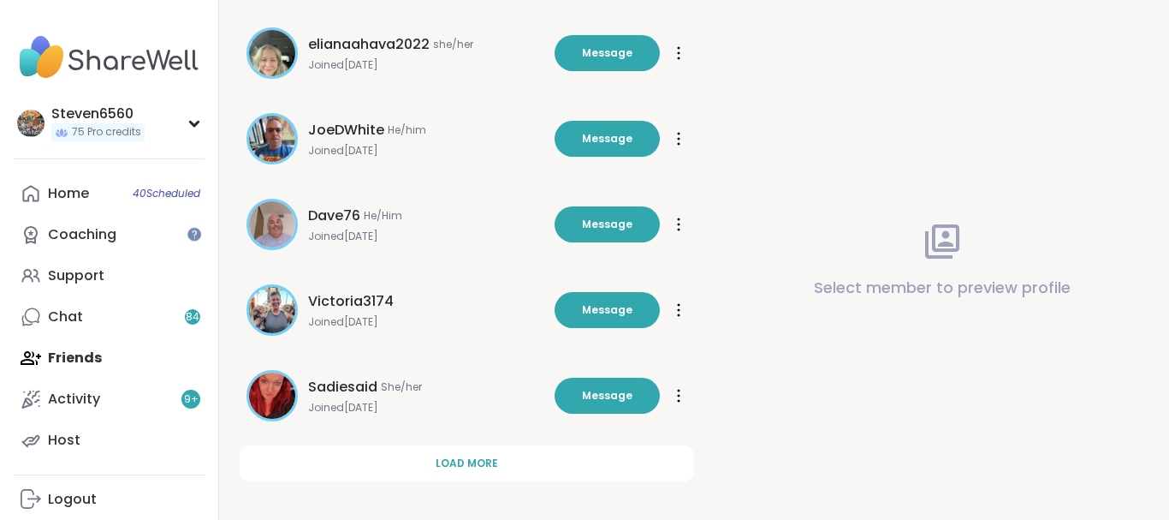
scroll to position [4004, 0]
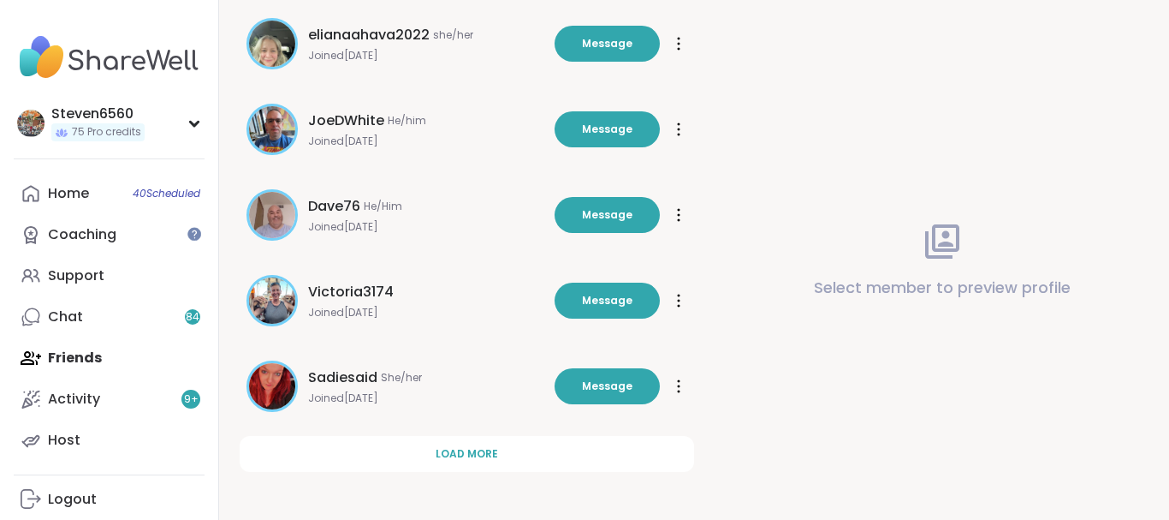
drag, startPoint x: 1162, startPoint y: 514, endPoint x: 607, endPoint y: 480, distance: 555.7
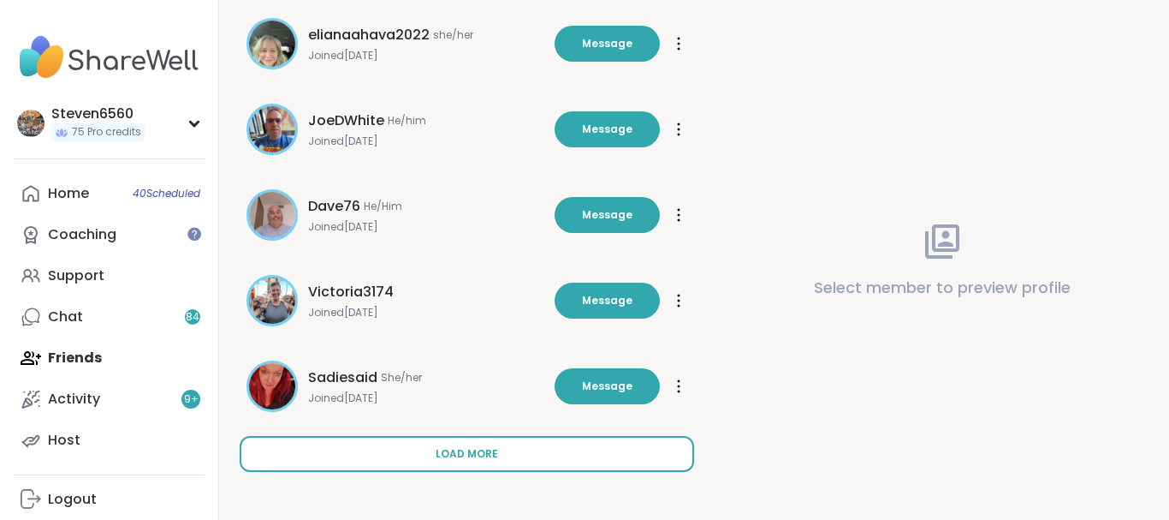
click at [464, 446] on span "Load more" at bounding box center [467, 453] width 62 height 15
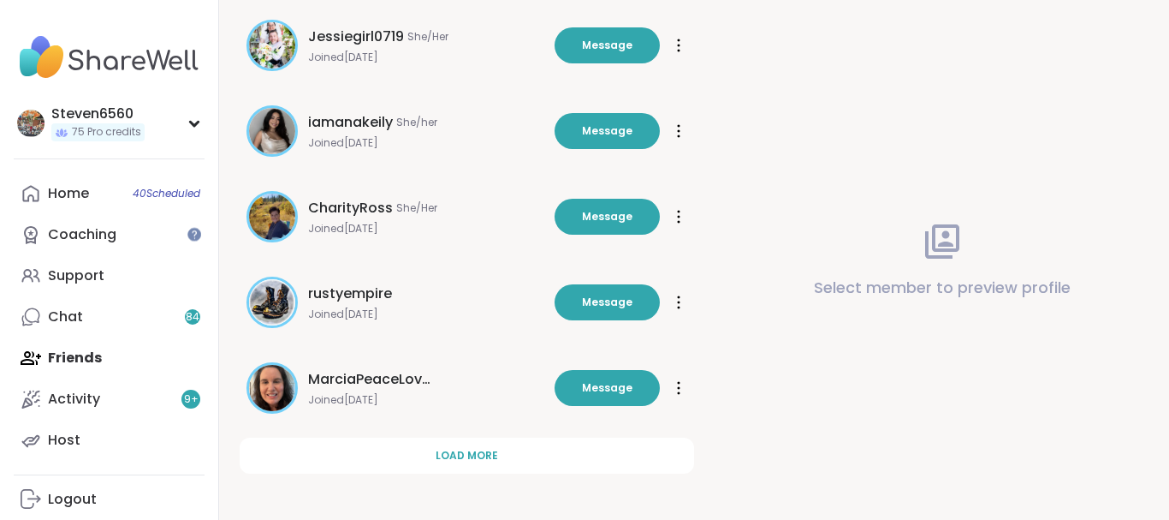
scroll to position [4860, 0]
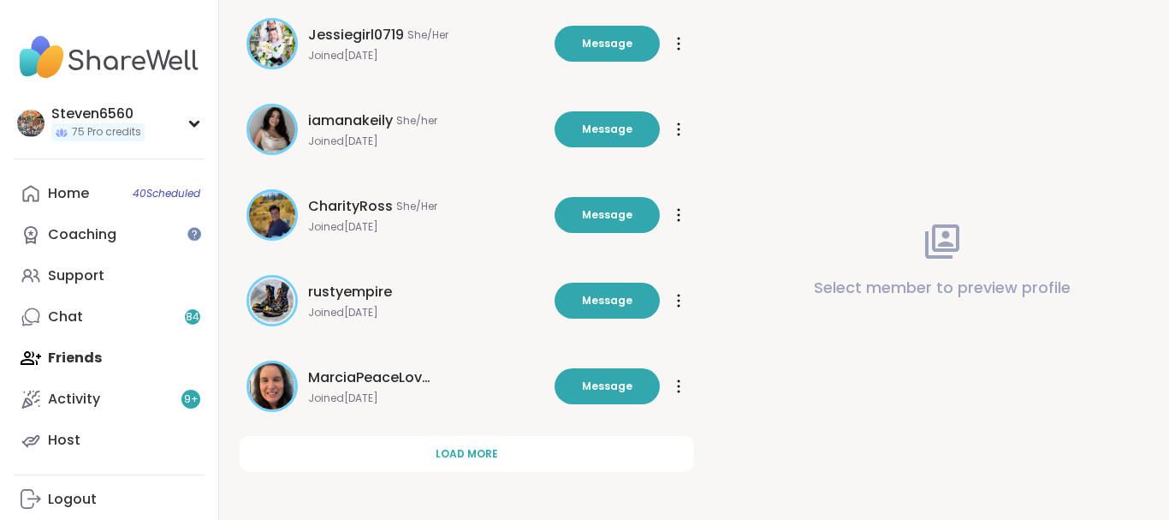
drag, startPoint x: 1163, startPoint y: 511, endPoint x: 692, endPoint y: 455, distance: 474.9
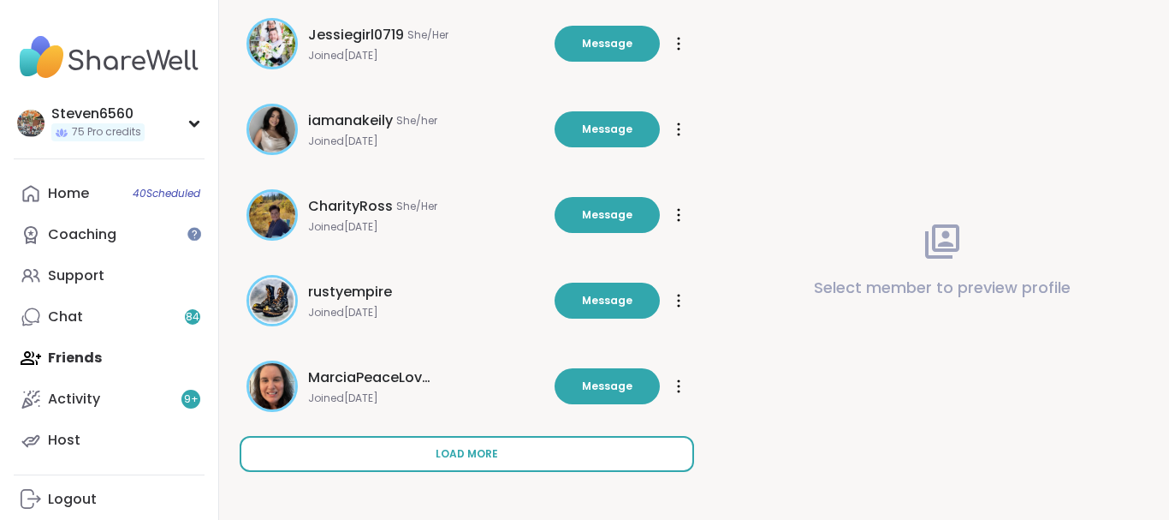
click at [550, 453] on button "Load more" at bounding box center [467, 454] width 455 height 36
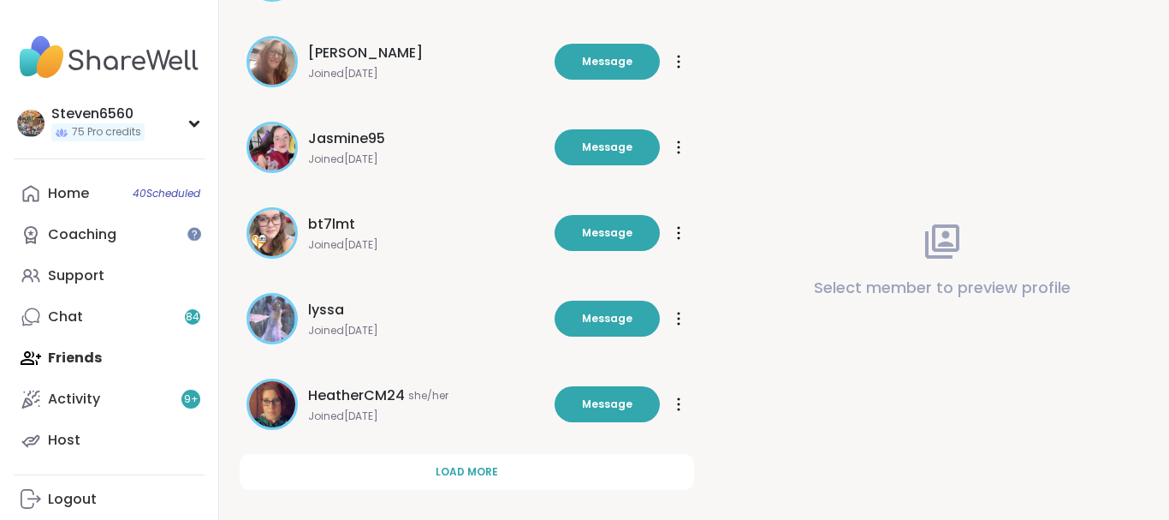
scroll to position [5716, 0]
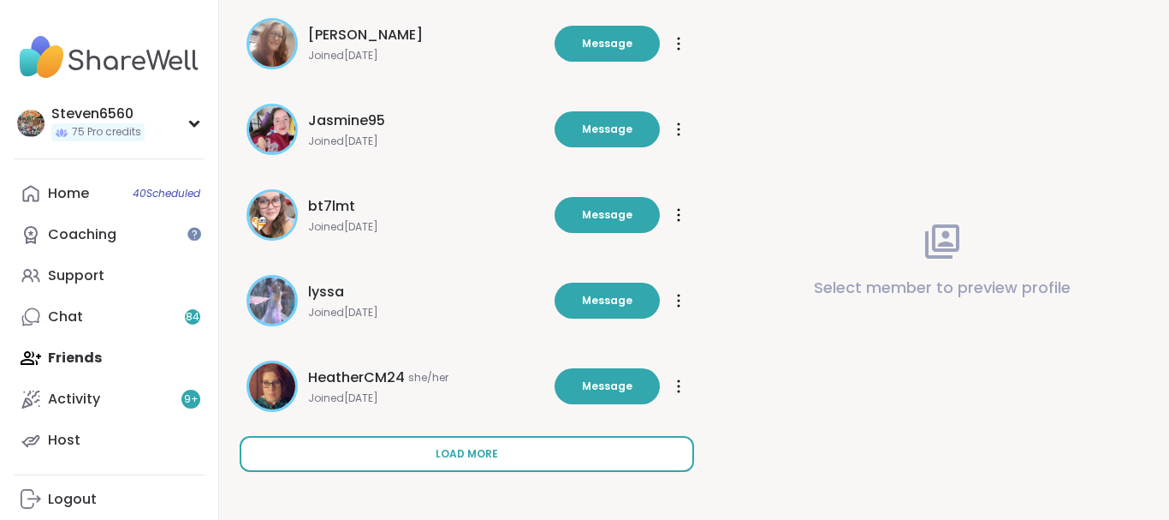
click at [473, 463] on button "Load more" at bounding box center [467, 454] width 455 height 36
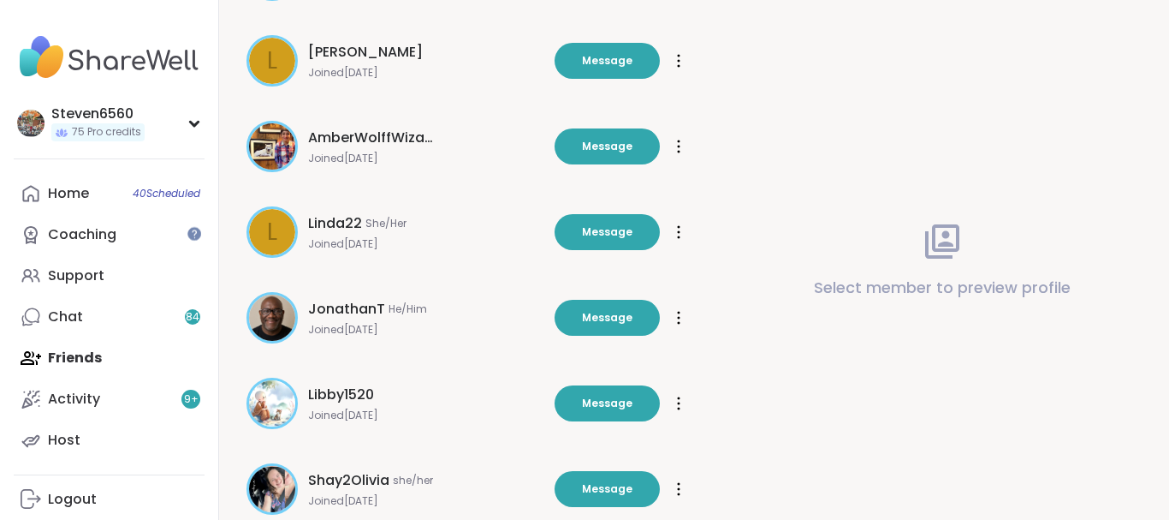
scroll to position [6572, 0]
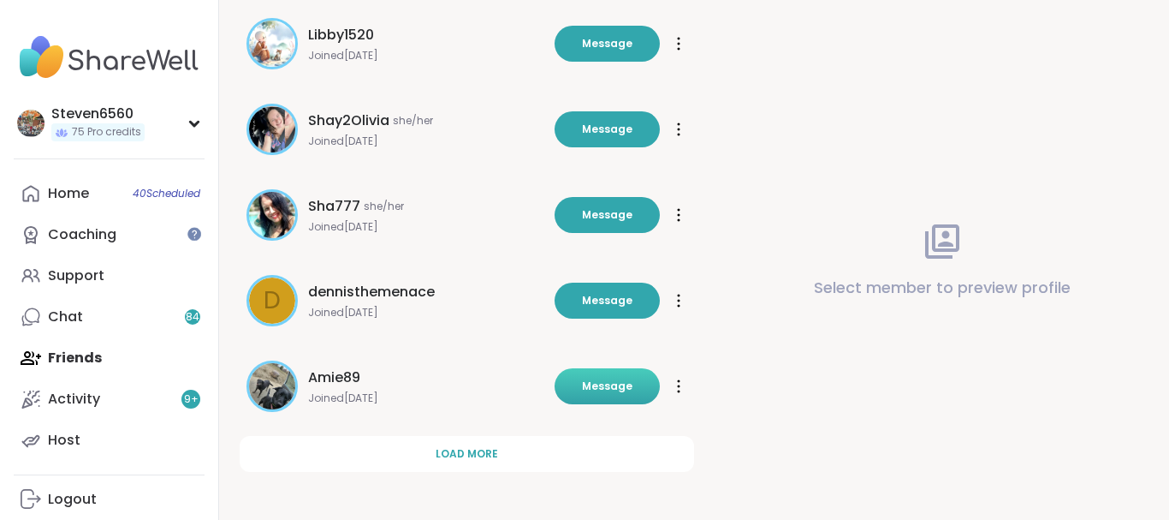
click at [591, 388] on span "Message" at bounding box center [607, 385] width 51 height 15
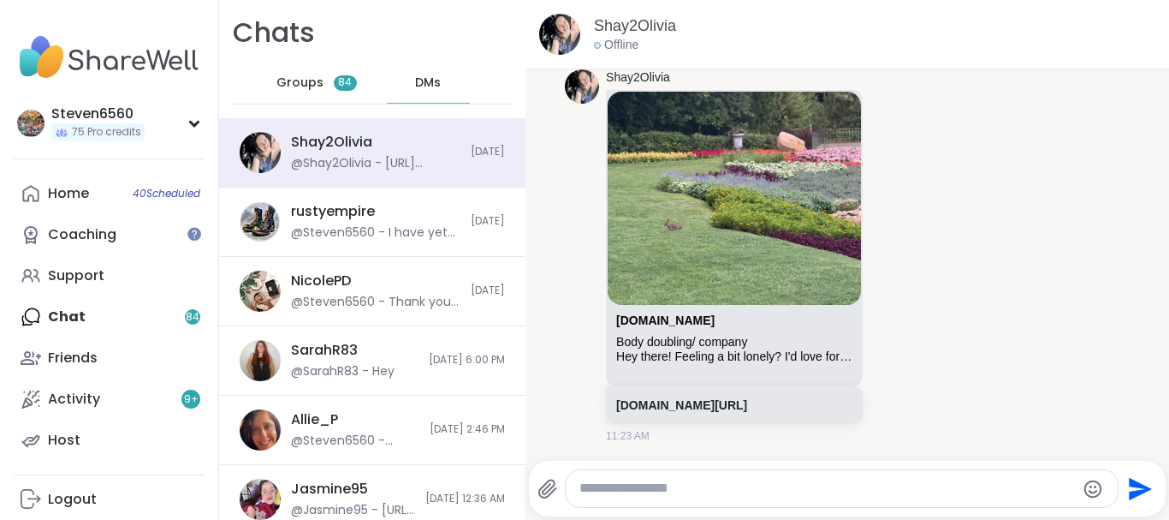
click at [1168, 518] on div "Shay2Olivia Offline [DATE] 9:57 PM Shay2Olivia I might have to skip your sessio…" at bounding box center [848, 260] width 644 height 520
drag, startPoint x: 532, startPoint y: 514, endPoint x: 520, endPoint y: 503, distance: 15.8
click at [520, 503] on div "Chats Groups 84 DMs Shay2Olivia @Shay2Olivia - [URL][DOMAIN_NAME] [DATE] rustye…" at bounding box center [694, 260] width 950 height 520
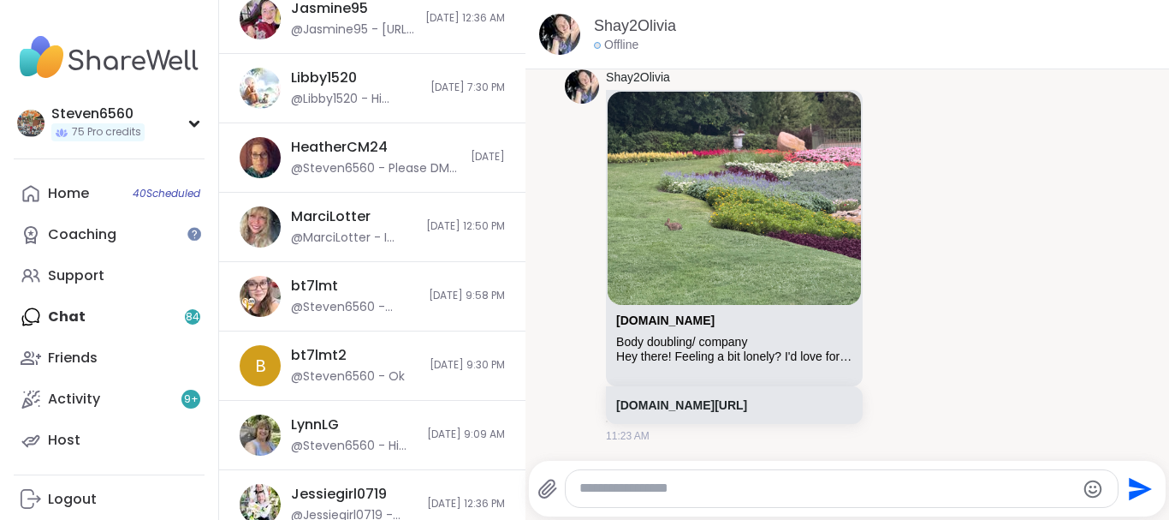
scroll to position [960, 0]
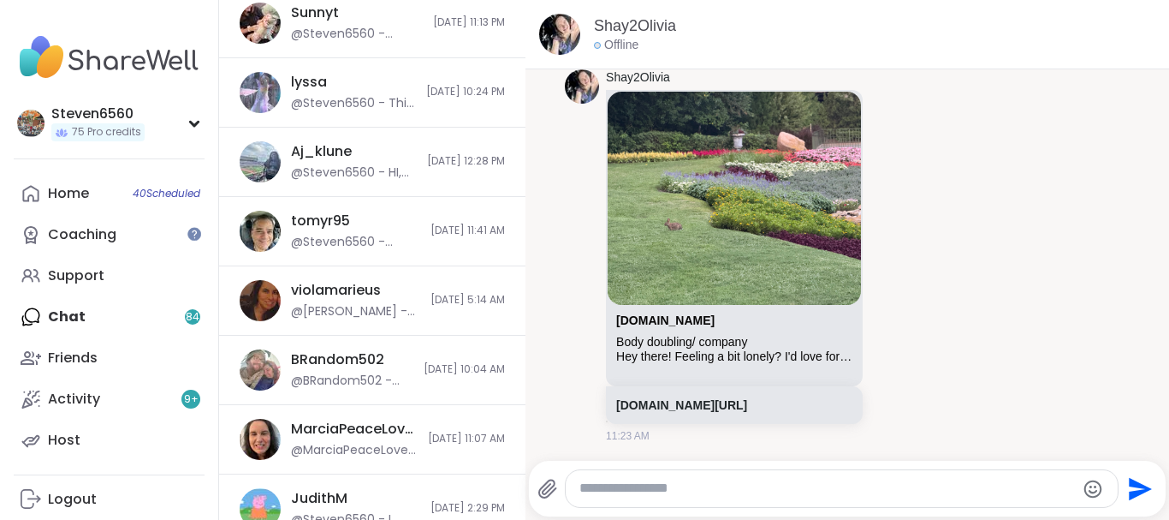
scroll to position [2194, 0]
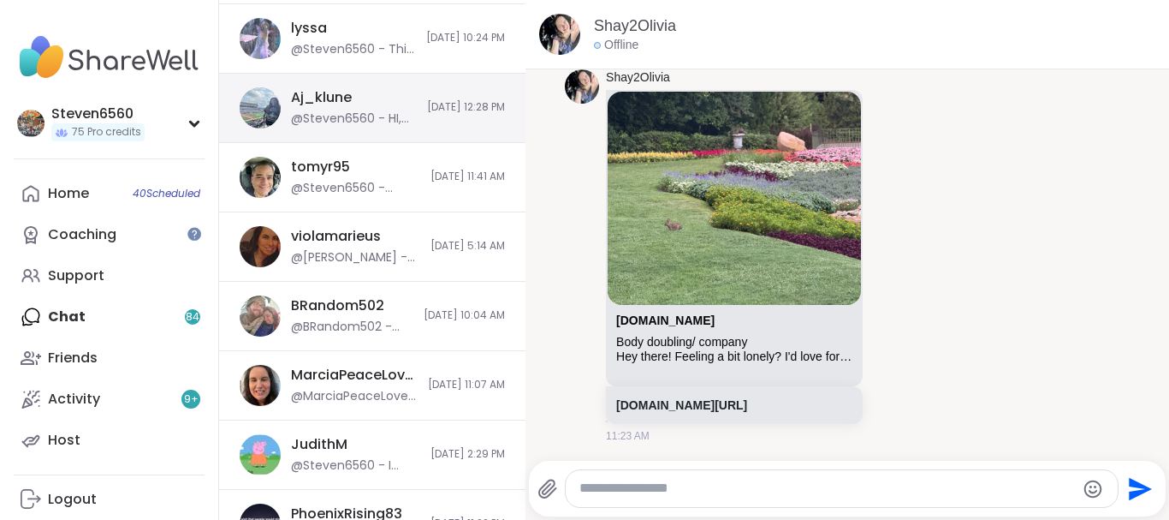
click at [371, 107] on div "Aj_klune @Steven6560 - HI, how are you? [PERSON_NAME] wanted me to send out som…" at bounding box center [354, 107] width 126 height 39
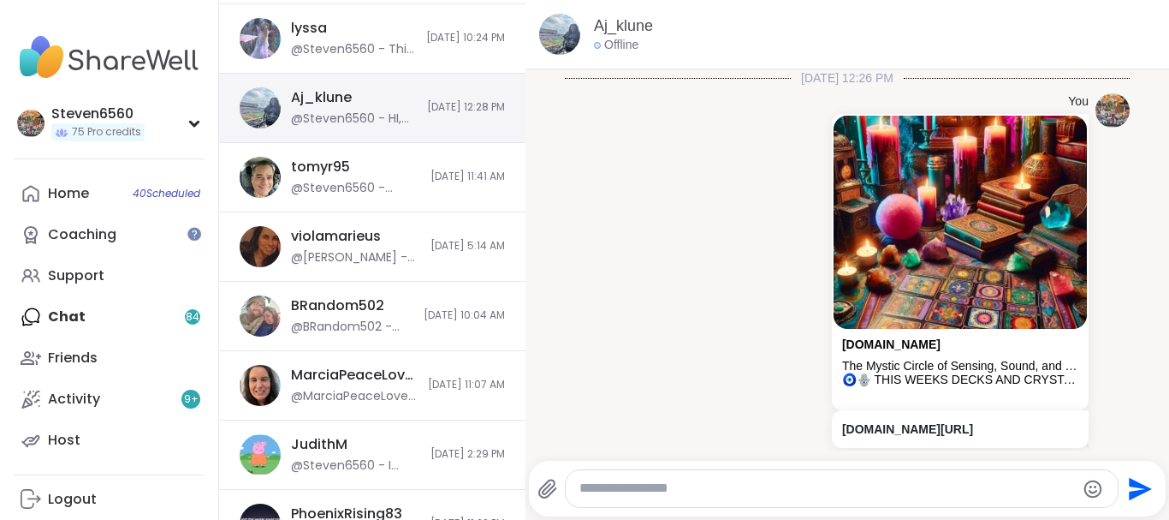
scroll to position [184, 0]
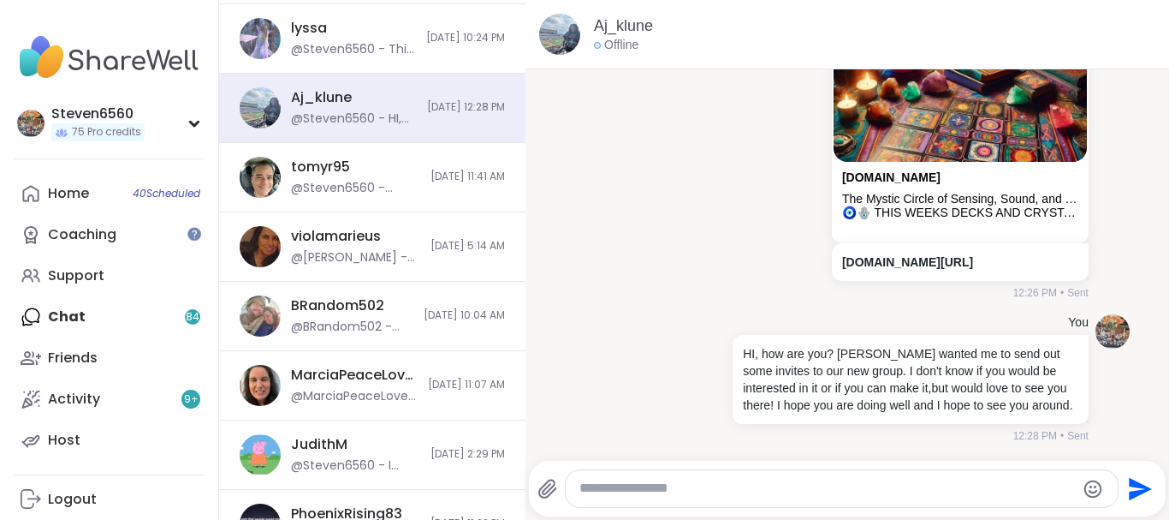
click at [742, 494] on textarea "Type your message" at bounding box center [828, 488] width 496 height 18
click at [746, 482] on textarea "Type your message" at bounding box center [828, 488] width 496 height 18
click at [743, 481] on textarea "Type your message" at bounding box center [828, 488] width 496 height 18
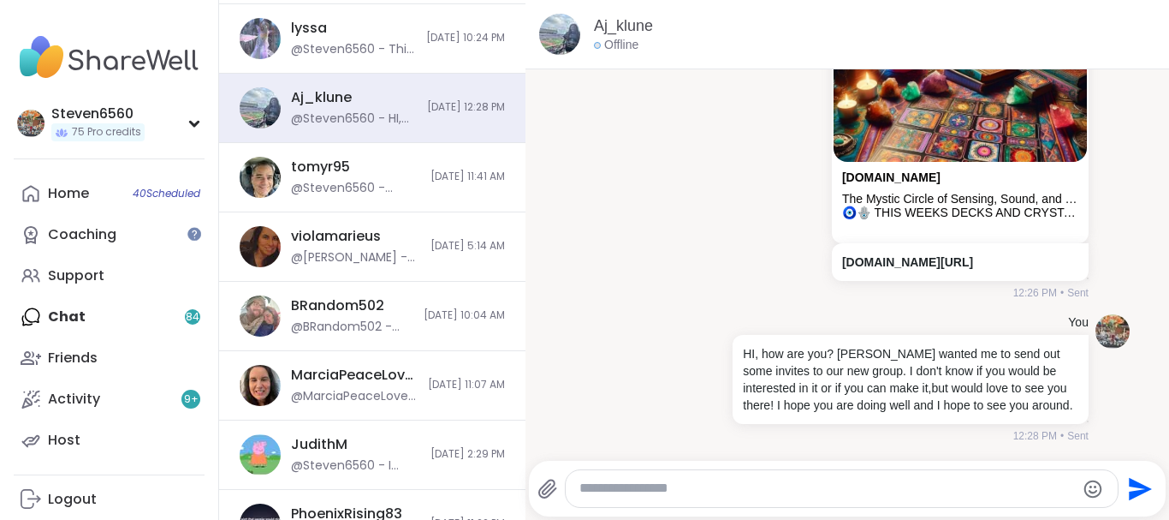
click at [740, 486] on textarea "Type your message" at bounding box center [828, 488] width 496 height 18
click at [734, 497] on div at bounding box center [842, 488] width 552 height 37
click at [833, 496] on textarea "Type your message" at bounding box center [828, 488] width 496 height 18
click at [833, 498] on div at bounding box center [842, 488] width 552 height 37
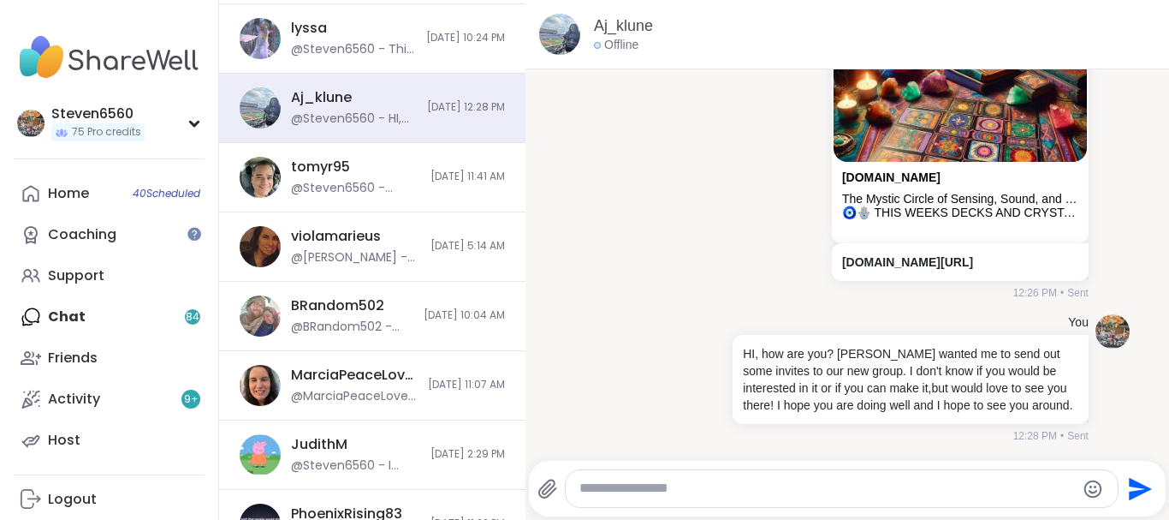
click at [824, 489] on textarea "Type your message" at bounding box center [828, 488] width 496 height 18
click at [604, 490] on textarea "Type your message" at bounding box center [828, 488] width 496 height 18
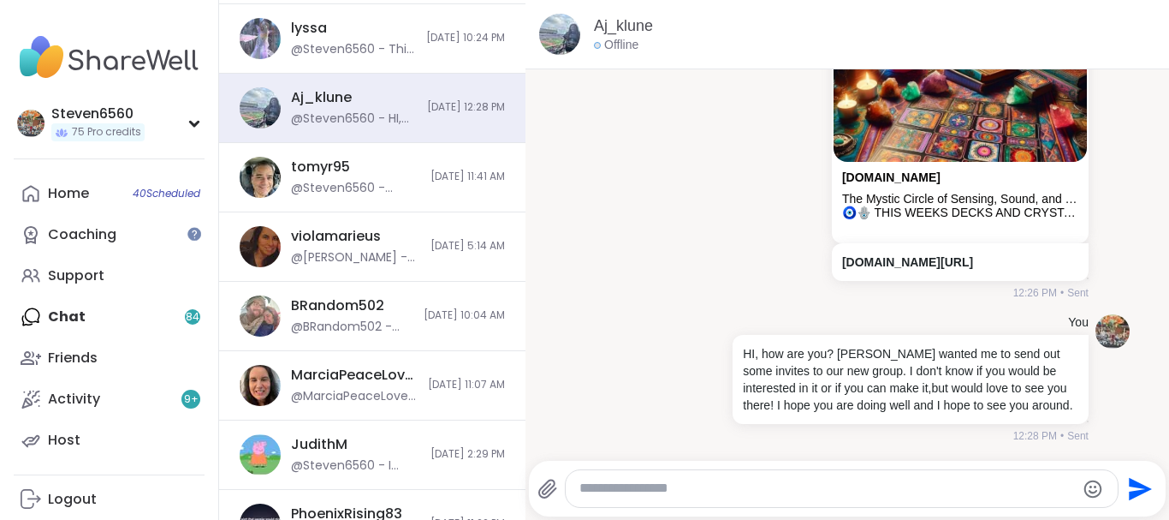
click at [598, 499] on div at bounding box center [842, 488] width 552 height 37
click at [603, 499] on div at bounding box center [842, 488] width 552 height 37
click at [995, 479] on textarea "Type your message" at bounding box center [828, 488] width 496 height 18
click at [995, 481] on textarea "Type your message" at bounding box center [828, 488] width 496 height 18
click at [977, 490] on textarea "Type your message" at bounding box center [828, 488] width 496 height 18
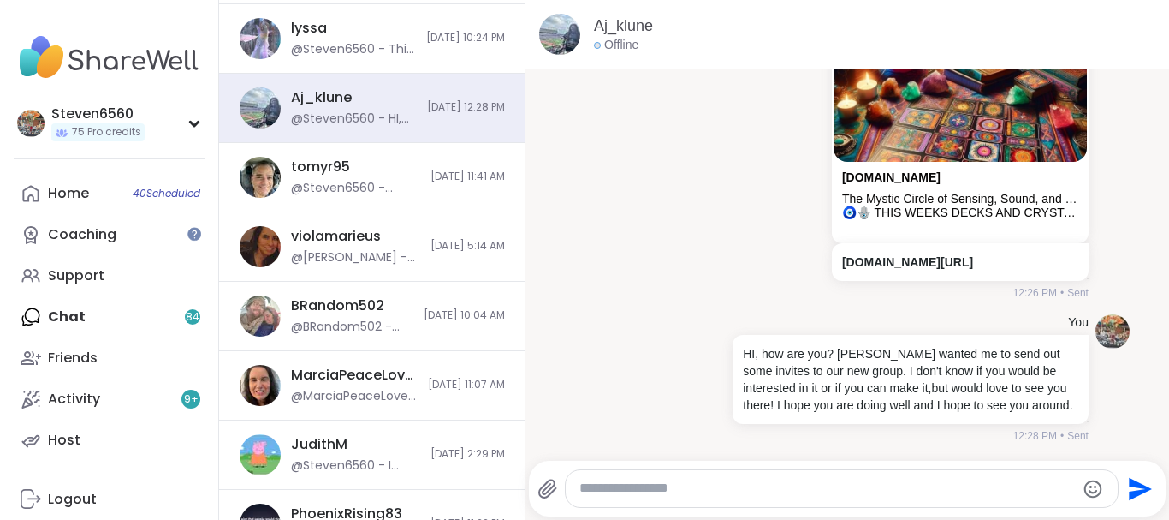
click at [973, 490] on textarea "Type your message" at bounding box center [828, 488] width 496 height 18
click at [924, 346] on p "HI, how are you? [PERSON_NAME] wanted me to send out some invites to our new gr…" at bounding box center [911, 379] width 336 height 68
click at [879, 494] on textarea "Type your message" at bounding box center [828, 488] width 496 height 18
click at [876, 496] on textarea "Type your message" at bounding box center [828, 488] width 496 height 18
click at [858, 488] on textarea "Type your message" at bounding box center [828, 488] width 496 height 18
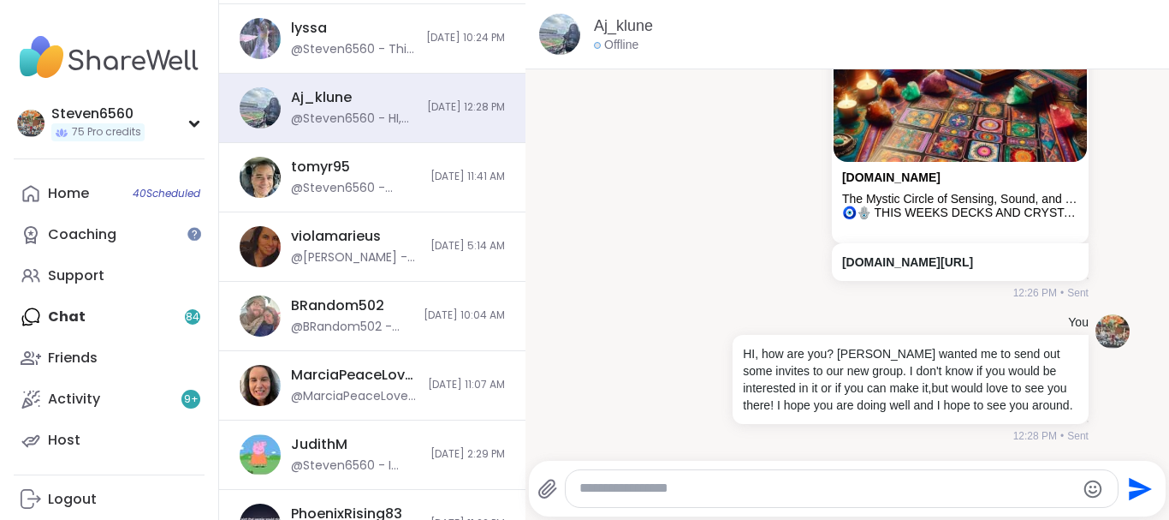
click at [858, 488] on textarea "Type your message" at bounding box center [828, 488] width 496 height 18
click at [856, 489] on textarea "Type your message" at bounding box center [828, 488] width 496 height 18
click at [728, 496] on textarea "Type your message" at bounding box center [828, 488] width 496 height 18
click at [721, 497] on div at bounding box center [842, 488] width 552 height 37
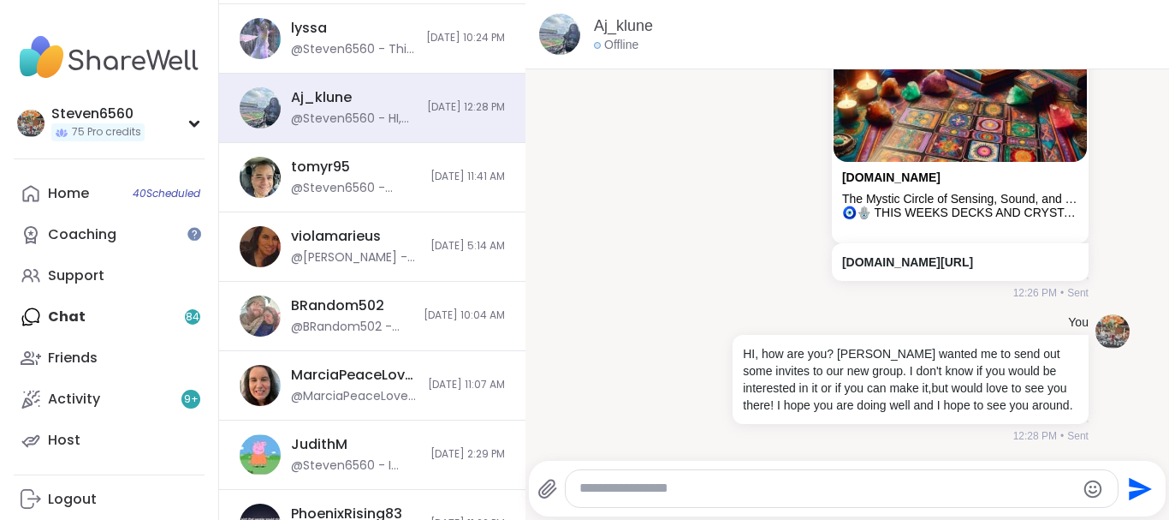
click at [718, 489] on textarea "Type your message" at bounding box center [828, 488] width 496 height 18
click at [817, 485] on textarea "Type your message" at bounding box center [828, 488] width 496 height 18
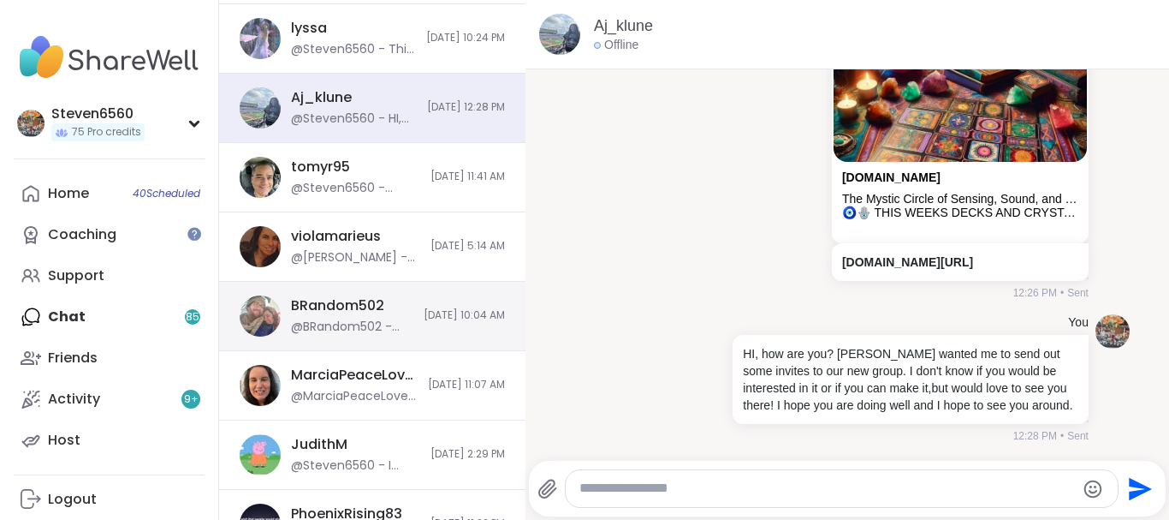
click at [482, 309] on span "[DATE] 10:04 AM" at bounding box center [464, 315] width 81 height 15
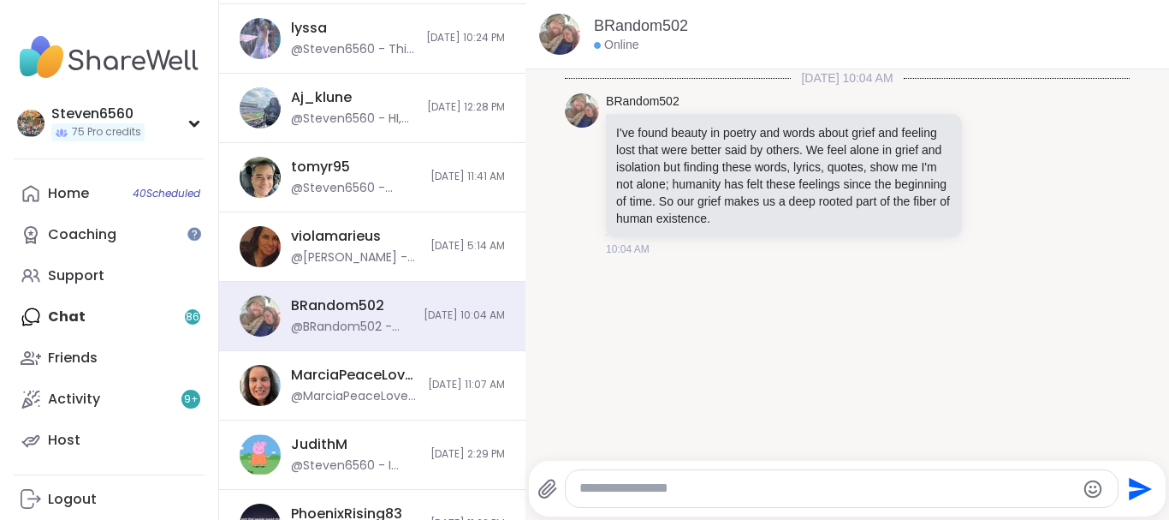
click at [667, 487] on textarea "Type your message" at bounding box center [828, 488] width 496 height 18
paste textarea "**********"
type textarea "**********"
click at [1141, 487] on icon "Send" at bounding box center [1141, 488] width 23 height 23
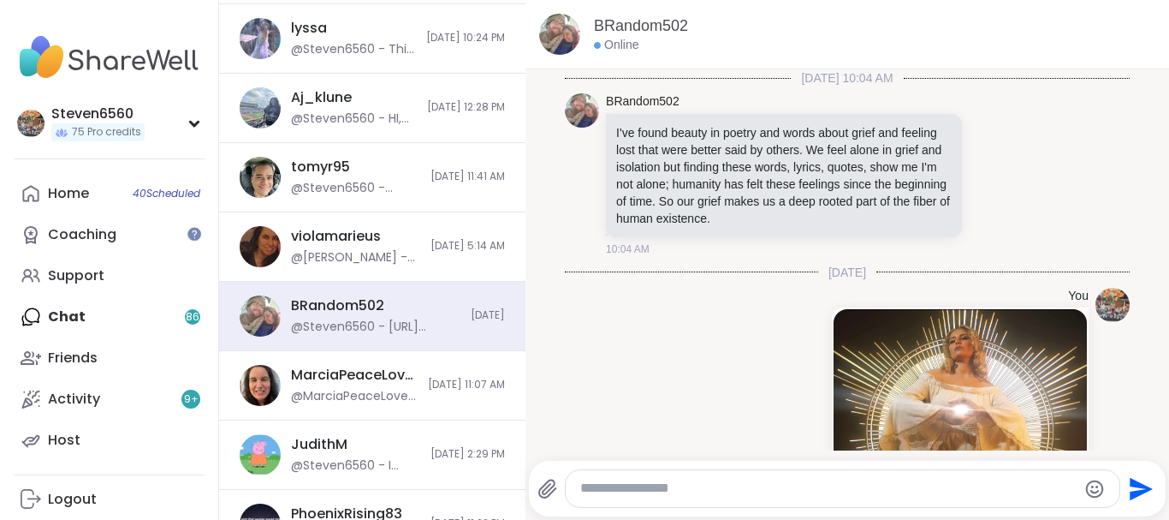
scroll to position [235, 0]
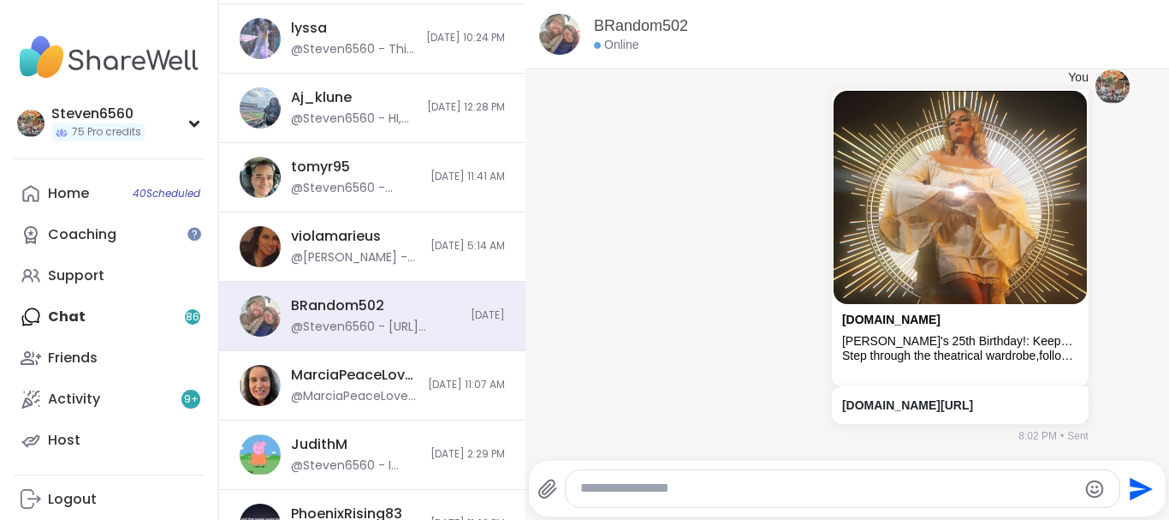
click at [725, 491] on textarea "Type your message" at bounding box center [828, 488] width 496 height 18
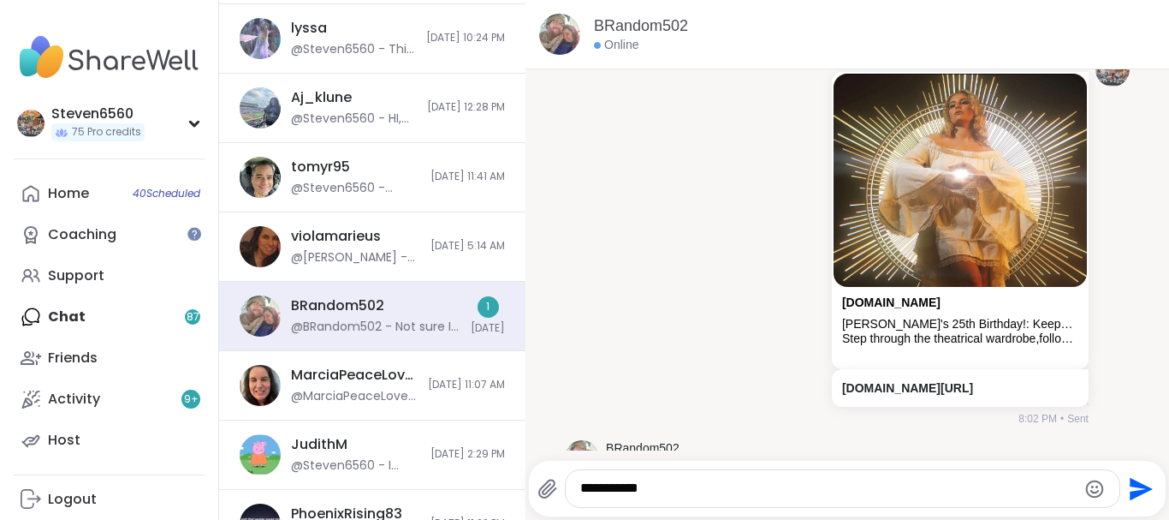
scroll to position [326, 0]
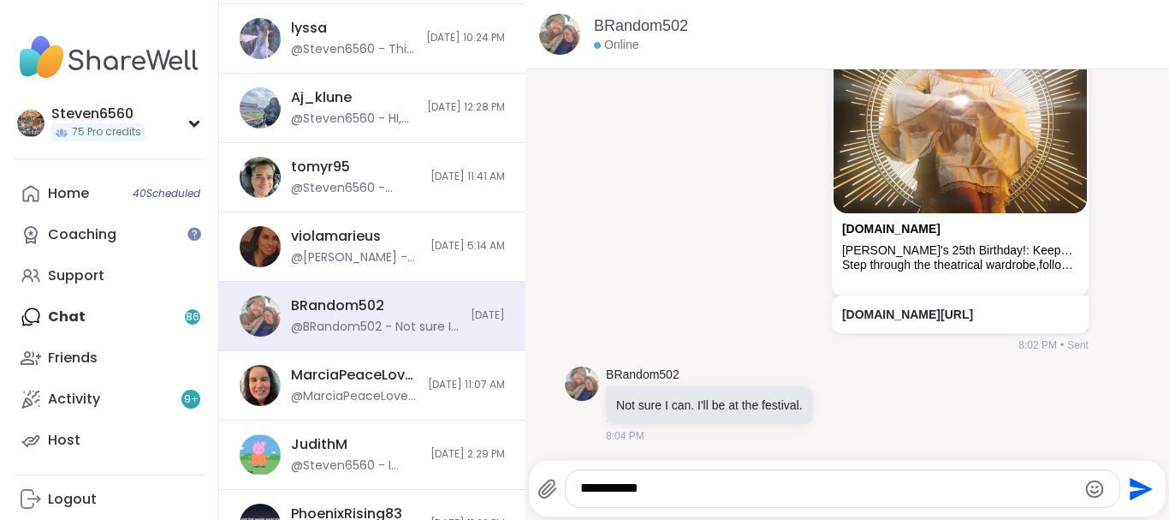
click at [699, 485] on textarea "**********" at bounding box center [828, 488] width 496 height 18
type textarea "*"
type textarea "**********"
click at [1137, 488] on icon "Send" at bounding box center [1139, 488] width 27 height 27
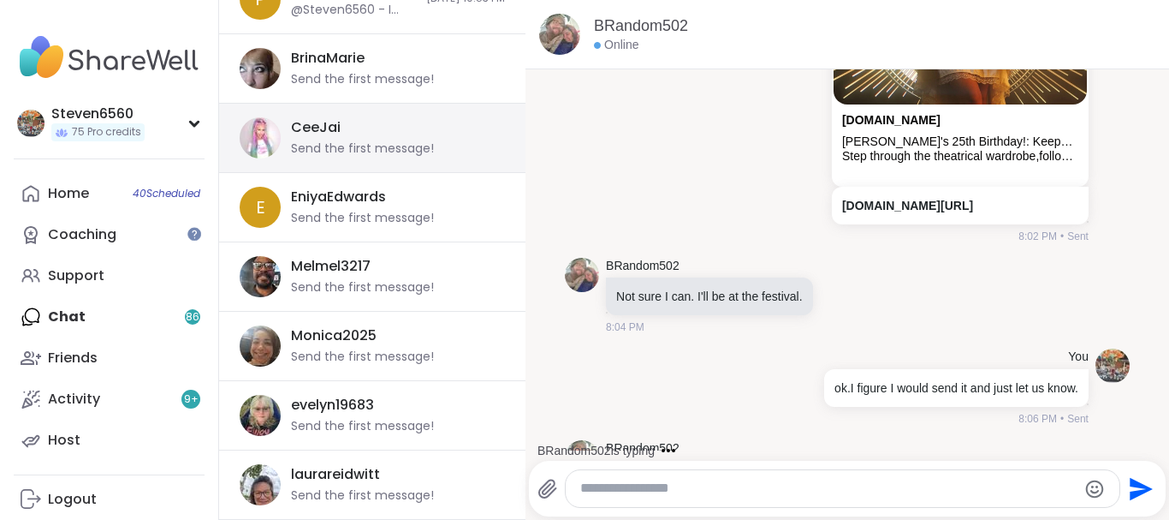
scroll to position [509, 0]
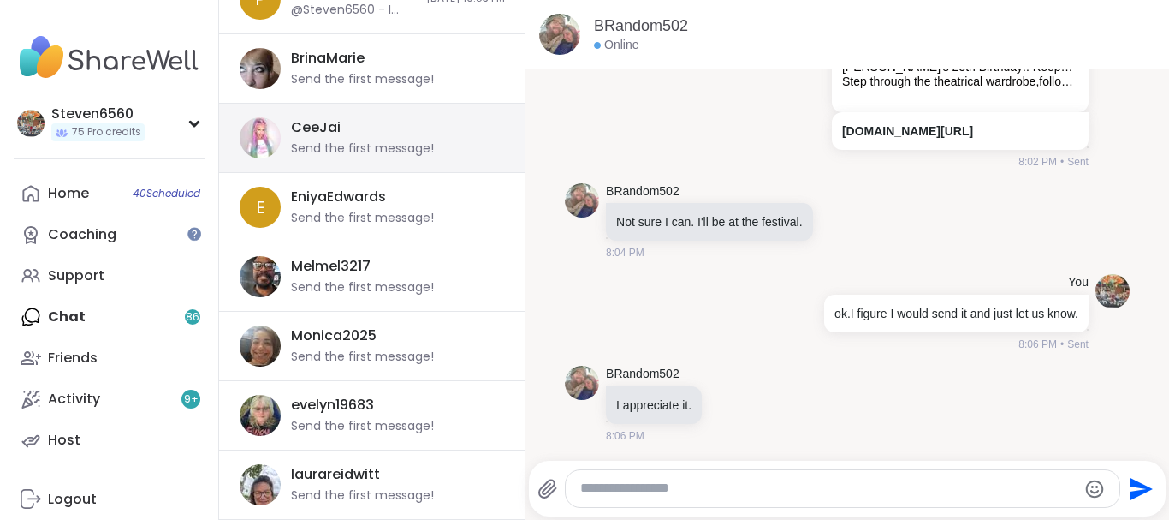
click at [354, 143] on div "Send the first message!" at bounding box center [362, 148] width 143 height 17
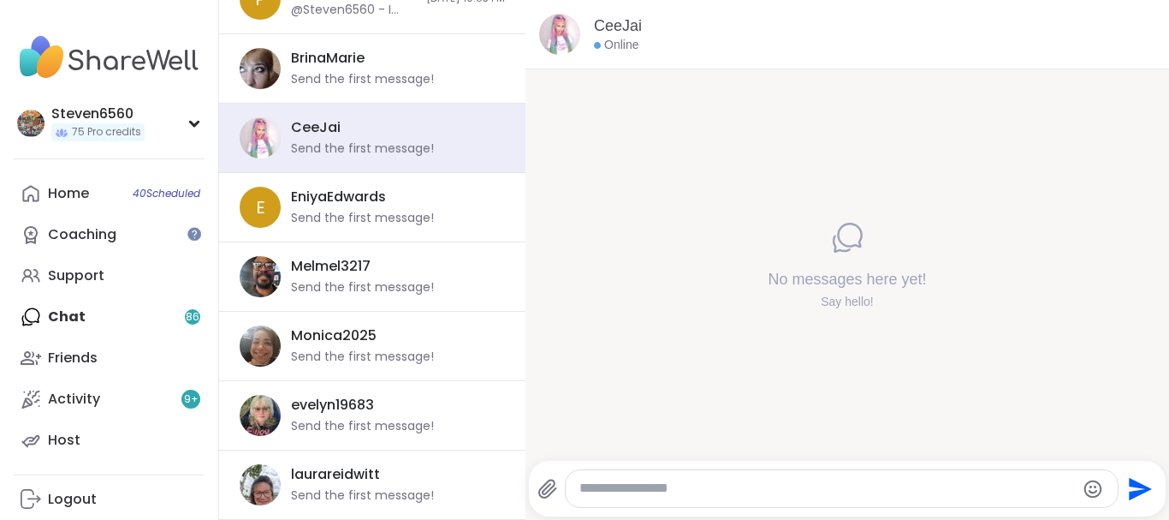
click at [635, 493] on textarea "Type your message" at bounding box center [828, 488] width 496 height 18
paste textarea "**********"
type textarea "**********"
click at [1130, 488] on icon "Send" at bounding box center [1139, 488] width 27 height 27
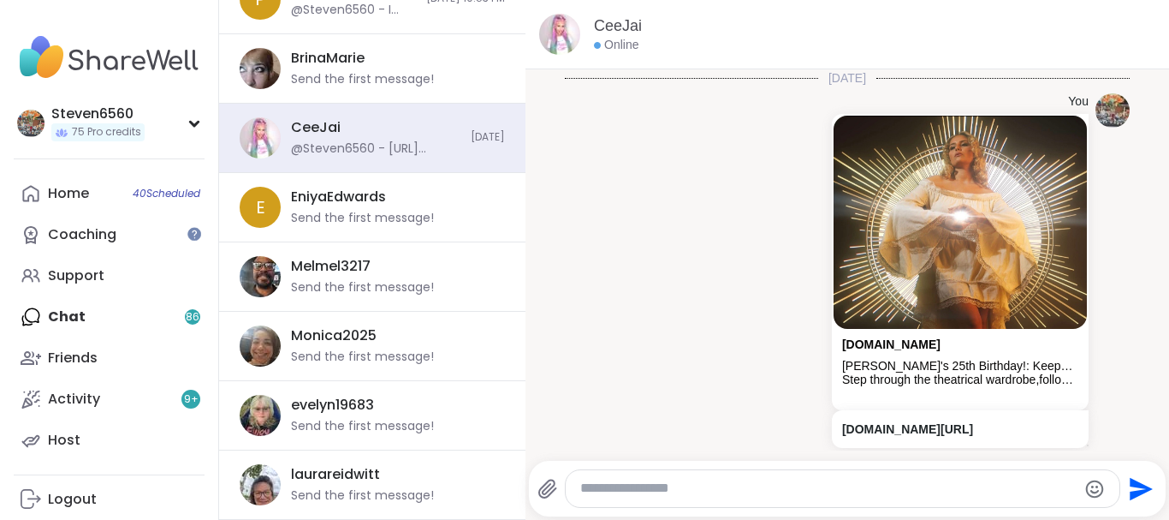
click at [720, 483] on textarea "Type your message" at bounding box center [828, 488] width 496 height 18
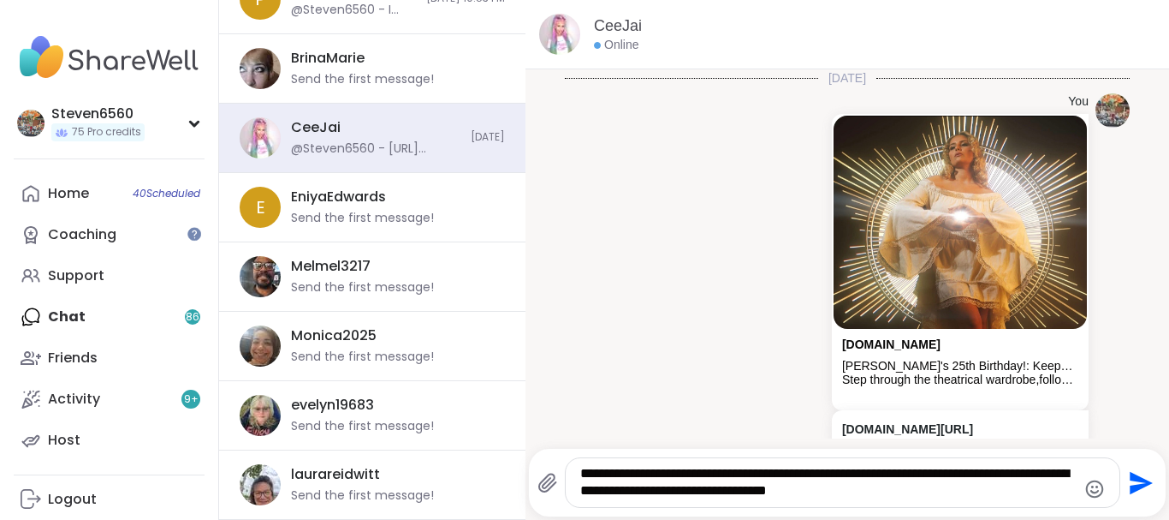
type textarea "**********"
click at [1141, 487] on icon "Send" at bounding box center [1141, 482] width 23 height 23
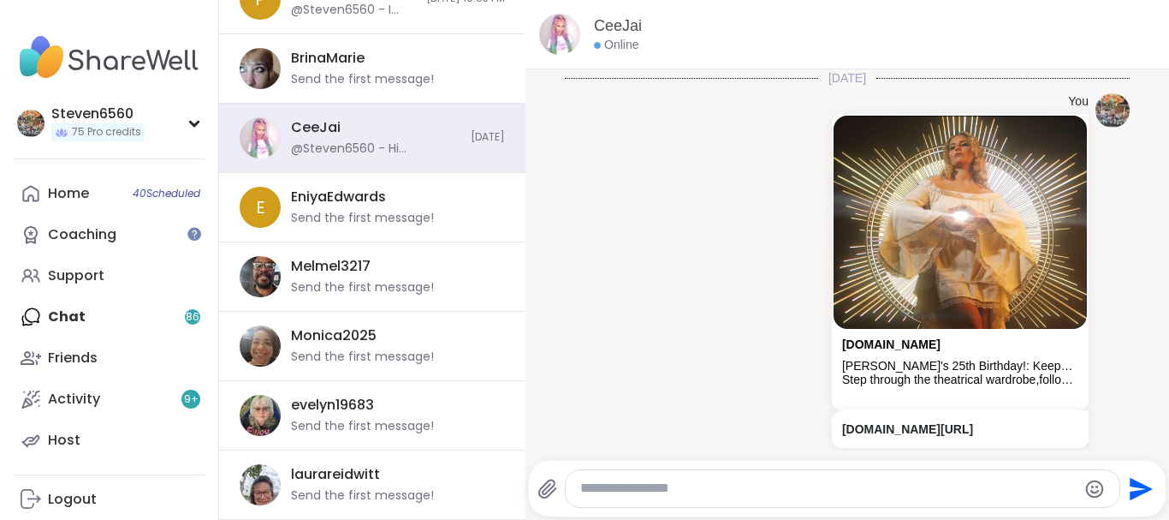
scroll to position [150, 0]
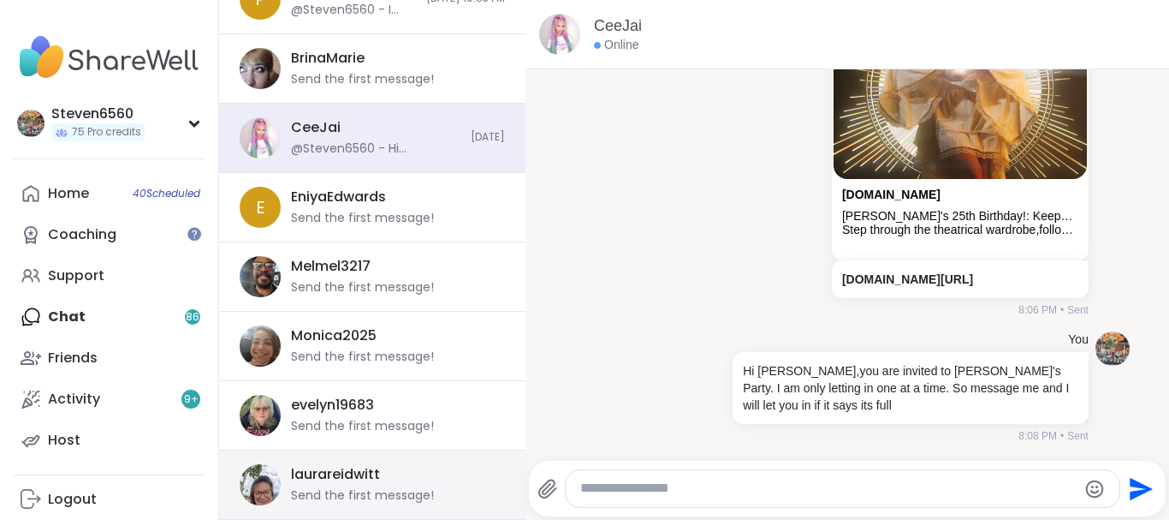
click at [371, 482] on div "laurareidwitt" at bounding box center [335, 474] width 89 height 19
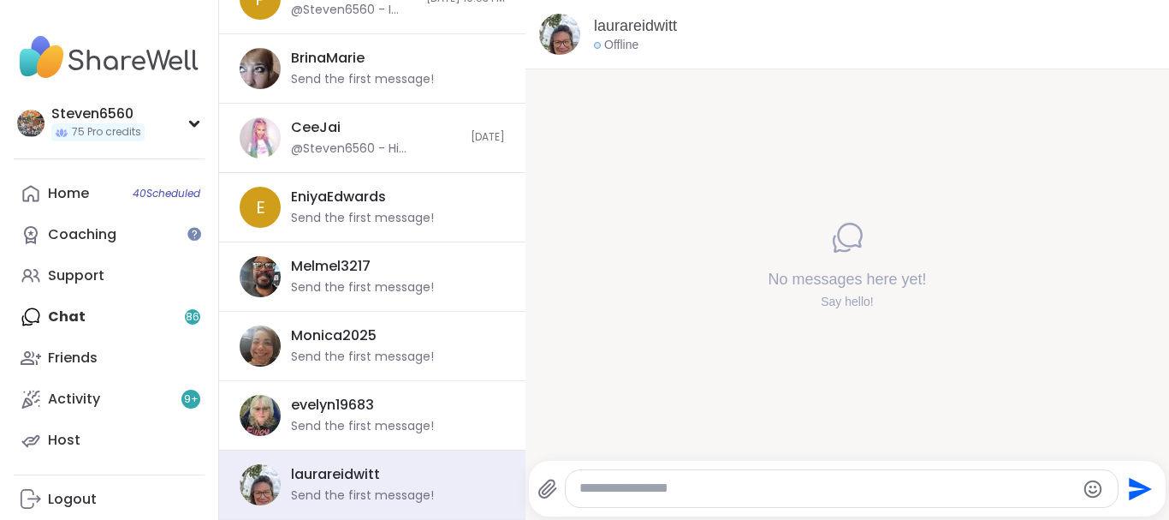
click at [654, 487] on textarea "Type your message" at bounding box center [828, 488] width 496 height 18
click at [648, 494] on textarea "Type your message" at bounding box center [828, 488] width 496 height 18
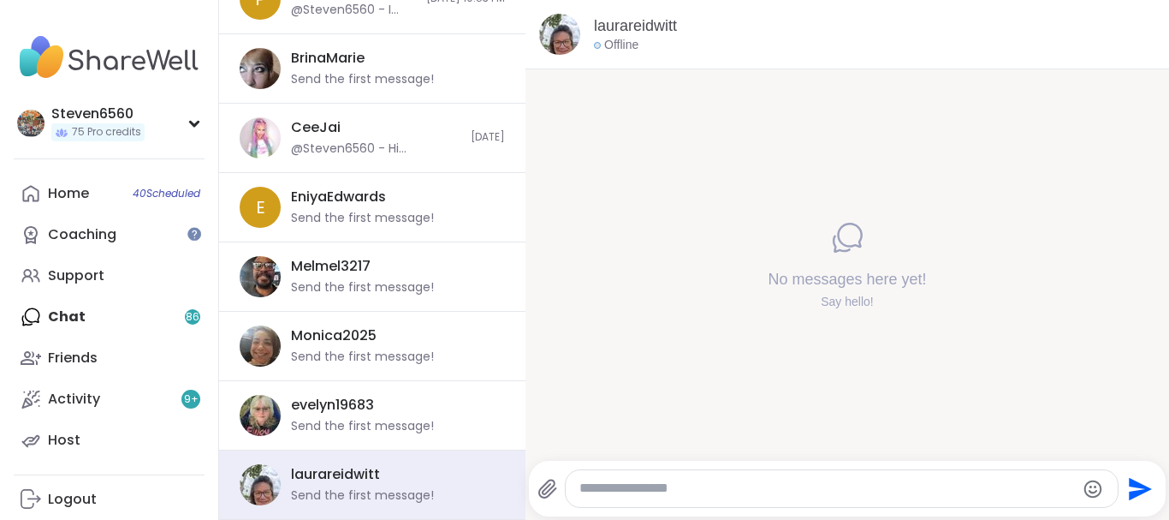
click at [648, 494] on textarea "Type your message" at bounding box center [828, 488] width 496 height 18
click at [597, 487] on textarea "Type your message" at bounding box center [828, 488] width 496 height 18
click at [633, 471] on div at bounding box center [842, 488] width 552 height 37
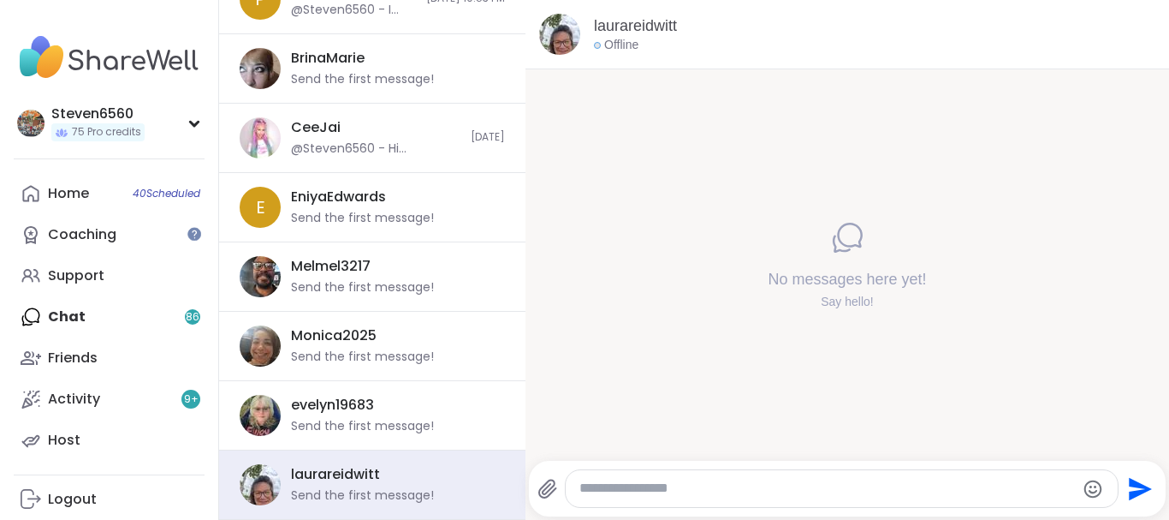
click at [662, 493] on textarea "Type your message" at bounding box center [828, 488] width 496 height 18
click at [658, 497] on div at bounding box center [842, 488] width 552 height 37
click at [650, 498] on div at bounding box center [842, 488] width 552 height 37
click at [655, 493] on textarea "Type your message" at bounding box center [828, 488] width 496 height 18
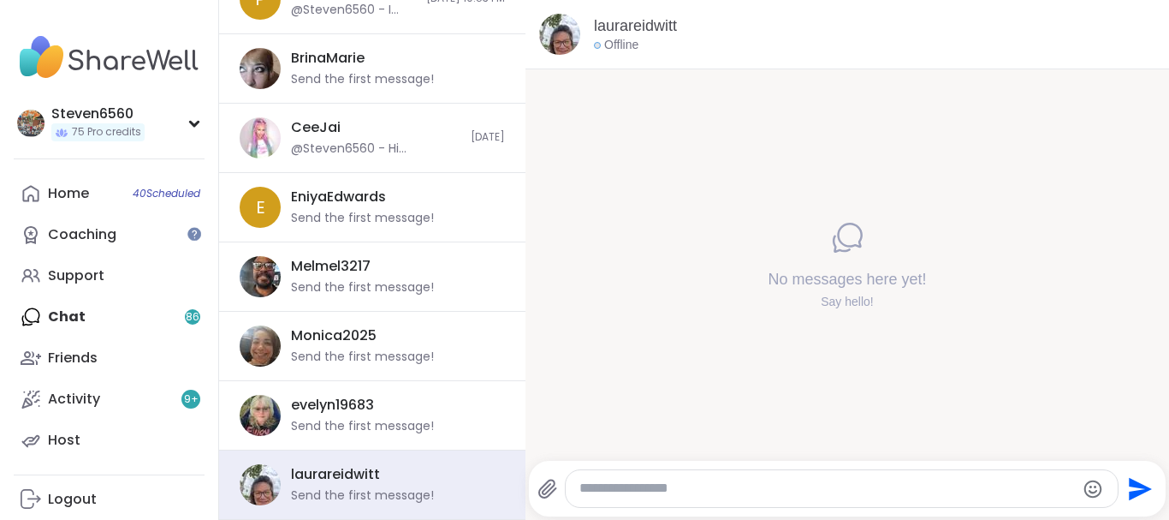
paste textarea "**********"
type textarea "**********"
click at [1135, 491] on icon "Send" at bounding box center [1141, 488] width 23 height 23
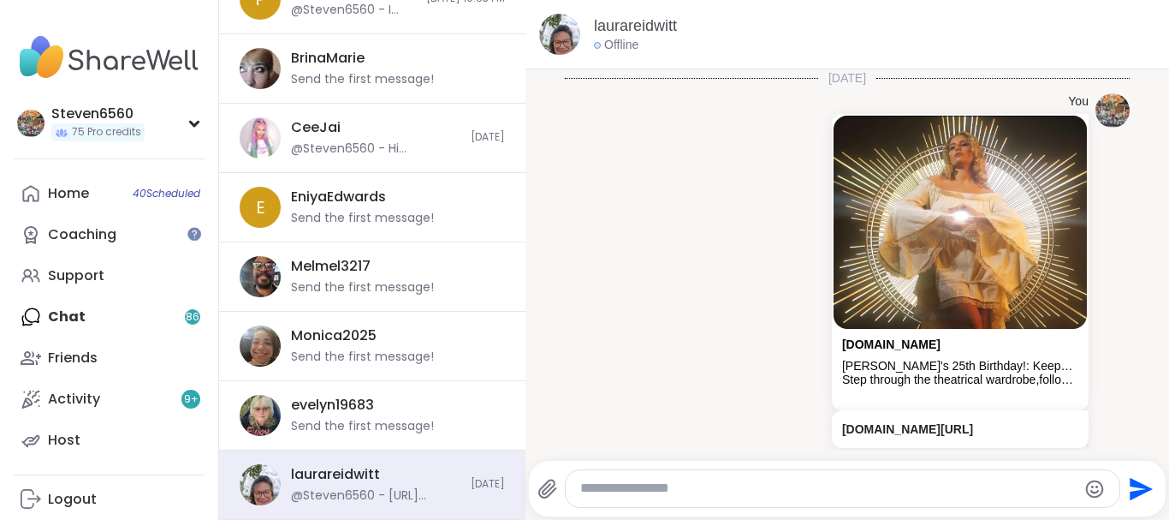
scroll to position [41, 0]
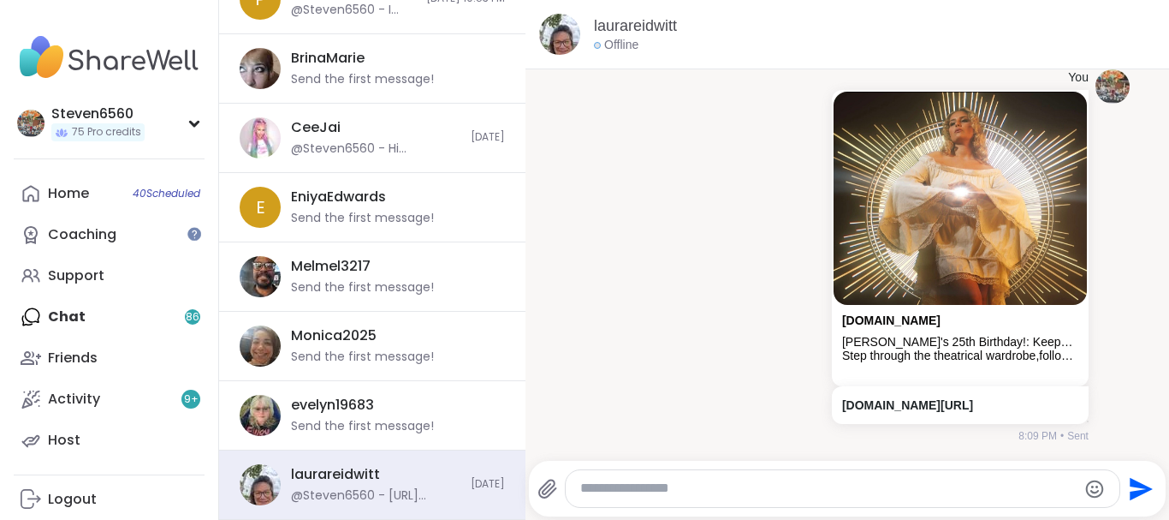
click at [654, 487] on textarea "Type your message" at bounding box center [828, 488] width 496 height 18
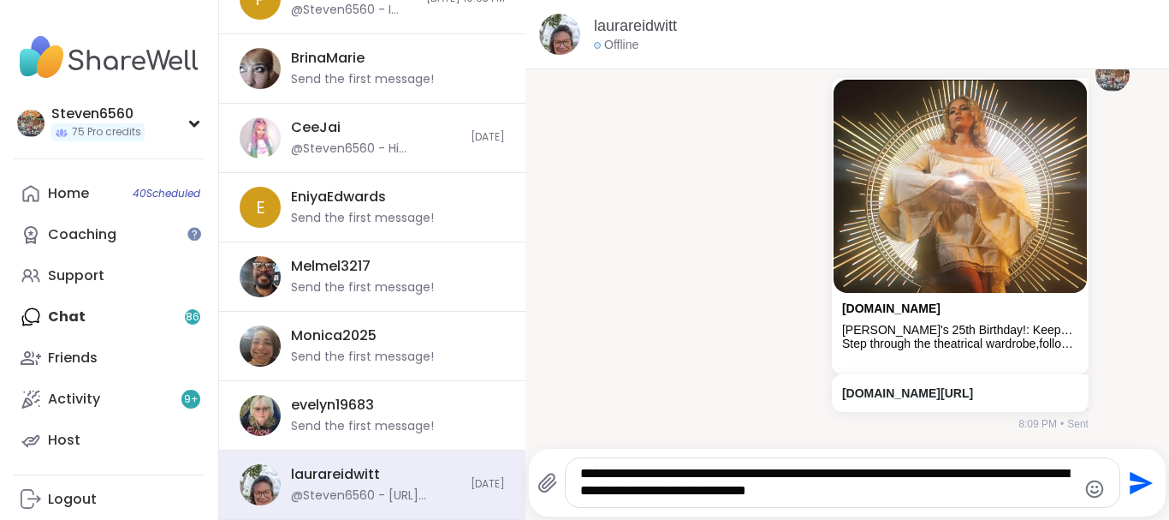
type textarea "**********"
click at [1138, 480] on icon "Send" at bounding box center [1141, 482] width 23 height 23
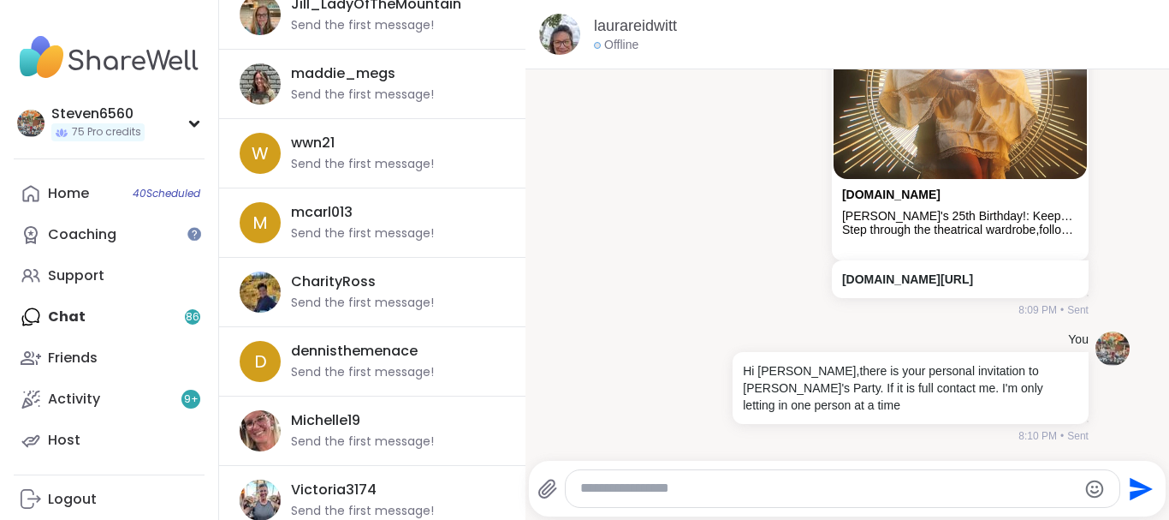
scroll to position [4729, 0]
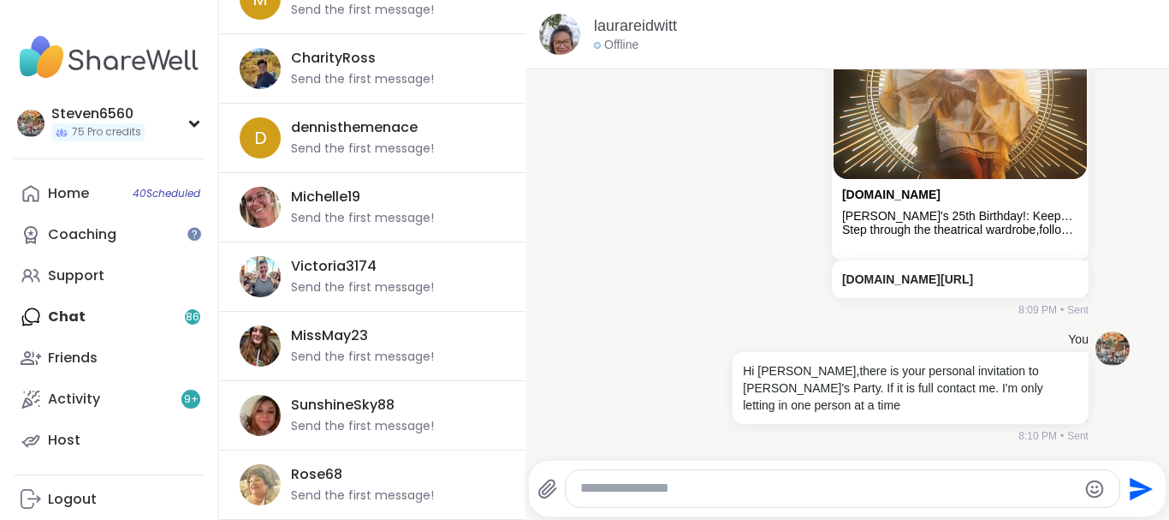
drag, startPoint x: 520, startPoint y: 512, endPoint x: 541, endPoint y: 437, distance: 78.1
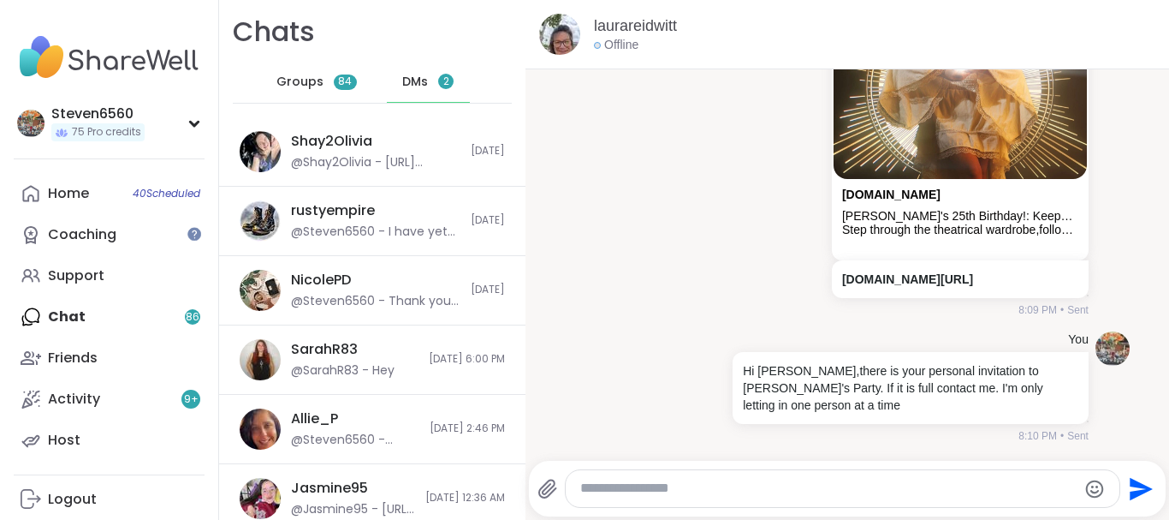
scroll to position [0, 0]
drag, startPoint x: 520, startPoint y: 1, endPoint x: 511, endPoint y: 3, distance: 9.8
click at [526, 496] on div "laurareidwitt Offline Today You sharewellnow.com Alyssa's 25th Birthday!: Keepe…" at bounding box center [848, 260] width 644 height 520
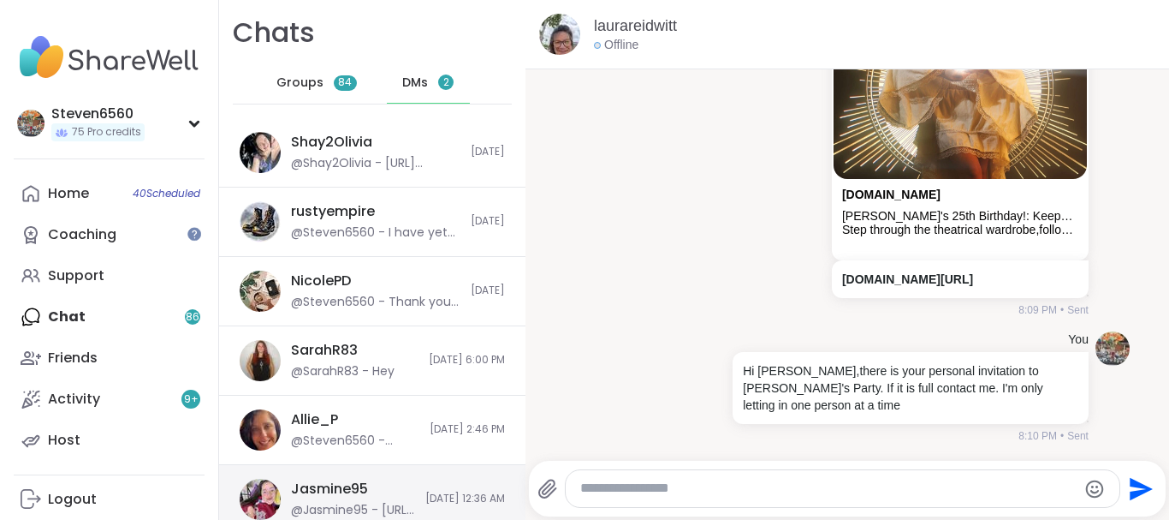
click at [513, 493] on div "Jasmine95 @Jasmine95 - https://sharewellnow.com/session/62a1b7f5-64cc-40fd-98ba…" at bounding box center [372, 499] width 306 height 69
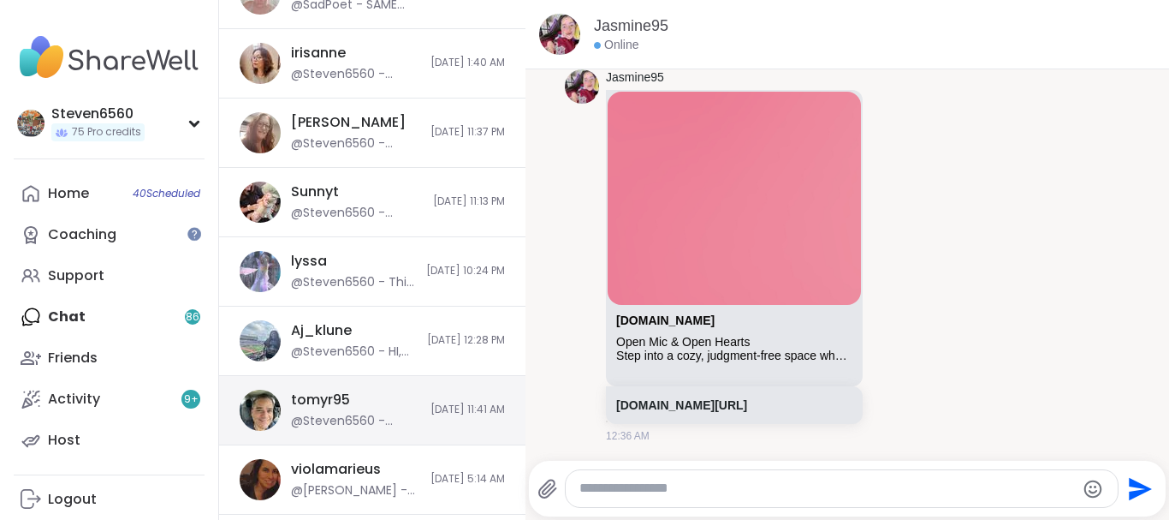
scroll to position [1959, 0]
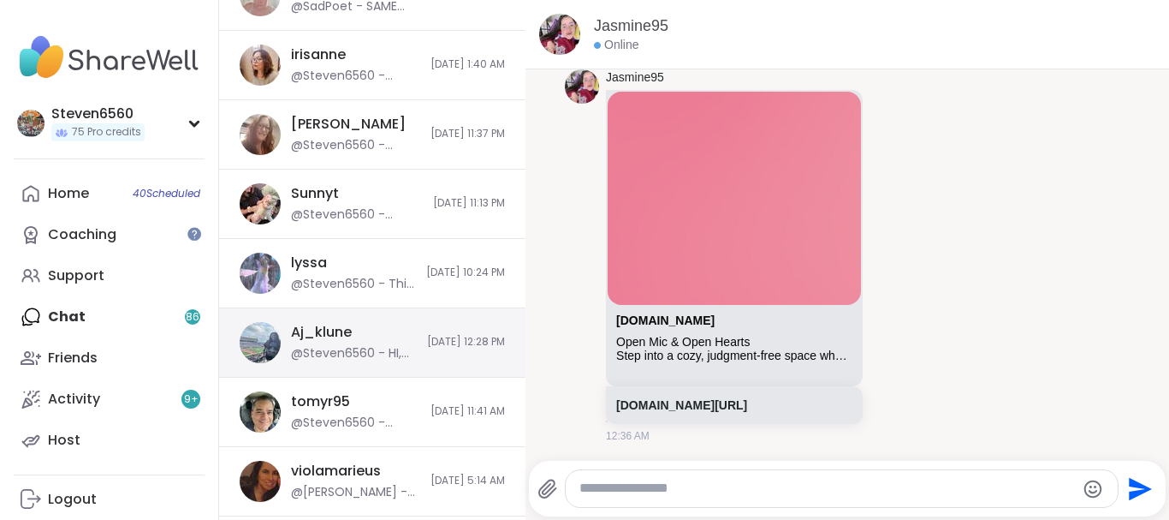
click at [379, 330] on div "Aj_klune @Steven6560 - HI, how are you? Lyssa wanted me to send out some invite…" at bounding box center [354, 342] width 126 height 39
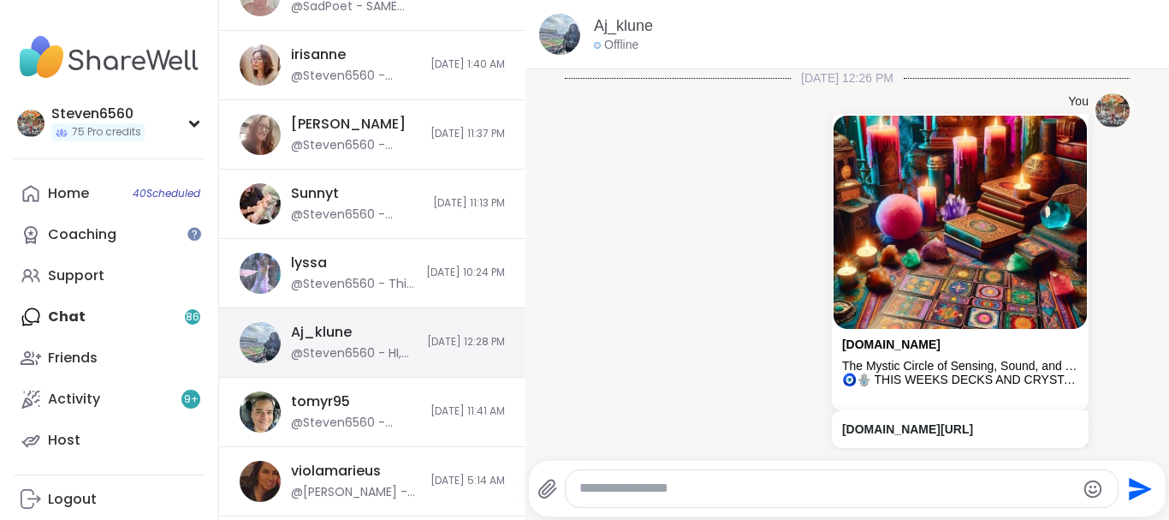
scroll to position [184, 0]
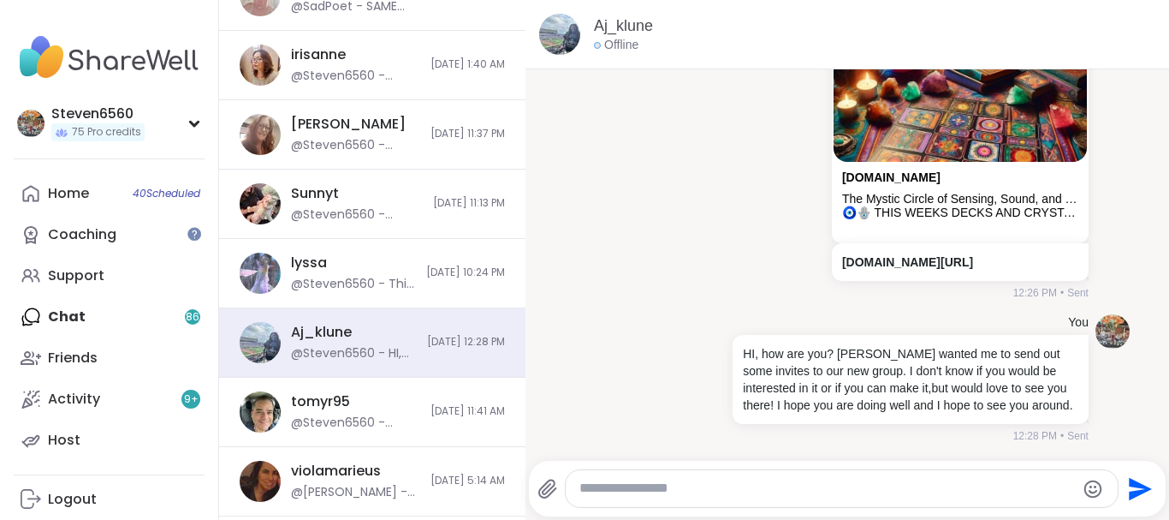
click at [687, 479] on div at bounding box center [842, 488] width 552 height 37
click at [659, 496] on textarea "Type your message" at bounding box center [828, 488] width 496 height 18
click at [652, 489] on textarea "Type your message" at bounding box center [828, 488] width 496 height 18
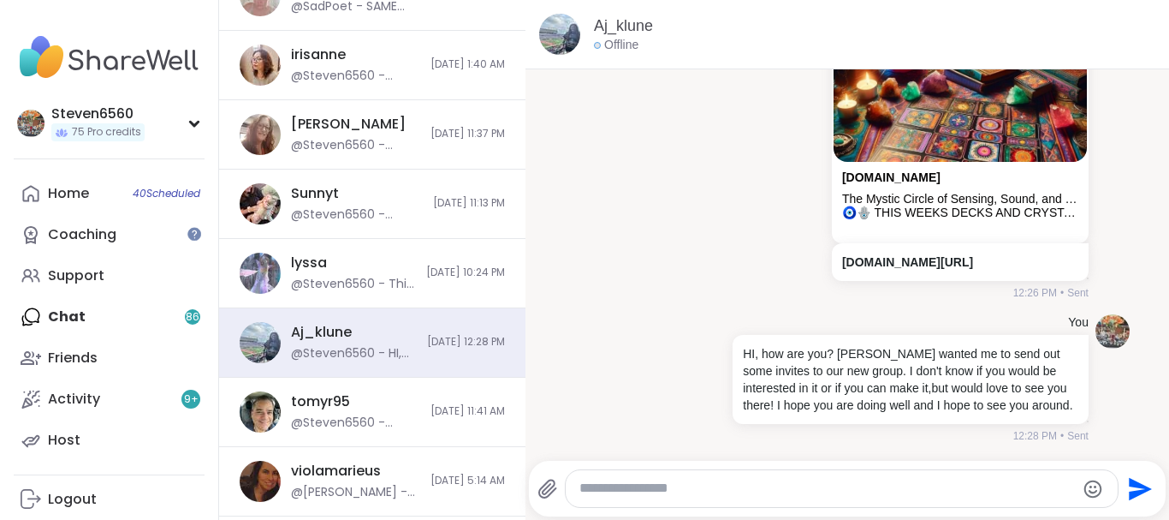
paste textarea "**********"
type textarea "**********"
click at [1140, 482] on icon "Send" at bounding box center [1139, 488] width 27 height 27
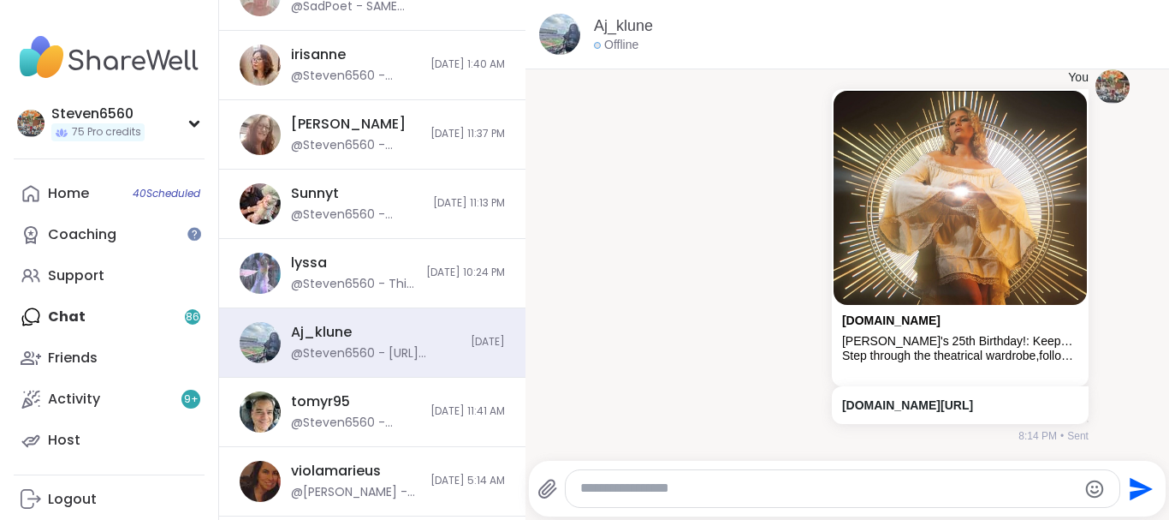
click at [712, 486] on textarea "Type your message" at bounding box center [828, 488] width 496 height 18
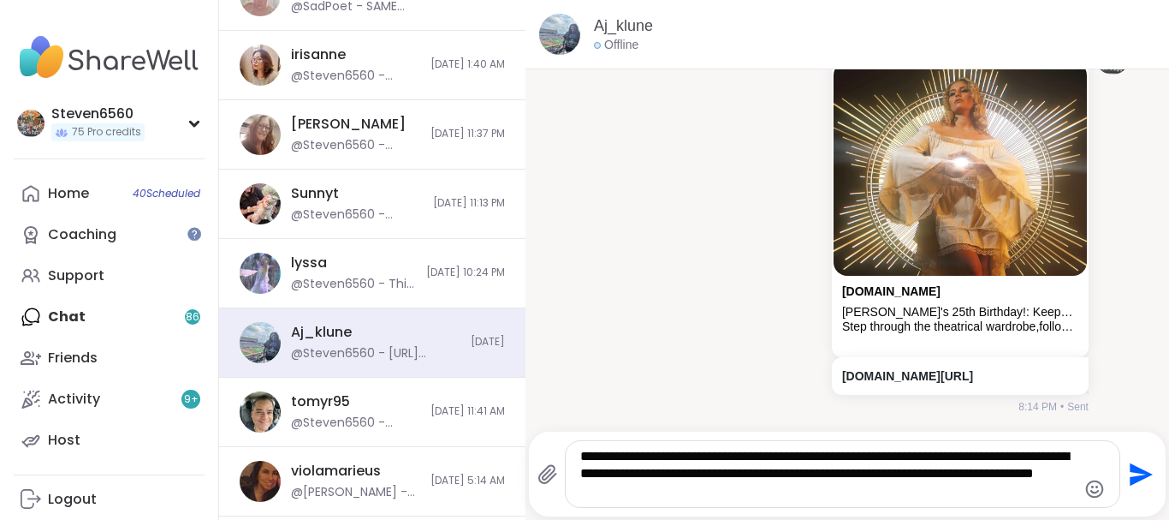
type textarea "**********"
click at [1132, 473] on icon "Send" at bounding box center [1139, 474] width 27 height 27
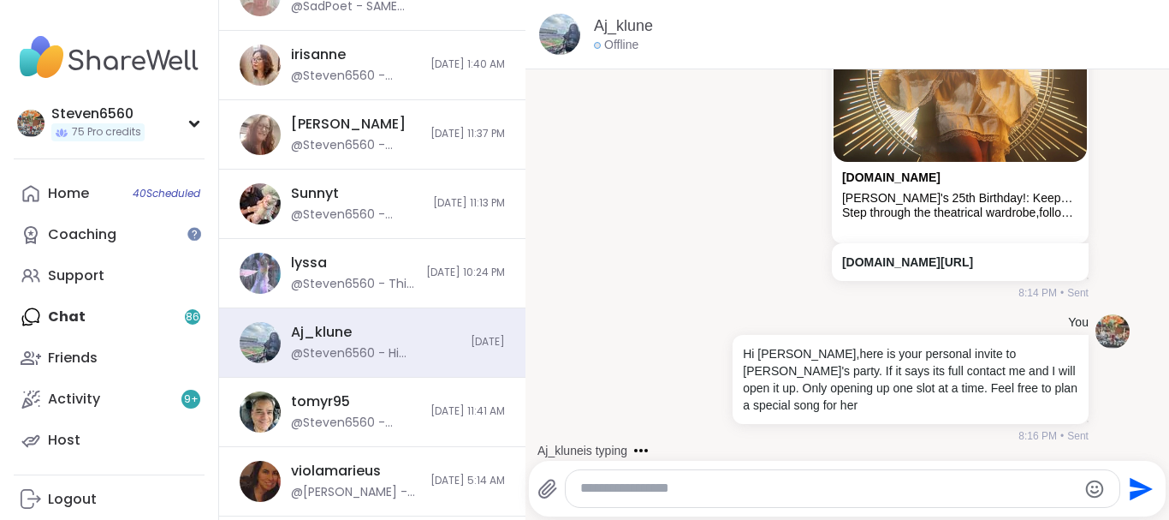
scroll to position [823, 0]
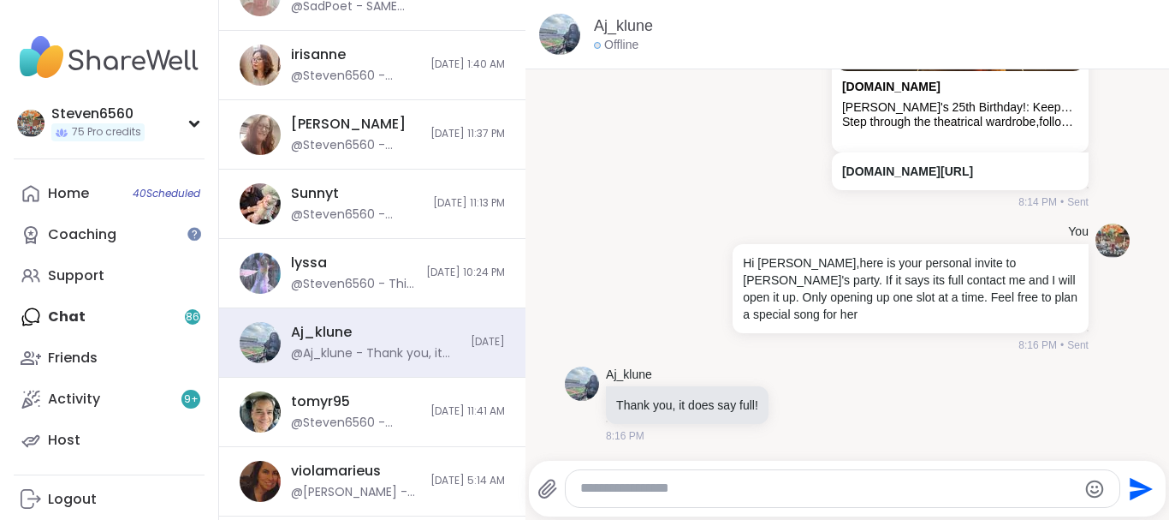
click at [770, 490] on textarea "Type your message" at bounding box center [828, 488] width 496 height 18
type textarea "**********"
click at [1132, 490] on icon "Send" at bounding box center [1139, 488] width 27 height 27
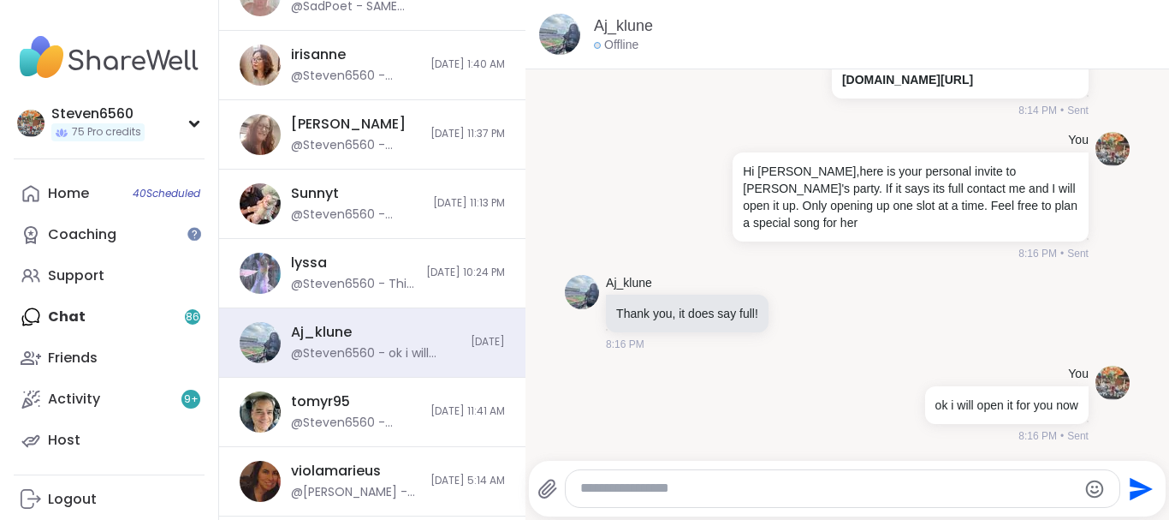
click at [704, 480] on textarea "Type your message" at bounding box center [828, 488] width 496 height 18
type textarea "**"
click at [1138, 488] on icon "Send" at bounding box center [1139, 488] width 27 height 27
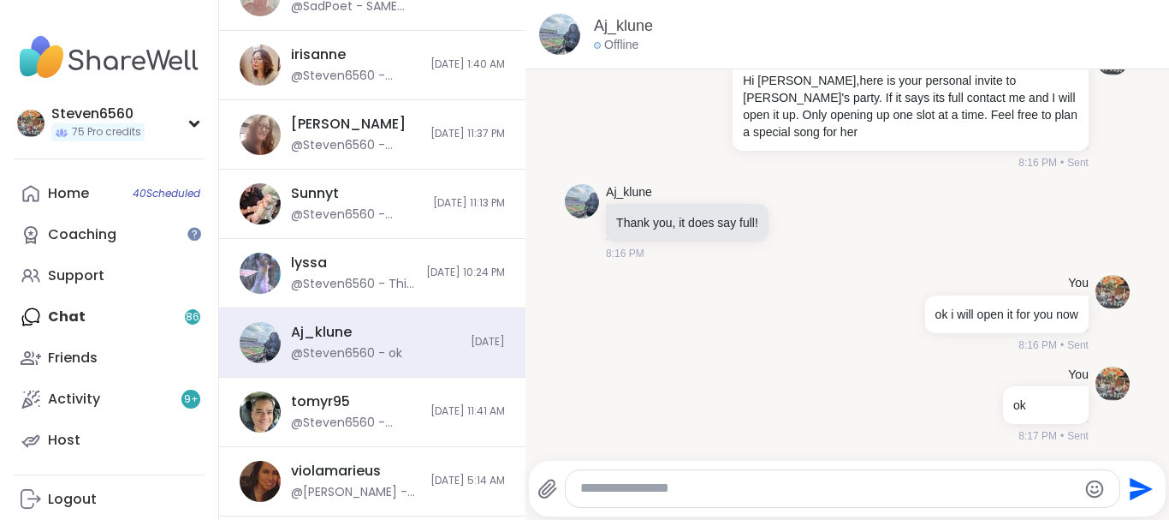
drag, startPoint x: 526, startPoint y: 473, endPoint x: 517, endPoint y: 467, distance: 10.4
click at [517, 467] on div "Chats Groups 84 DMs 2 Shay2Olivia @Shay2Olivia - https://sharewellnow.com/sessi…" at bounding box center [694, 260] width 950 height 520
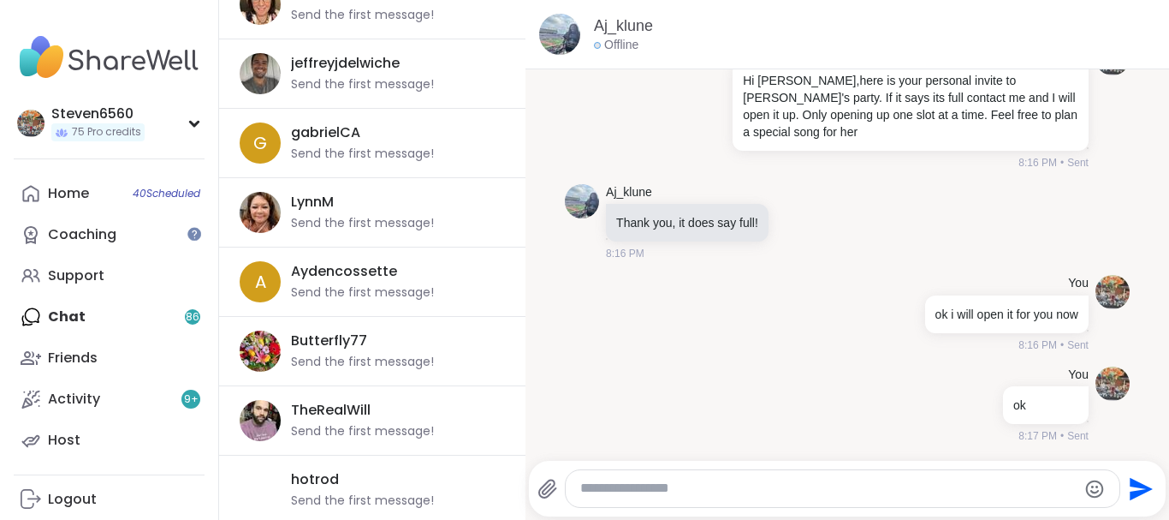
scroll to position [6116, 0]
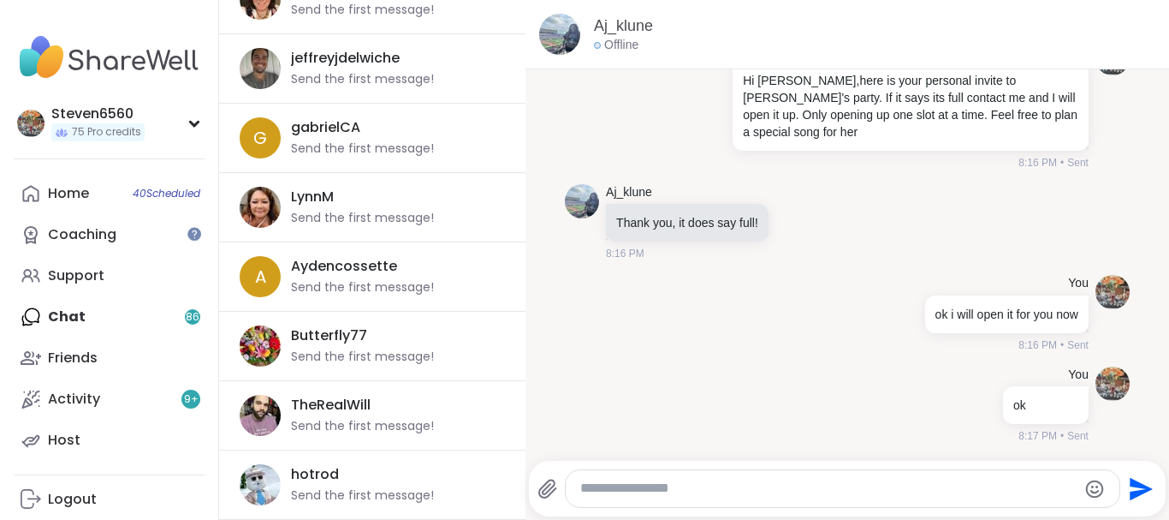
drag, startPoint x: 519, startPoint y: 512, endPoint x: 527, endPoint y: 400, distance: 112.5
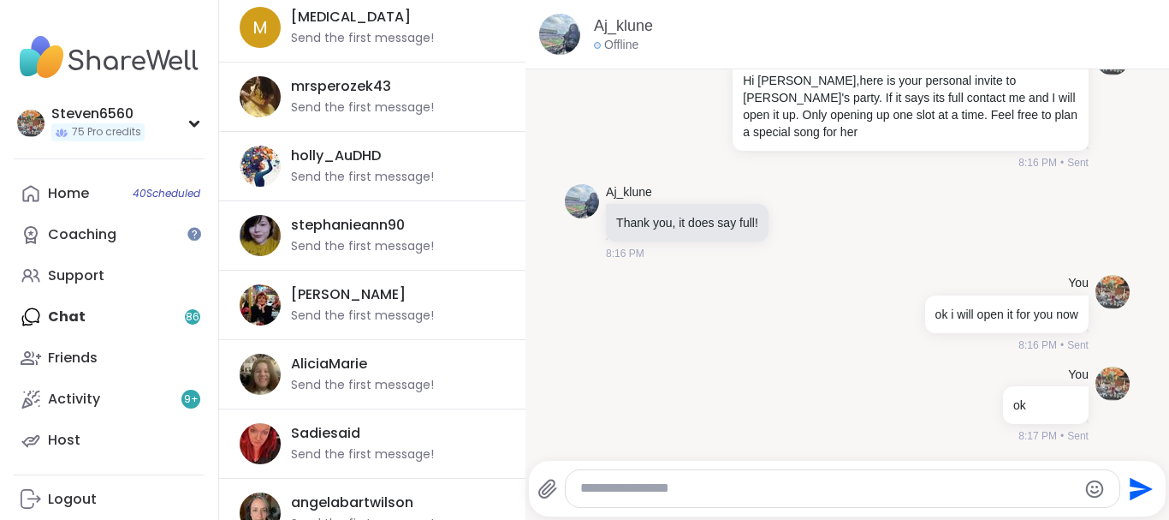
scroll to position [3735, 0]
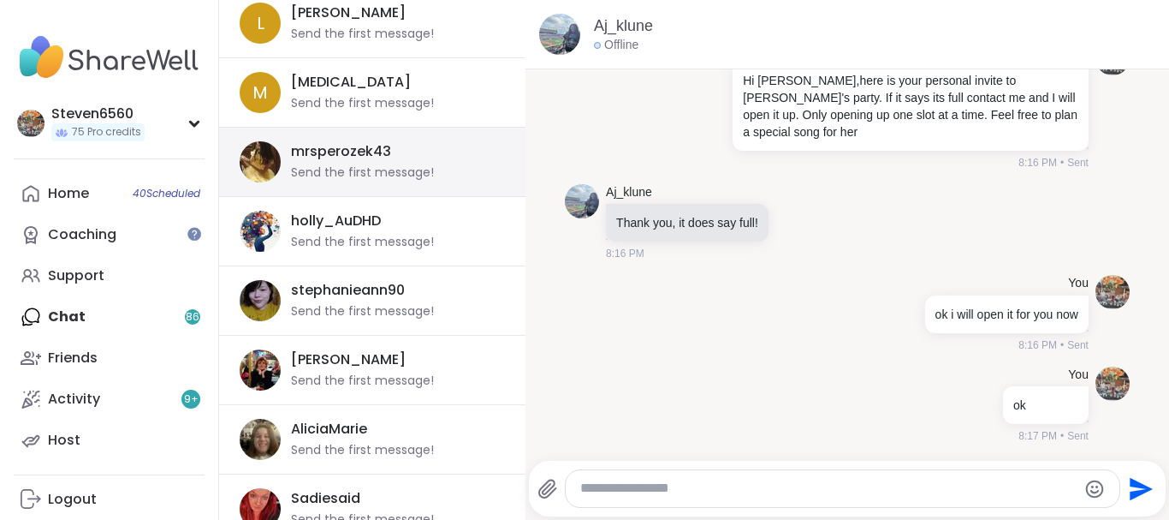
click at [377, 163] on div "mrsperozek43 Send the first message!" at bounding box center [393, 161] width 204 height 39
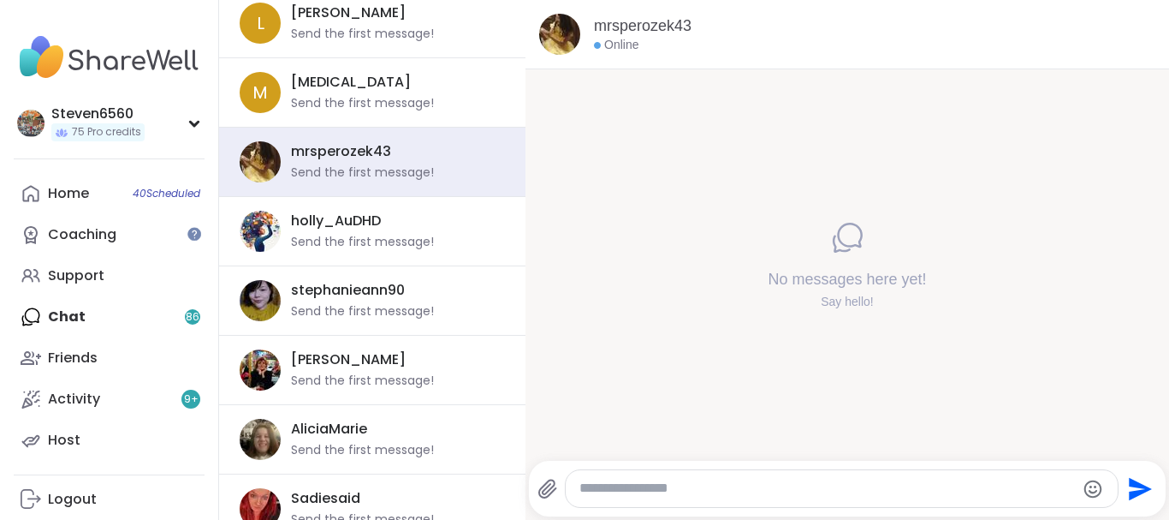
paste textarea "**********"
type textarea "**********"
click at [1135, 490] on icon "Send" at bounding box center [1141, 488] width 23 height 23
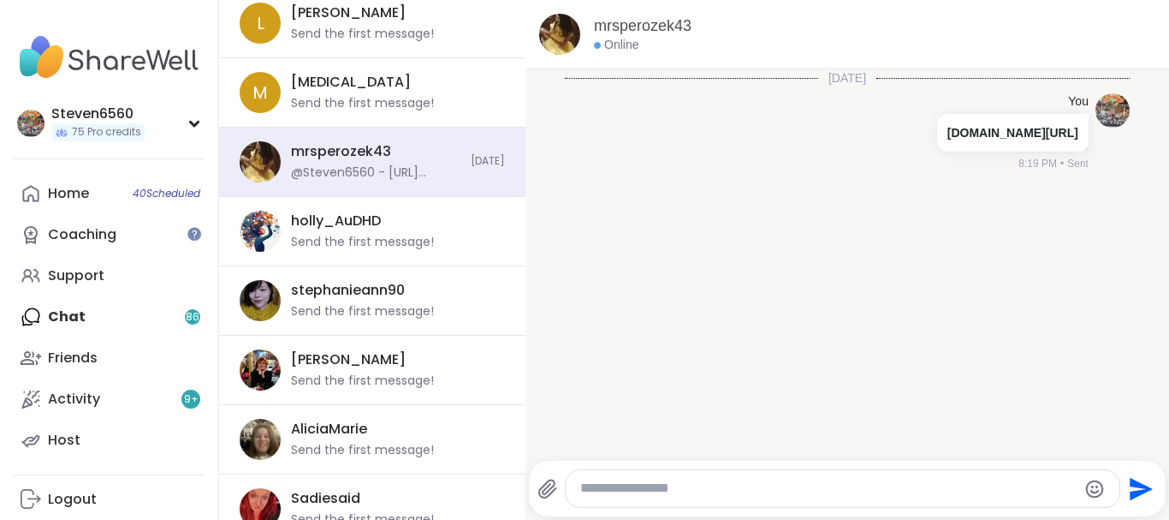
click at [1135, 490] on icon "Send" at bounding box center [1141, 488] width 23 height 23
click at [948, 140] on link "[DOMAIN_NAME][URL]" at bounding box center [1013, 133] width 131 height 14
click at [645, 490] on textarea "Type your message" at bounding box center [828, 488] width 496 height 18
paste textarea "**********"
type textarea "**********"
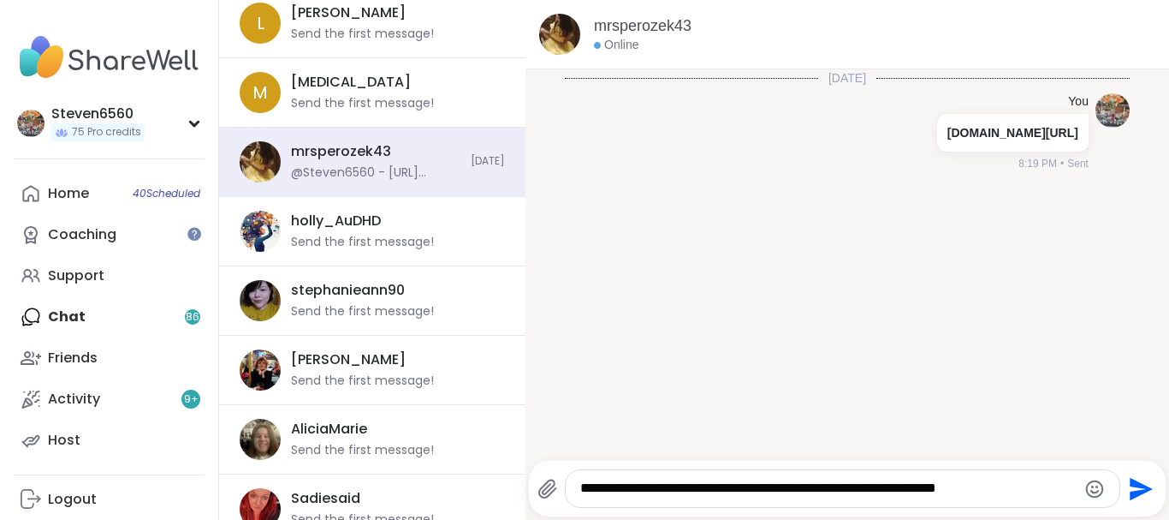
click at [1091, 490] on icon "Emoji picker" at bounding box center [1095, 489] width 21 height 21
click at [766, 401] on div "Today You sharewellnow.com/session/4600708d-8bea-4e99-8f17-4b0bf37423ca 8:19 PM…" at bounding box center [848, 259] width 644 height 381
click at [1138, 494] on icon "Send" at bounding box center [1141, 488] width 23 height 23
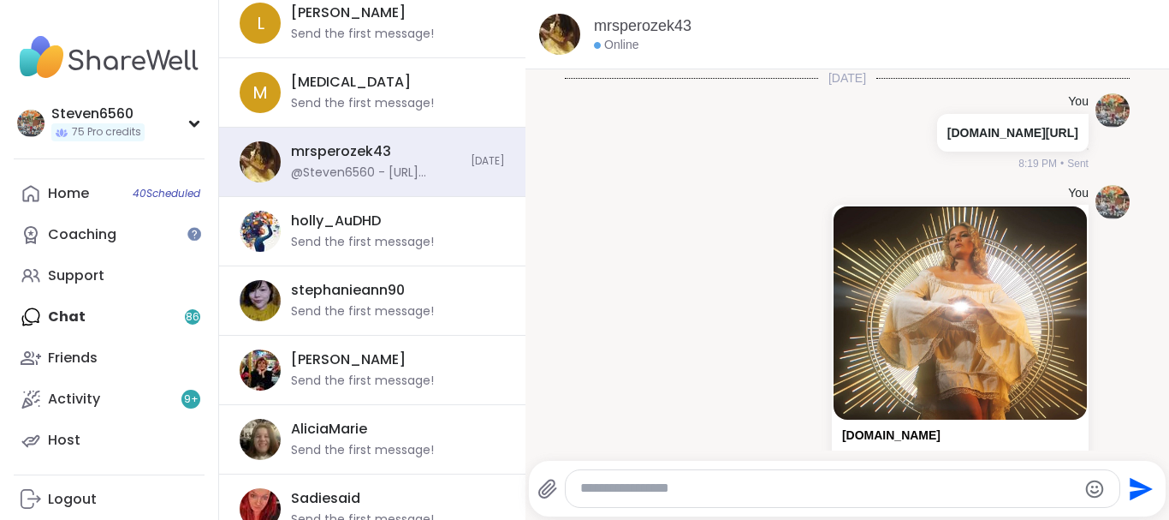
click at [623, 492] on textarea "Type your message" at bounding box center [828, 488] width 496 height 18
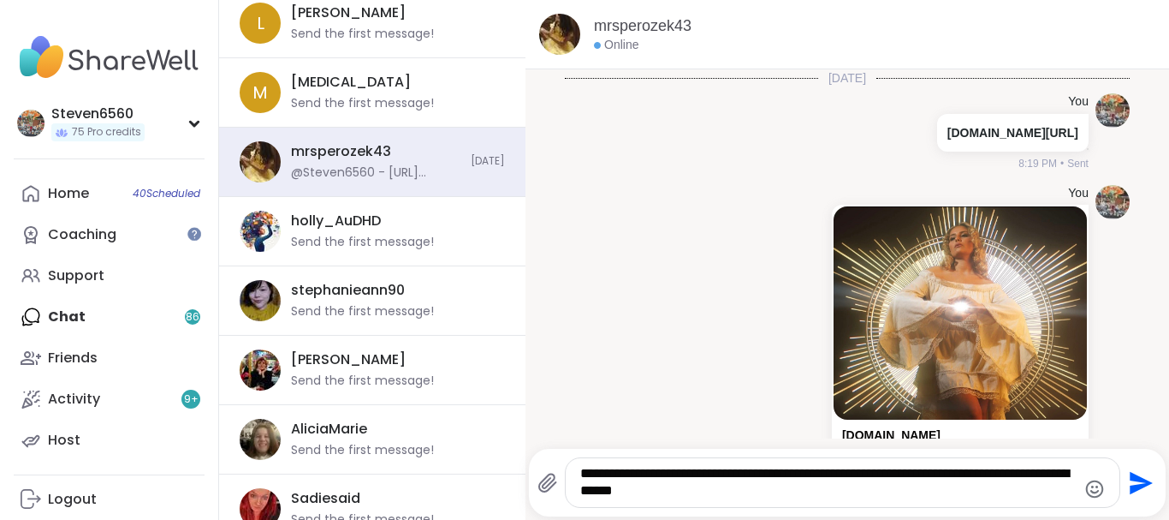
type textarea "**********"
click at [1140, 479] on icon "Send" at bounding box center [1141, 482] width 23 height 23
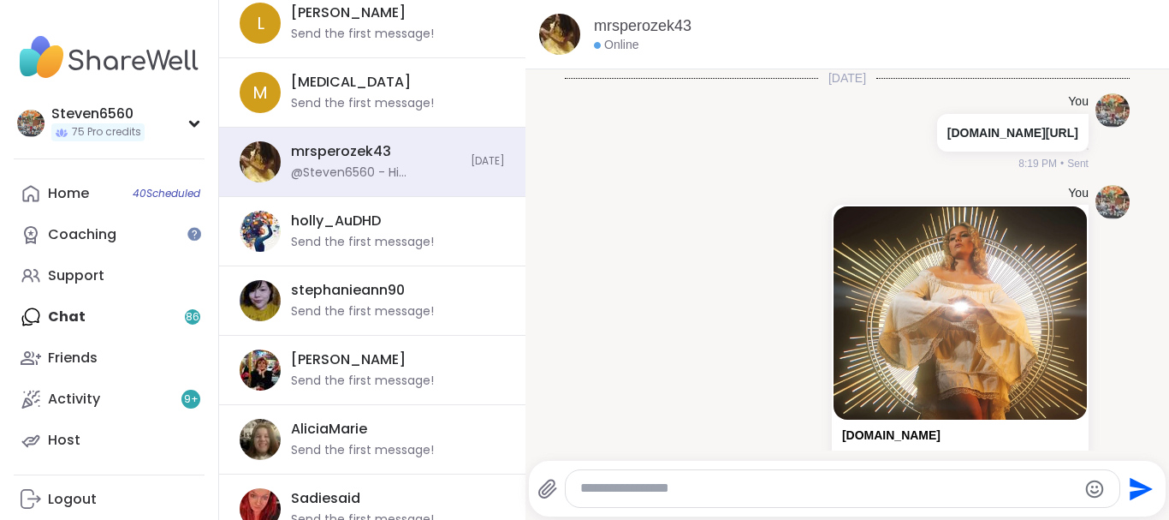
scroll to position [258, 0]
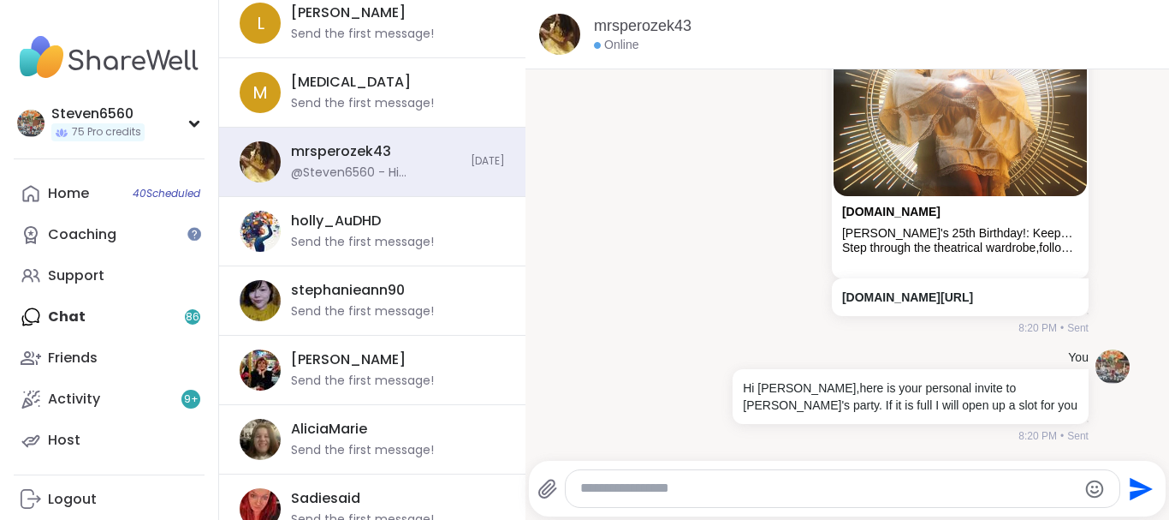
click at [1140, 479] on icon "Send" at bounding box center [1139, 488] width 27 height 27
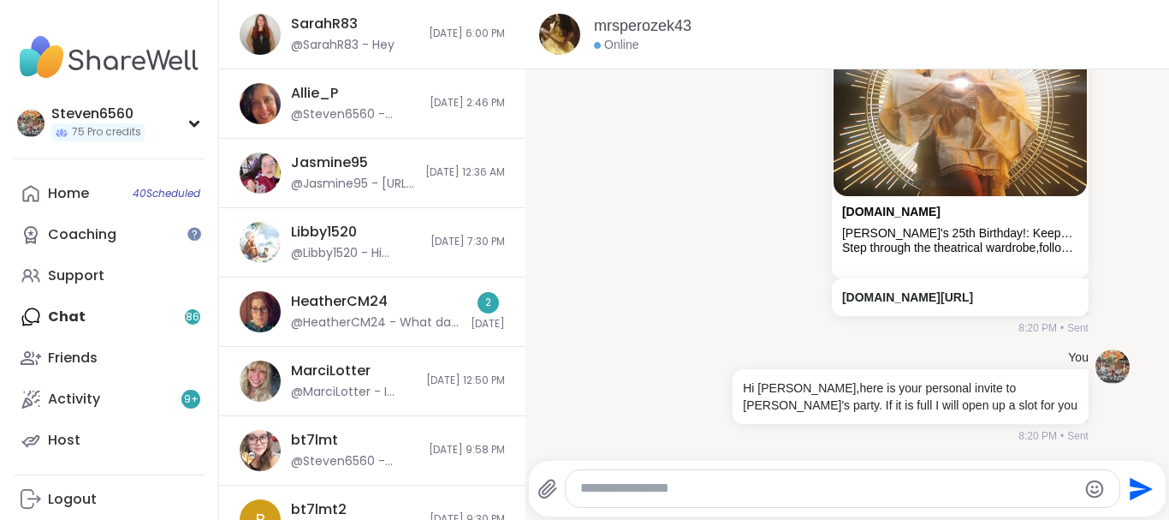
scroll to position [323, 0]
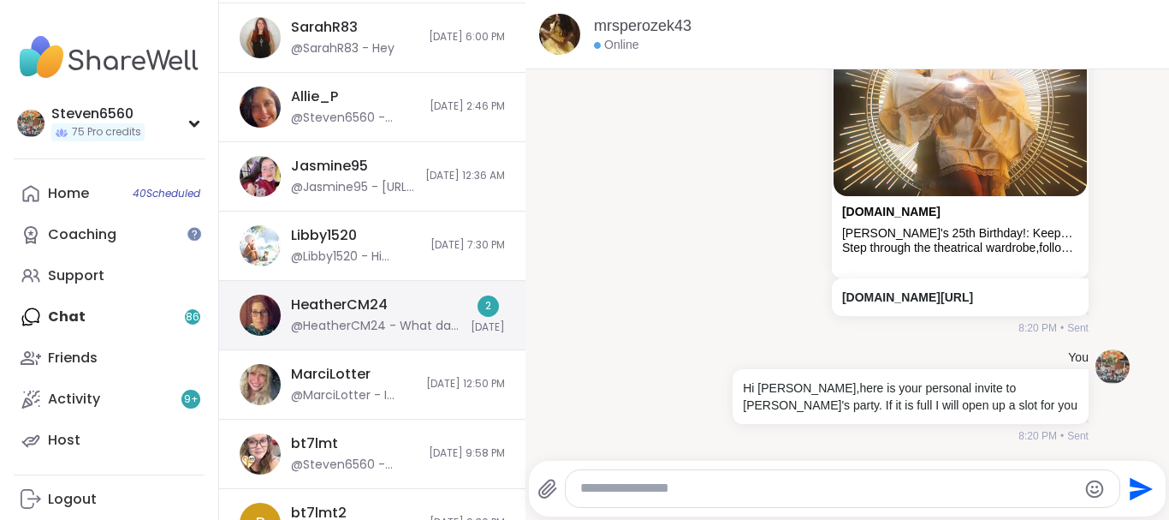
click at [350, 310] on div "HeatherCM24" at bounding box center [339, 304] width 97 height 19
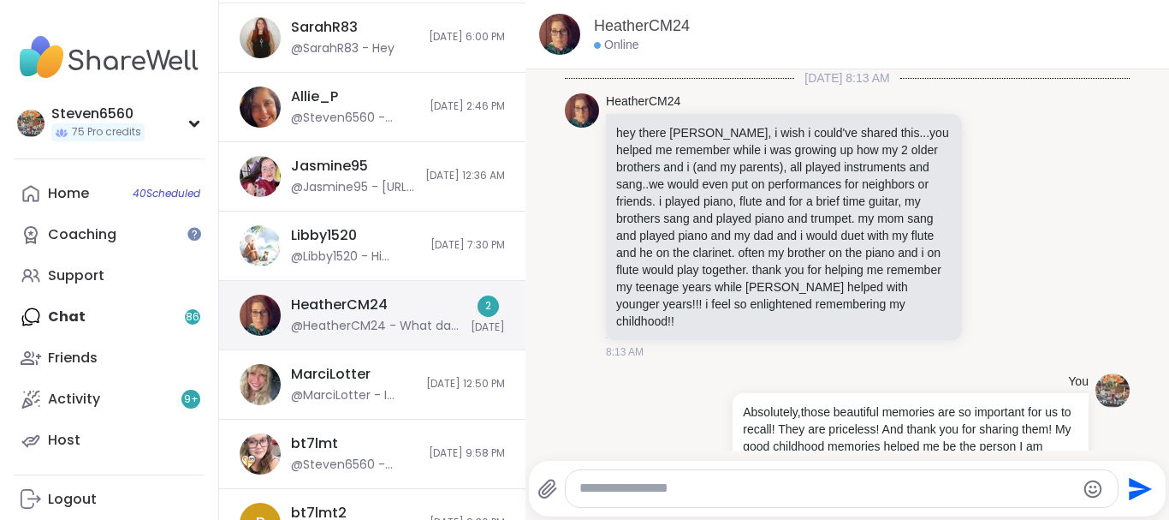
scroll to position [4230, 0]
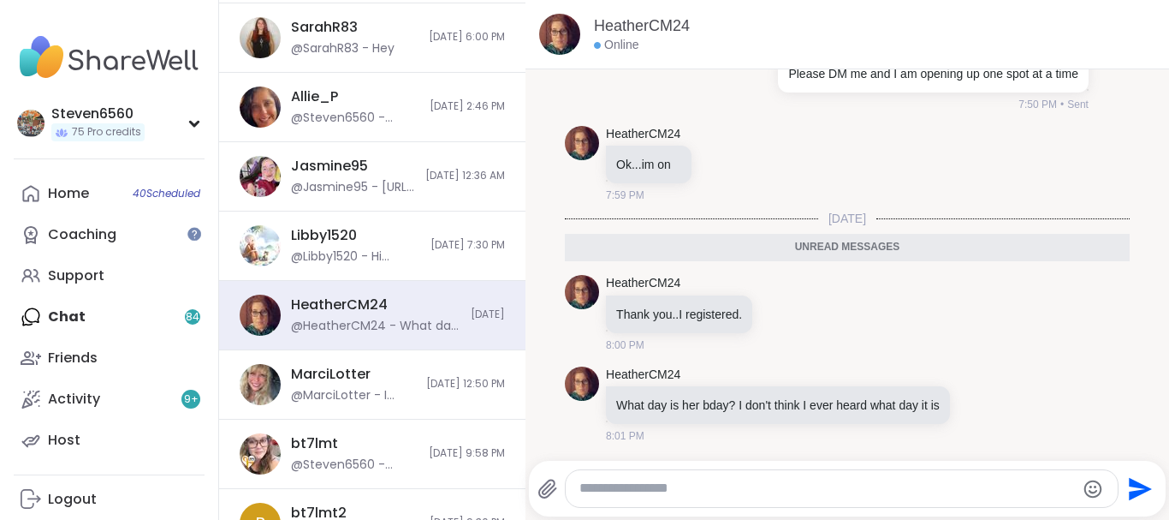
click at [661, 483] on textarea "Type your message" at bounding box center [828, 488] width 496 height 18
type textarea "********"
click at [1143, 482] on icon "Send" at bounding box center [1139, 488] width 27 height 27
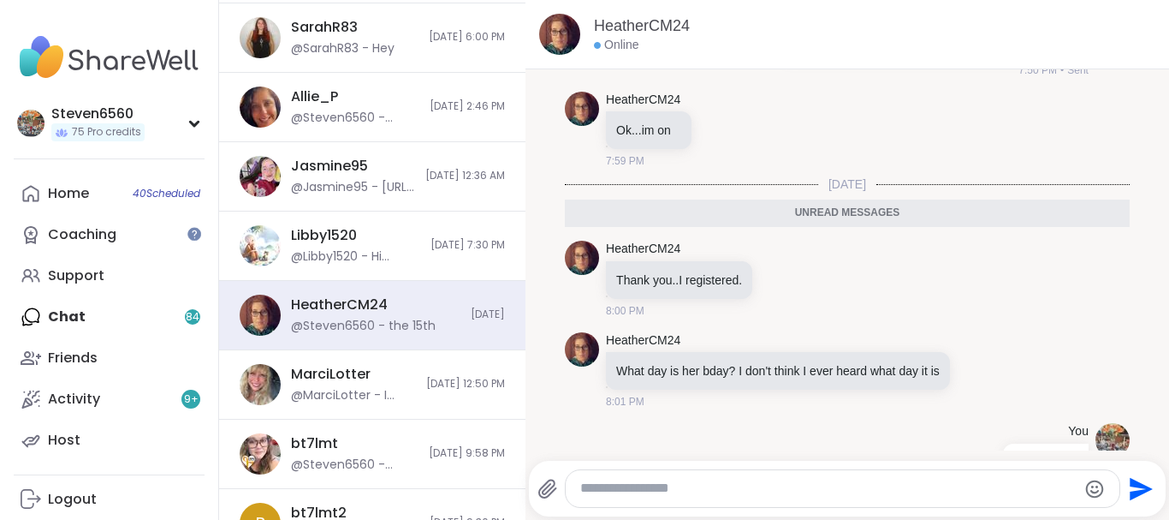
scroll to position [4281, 0]
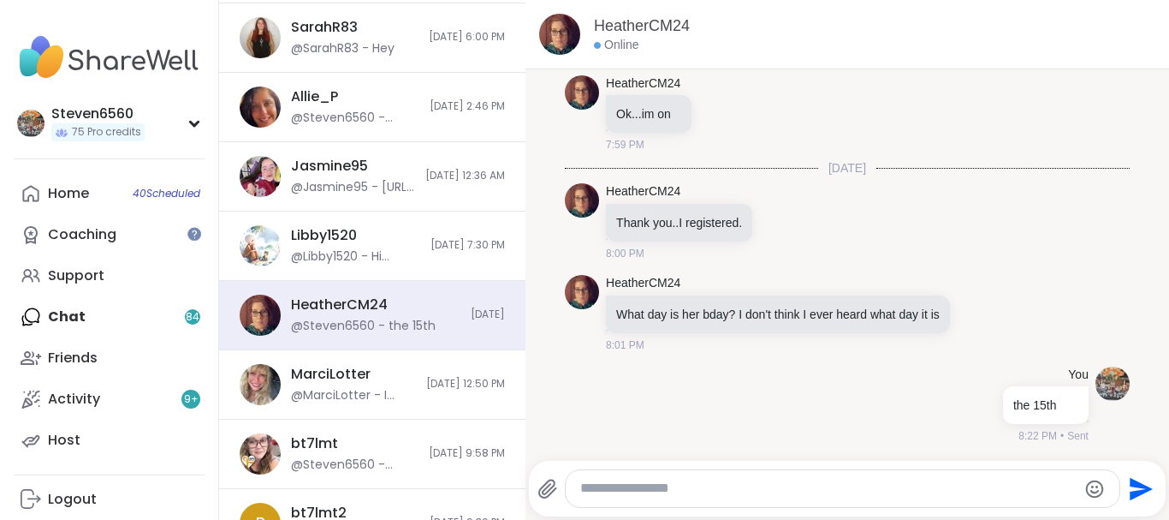
click at [654, 495] on textarea "Type your message" at bounding box center [828, 488] width 496 height 18
type textarea "**********"
click at [1132, 485] on icon "Send" at bounding box center [1141, 488] width 23 height 23
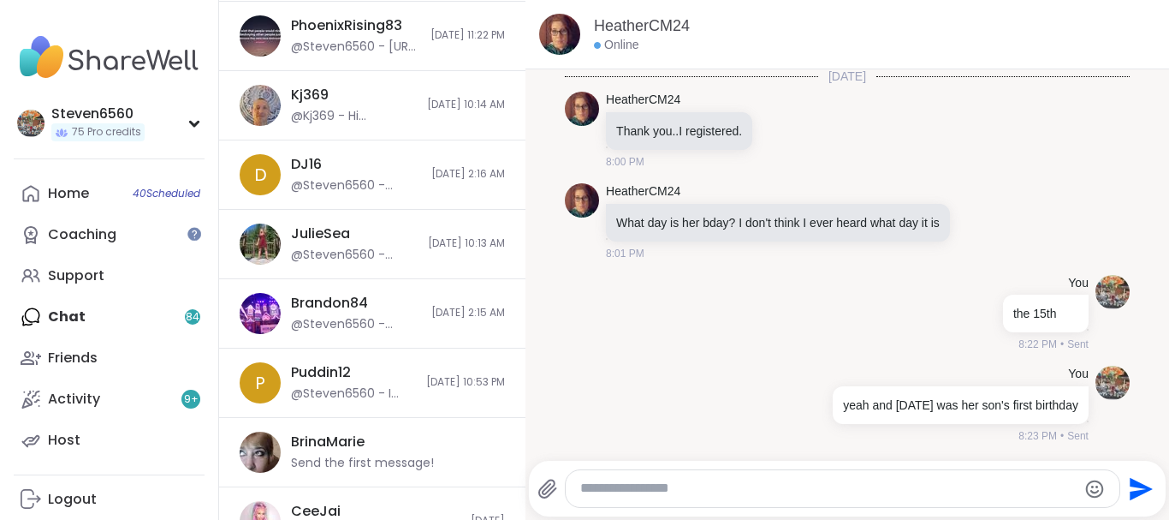
scroll to position [2725, 0]
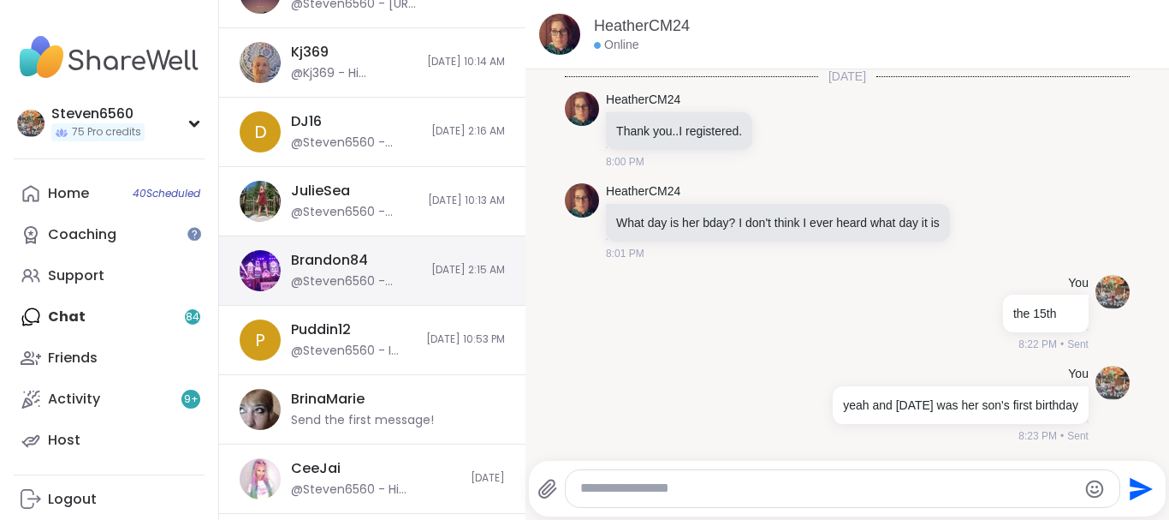
click at [407, 273] on div "Brandon84 @Steven6560 - Thanks Brandon! Well said! I always use to watch Popeye…" at bounding box center [372, 270] width 306 height 69
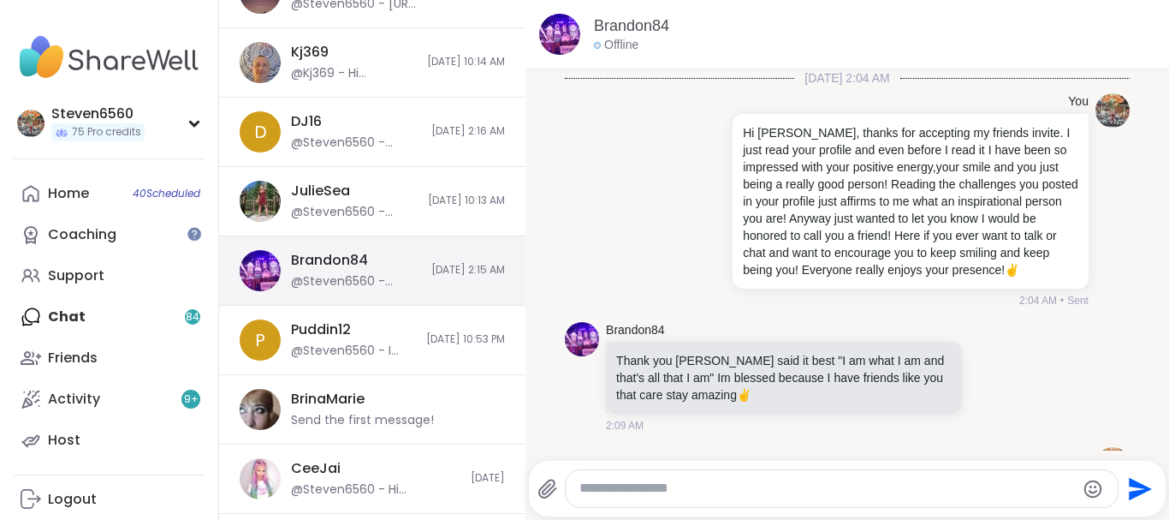
scroll to position [98, 0]
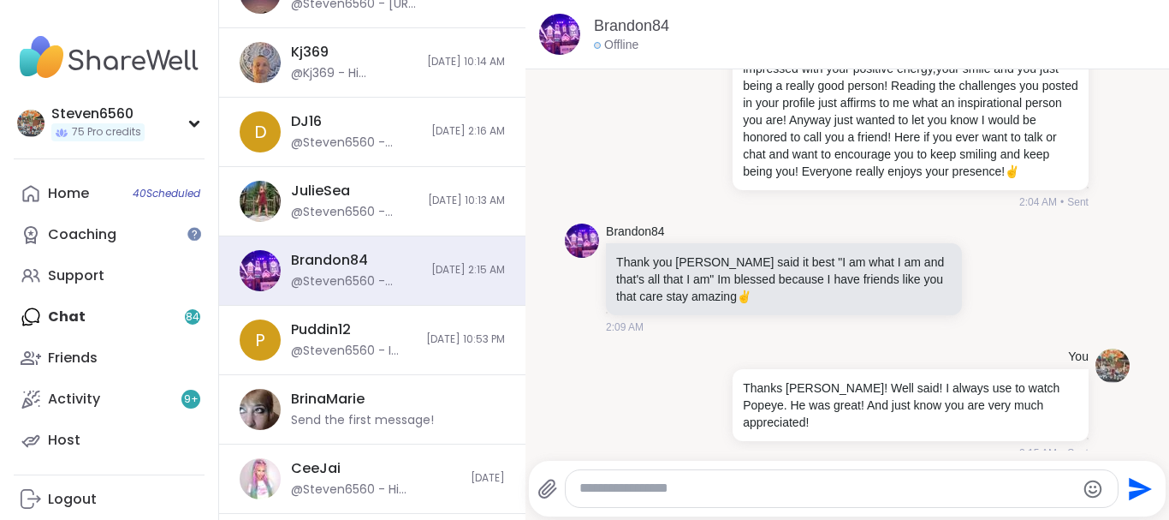
click at [641, 488] on textarea "Type your message" at bounding box center [828, 488] width 496 height 18
click at [640, 490] on textarea "Type your message" at bounding box center [828, 488] width 496 height 18
click at [628, 487] on textarea "Type your message" at bounding box center [828, 488] width 496 height 18
click at [646, 500] on div at bounding box center [842, 488] width 552 height 37
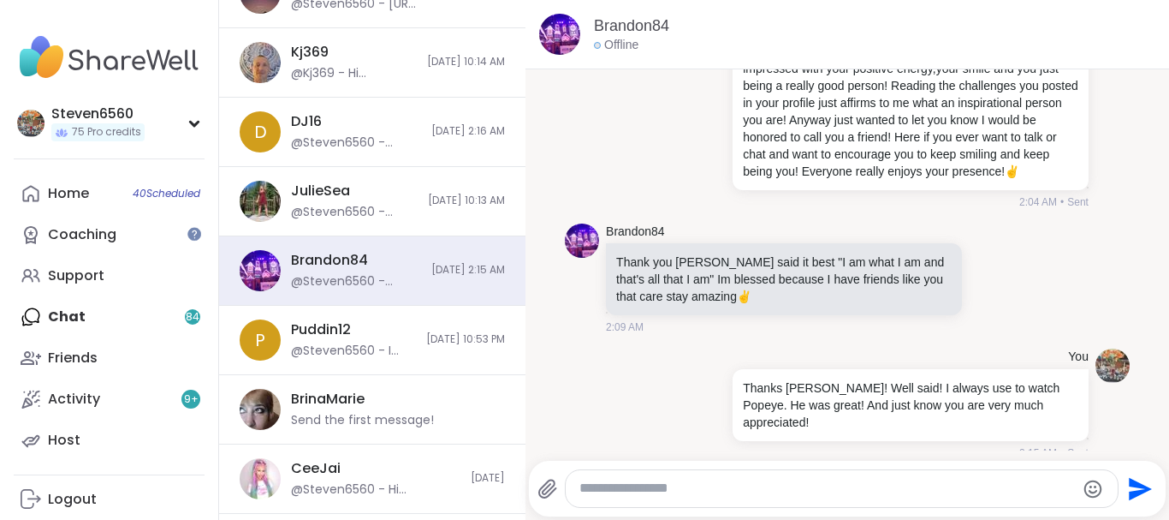
click at [644, 499] on div at bounding box center [842, 488] width 552 height 37
click at [650, 490] on textarea "Type your message" at bounding box center [828, 488] width 496 height 18
click at [621, 485] on textarea "Type your message" at bounding box center [828, 488] width 496 height 18
drag, startPoint x: 615, startPoint y: 500, endPoint x: 615, endPoint y: 489, distance: 11.1
click at [615, 489] on div at bounding box center [842, 488] width 552 height 37
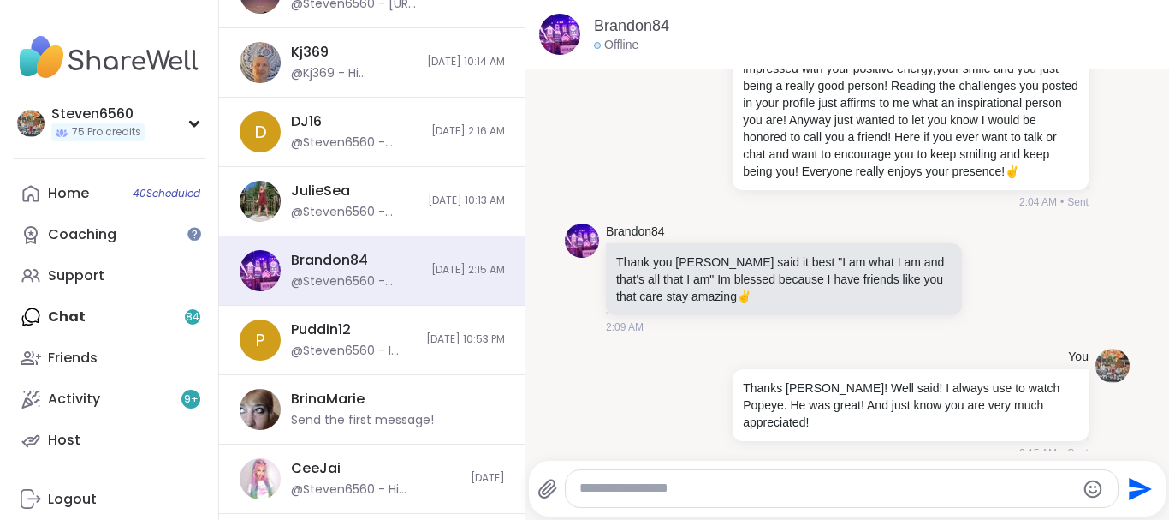
click at [658, 487] on textarea "Type your message" at bounding box center [828, 488] width 496 height 18
click at [651, 496] on textarea "Type your message" at bounding box center [828, 488] width 496 height 18
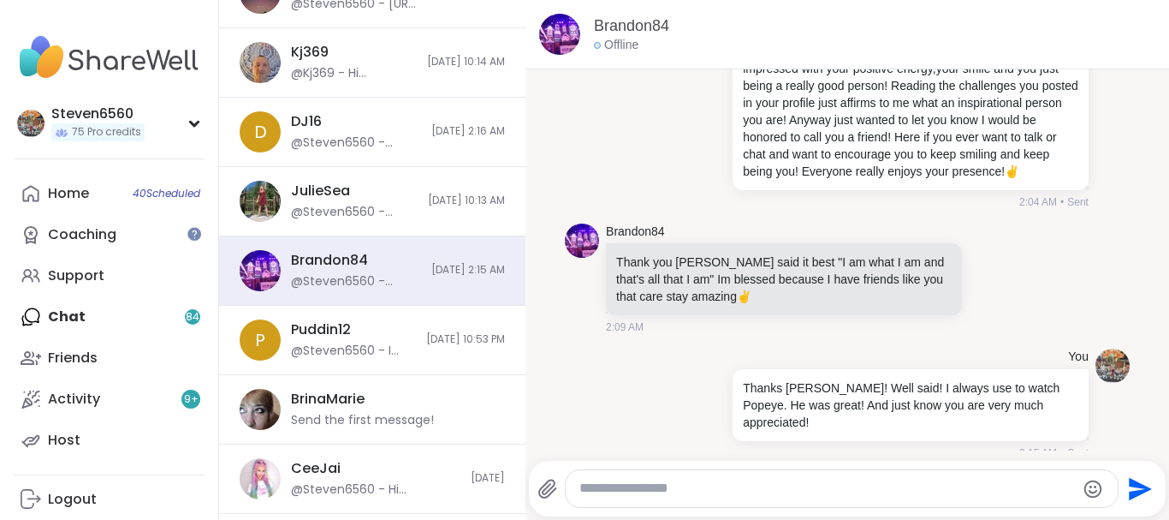
click at [707, 498] on div at bounding box center [842, 488] width 552 height 37
click at [710, 489] on textarea "Type your message" at bounding box center [828, 488] width 496 height 18
click at [814, 483] on textarea "Type your message" at bounding box center [828, 488] width 496 height 18
click at [811, 486] on textarea "Type your message" at bounding box center [828, 488] width 496 height 18
click at [808, 487] on textarea "Type your message" at bounding box center [828, 488] width 496 height 18
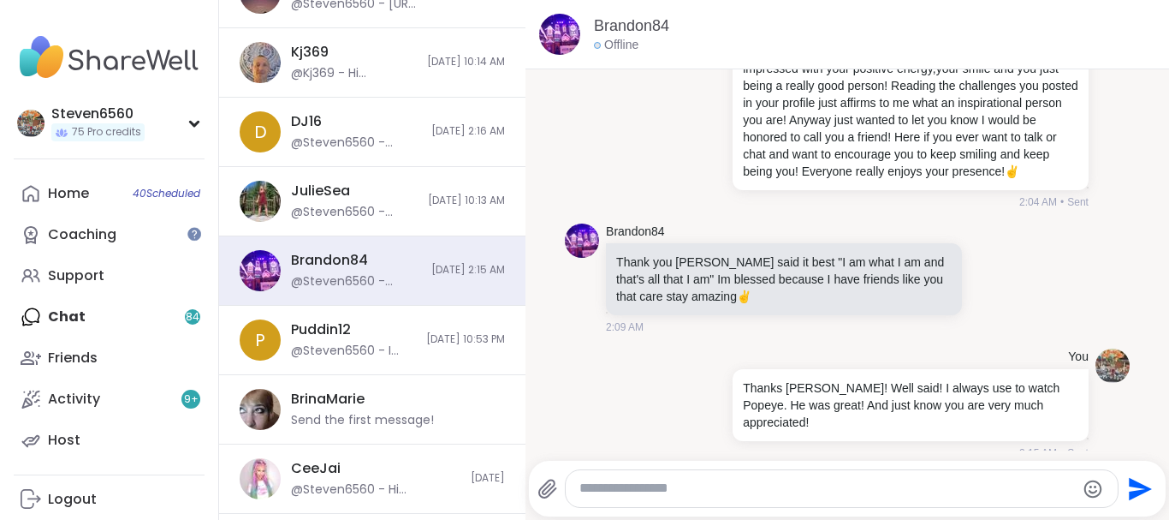
click at [800, 500] on div at bounding box center [842, 488] width 552 height 37
click at [780, 484] on textarea "Type your message" at bounding box center [828, 488] width 496 height 18
paste textarea "**********"
type textarea "**********"
click at [1144, 488] on icon "Send" at bounding box center [1141, 488] width 23 height 23
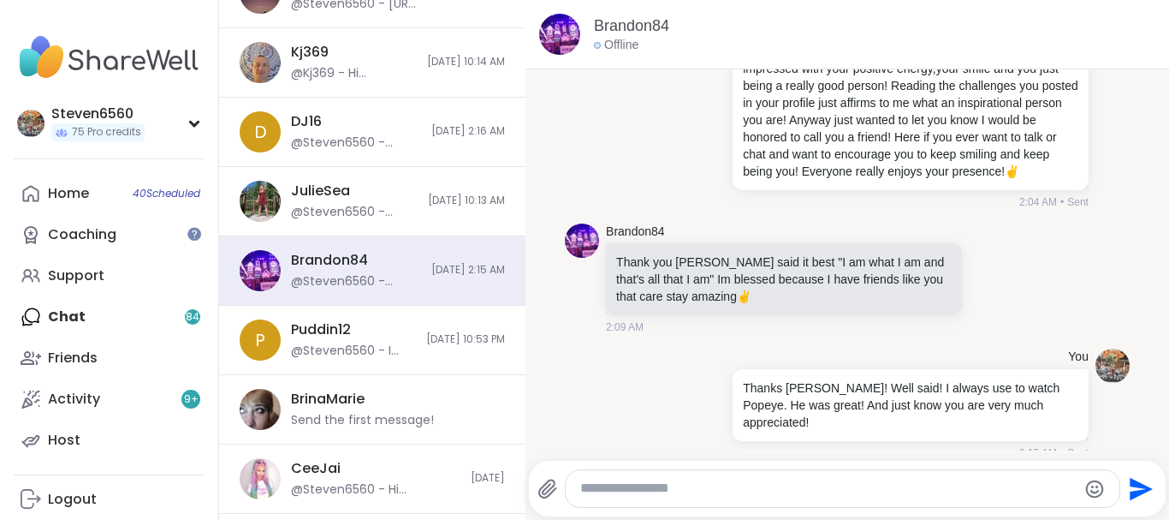
scroll to position [520, 0]
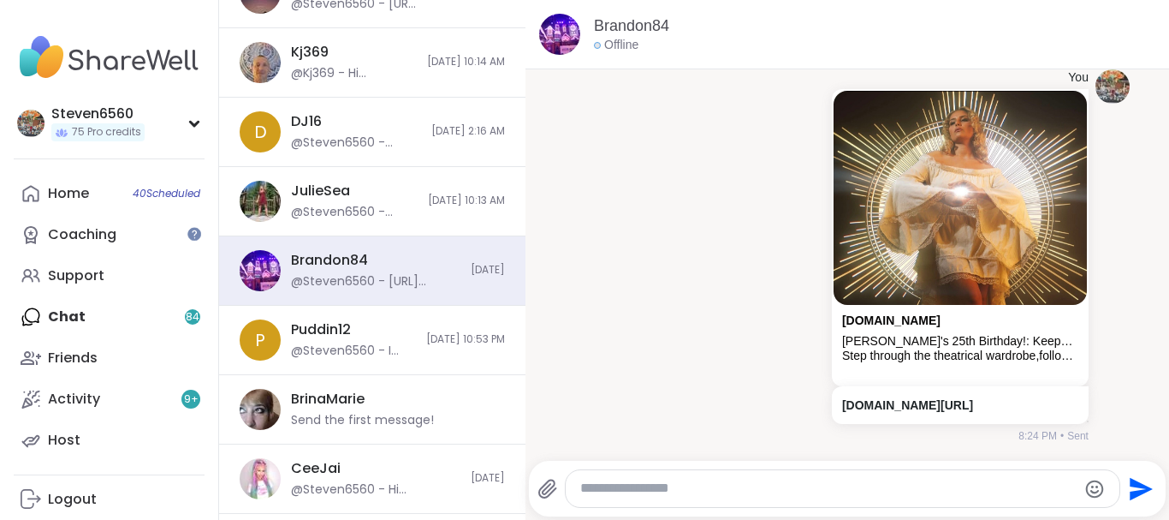
click at [783, 487] on textarea "Type your message" at bounding box center [828, 488] width 496 height 18
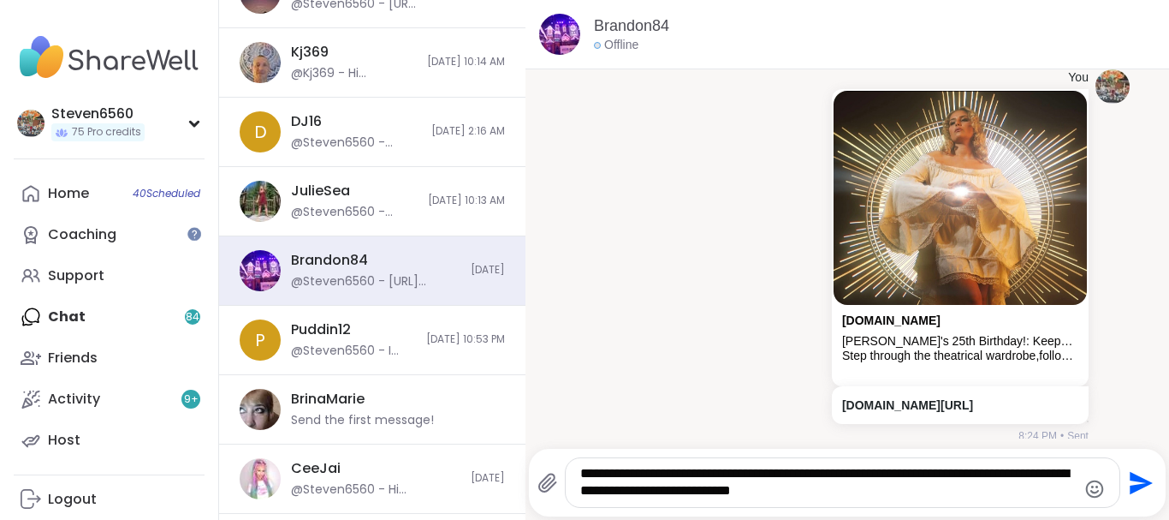
type textarea "**********"
click at [1133, 479] on icon "Send" at bounding box center [1141, 482] width 23 height 23
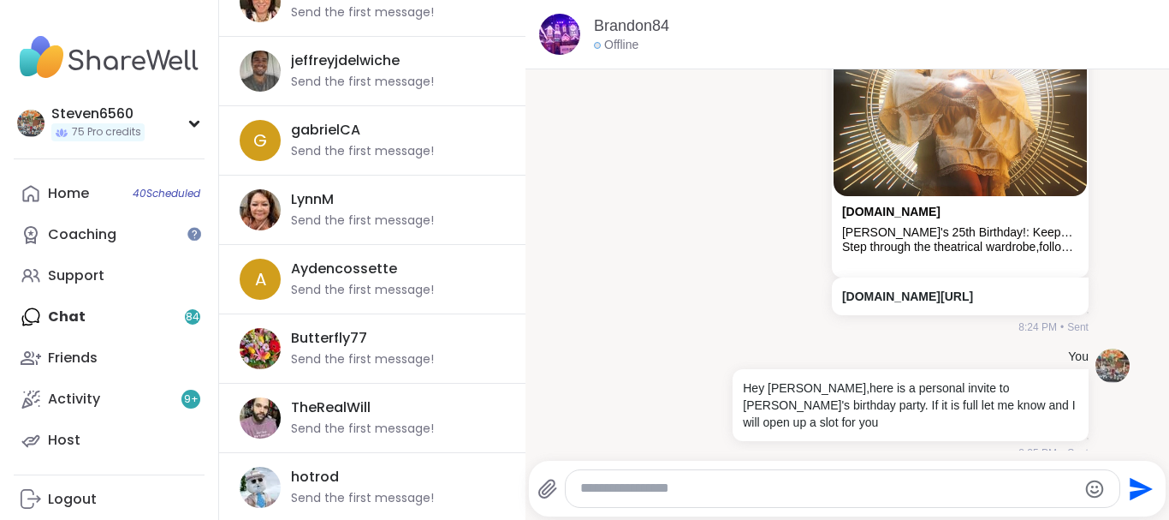
scroll to position [6116, 0]
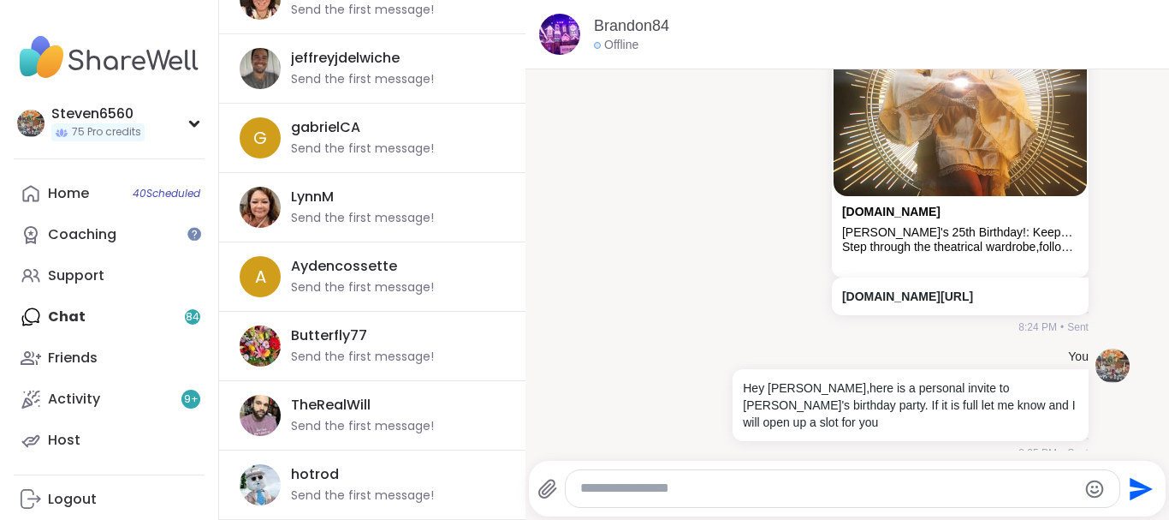
click at [1162, 17] on div "Brandon84 Offline" at bounding box center [848, 34] width 644 height 69
drag, startPoint x: 1168, startPoint y: 18, endPoint x: 1161, endPoint y: 165, distance: 147.4
click at [1161, 165] on div "Brandon84 Offline 7/5/2025, 2:04 AM You Hi Brandon, thanks for accepting my fri…" at bounding box center [848, 260] width 644 height 520
drag, startPoint x: 1163, startPoint y: 70, endPoint x: 443, endPoint y: 145, distance: 724.6
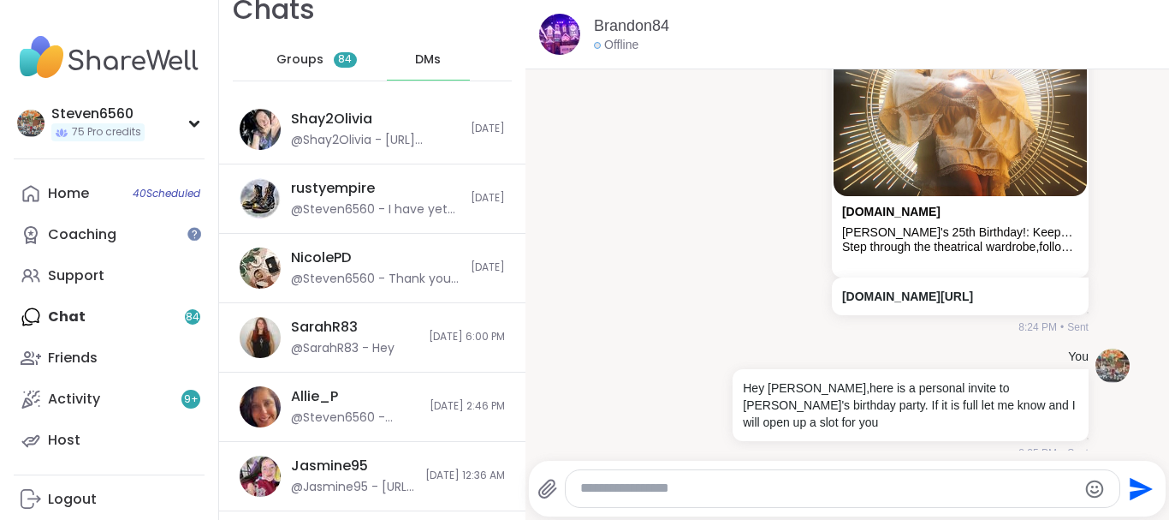
scroll to position [0, 0]
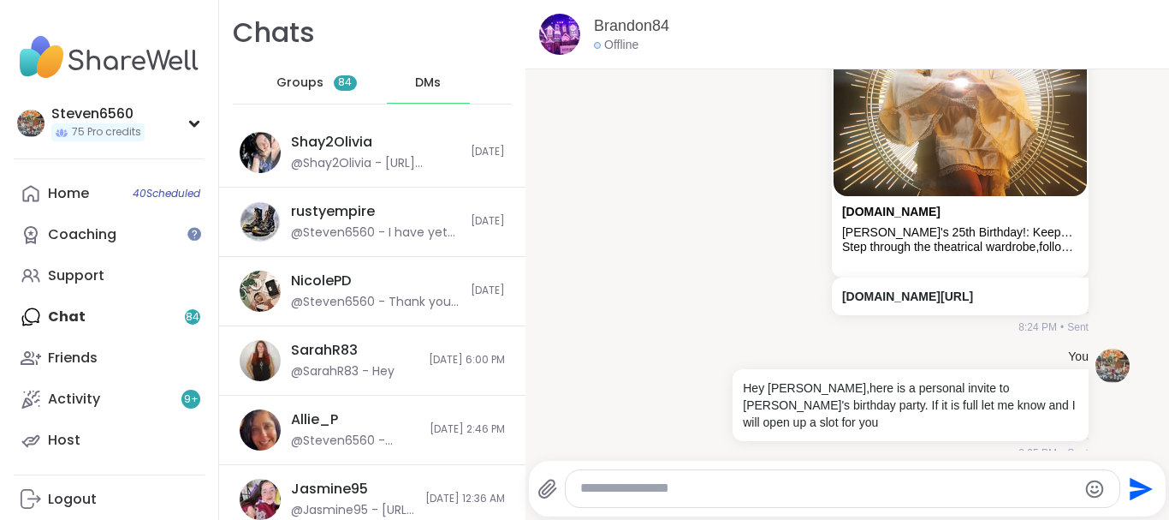
click at [313, 74] on div "Groups 84" at bounding box center [317, 82] width 84 height 41
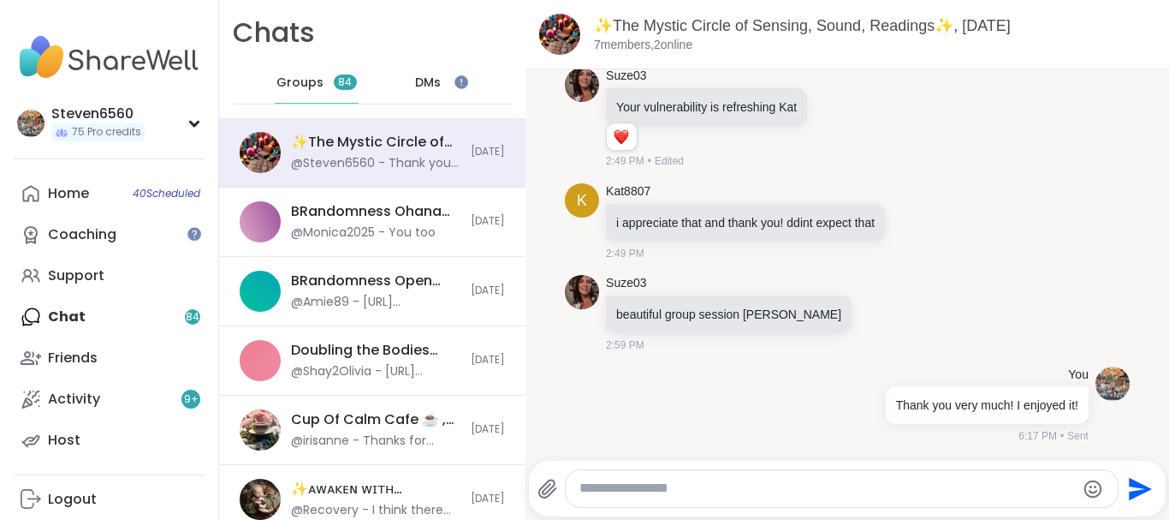
scroll to position [3, 0]
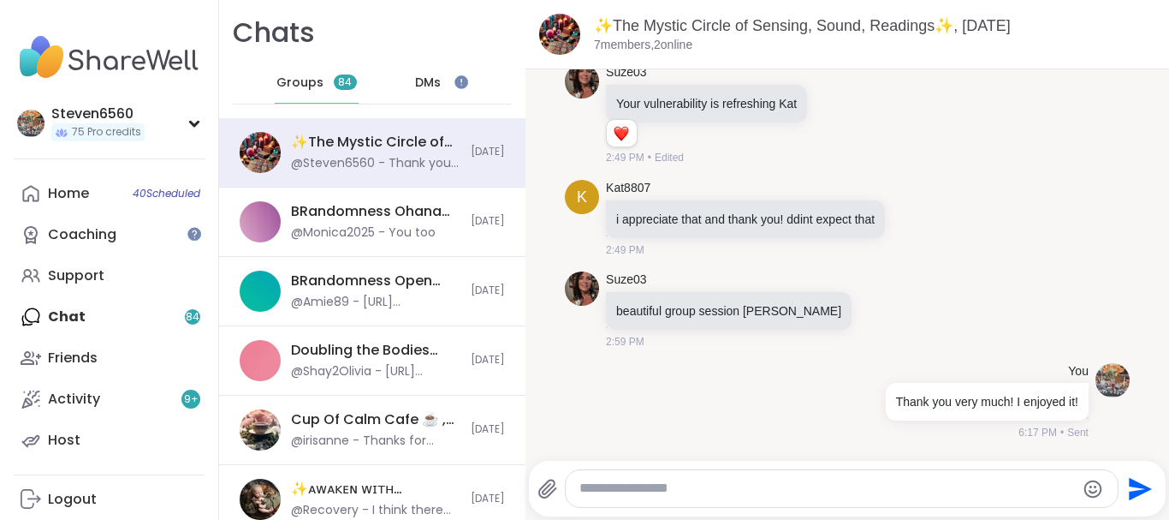
drag, startPoint x: 1168, startPoint y: 454, endPoint x: 1168, endPoint y: 496, distance: 41.9
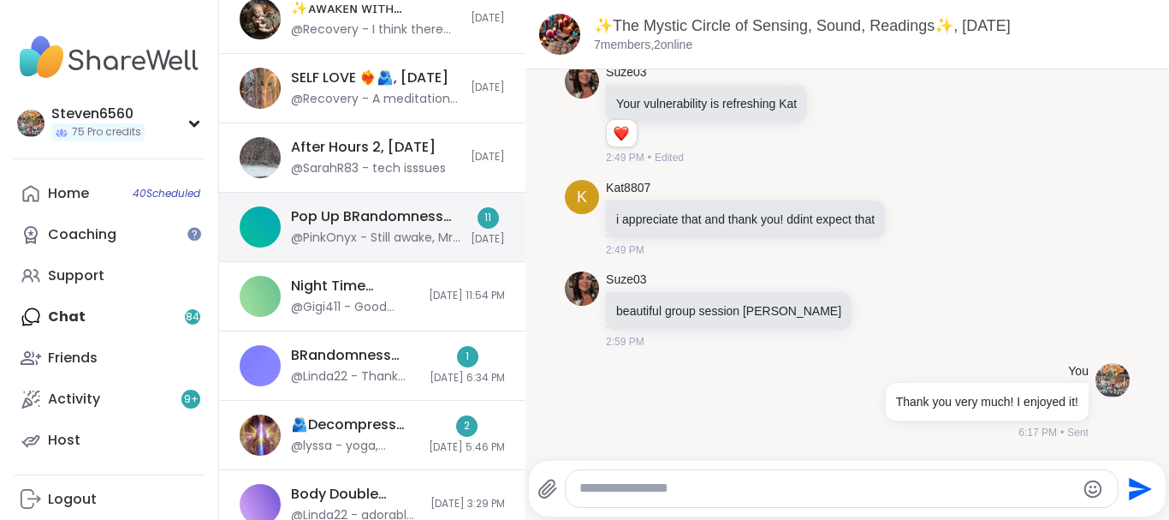
click at [407, 229] on div "Pop Up BRandomness Last Call, Sep 10 @PinkOnyx - Still awake, Mrs P?" at bounding box center [375, 226] width 169 height 39
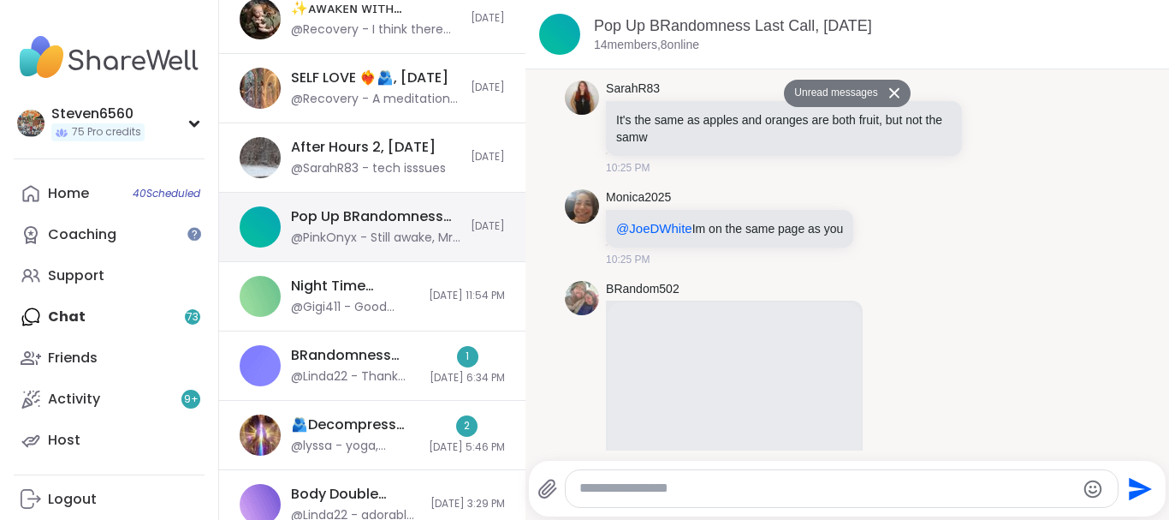
scroll to position [6585, 0]
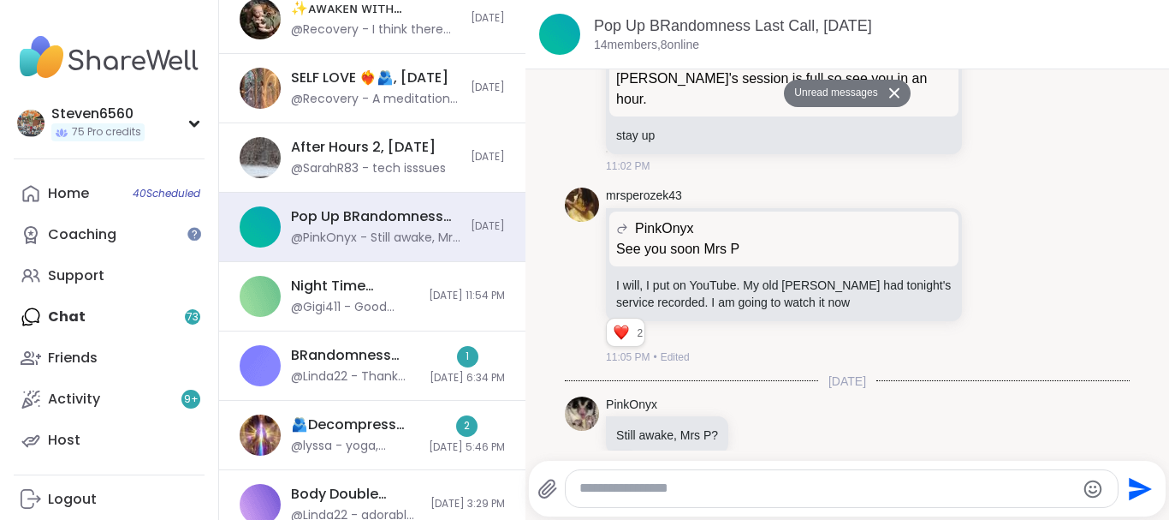
click at [852, 94] on button "Unread messages" at bounding box center [833, 93] width 98 height 27
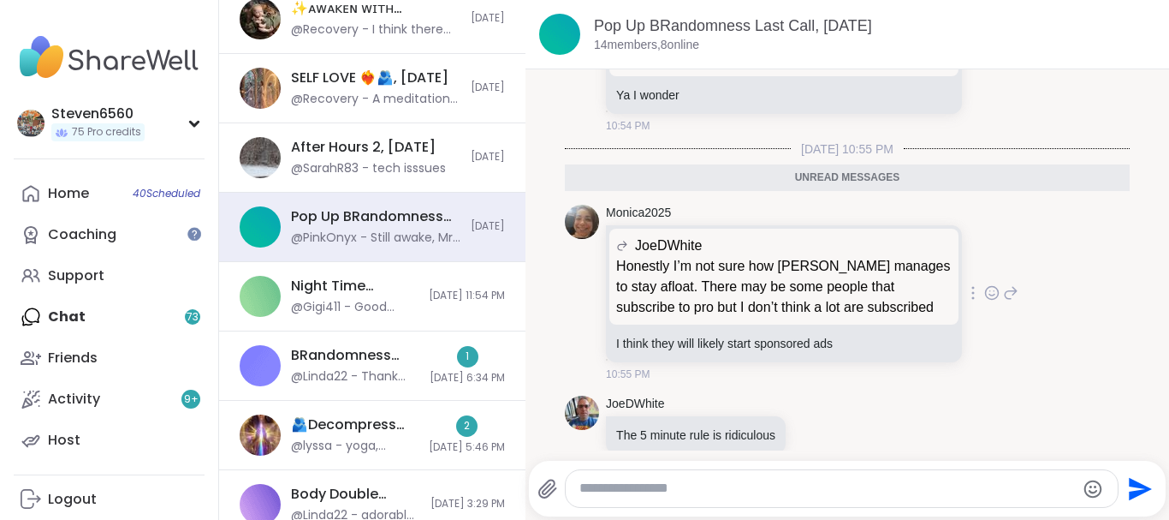
click at [581, 205] on img at bounding box center [582, 222] width 34 height 34
click at [680, 486] on textarea "Type your message" at bounding box center [828, 488] width 496 height 18
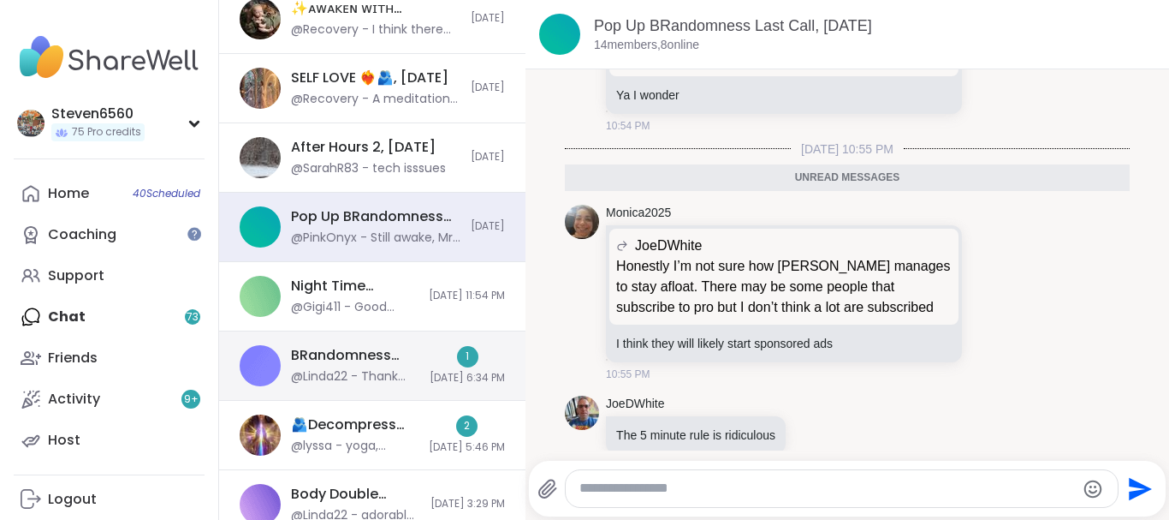
click at [383, 364] on div "BRandomness Ohana Check-in & Open Forum, [DATE]" at bounding box center [355, 355] width 128 height 19
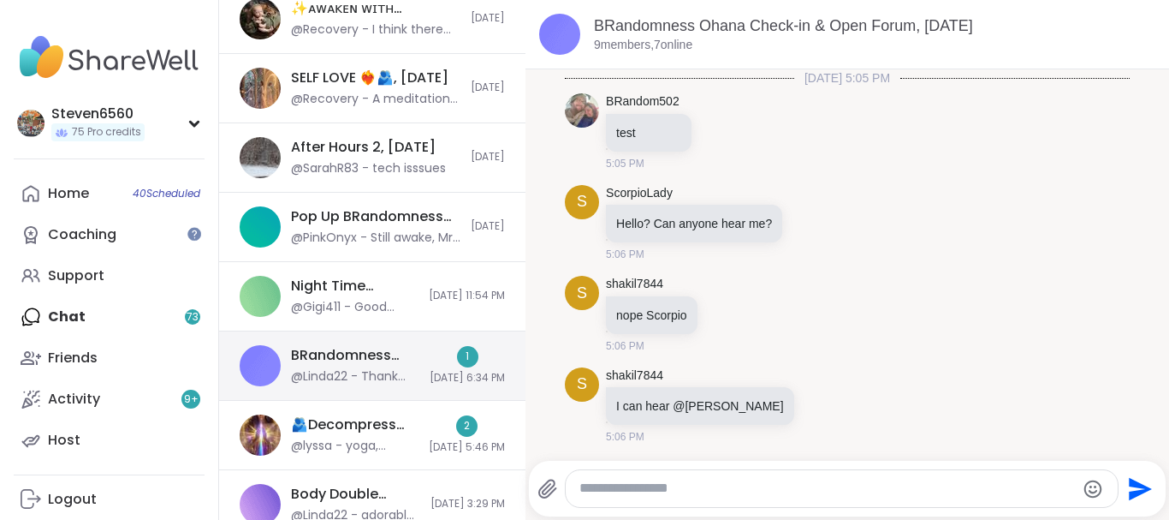
scroll to position [2801, 0]
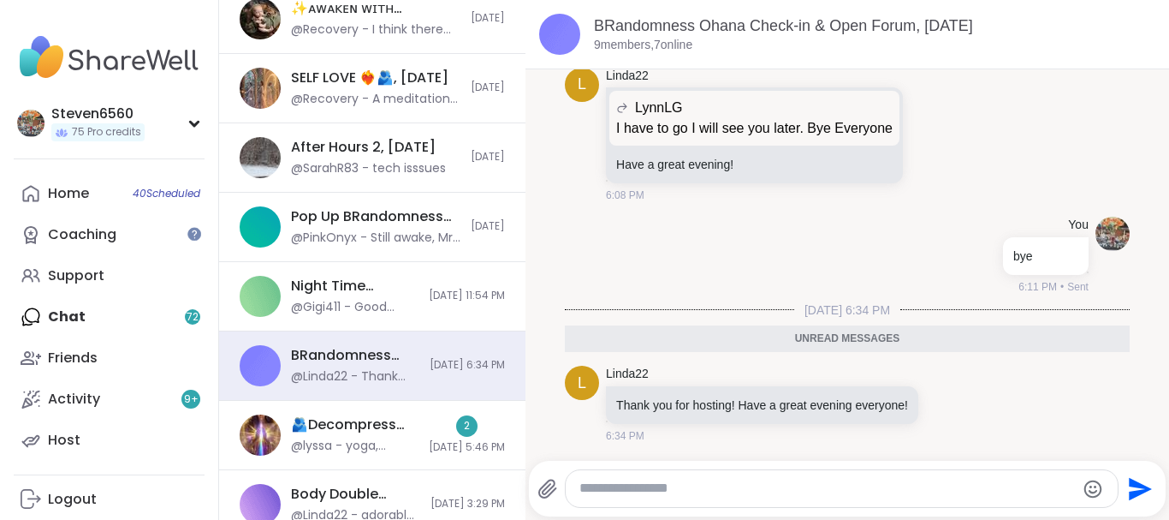
click at [1165, 22] on div "BRandomness Ohana Check-in & Open Forum, Sep 10 9 members, 7 online" at bounding box center [848, 34] width 644 height 69
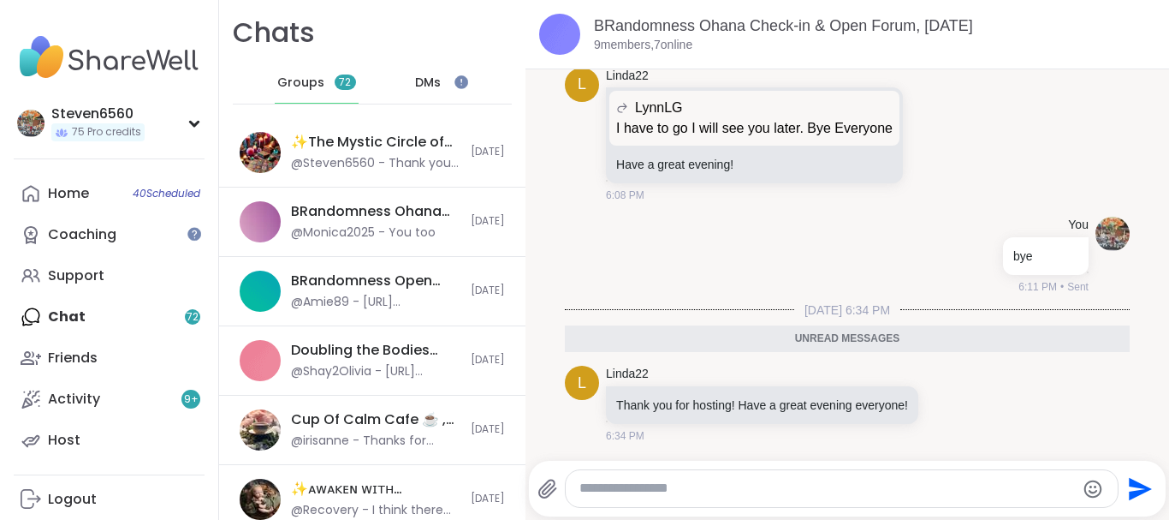
scroll to position [3, 0]
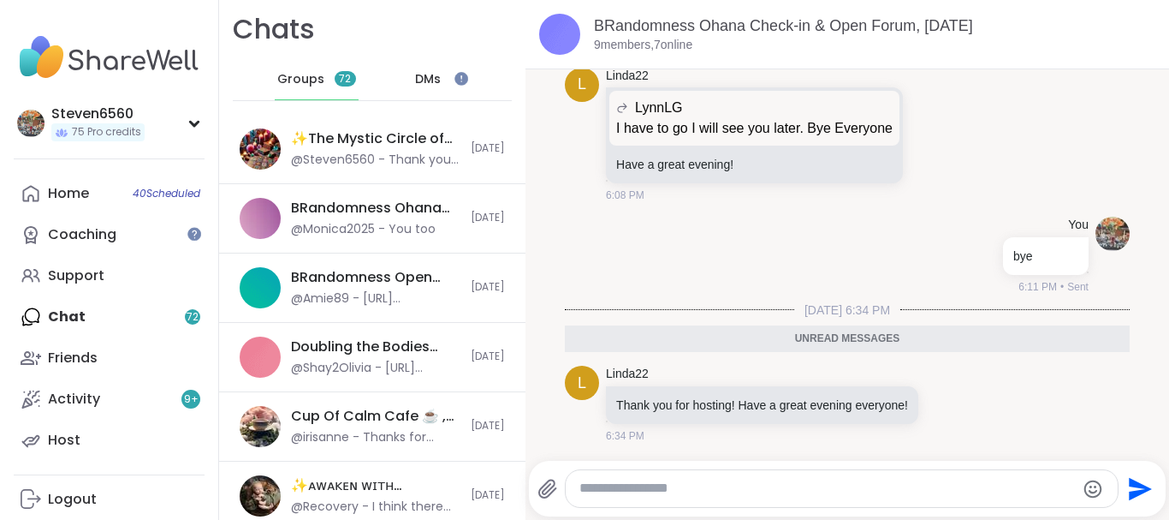
click at [441, 68] on div "DMs" at bounding box center [429, 79] width 84 height 41
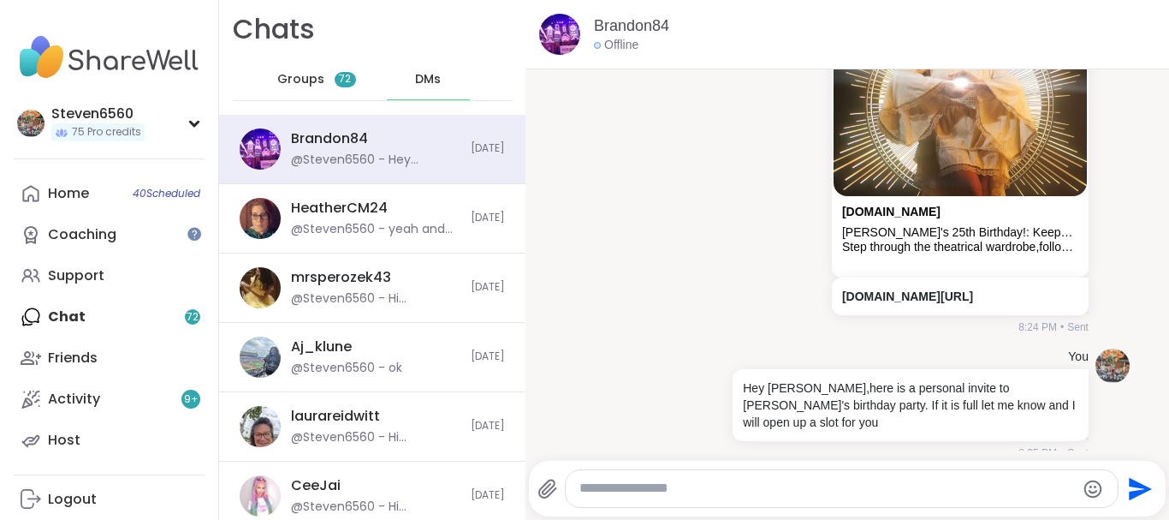
click at [441, 72] on span "DMs" at bounding box center [428, 79] width 26 height 17
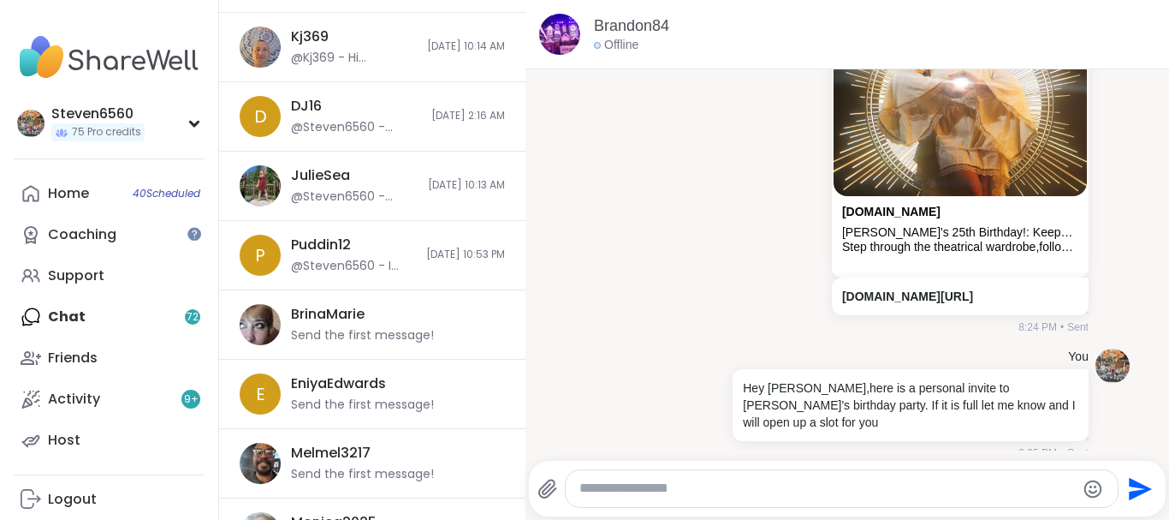
scroll to position [3029, 0]
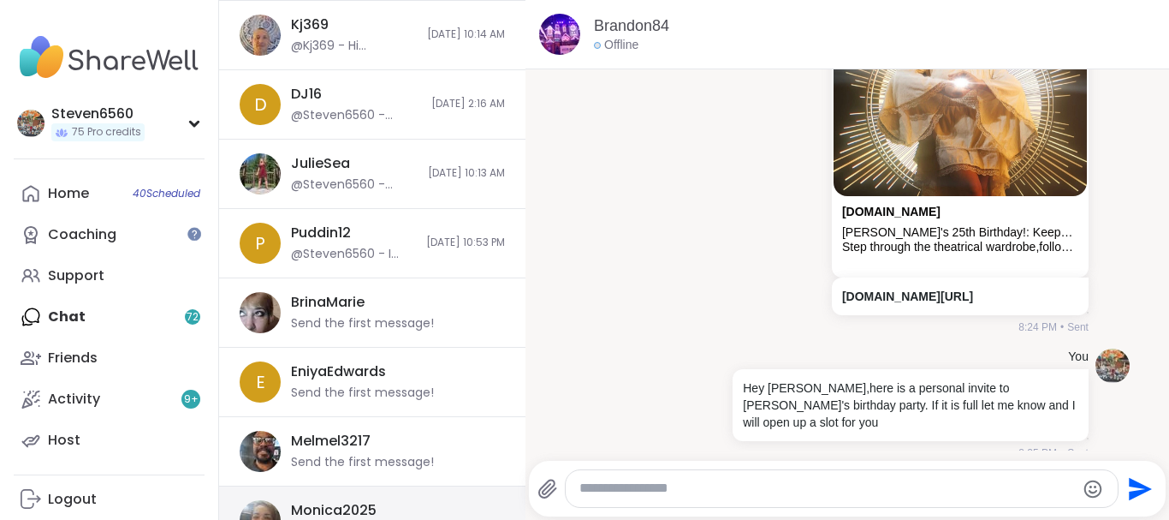
click at [338, 497] on div "Monica2025 Send the first message!" at bounding box center [372, 520] width 306 height 69
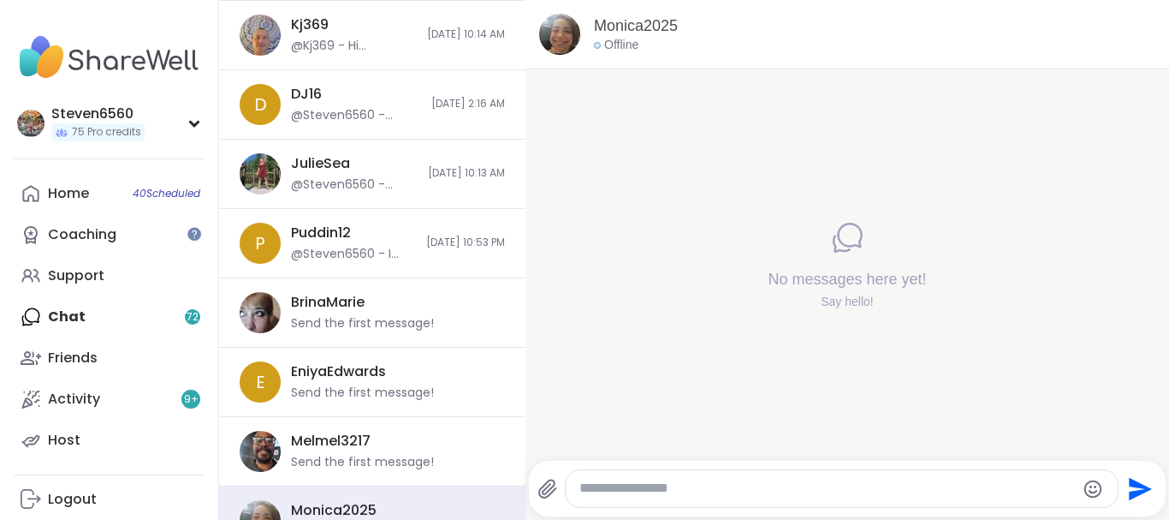
click at [639, 486] on textarea "Type your message" at bounding box center [828, 488] width 496 height 18
paste textarea "**********"
type textarea "**********"
click at [1148, 489] on icon "Send" at bounding box center [1141, 488] width 23 height 23
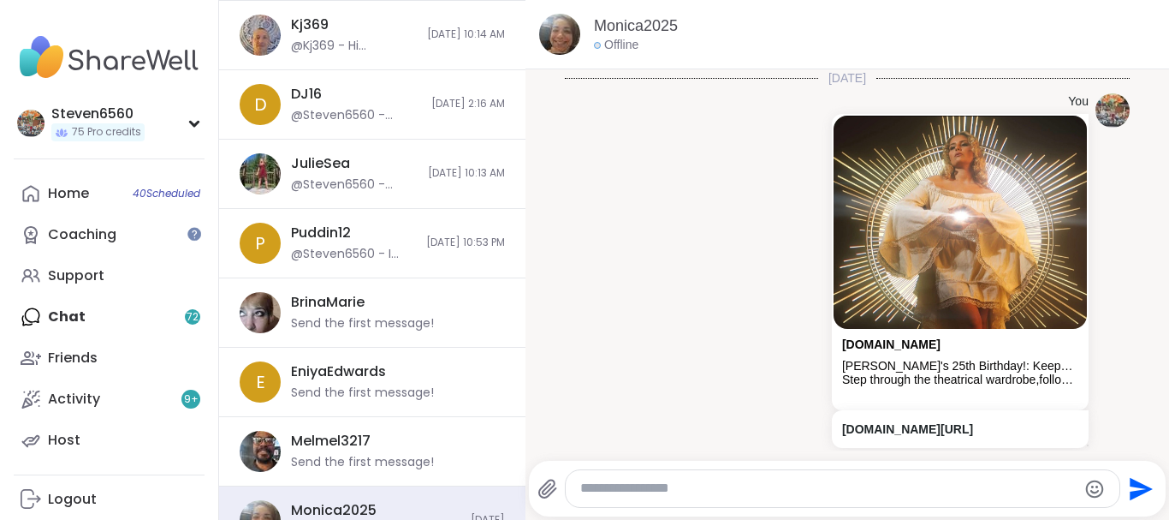
click at [779, 489] on textarea "Type your message" at bounding box center [828, 488] width 496 height 18
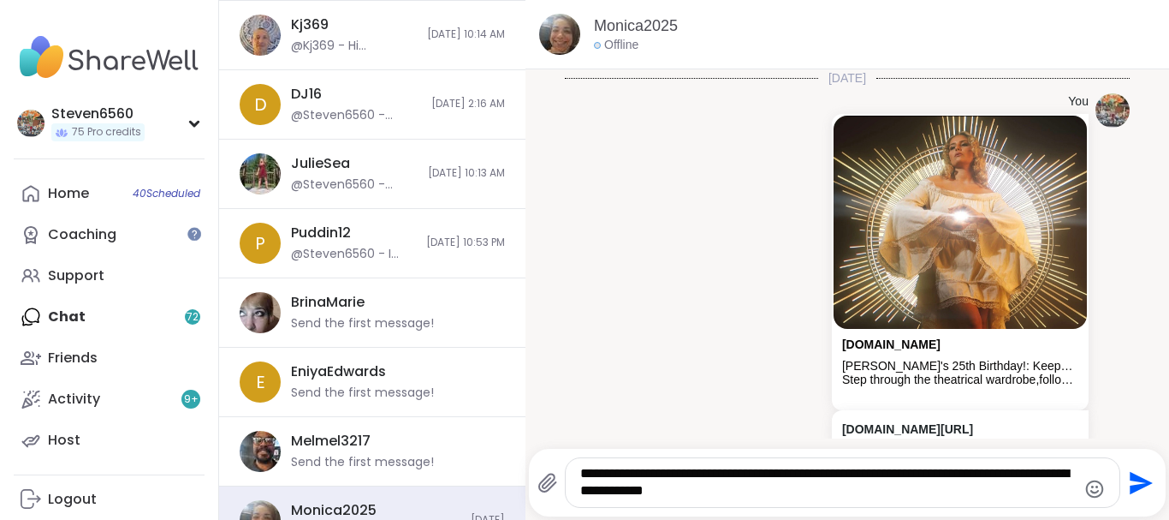
type textarea "**********"
click at [1124, 476] on button "Send" at bounding box center [1140, 482] width 39 height 39
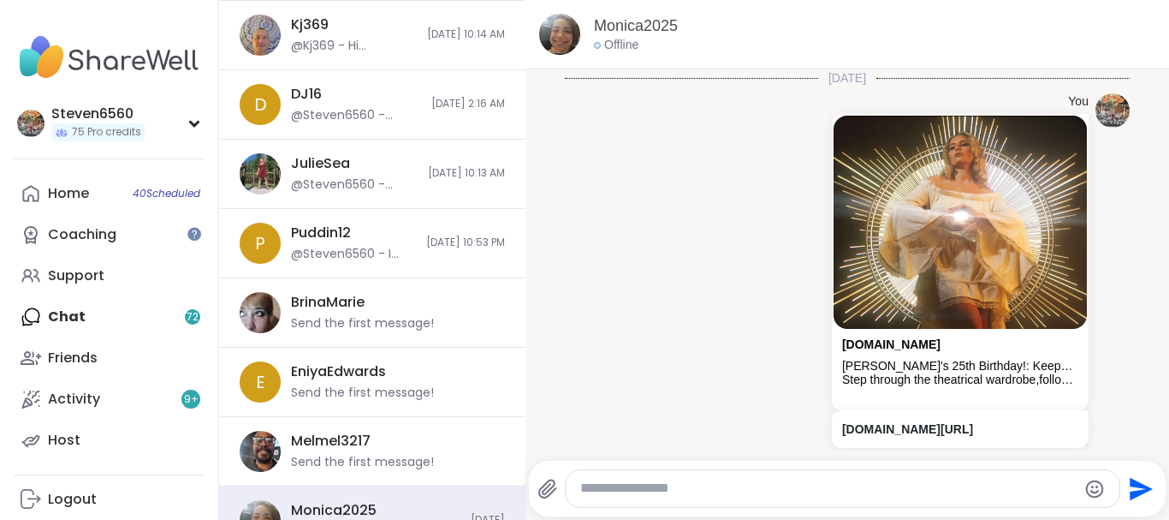
scroll to position [150, 0]
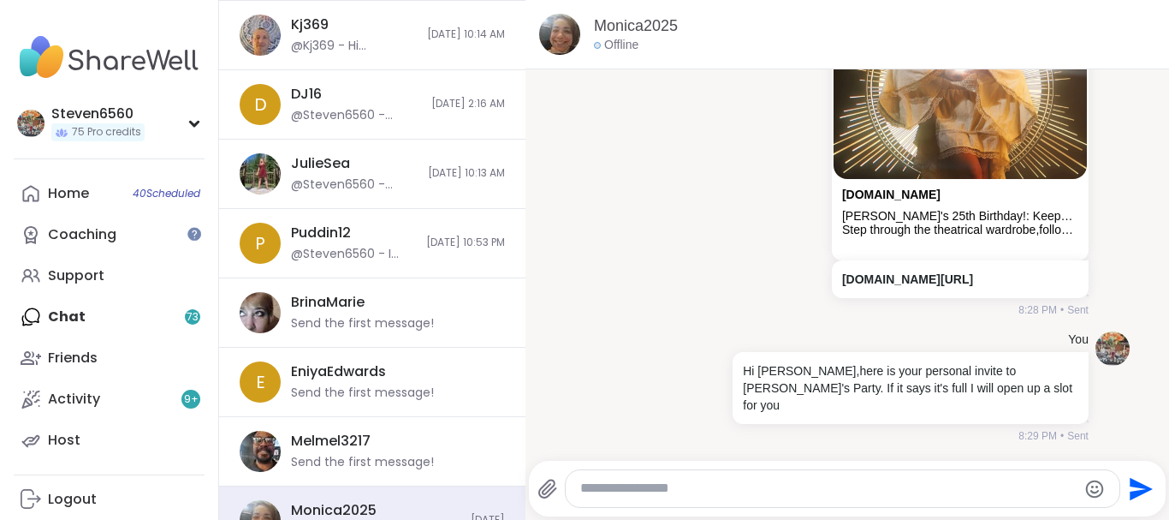
click at [527, 478] on div "Monica2025 Offline Today You sharewellnow.com Alyssa's 25th Birthday!: Keeper o…" at bounding box center [848, 260] width 644 height 520
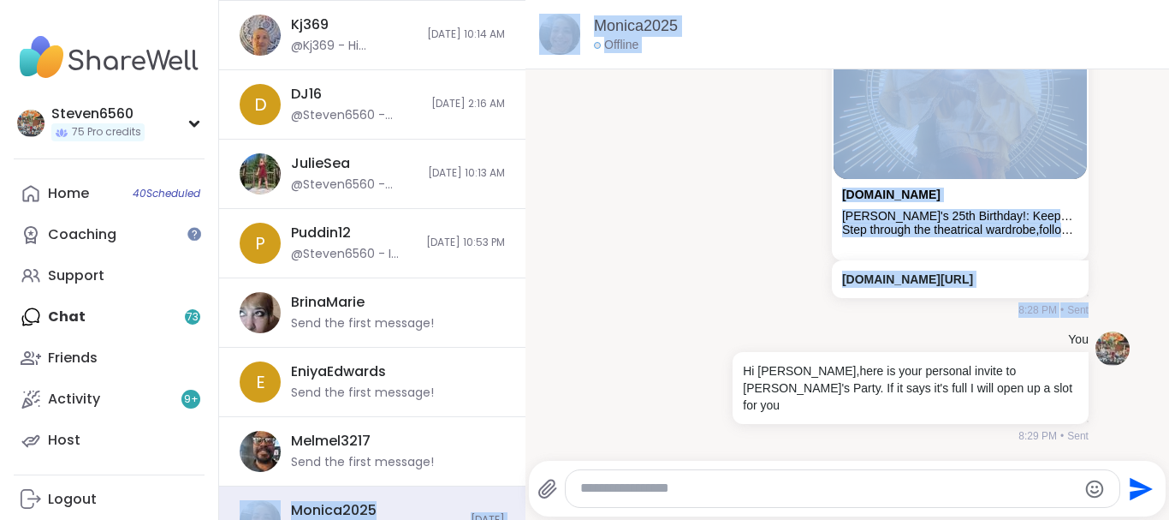
drag, startPoint x: 527, startPoint y: 478, endPoint x: 521, endPoint y: 441, distance: 37.3
click at [521, 441] on div "Chats Groups 72 DMs 1 Brandon84 @Steven6560 - Hey Brandon,here is a personal in…" at bounding box center [694, 260] width 950 height 520
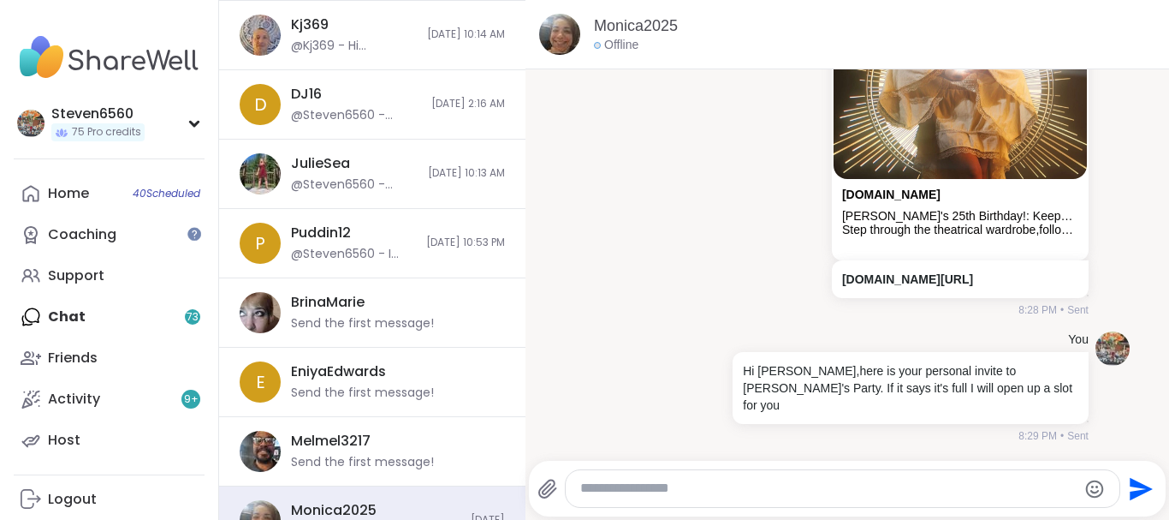
click at [547, 77] on li "You sharewellnow.com Alyssa's 25th Birthday!: Keeper of the Realms Step through…" at bounding box center [848, 131] width 610 height 388
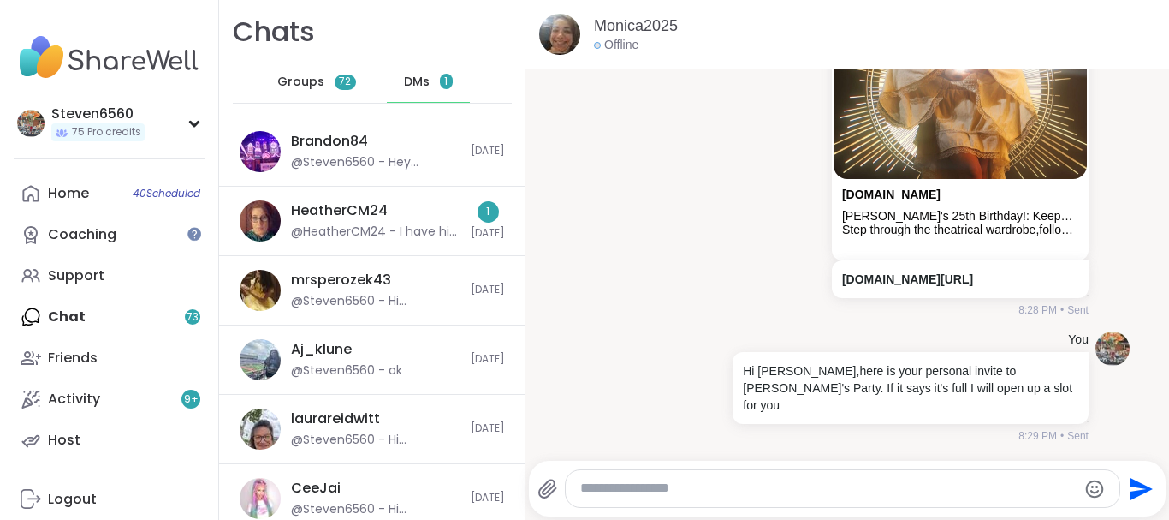
scroll to position [0, 0]
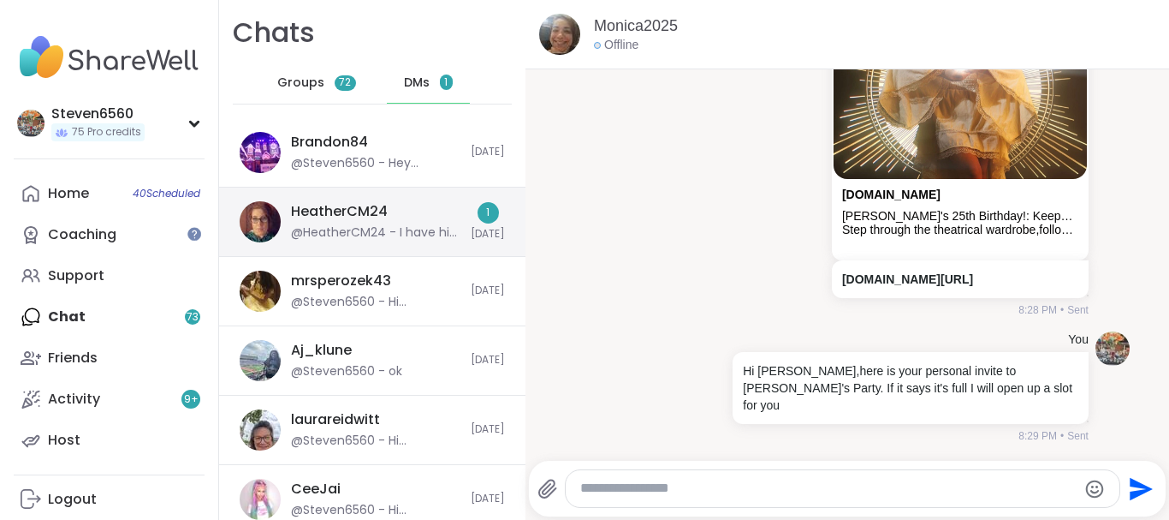
click at [390, 217] on div "HeatherCM24 @HeatherCM24 - I have his birthday marked down for the 14th?" at bounding box center [375, 221] width 169 height 39
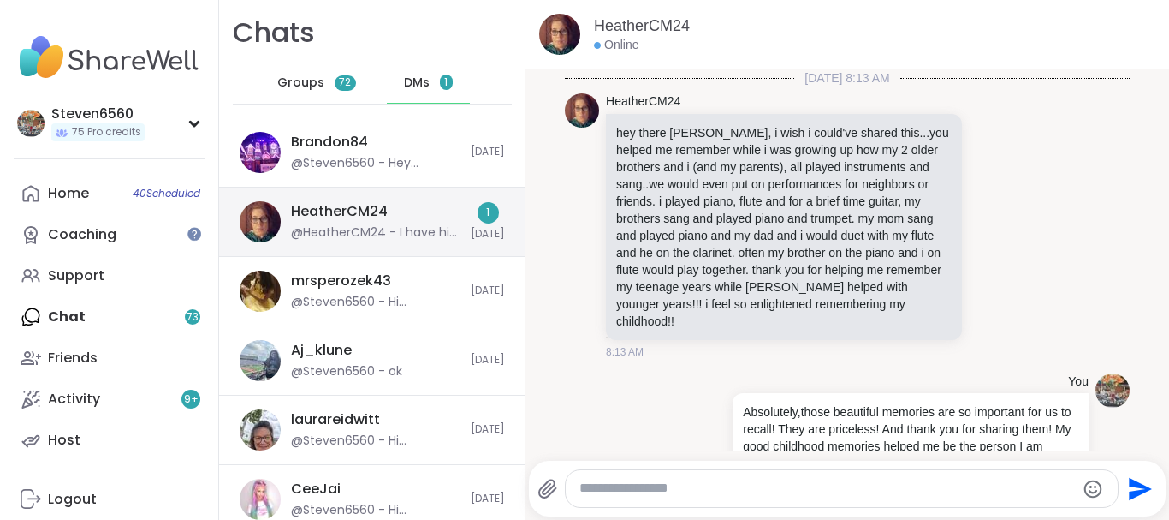
scroll to position [4504, 0]
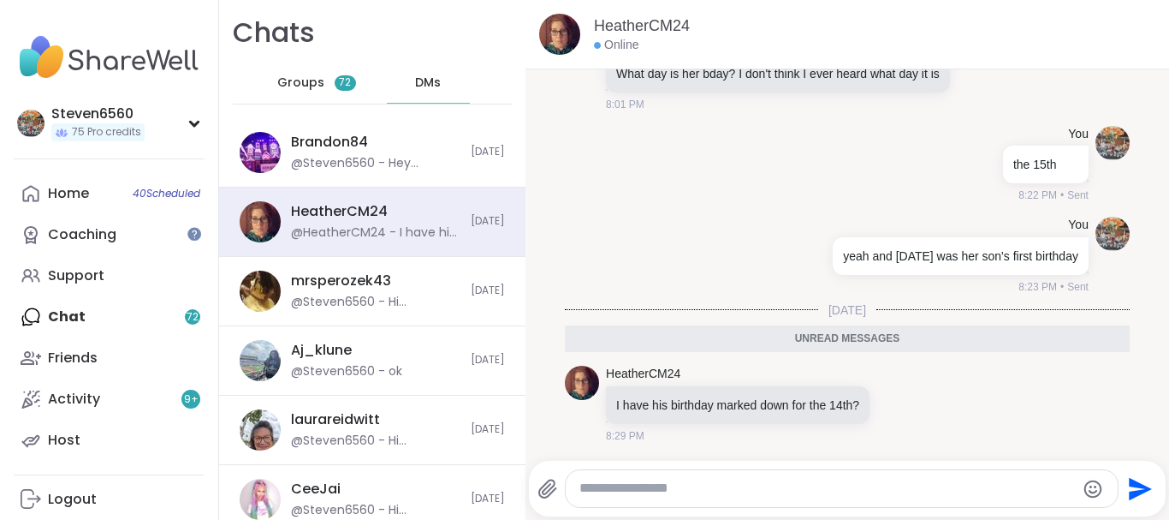
click at [704, 514] on div "Send" at bounding box center [847, 489] width 637 height 56
click at [704, 485] on textarea "Type your message" at bounding box center [828, 488] width 496 height 18
type textarea "**********"
click at [1144, 488] on icon "Send" at bounding box center [1141, 488] width 23 height 23
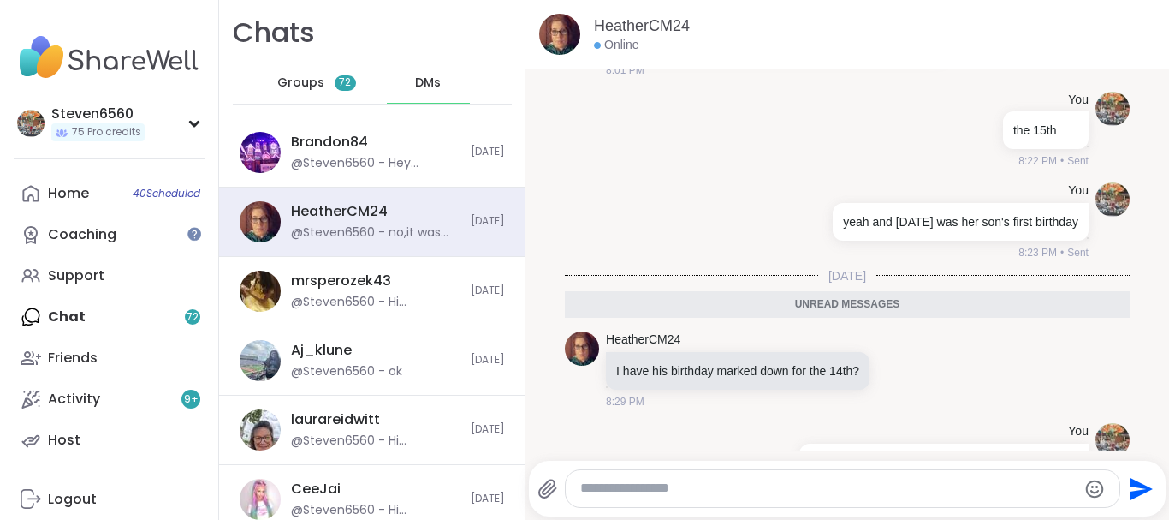
scroll to position [4555, 0]
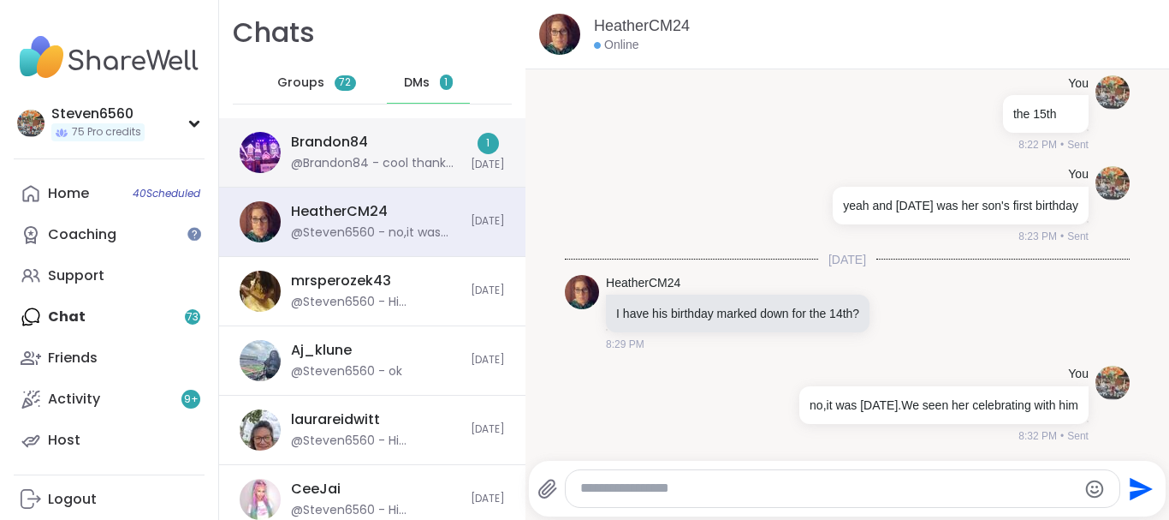
click at [431, 153] on div "Brandon84 @Brandon84 - cool thank Im in" at bounding box center [375, 152] width 169 height 39
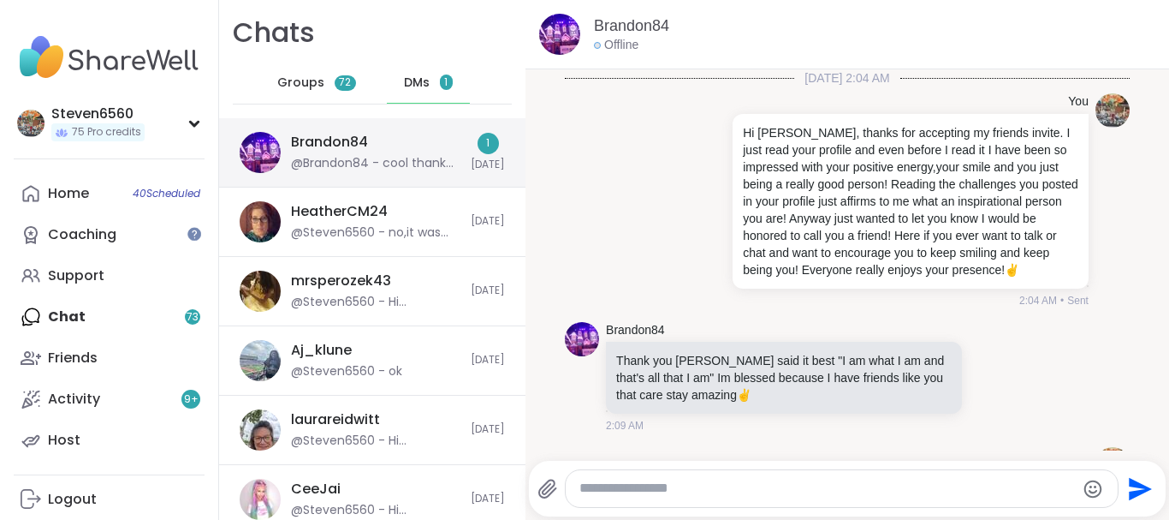
scroll to position [778, 0]
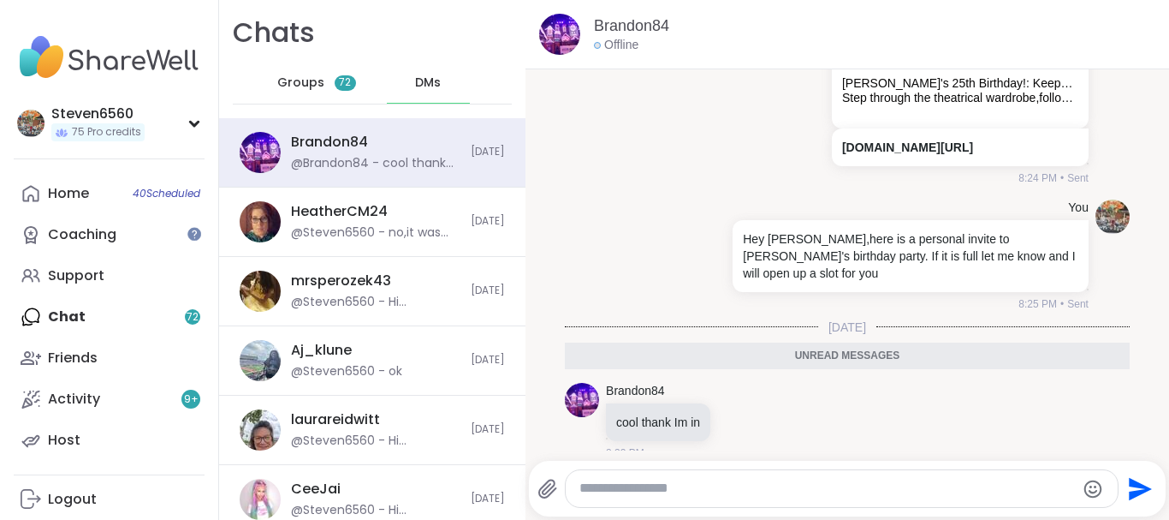
click at [633, 485] on textarea "Type your message" at bounding box center [828, 488] width 496 height 18
type textarea "*********"
click at [1138, 489] on icon "Send" at bounding box center [1139, 488] width 27 height 27
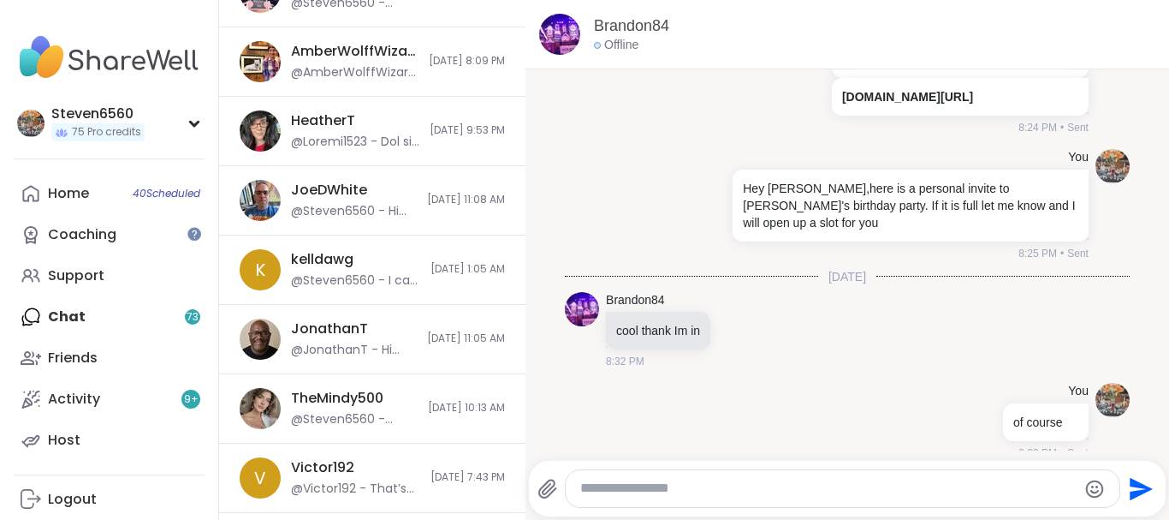
scroll to position [1675, 0]
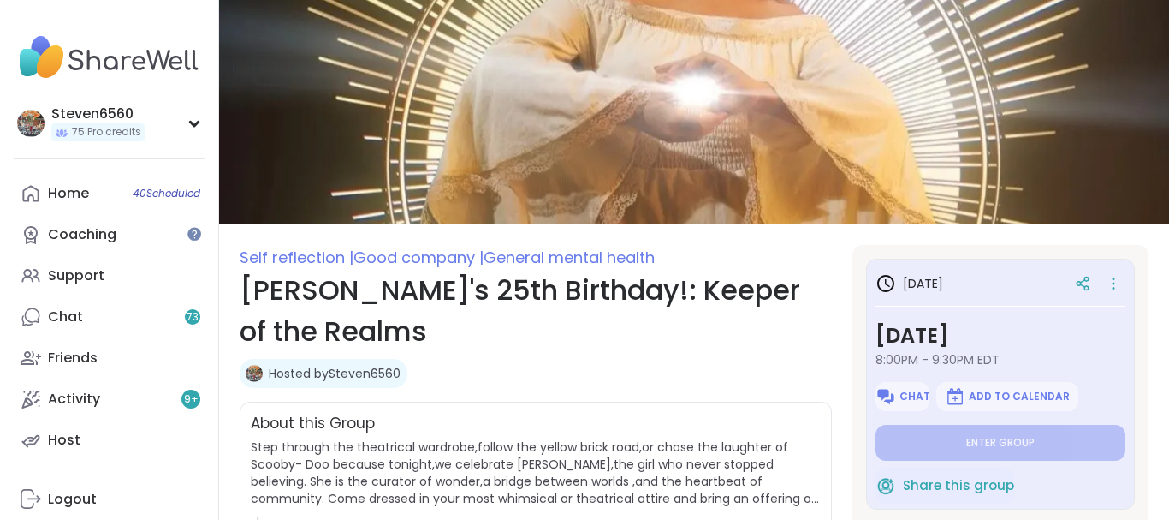
type textarea "*"
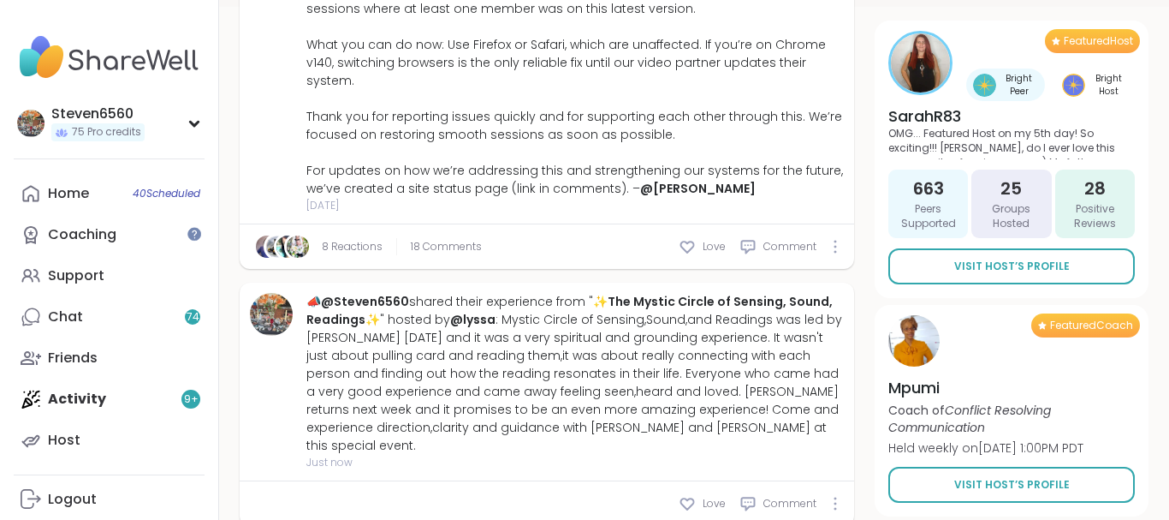
type textarea "*"
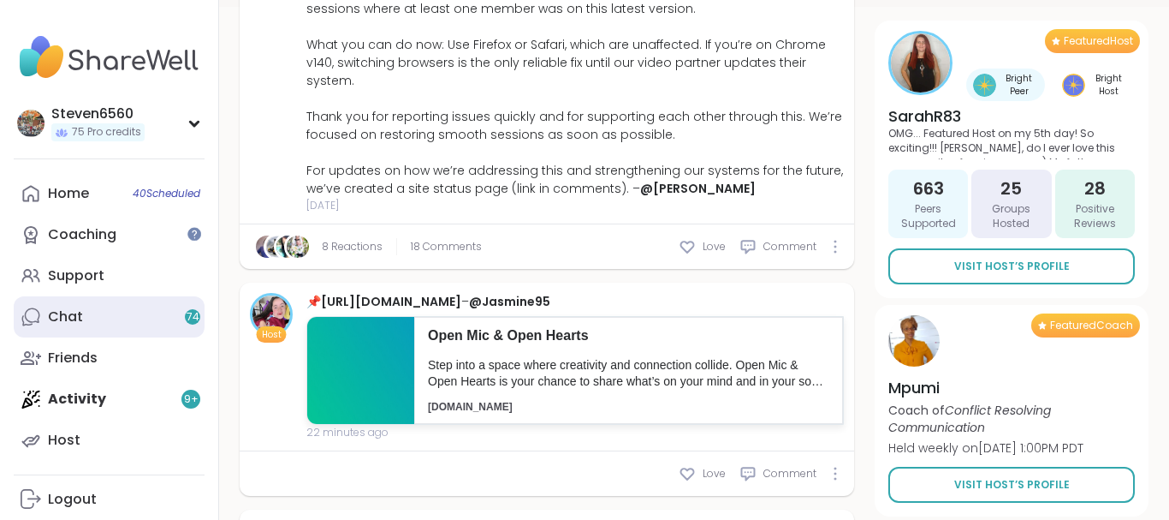
click at [86, 306] on link "Chat 74" at bounding box center [109, 316] width 191 height 41
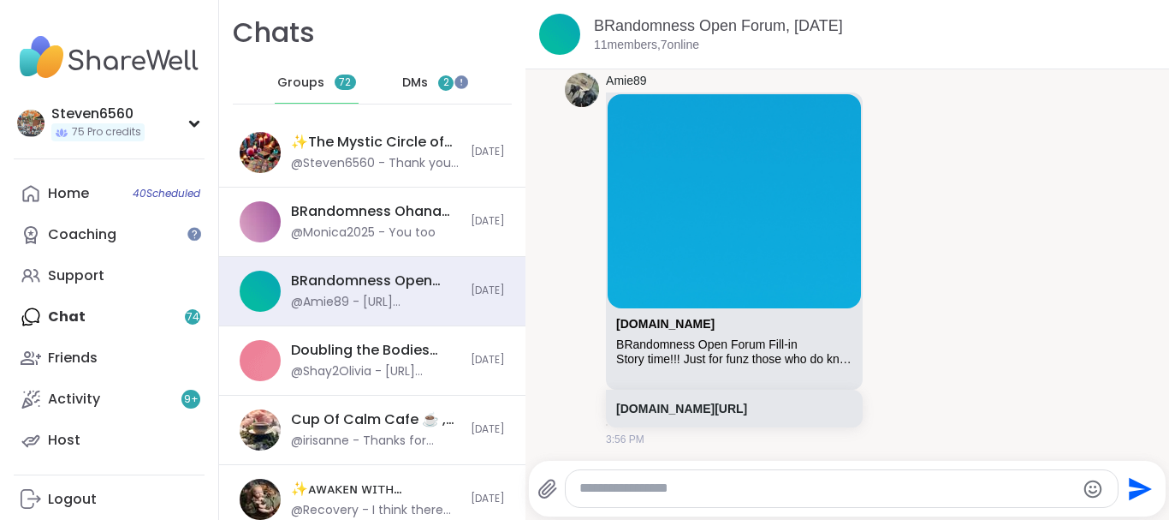
click at [450, 89] on span "2" at bounding box center [445, 82] width 15 height 15
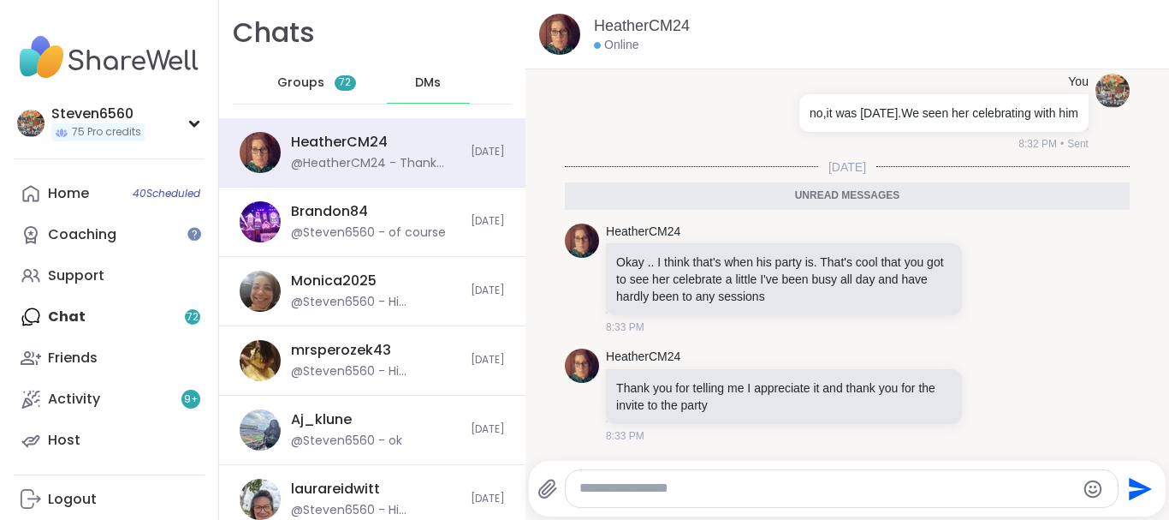
click at [662, 490] on textarea "Type your message" at bounding box center [828, 488] width 496 height 18
type textarea "**********"
click at [1094, 485] on icon "Emoji picker" at bounding box center [1095, 489] width 21 height 21
click at [766, 482] on textarea "**********" at bounding box center [828, 488] width 496 height 18
click at [1132, 486] on icon "Send" at bounding box center [1141, 488] width 23 height 23
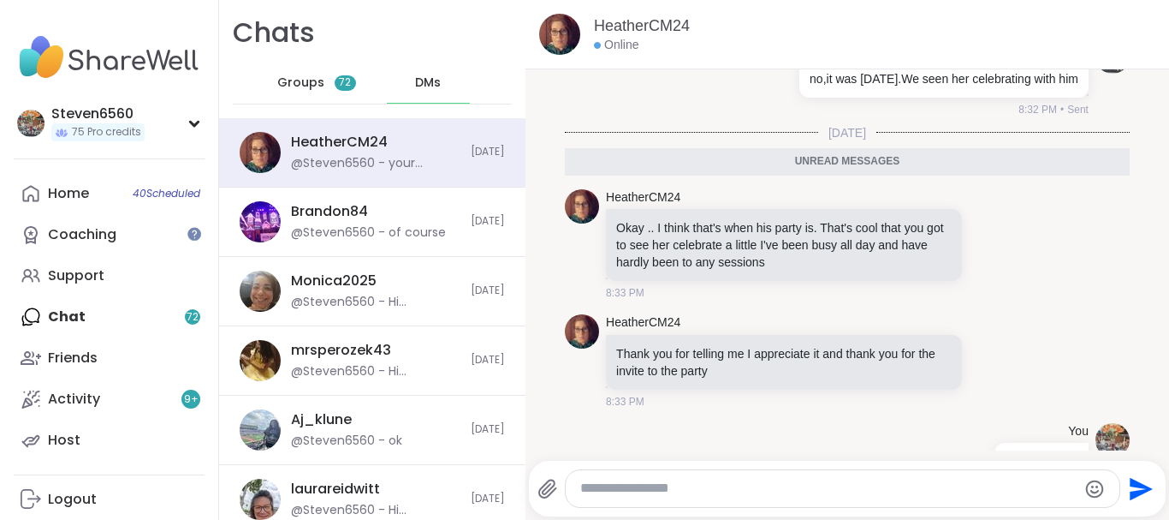
scroll to position [4880, 0]
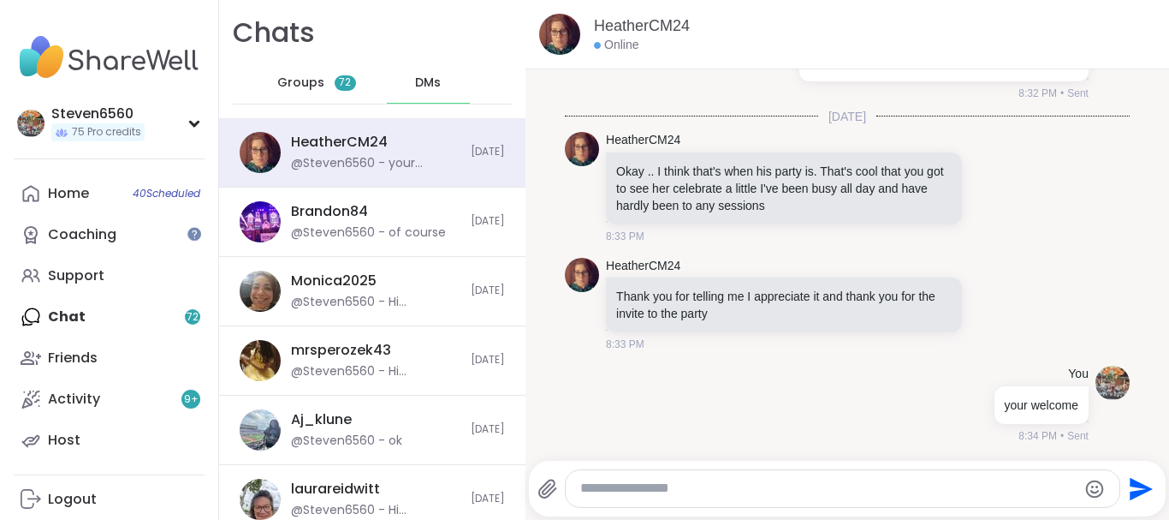
click at [528, 500] on div "HeatherCM24 Online [DATE] 8:13 AM HeatherCM24 hey there [PERSON_NAME], i wish i…" at bounding box center [848, 260] width 644 height 520
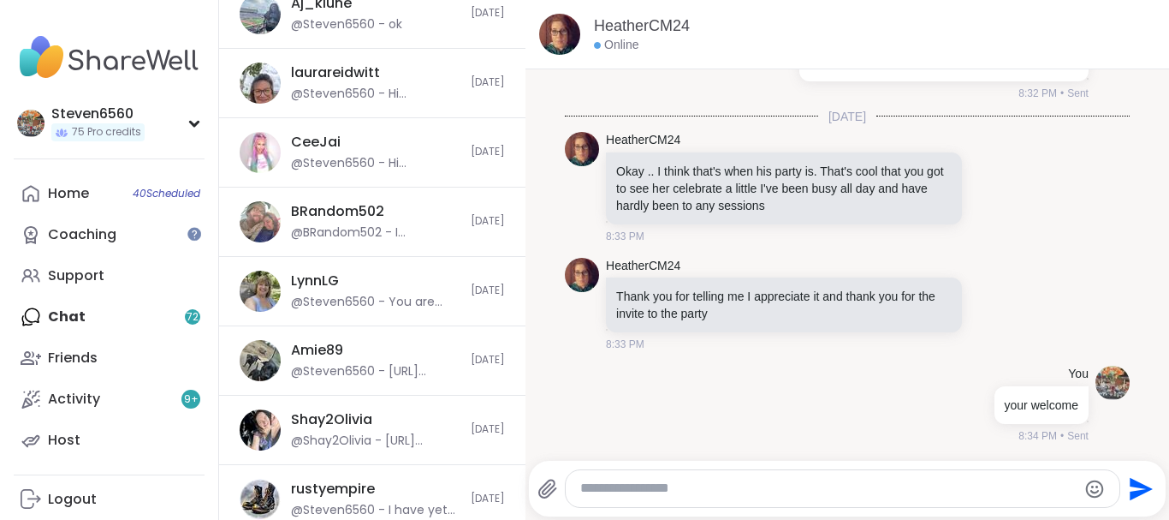
scroll to position [480, 0]
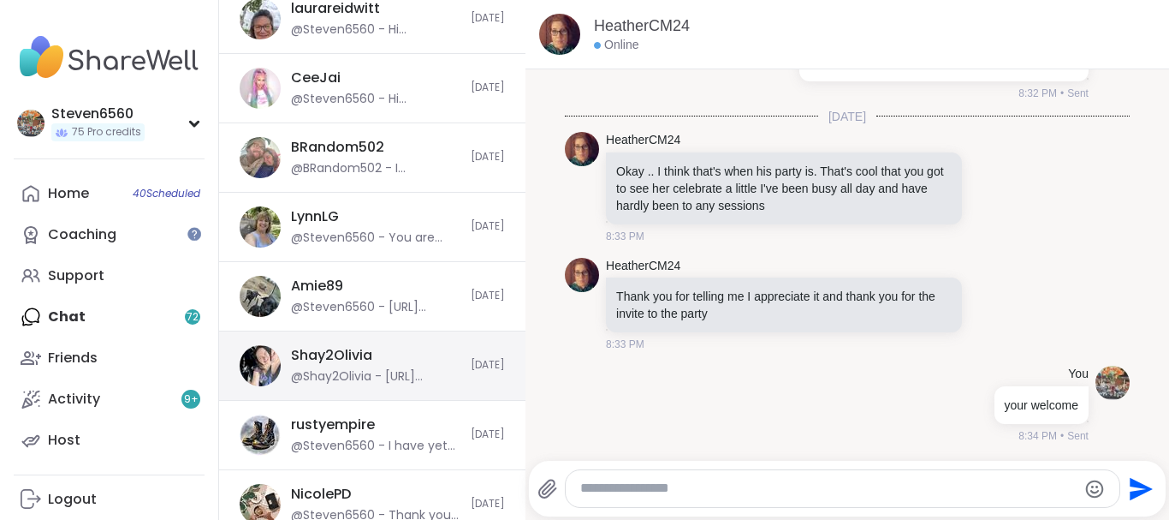
click at [360, 358] on div "Shay2Olivia" at bounding box center [331, 355] width 81 height 19
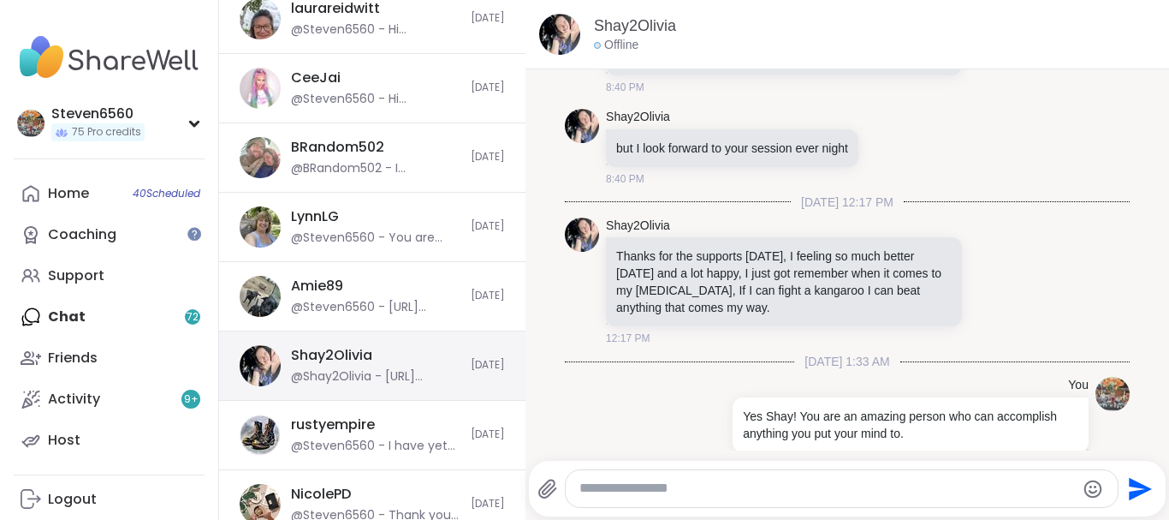
scroll to position [5403, 0]
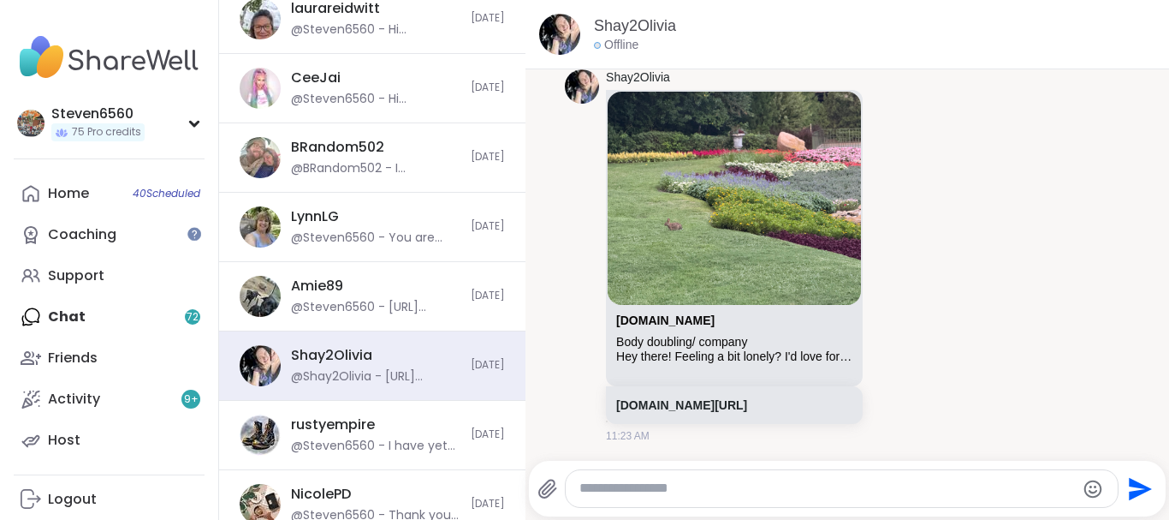
click at [633, 497] on div at bounding box center [842, 488] width 552 height 37
click at [630, 497] on div at bounding box center [842, 488] width 552 height 37
click at [626, 494] on textarea "Type your message" at bounding box center [828, 488] width 496 height 18
click at [623, 500] on div at bounding box center [842, 488] width 552 height 37
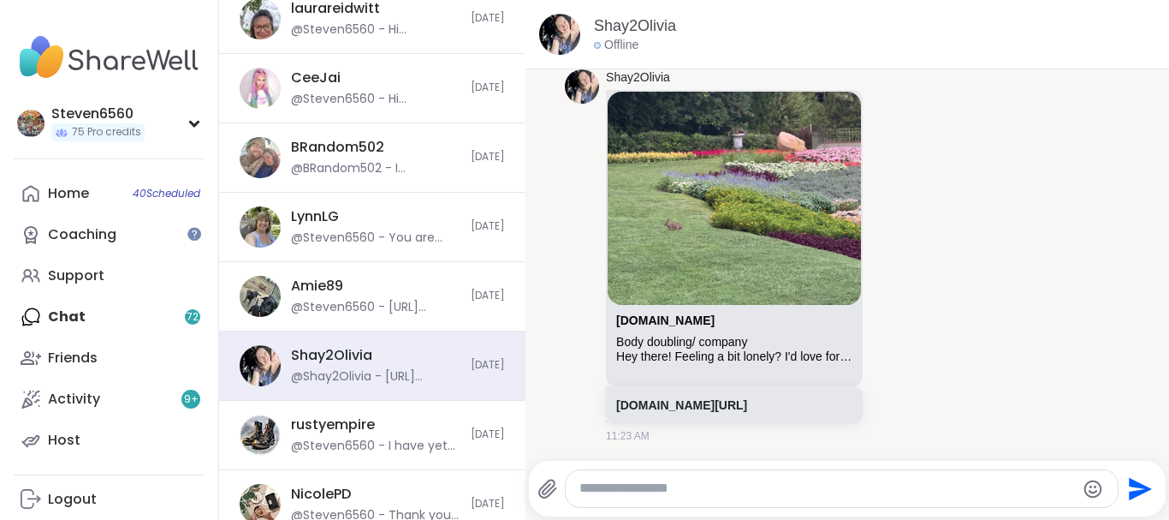
click at [685, 485] on textarea "Type your message" at bounding box center [828, 488] width 496 height 18
click at [681, 486] on textarea "Type your message" at bounding box center [828, 488] width 496 height 18
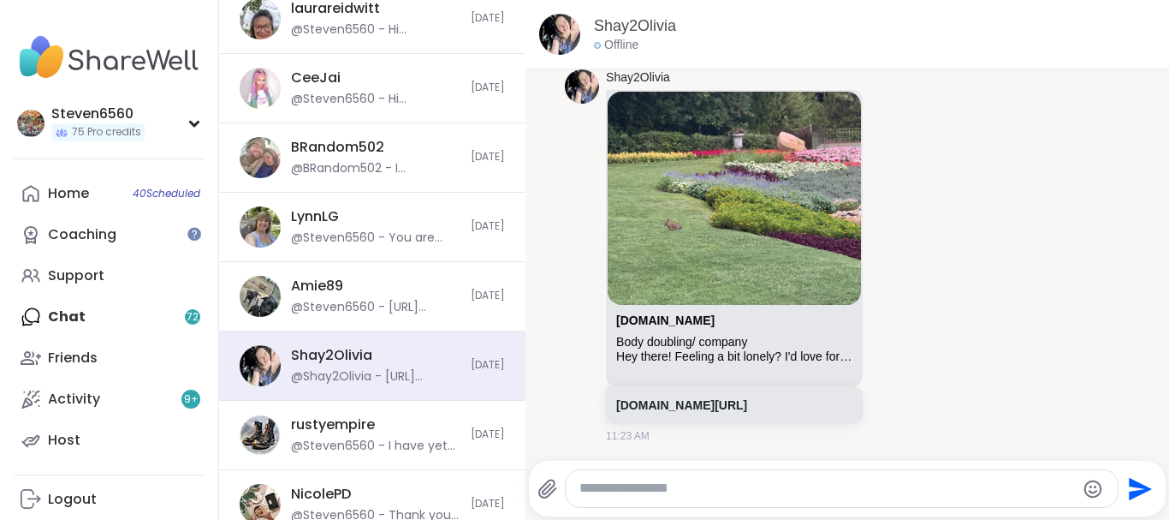
click at [681, 486] on textarea "Type your message" at bounding box center [828, 488] width 496 height 18
click at [675, 489] on textarea "Type your message" at bounding box center [828, 488] width 496 height 18
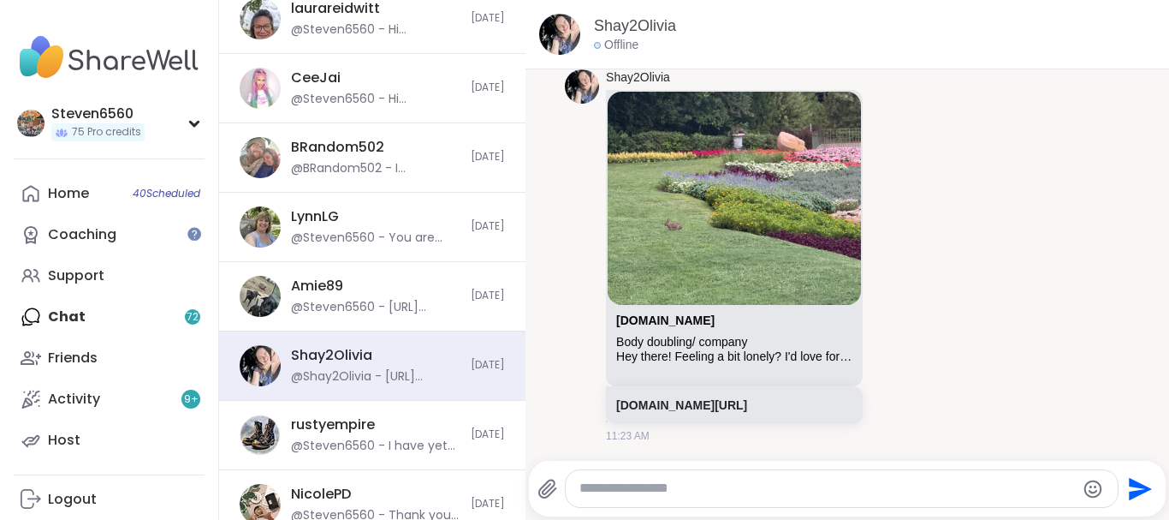
click at [675, 489] on textarea "Type your message" at bounding box center [828, 488] width 496 height 18
click at [584, 493] on textarea "Type your message" at bounding box center [828, 488] width 496 height 18
click at [577, 500] on div at bounding box center [842, 488] width 552 height 37
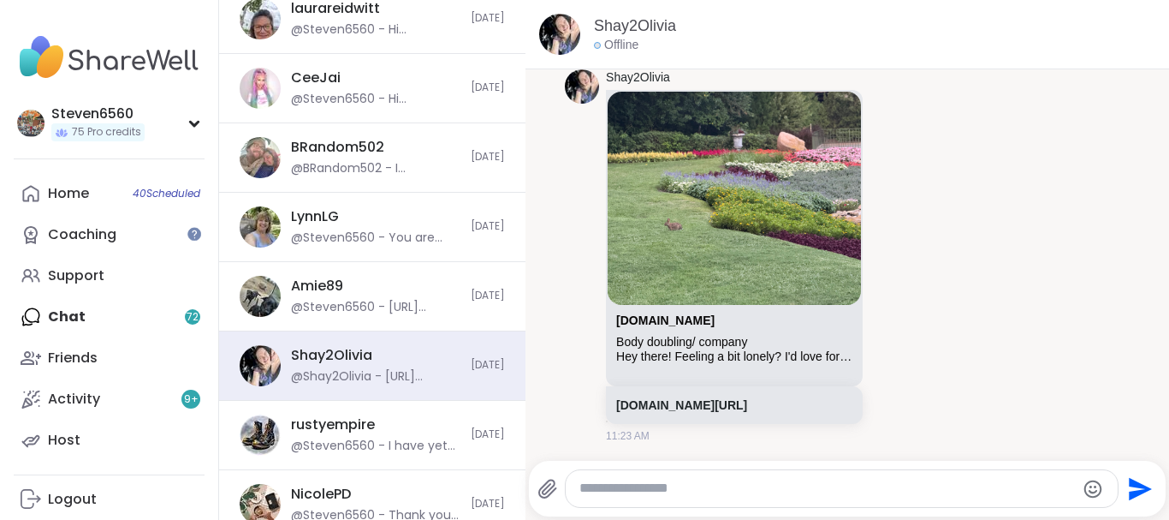
drag, startPoint x: 586, startPoint y: 485, endPoint x: 591, endPoint y: 472, distance: 13.5
click at [591, 479] on textarea "Type your message" at bounding box center [828, 488] width 496 height 18
click at [591, 472] on div at bounding box center [842, 488] width 552 height 37
click at [685, 490] on textarea "Type your message" at bounding box center [828, 488] width 496 height 18
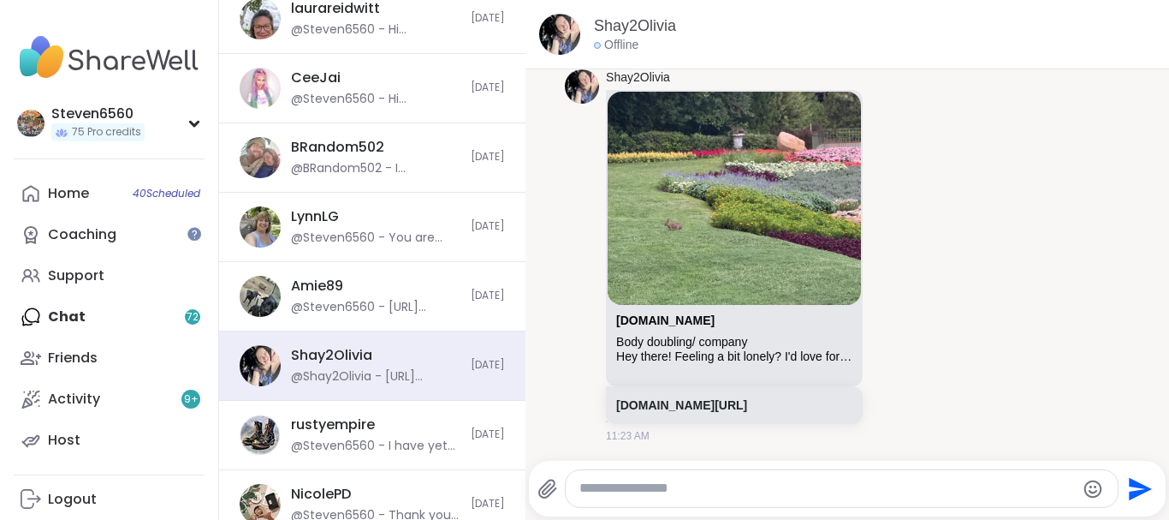
click at [679, 496] on textarea "Type your message" at bounding box center [828, 488] width 496 height 18
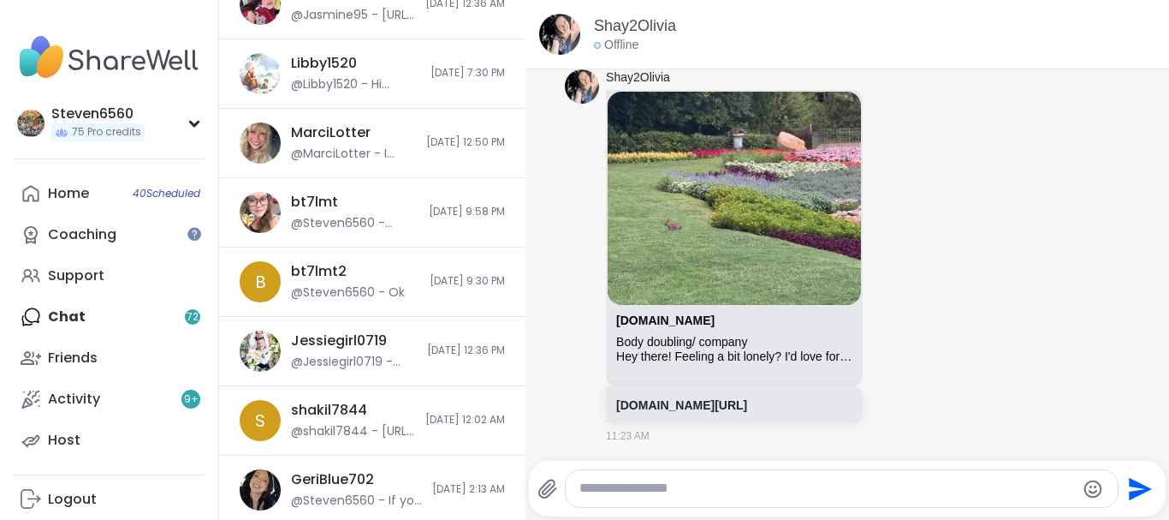
scroll to position [1332, 0]
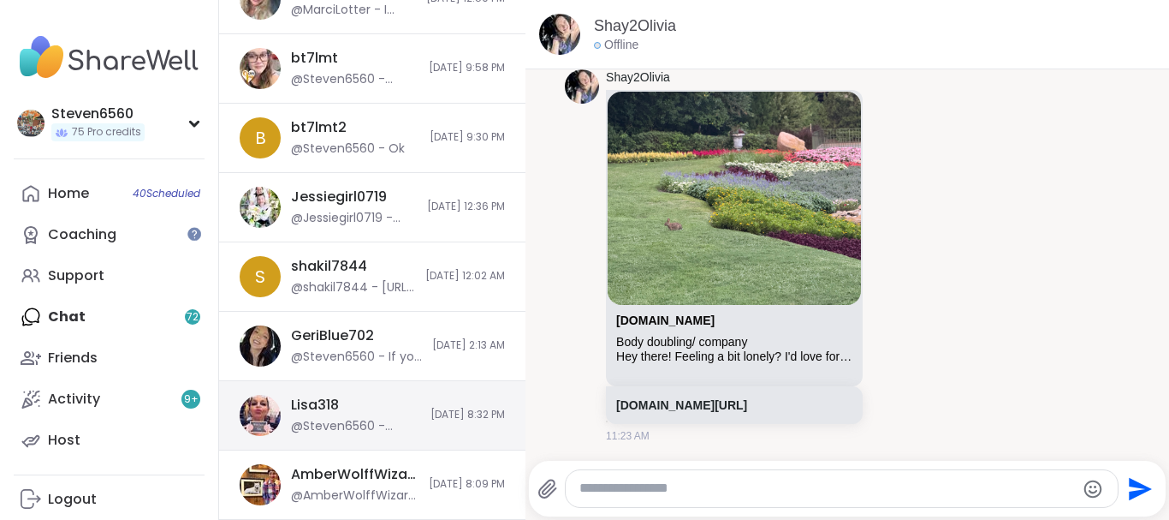
click at [467, 425] on div "Lisa318 @Steven6560 - Maybe someone will unregister soon [DATE] 8:32 PM" at bounding box center [372, 415] width 306 height 69
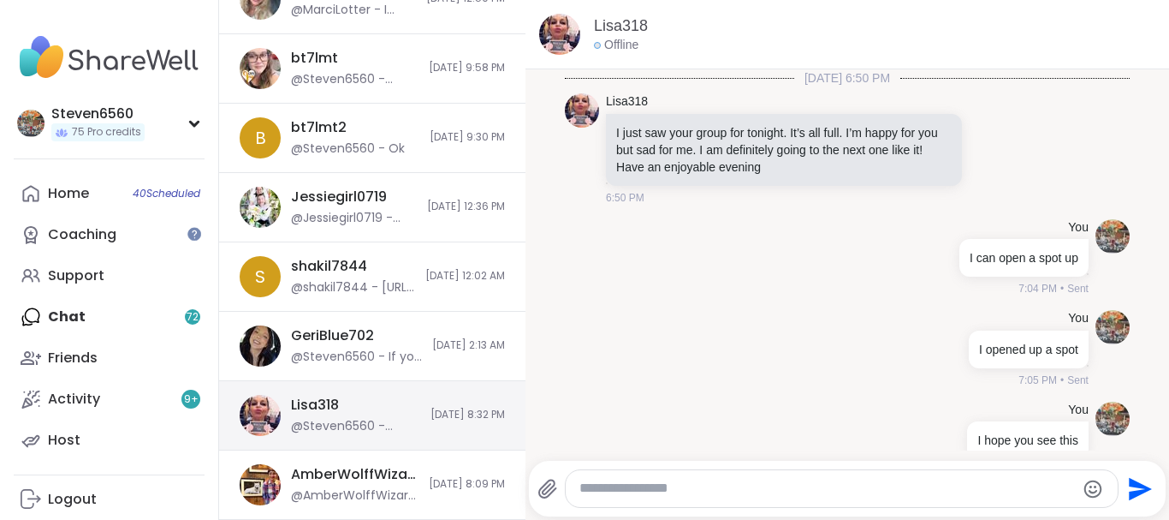
scroll to position [418, 0]
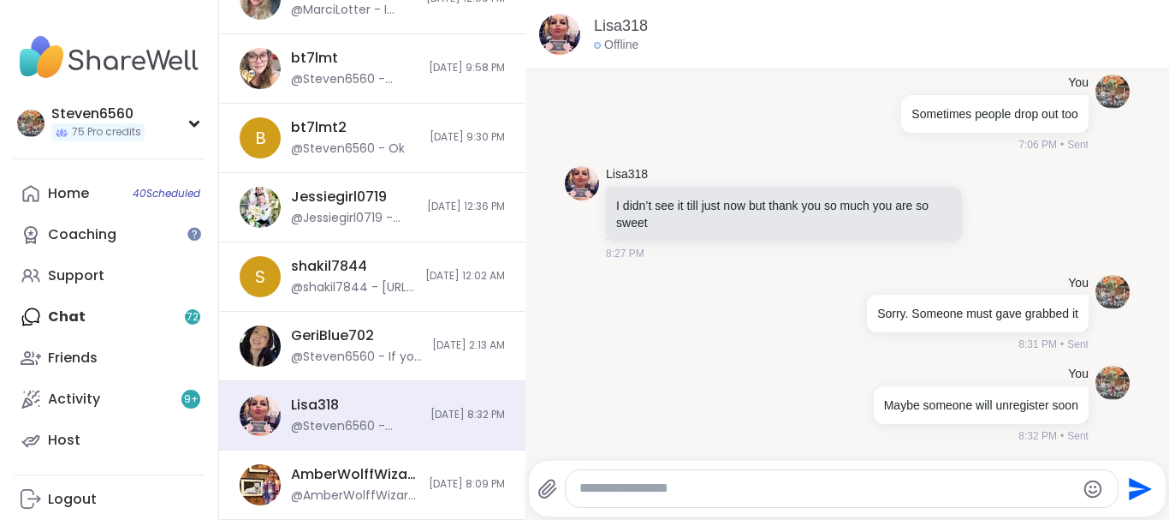
click at [629, 499] on div at bounding box center [842, 488] width 552 height 37
click at [642, 494] on textarea "Type your message" at bounding box center [828, 488] width 496 height 18
click at [627, 485] on textarea "Type your message" at bounding box center [828, 488] width 496 height 18
click at [704, 498] on div at bounding box center [842, 488] width 552 height 37
click at [736, 490] on textarea "Type your message" at bounding box center [828, 488] width 496 height 18
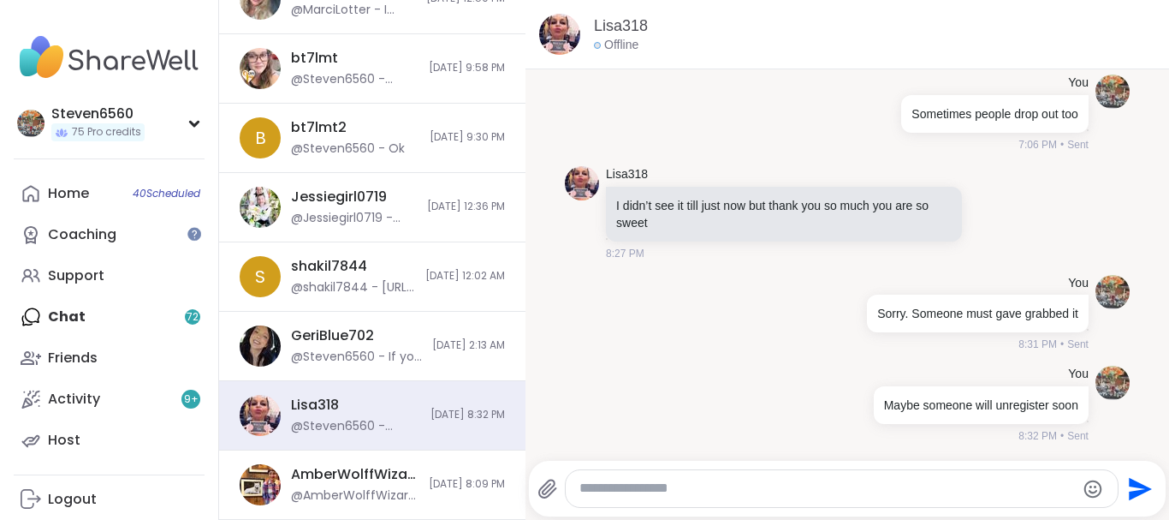
paste textarea "**********"
type textarea "**********"
click at [1132, 484] on icon "Send" at bounding box center [1141, 488] width 23 height 23
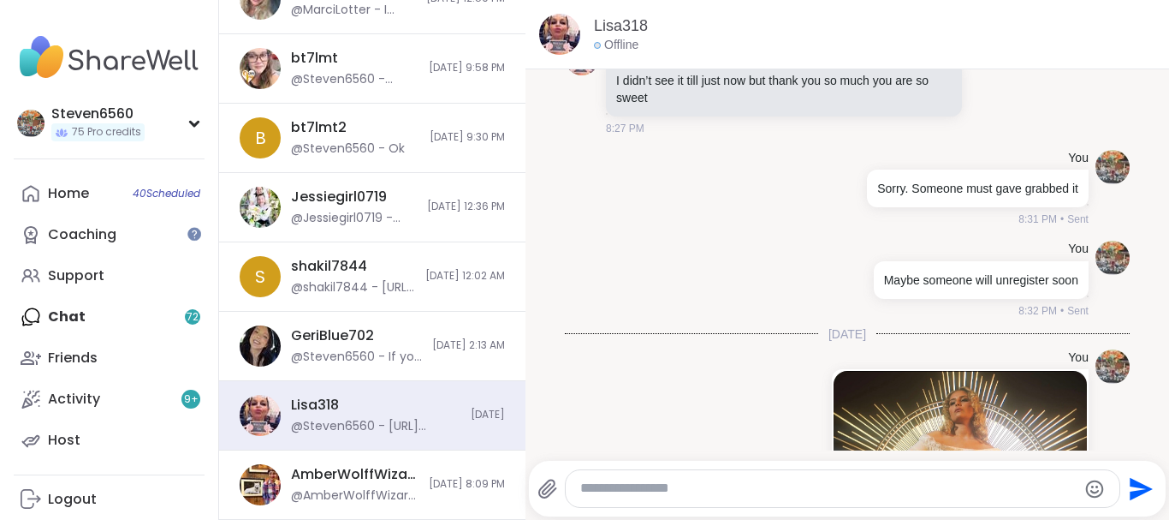
scroll to position [3, 0]
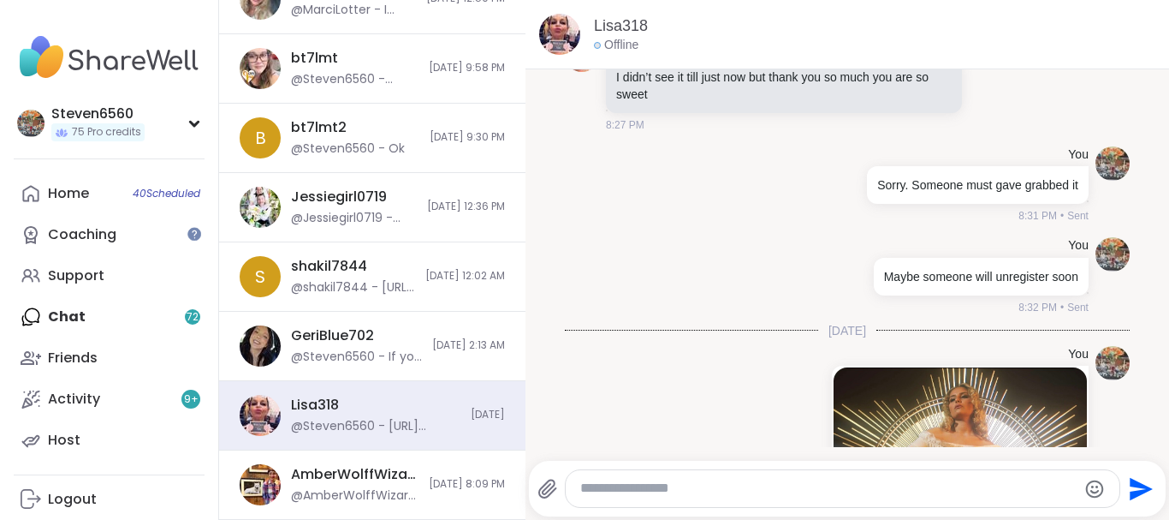
drag, startPoint x: 1164, startPoint y: 456, endPoint x: 1168, endPoint y: 335, distance: 121.6
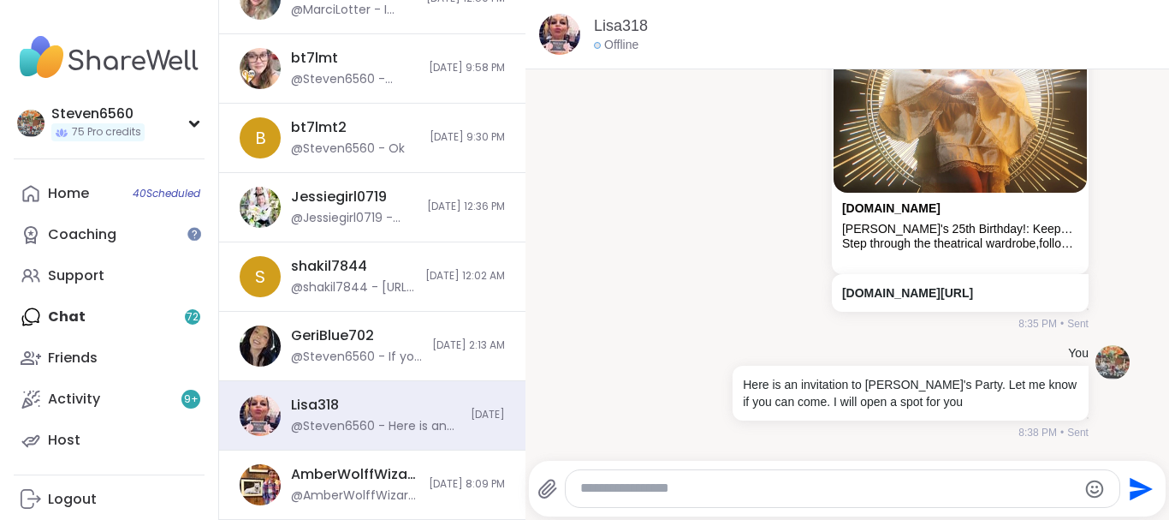
click at [522, 480] on div "Chats Groups 72 DMs HeatherCM24 @Steven6560 - your welcome [DATE] Brandon84 @St…" at bounding box center [694, 260] width 950 height 520
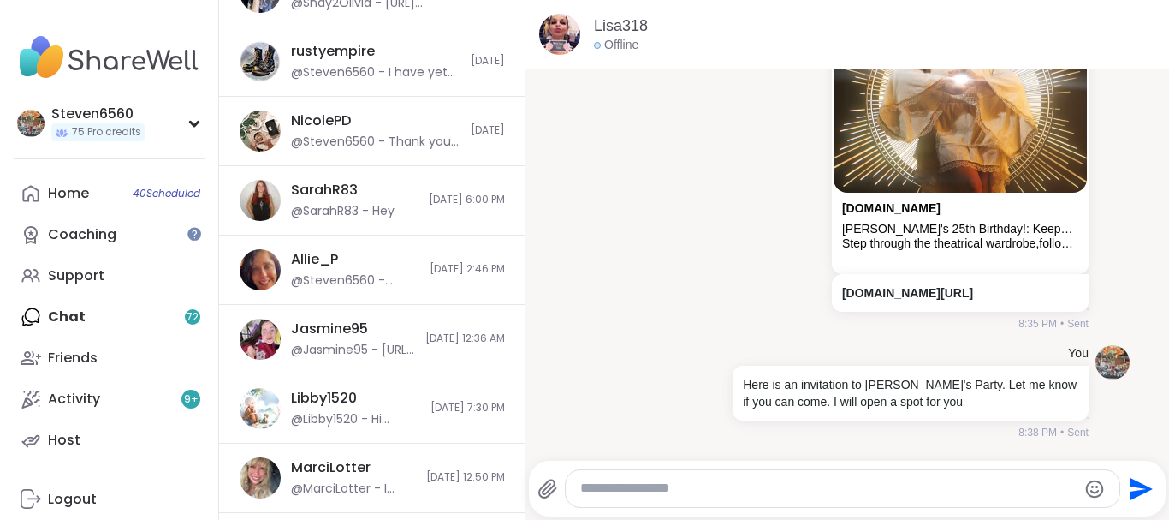
scroll to position [373, 0]
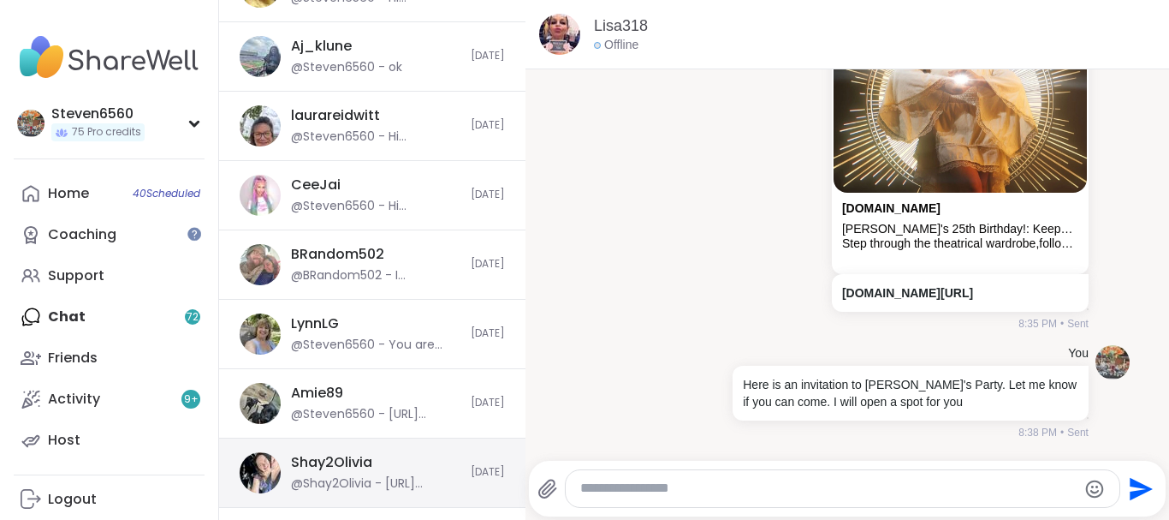
click at [314, 473] on div "Shay2Olivia @Shay2Olivia - [URL][DOMAIN_NAME]" at bounding box center [375, 472] width 169 height 39
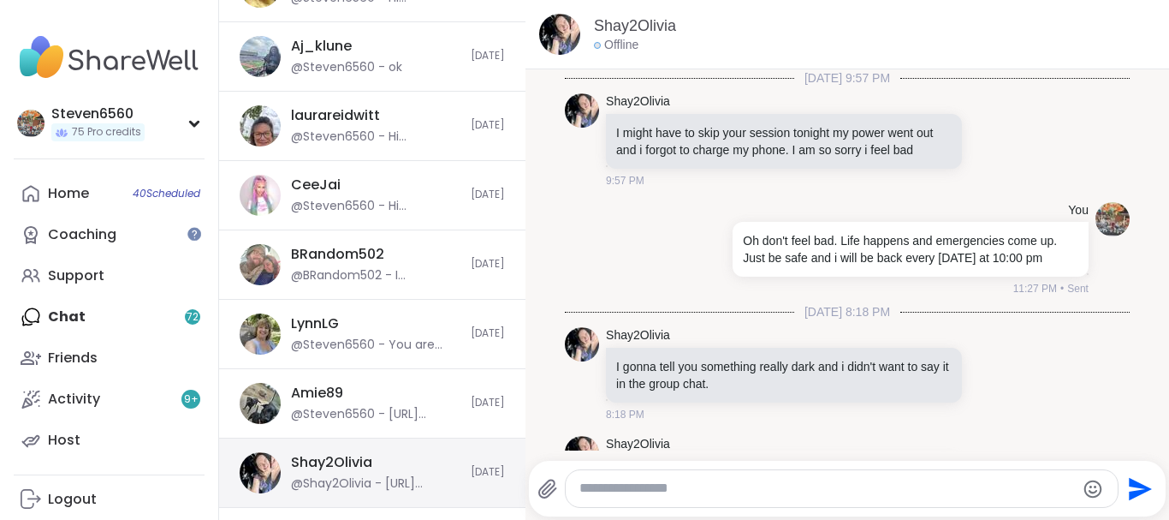
scroll to position [5404, 0]
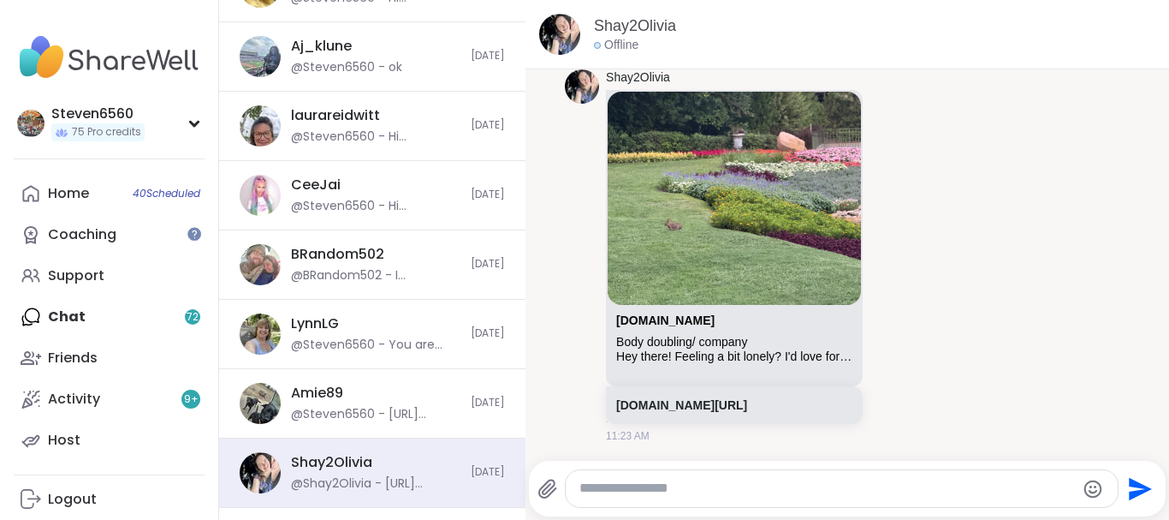
click at [623, 486] on textarea "Type your message" at bounding box center [828, 488] width 496 height 18
click at [725, 479] on div at bounding box center [842, 488] width 552 height 37
click at [722, 490] on textarea "Type your message" at bounding box center [828, 488] width 496 height 18
paste textarea "**********"
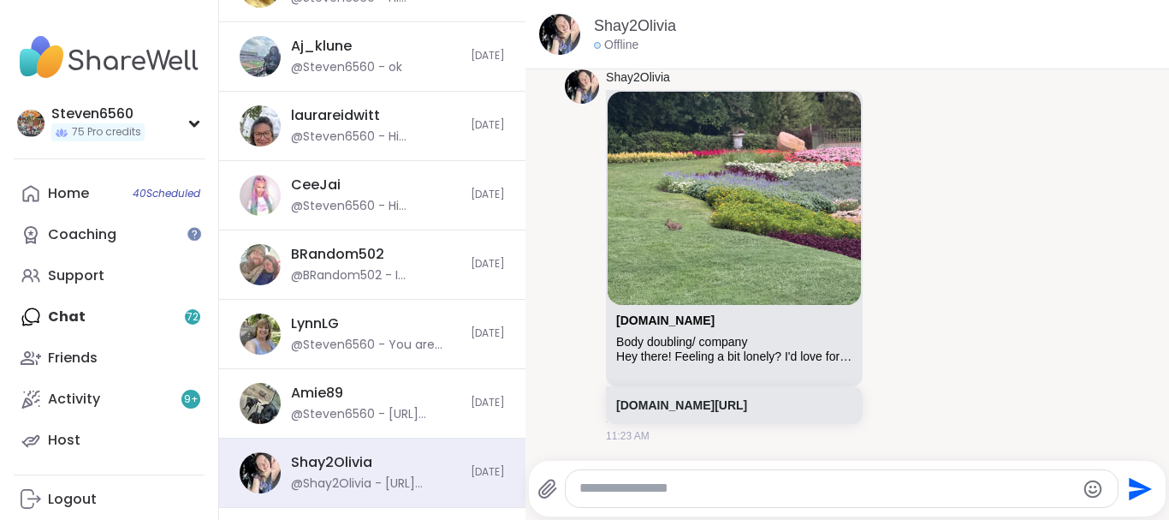
type textarea "**********"
click at [1142, 489] on icon "Send" at bounding box center [1139, 488] width 27 height 27
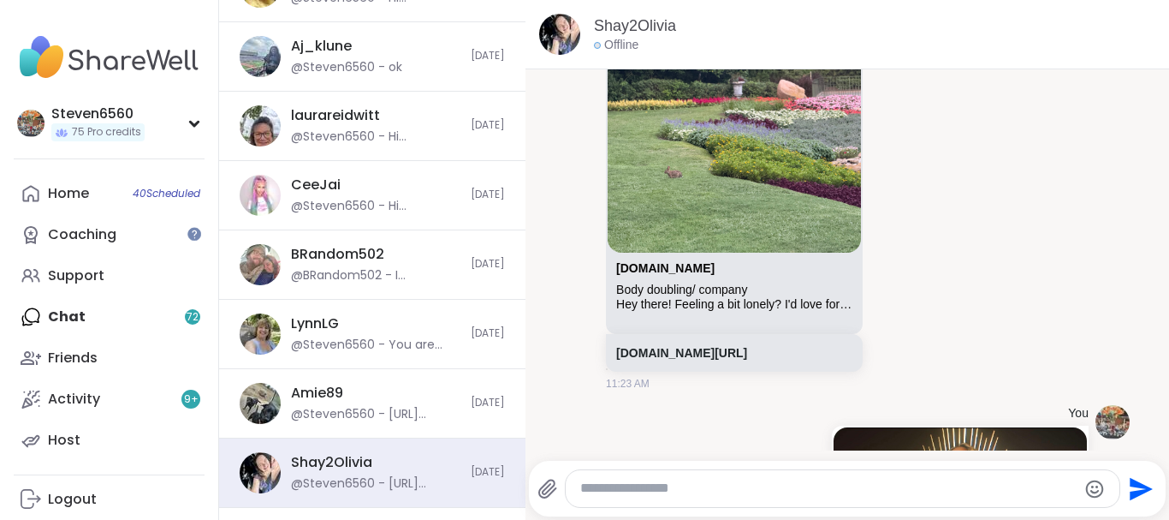
scroll to position [5809, 0]
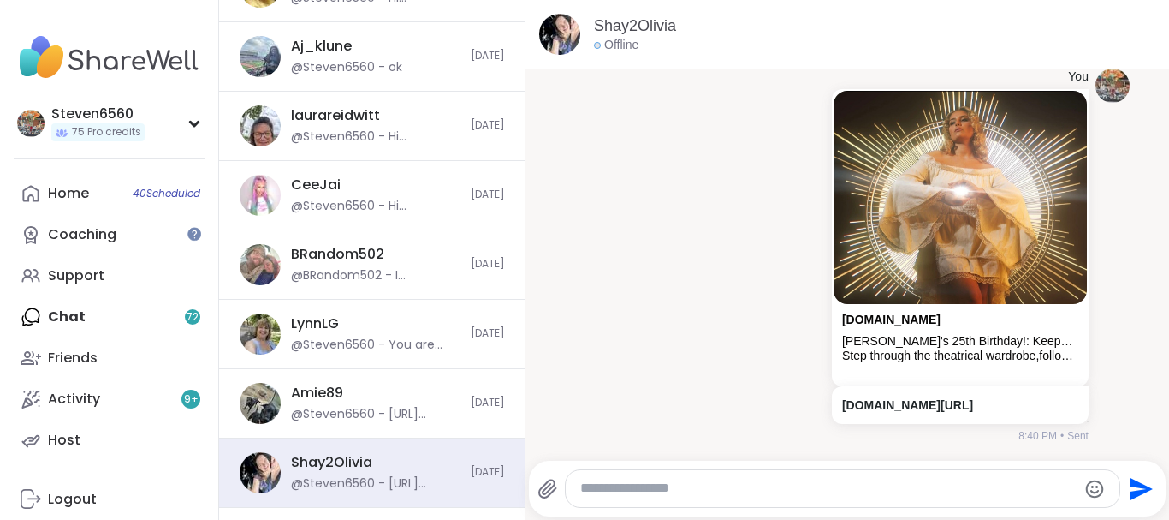
click at [629, 485] on textarea "Type your message" at bounding box center [828, 488] width 496 height 18
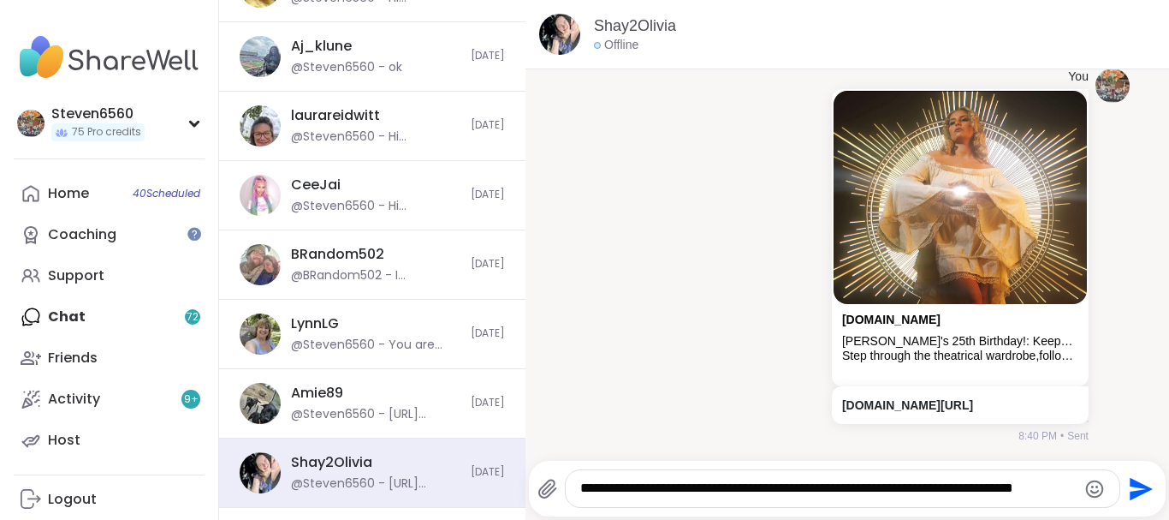
type textarea "**********"
click at [1132, 485] on icon "Send" at bounding box center [1141, 488] width 23 height 23
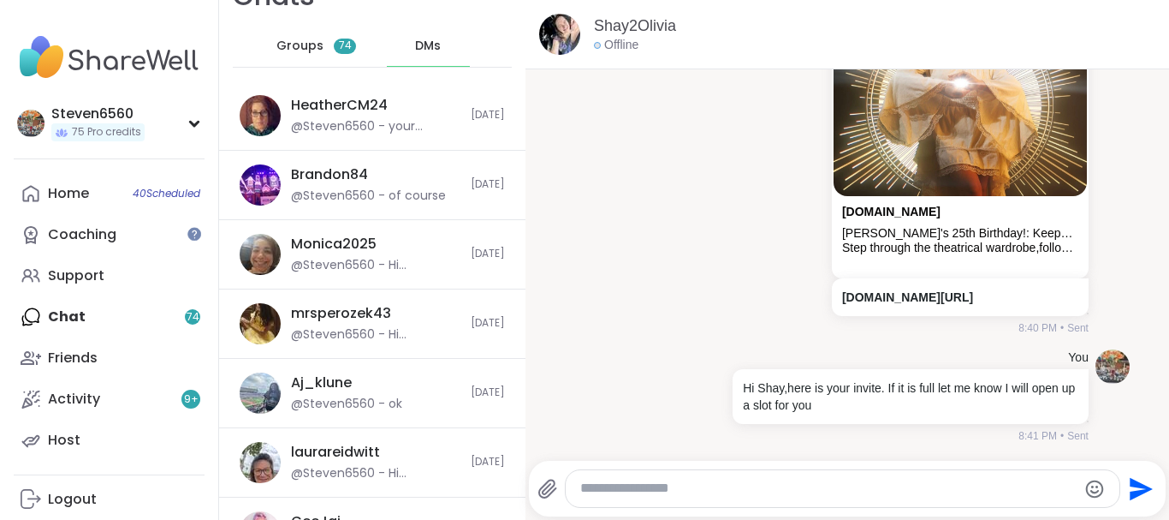
scroll to position [0, 0]
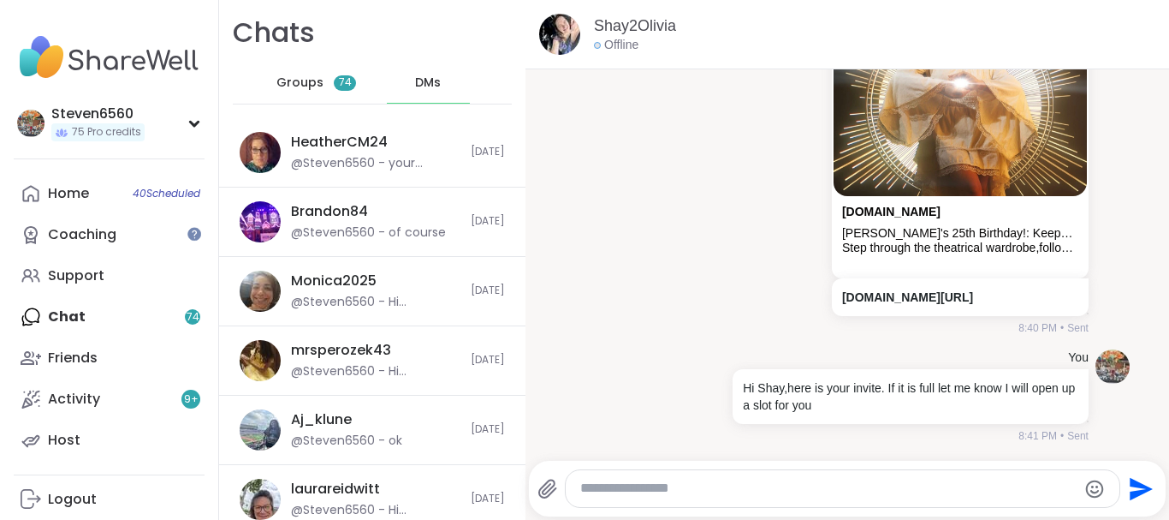
drag, startPoint x: 522, startPoint y: 9, endPoint x: 294, endPoint y: 85, distance: 240.9
click at [294, 85] on span "Groups" at bounding box center [299, 82] width 47 height 17
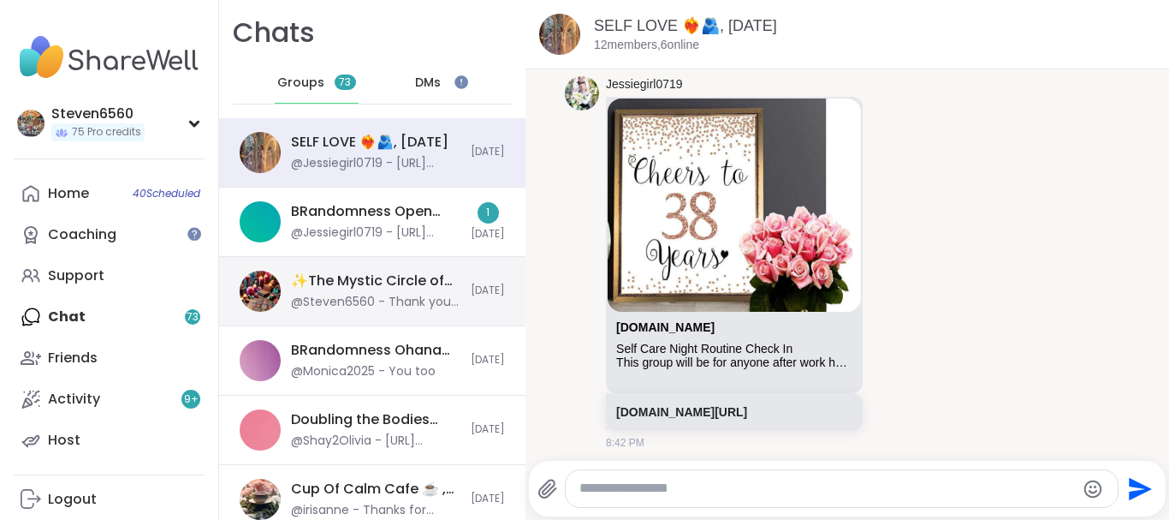
click at [411, 269] on div "✨The Mystic Circle of Sensing, Sound, Readings✨, [DATE] @Steven6560 - Thank you…" at bounding box center [372, 291] width 306 height 69
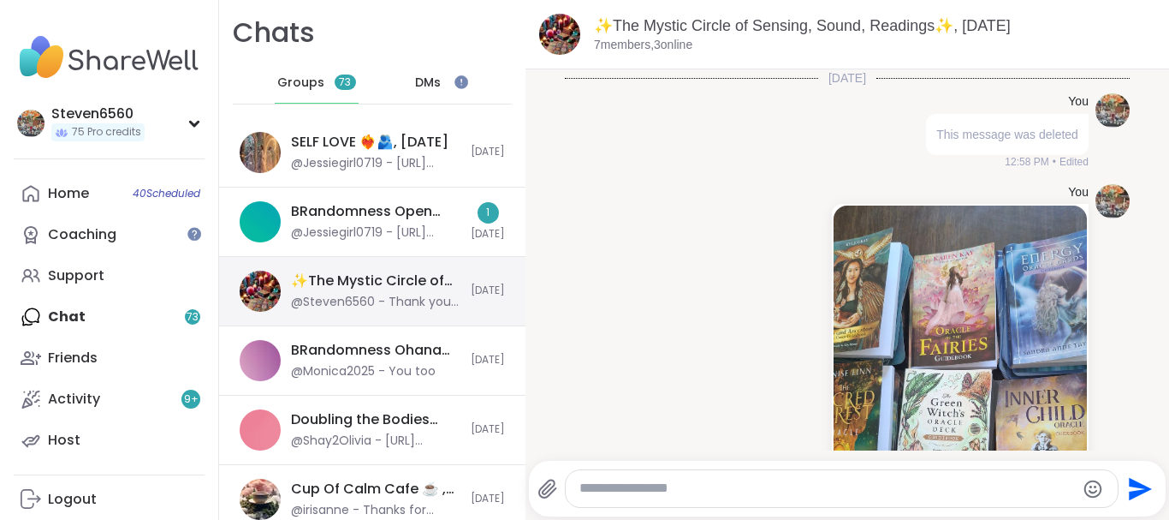
scroll to position [1456, 0]
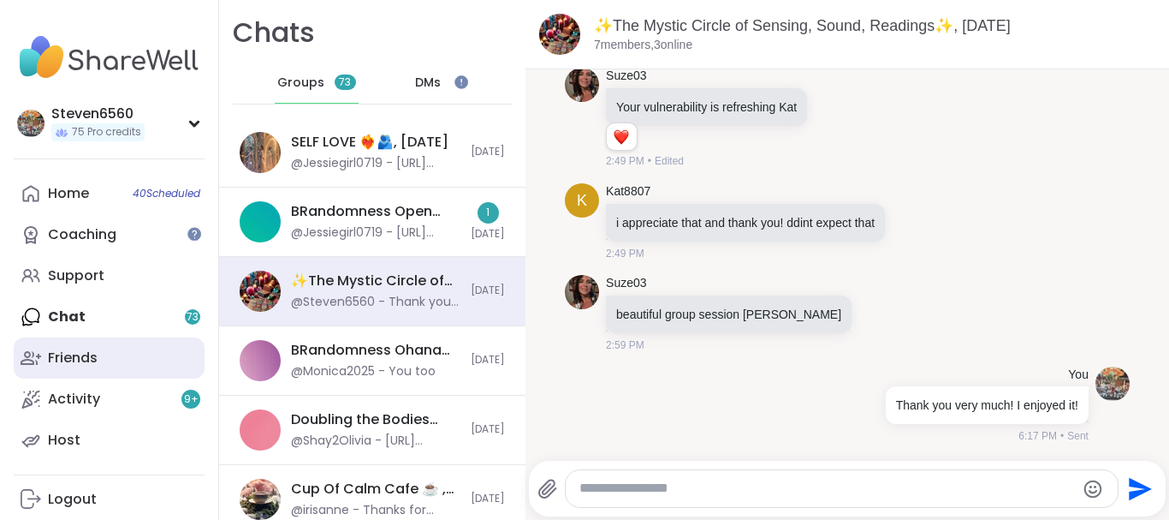
click at [57, 354] on div "Friends" at bounding box center [73, 357] width 50 height 19
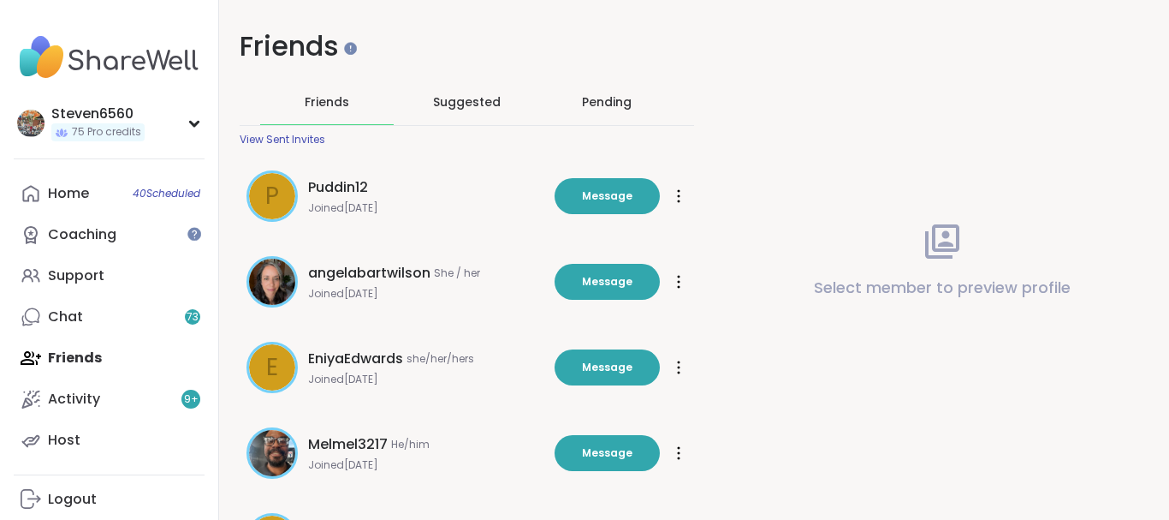
click at [613, 102] on div "Pending" at bounding box center [607, 101] width 50 height 17
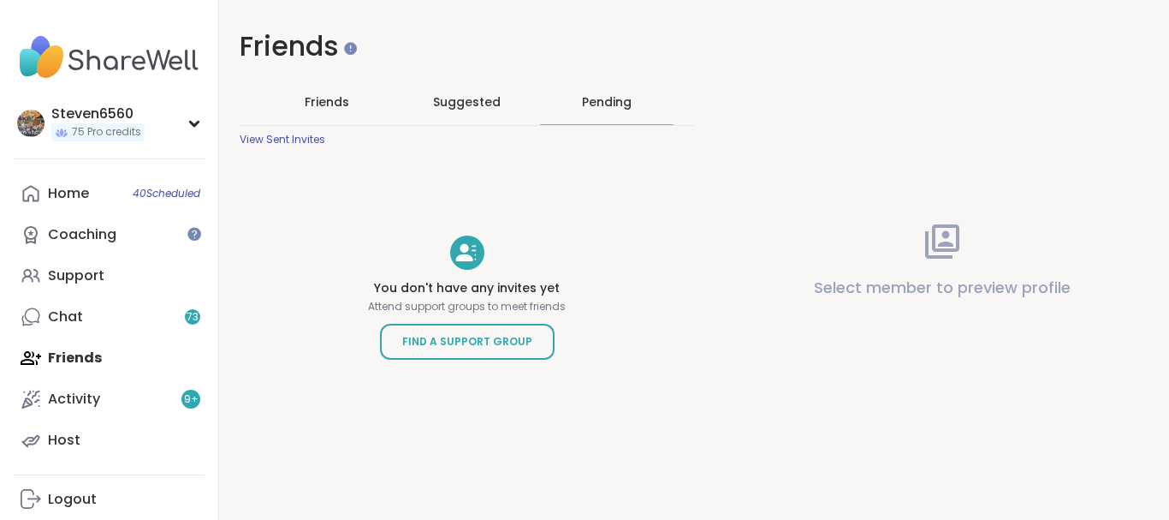
click at [304, 136] on div "View Sent Invites" at bounding box center [283, 140] width 86 height 14
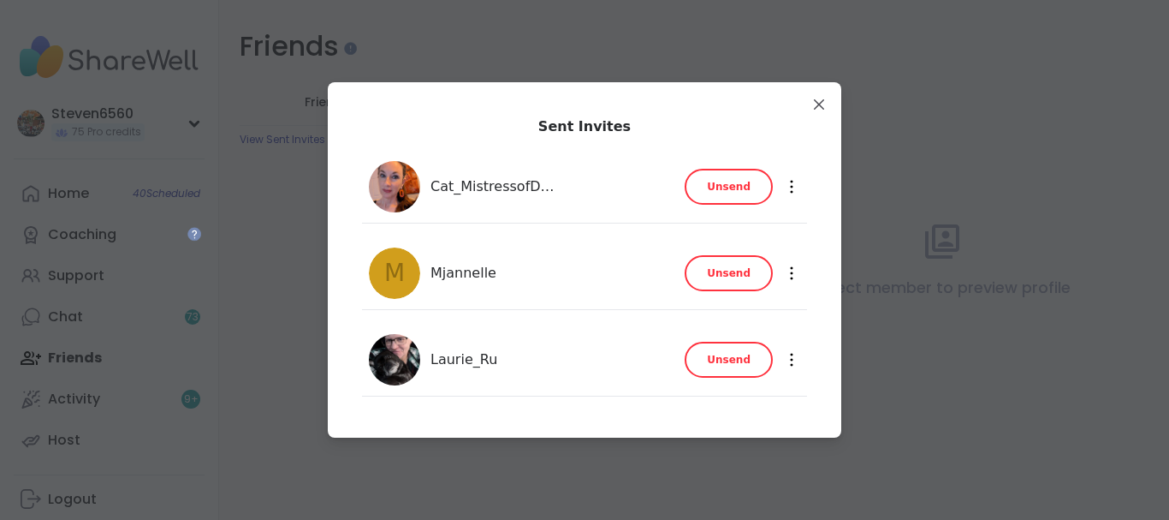
click at [404, 359] on img at bounding box center [394, 359] width 51 height 51
click at [395, 366] on img at bounding box center [394, 359] width 51 height 51
click at [554, 374] on div "[PERSON_NAME] Unsend" at bounding box center [522, 359] width 306 height 51
